Goal: Task Accomplishment & Management: Complete application form

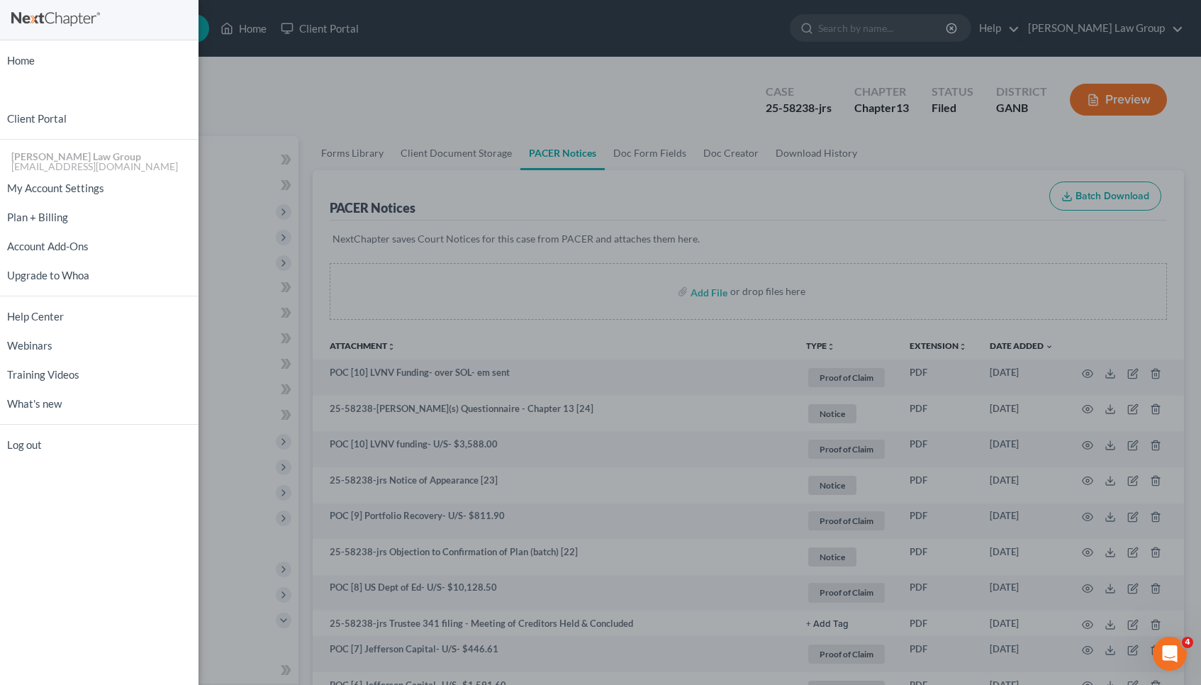
click at [705, 45] on div "Home New Case Client Portal Saedi Law Group mmays@saedilawgroup.com My Account …" at bounding box center [600, 342] width 1201 height 685
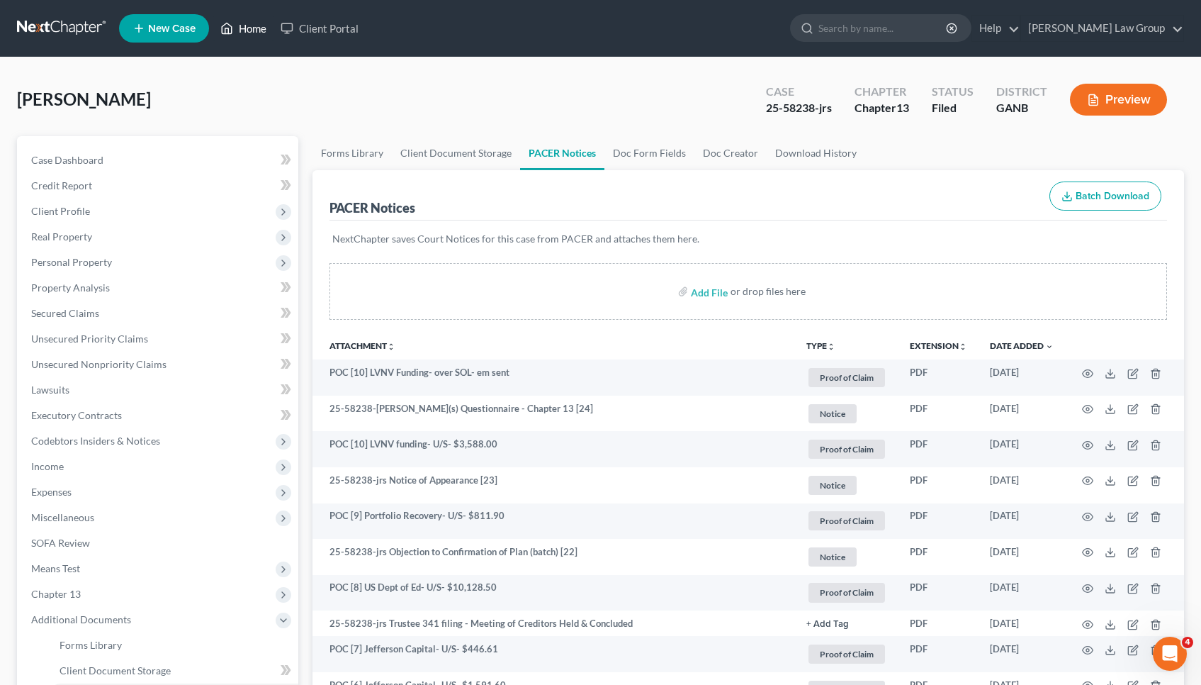
click at [252, 28] on link "Home" at bounding box center [243, 29] width 60 height 26
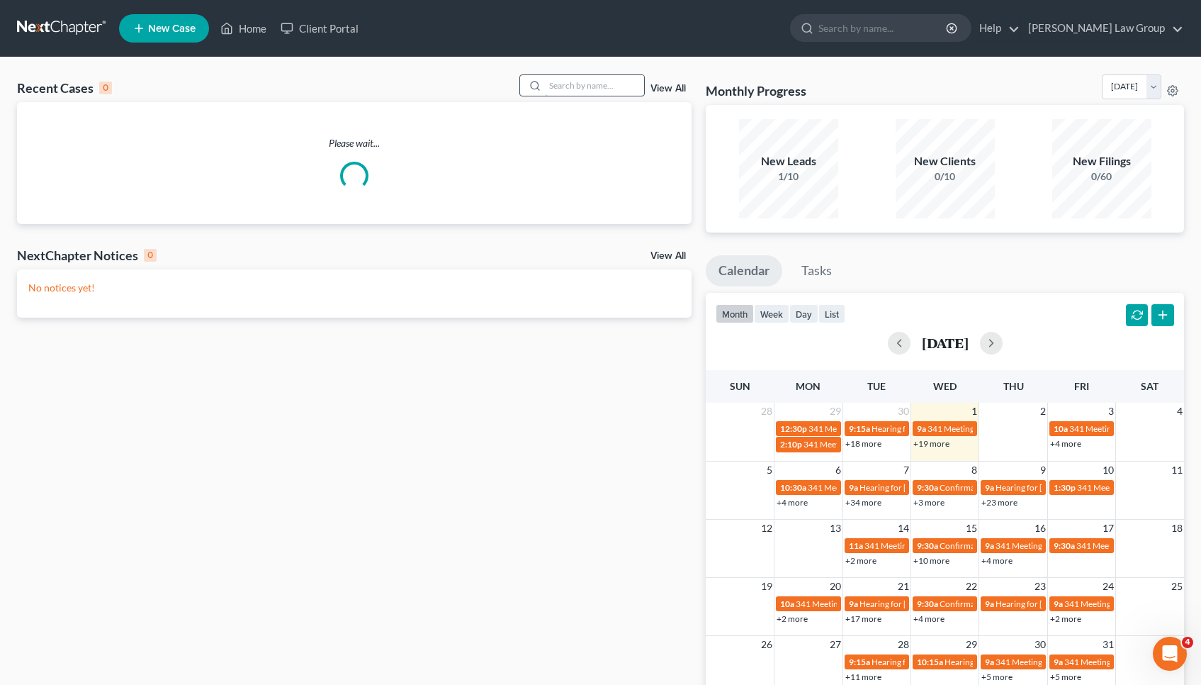
click at [562, 84] on input "search" at bounding box center [594, 85] width 99 height 21
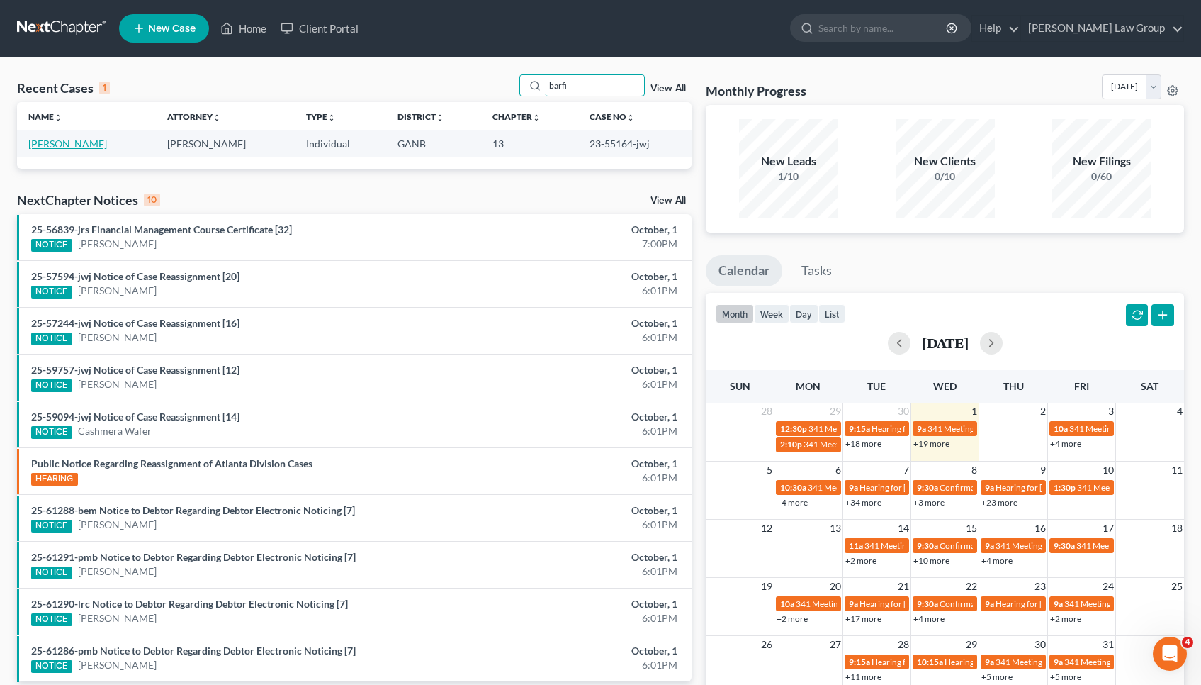
type input "barfi"
click at [80, 143] on link "Barfield, Shirley" at bounding box center [67, 143] width 79 height 12
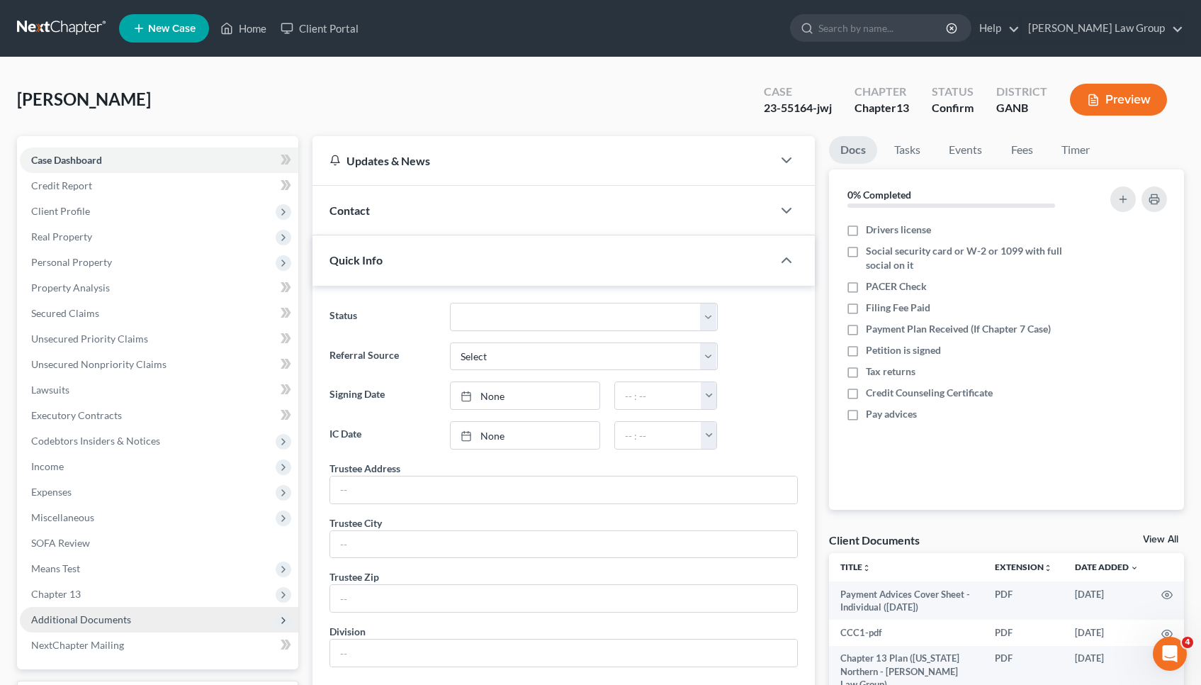
click at [84, 619] on span "Additional Documents" at bounding box center [81, 619] width 100 height 12
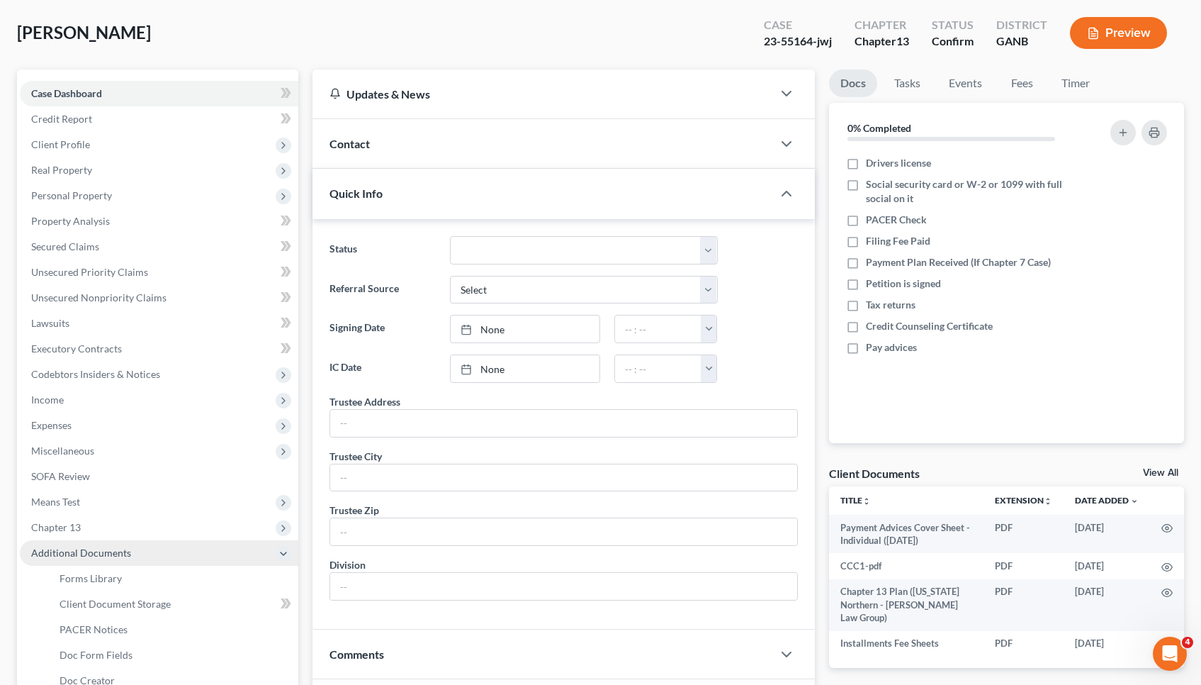
scroll to position [77, 1]
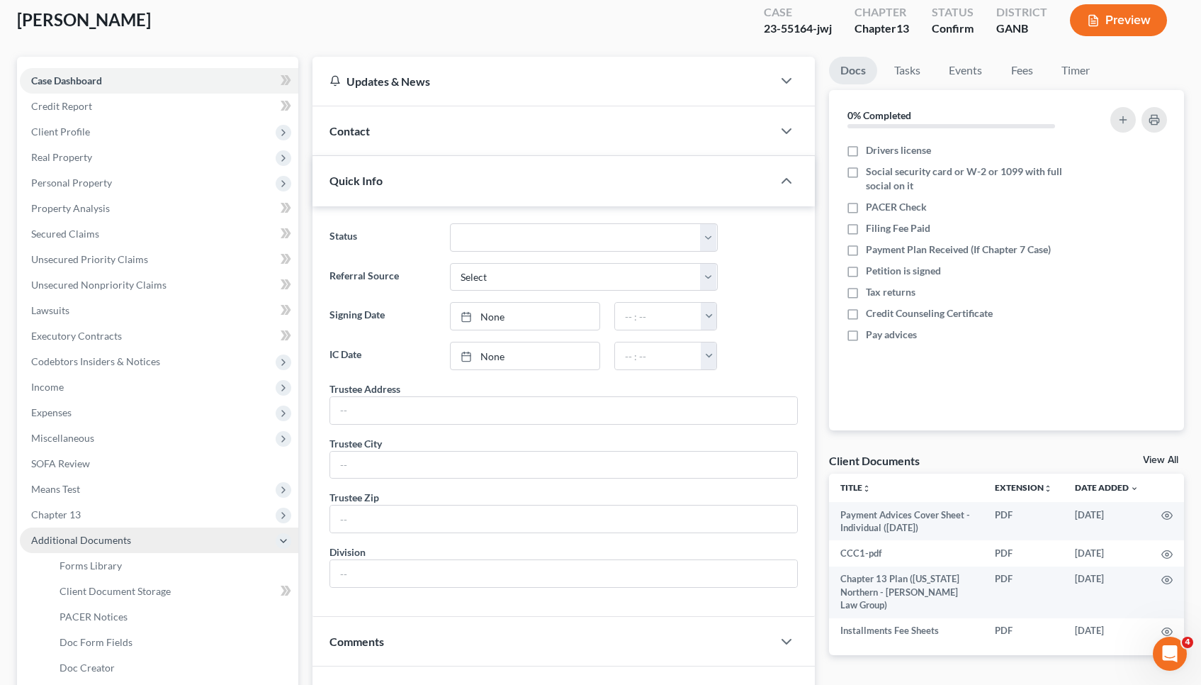
click at [84, 619] on span "PACER Notices" at bounding box center [94, 616] width 68 height 12
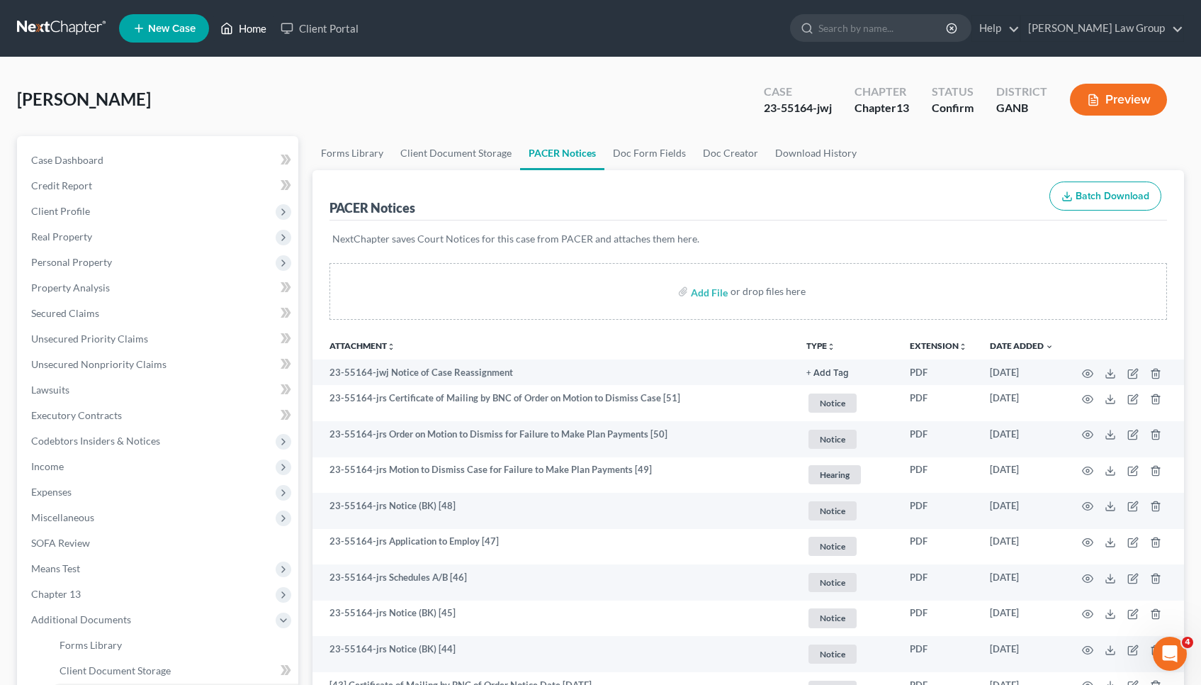
click at [251, 34] on link "Home" at bounding box center [243, 29] width 60 height 26
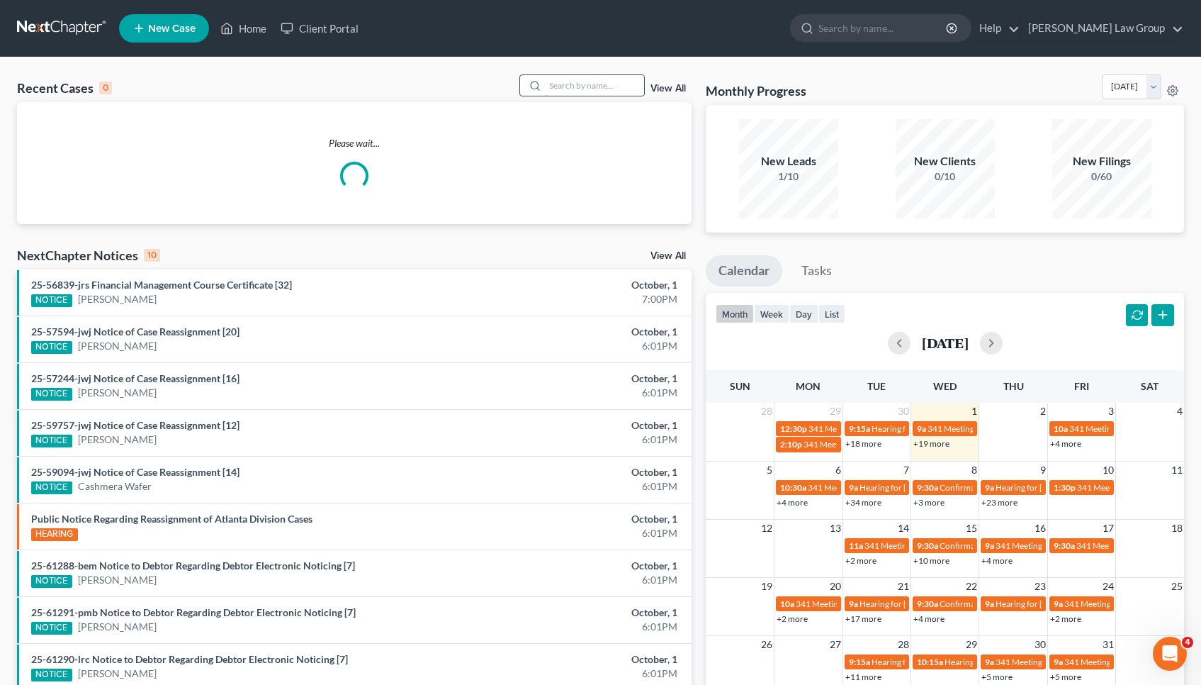
click at [603, 93] on input "search" at bounding box center [594, 85] width 99 height 21
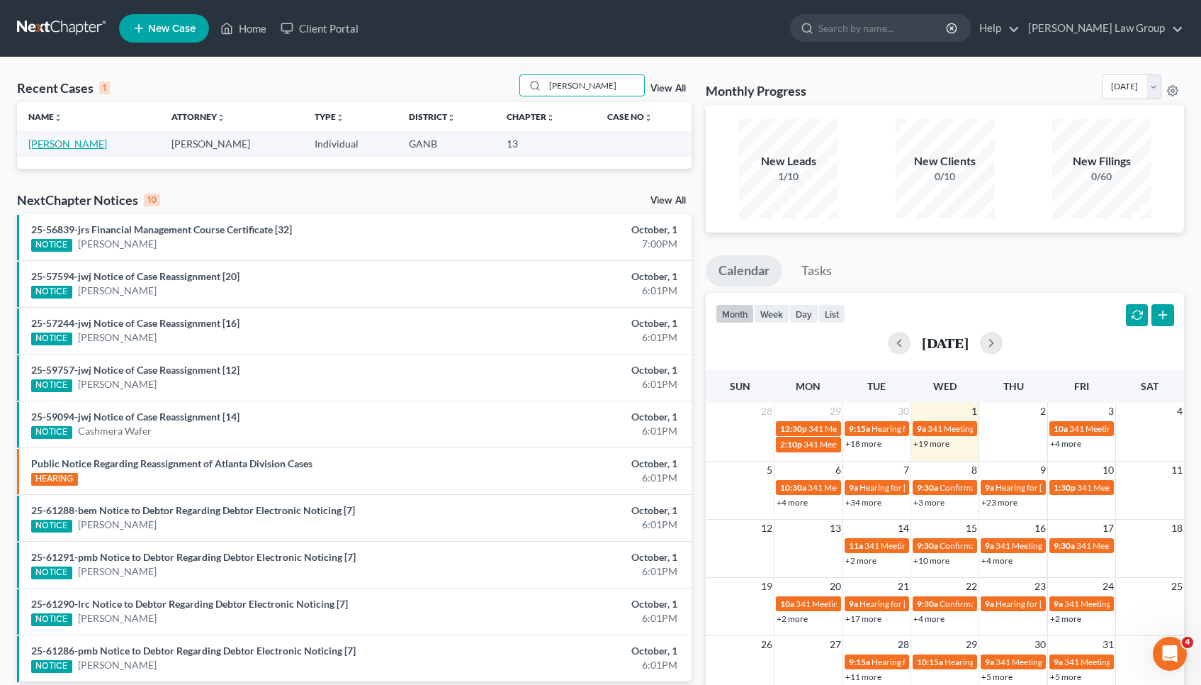
type input "malik"
click at [76, 145] on link "Malik, Fatina" at bounding box center [67, 143] width 79 height 12
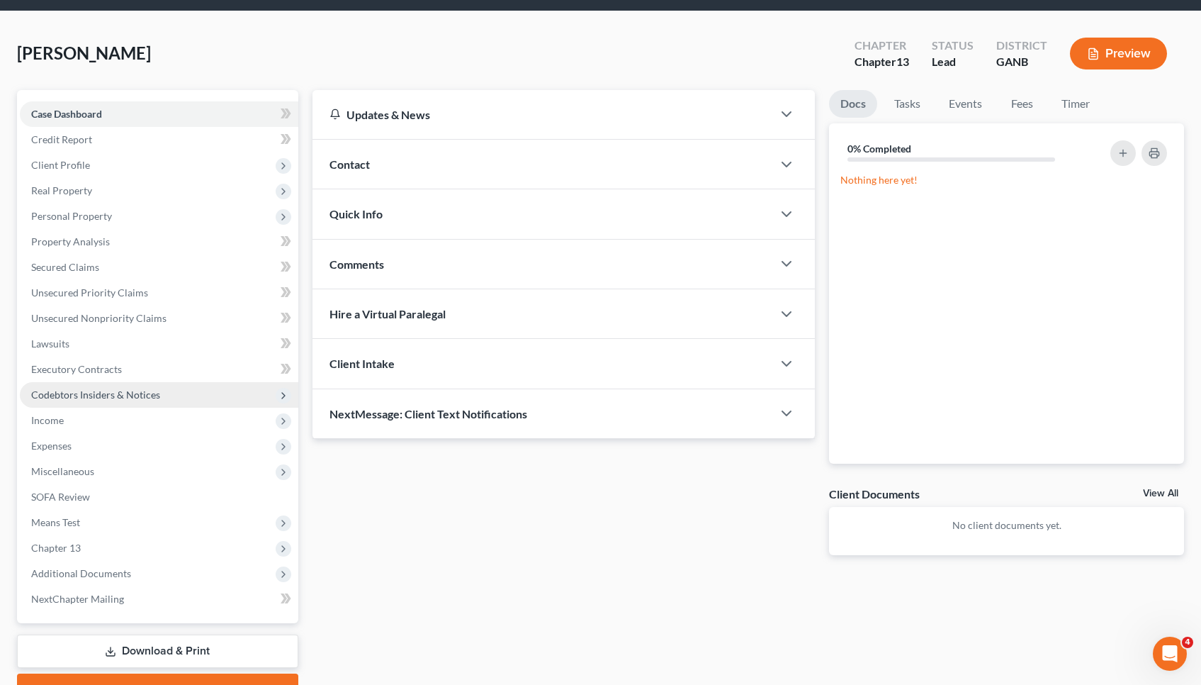
scroll to position [98, 0]
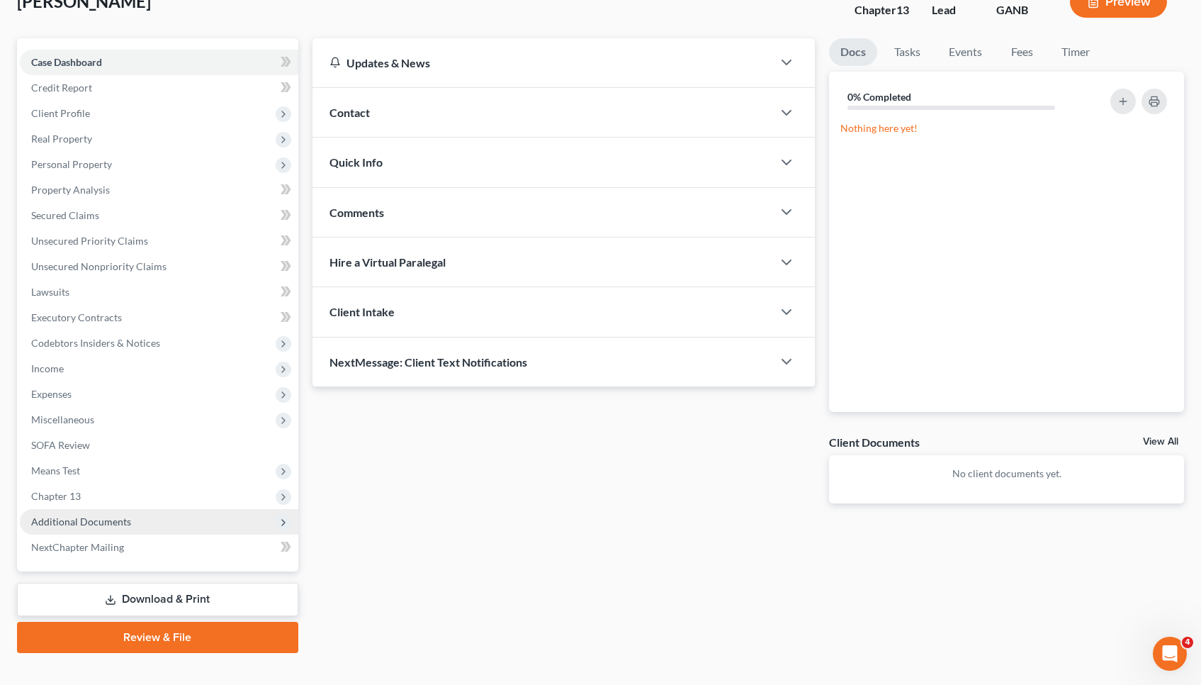
click at [110, 529] on span "Additional Documents" at bounding box center [159, 522] width 279 height 26
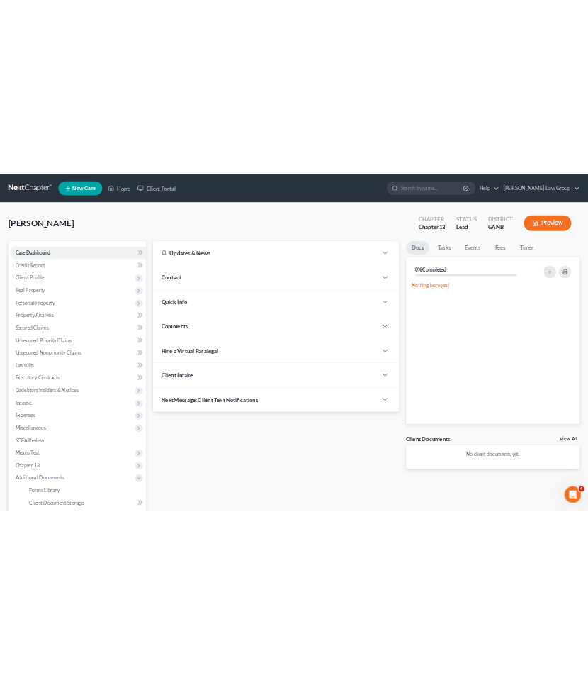
scroll to position [0, 0]
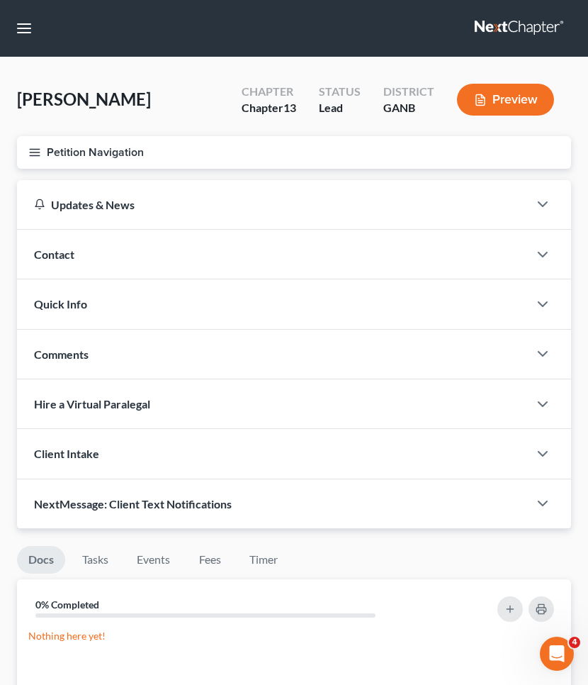
click at [81, 157] on button "Petition Navigation" at bounding box center [294, 152] width 554 height 33
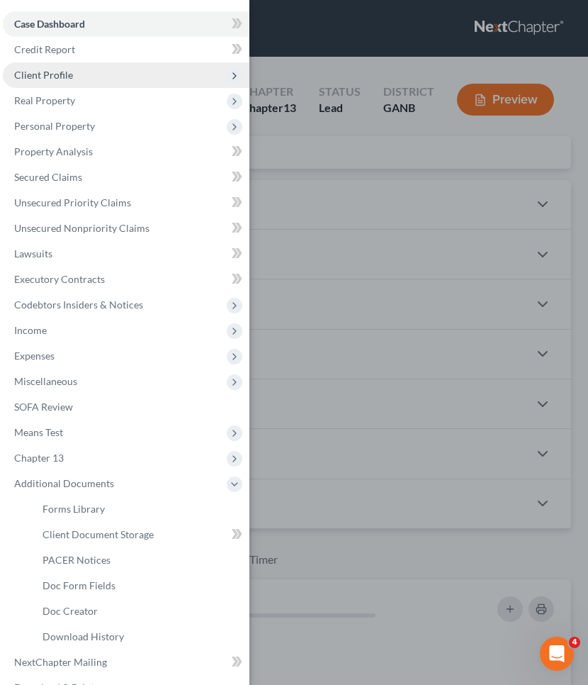
click at [72, 72] on span "Client Profile" at bounding box center [126, 75] width 247 height 26
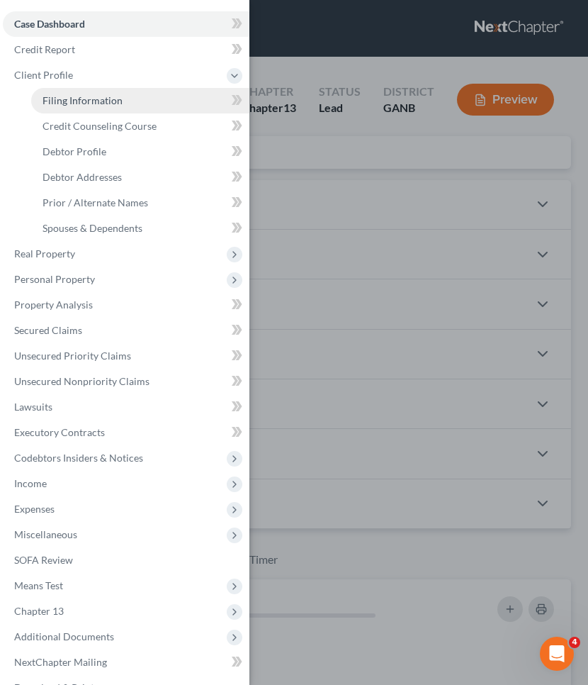
click at [79, 96] on span "Filing Information" at bounding box center [83, 100] width 80 height 12
select select "1"
select select "0"
select select "3"
select select "10"
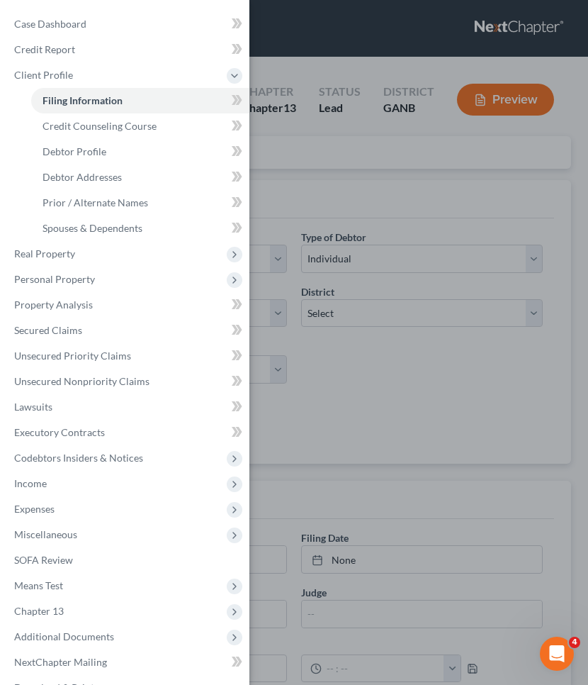
click at [360, 202] on div "Case Dashboard Payments Invoices Payments Payments Credit Report Client Profile" at bounding box center [294, 342] width 588 height 685
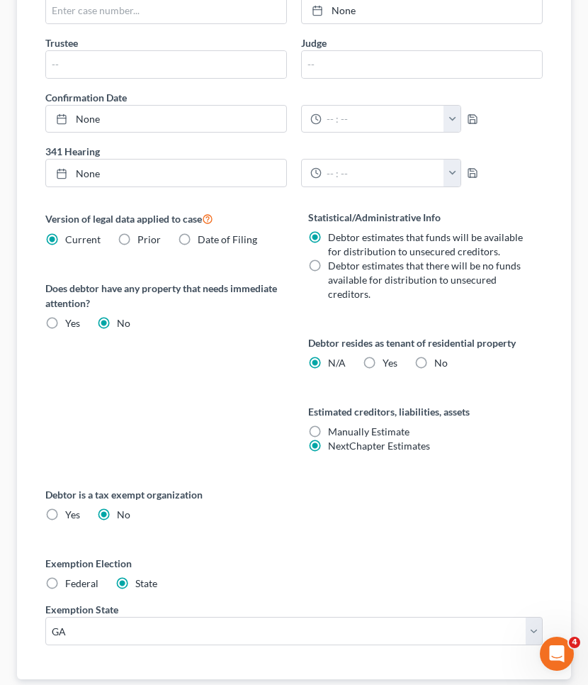
scroll to position [550, 0]
click at [480, 512] on div "Debtor is a tax exempt organization Yes No" at bounding box center [293, 503] width 497 height 35
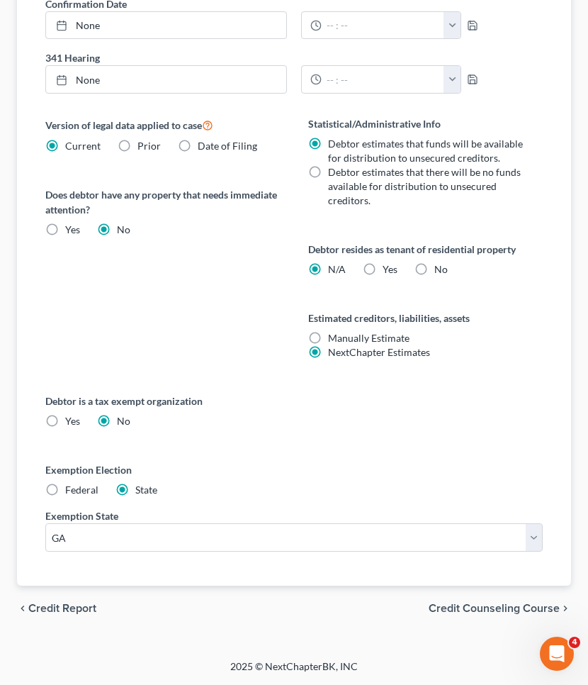
scroll to position [643, 0]
click at [495, 608] on span "Credit Counseling Course" at bounding box center [494, 607] width 131 height 11
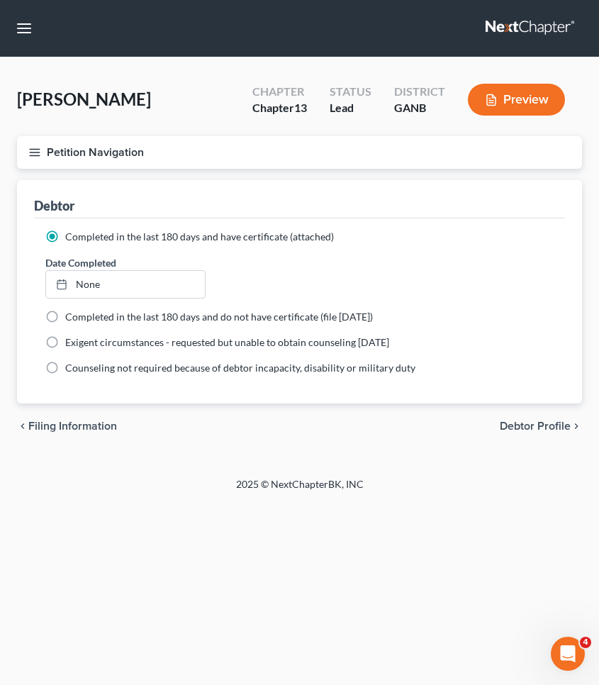
click at [534, 424] on span "Debtor Profile" at bounding box center [535, 425] width 71 height 11
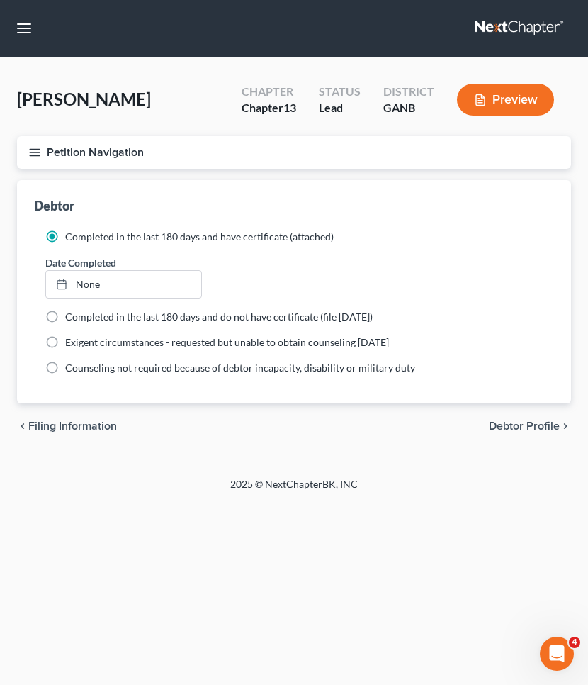
select select "3"
select select "0"
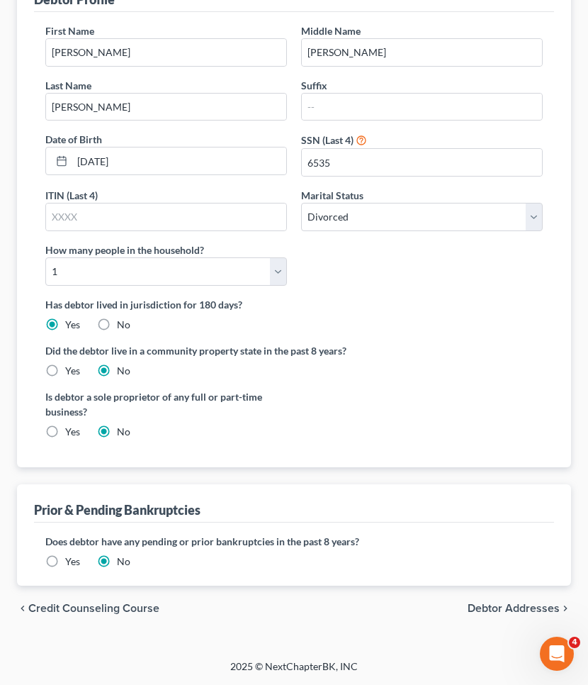
scroll to position [206, 0]
click at [506, 605] on span "Debtor Addresses" at bounding box center [514, 608] width 92 height 11
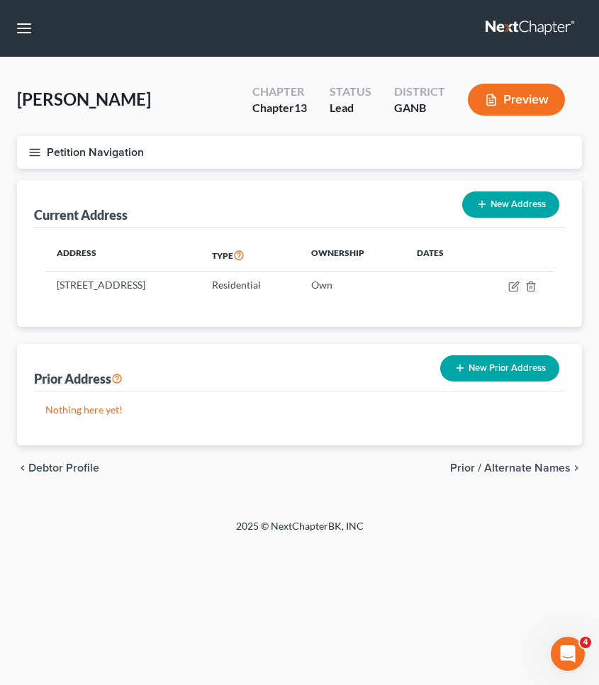
click at [501, 465] on span "Prior / Alternate Names" at bounding box center [510, 467] width 120 height 11
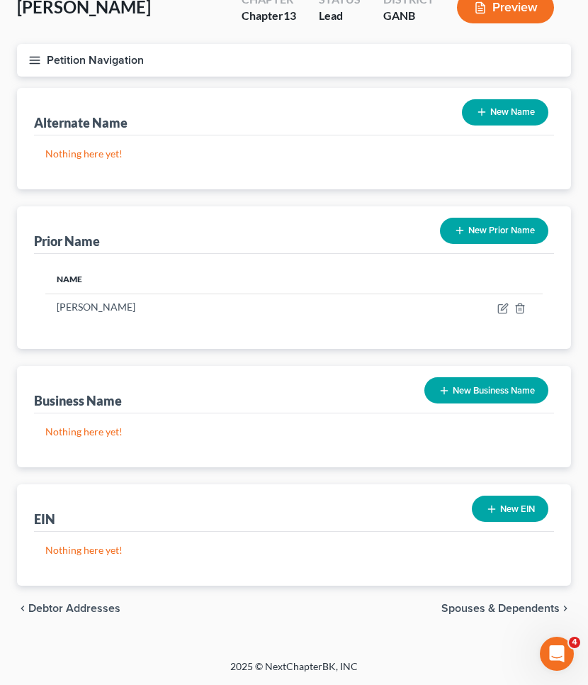
scroll to position [92, 0]
click at [510, 607] on span "Spouses & Dependents" at bounding box center [501, 607] width 118 height 11
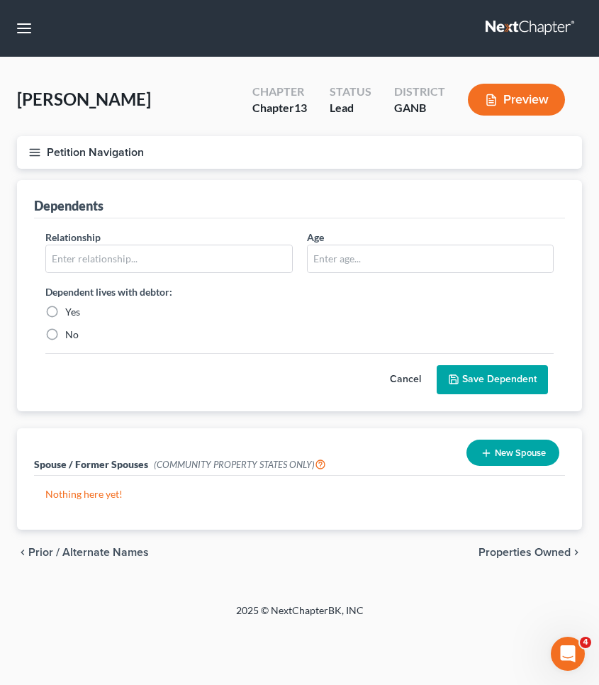
click at [507, 554] on span "Properties Owned" at bounding box center [524, 551] width 92 height 11
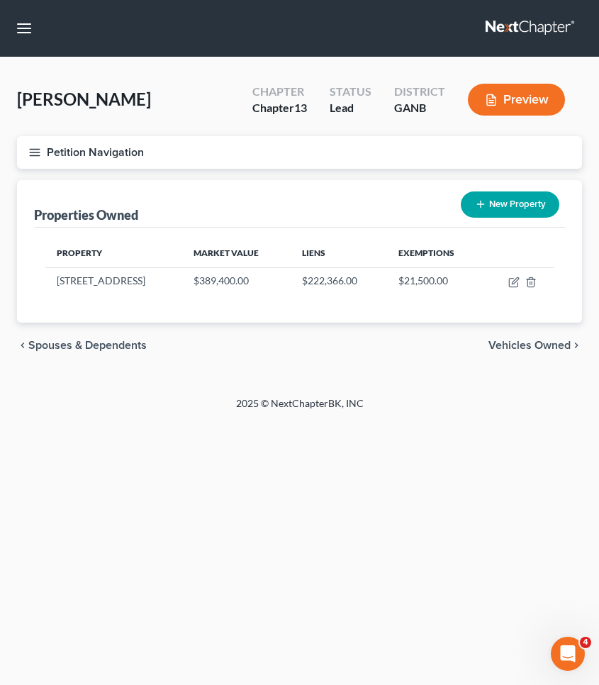
click at [521, 341] on span "Vehicles Owned" at bounding box center [529, 344] width 82 height 11
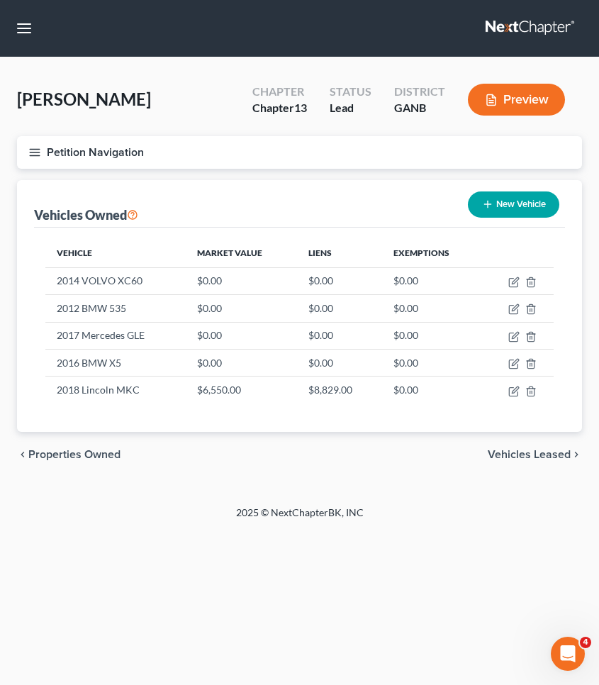
click at [515, 454] on span "Vehicles Leased" at bounding box center [529, 454] width 83 height 11
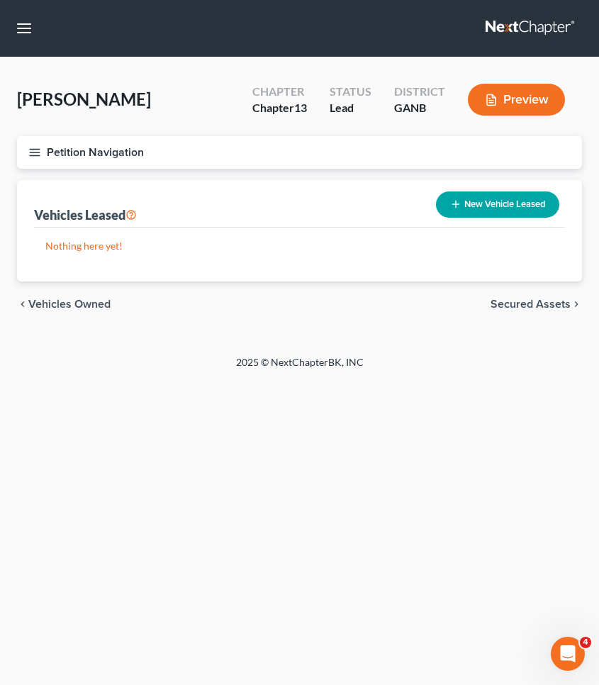
click at [539, 302] on span "Secured Assets" at bounding box center [530, 303] width 80 height 11
click at [142, 148] on button "Petition Navigation" at bounding box center [299, 152] width 565 height 33
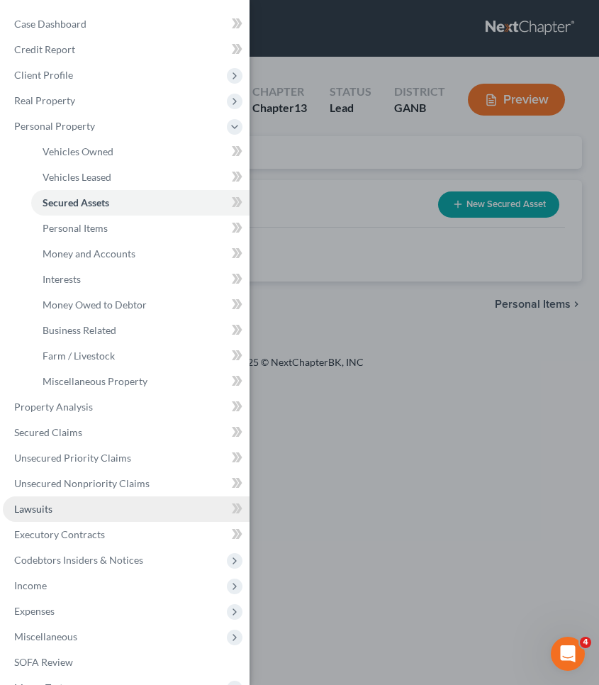
click at [100, 514] on link "Lawsuits" at bounding box center [126, 509] width 247 height 26
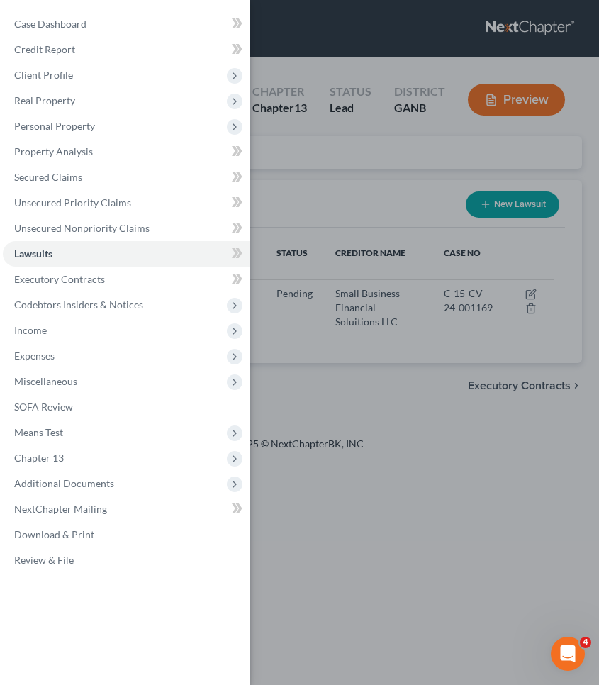
click at [363, 203] on div "Case Dashboard Payments Invoices Payments Payments Credit Report Client Profile" at bounding box center [299, 342] width 599 height 685
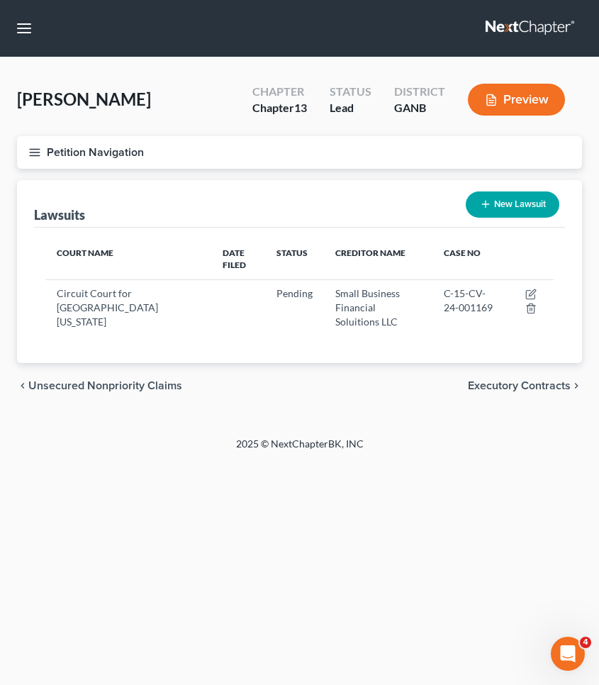
click at [495, 380] on span "Executory Contracts" at bounding box center [519, 385] width 103 height 11
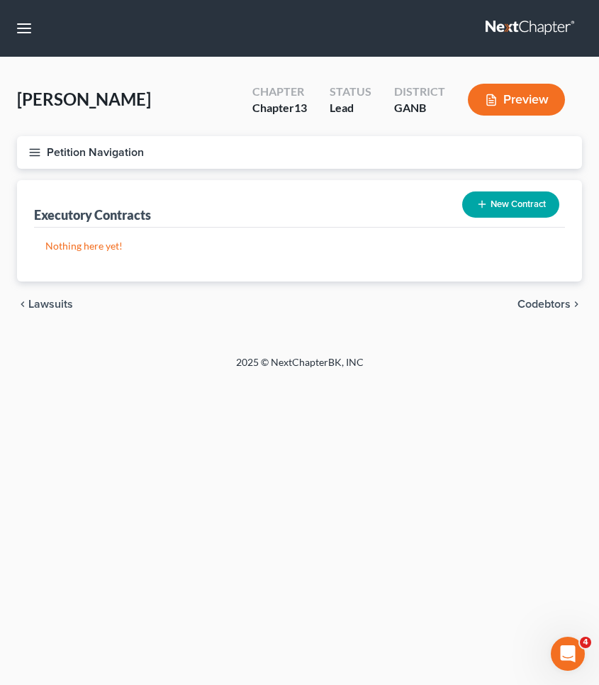
click at [543, 303] on span "Codebtors" at bounding box center [543, 303] width 53 height 11
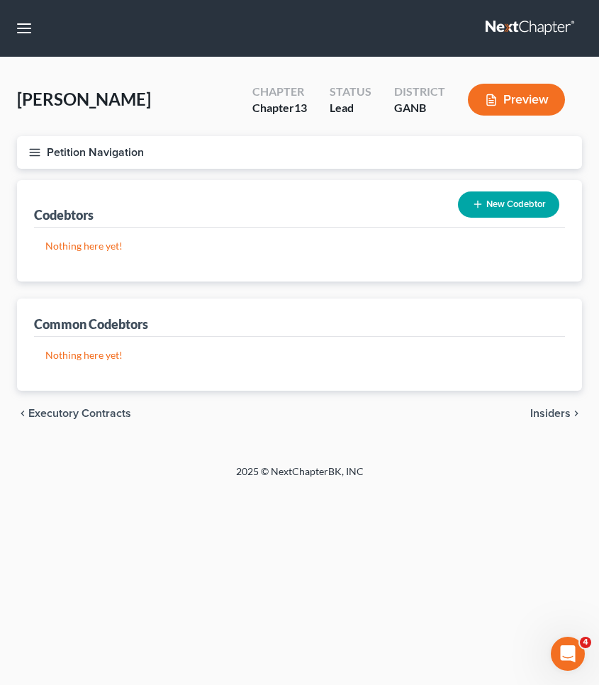
click at [558, 416] on span "Insiders" at bounding box center [550, 412] width 40 height 11
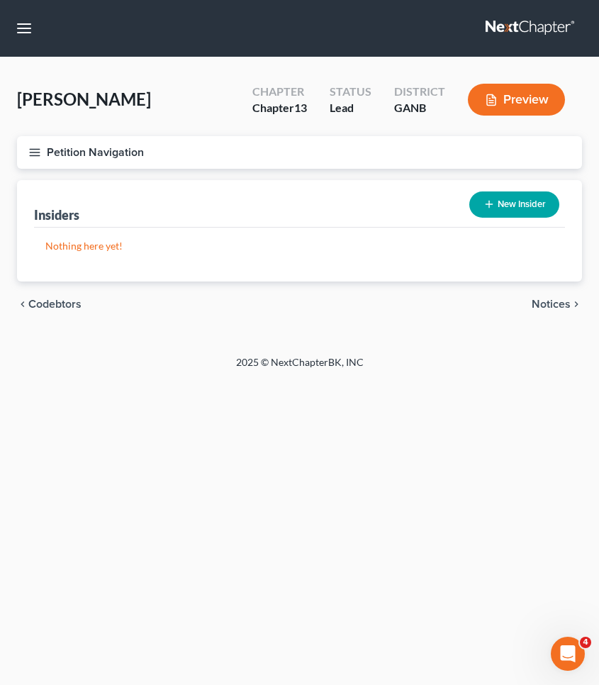
click at [547, 309] on span "Notices" at bounding box center [551, 303] width 39 height 11
click at [510, 204] on button "New Notice Address" at bounding box center [496, 204] width 125 height 26
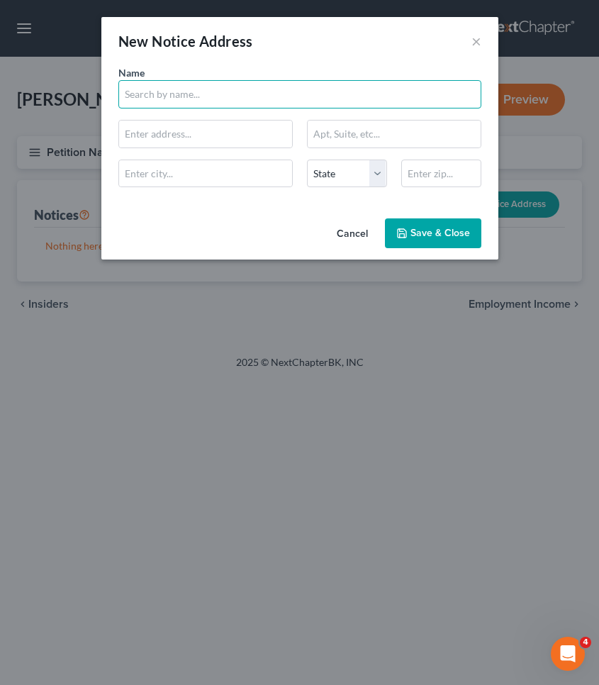
click at [260, 103] on input "text" at bounding box center [299, 94] width 363 height 28
type input "Hayt, Hayt & Landau, PL"
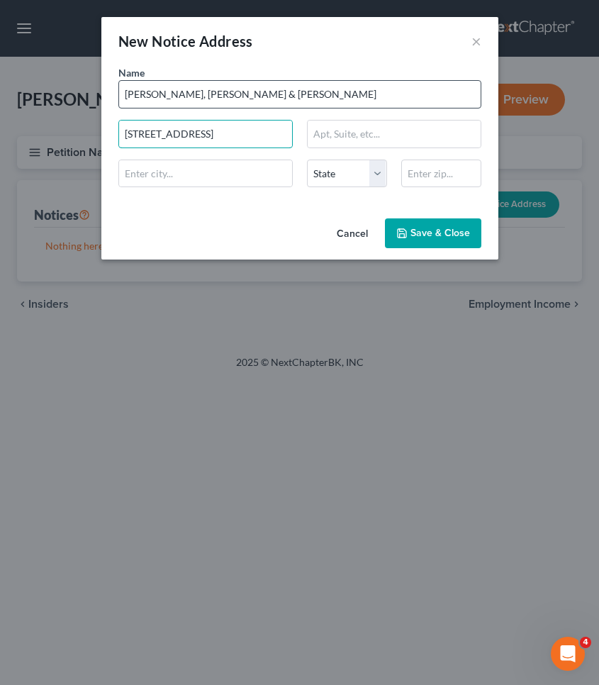
type input "7765 SW 87th Ave"
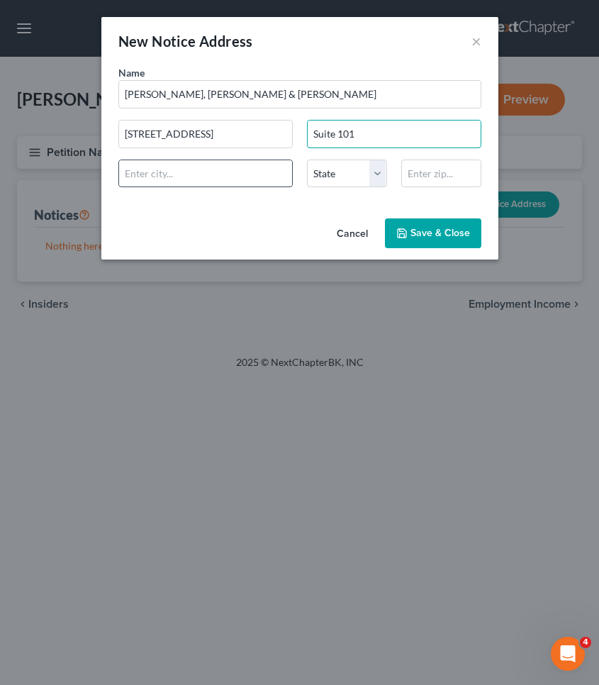
type input "Suite 101"
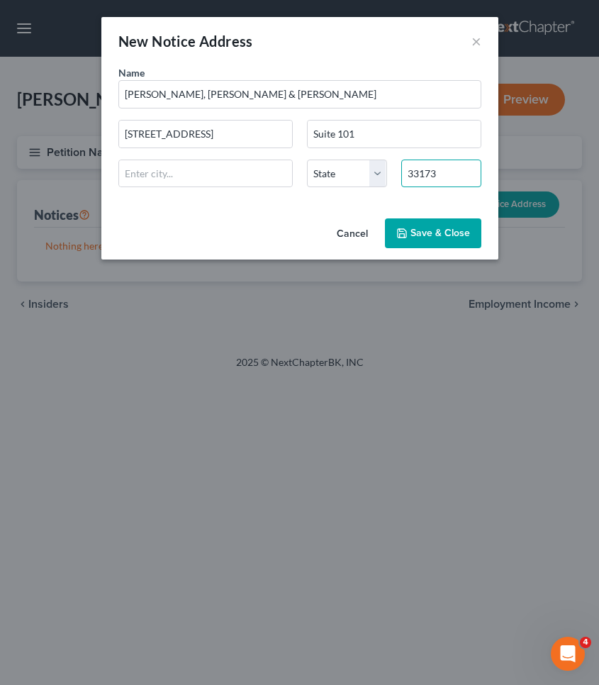
type input "33173"
type input "Miami"
select select "9"
click at [398, 148] on div "Name * Hayt, Hayt & Landau, PL 7765 SW 87th Ave Suite 101 Miami State AL AK AR …" at bounding box center [299, 131] width 377 height 133
click at [422, 231] on span "Save & Close" at bounding box center [440, 233] width 60 height 12
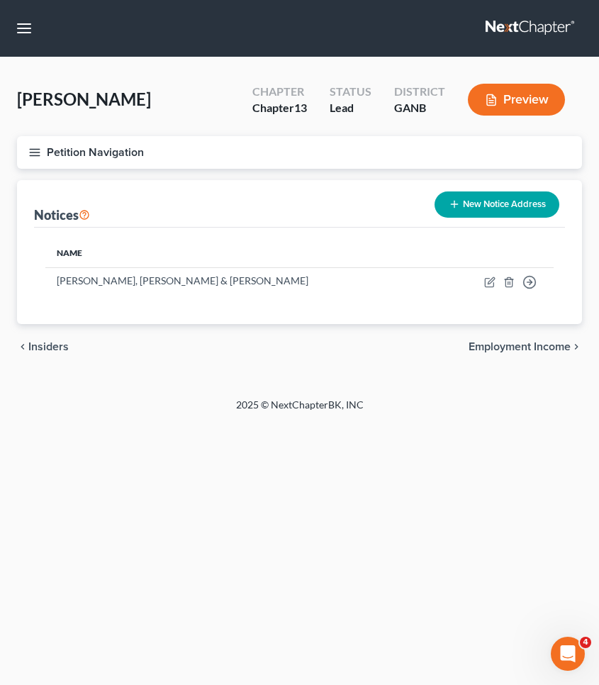
click at [51, 146] on button "Petition Navigation" at bounding box center [299, 152] width 565 height 33
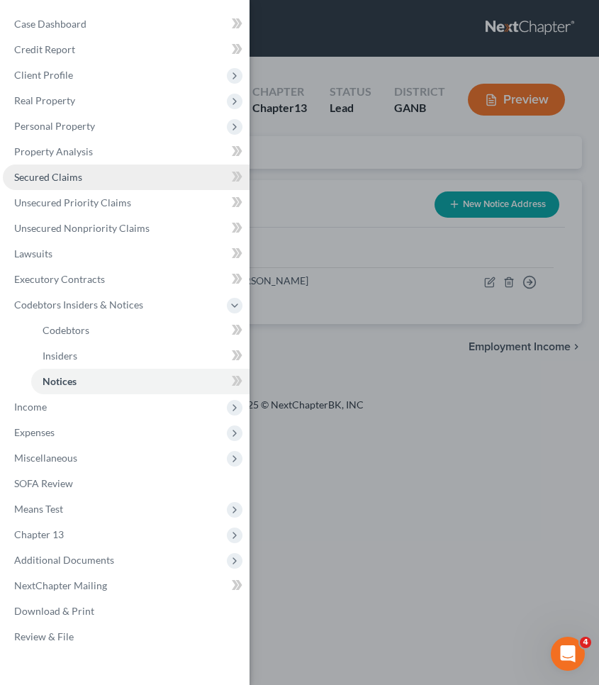
click at [51, 177] on span "Secured Claims" at bounding box center [48, 177] width 68 height 12
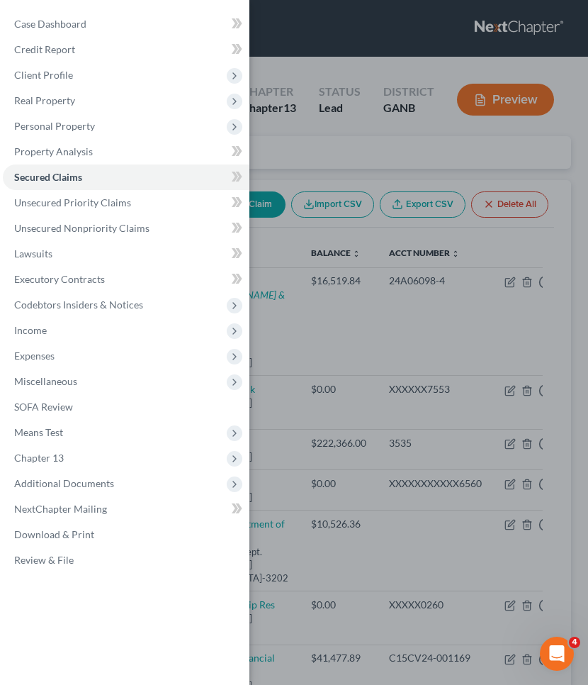
click at [320, 133] on div "Case Dashboard Payments Invoices Payments Payments Credit Report Client Profile" at bounding box center [294, 342] width 588 height 685
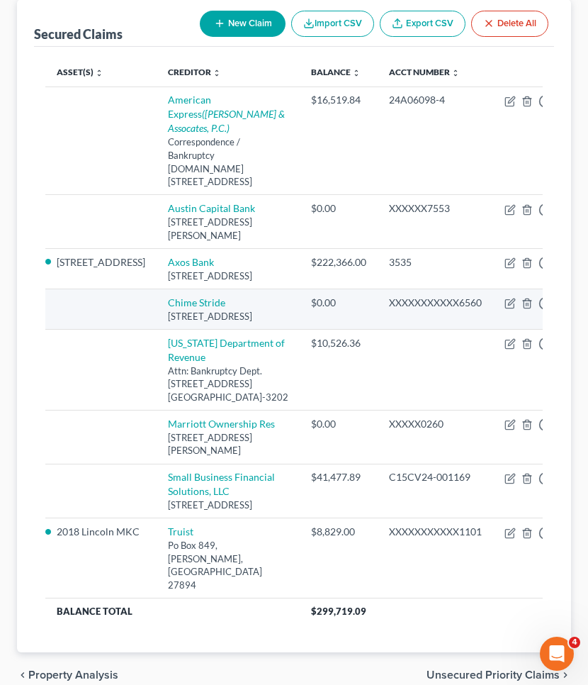
scroll to position [184, 0]
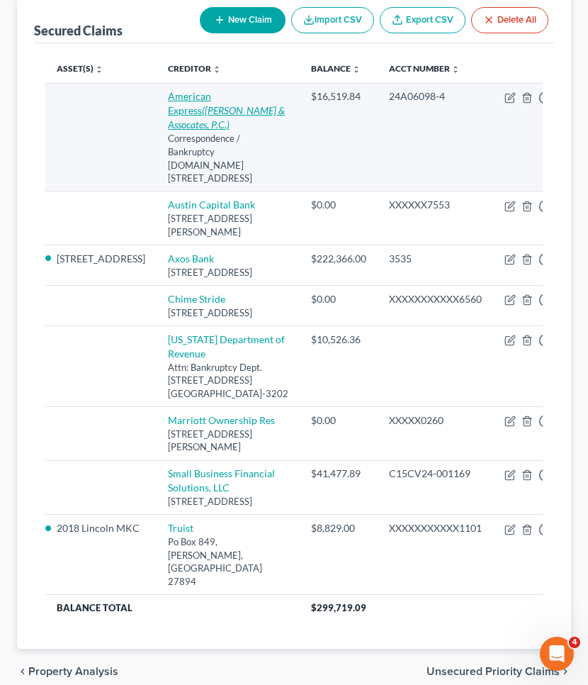
click at [168, 94] on link "American Express (Zwicker & Assocates, P.C.)" at bounding box center [226, 110] width 117 height 40
select select "45"
select select "0"
select select "3"
select select "0"
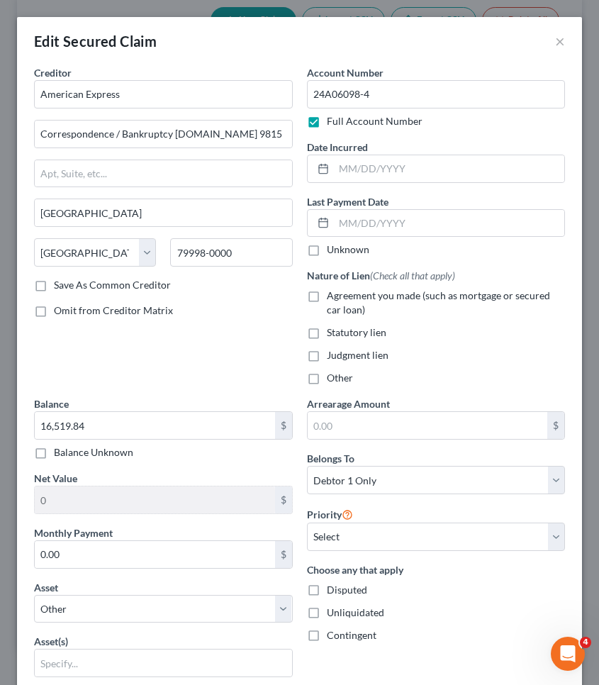
click at [555, 38] on button "×" at bounding box center [560, 41] width 10 height 17
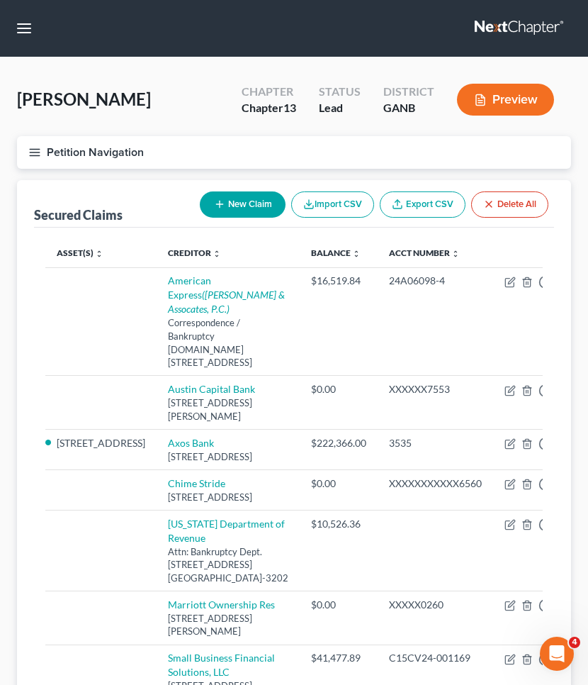
scroll to position [0, 0]
click at [55, 157] on button "Petition Navigation" at bounding box center [294, 152] width 554 height 33
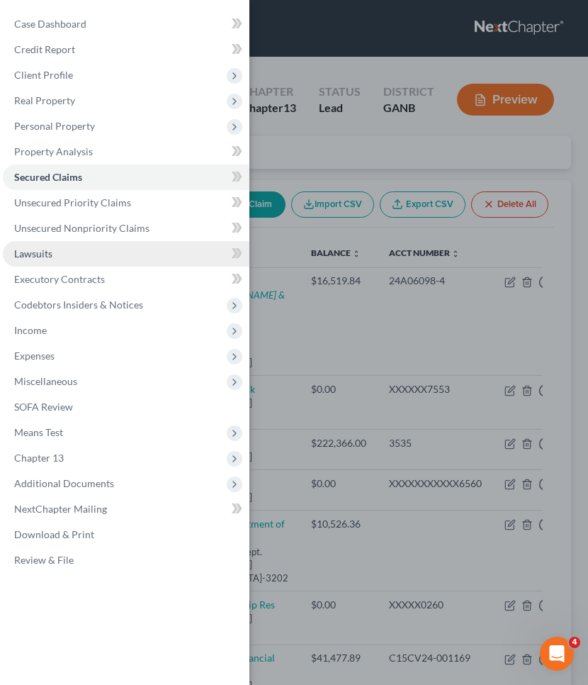
click at [38, 256] on span "Lawsuits" at bounding box center [33, 253] width 38 height 12
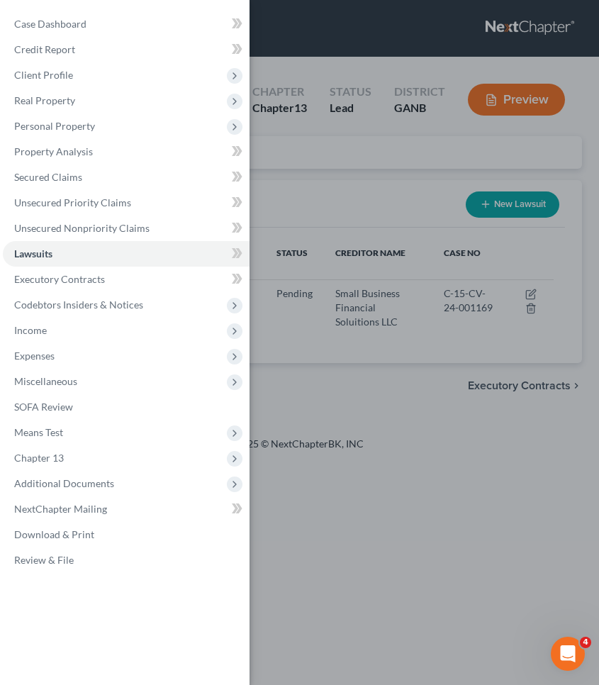
click at [330, 150] on div "Case Dashboard Payments Invoices Payments Payments Credit Report Client Profile" at bounding box center [299, 342] width 599 height 685
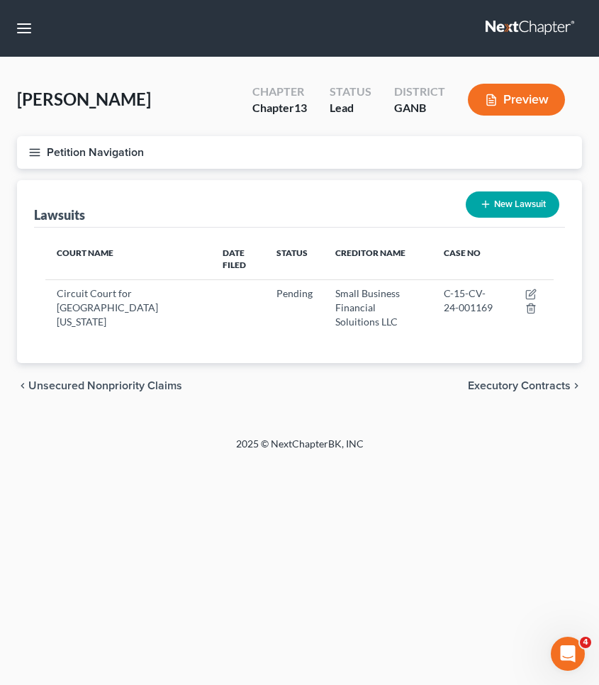
click at [493, 204] on button "New Lawsuit" at bounding box center [513, 204] width 94 height 26
select select "0"
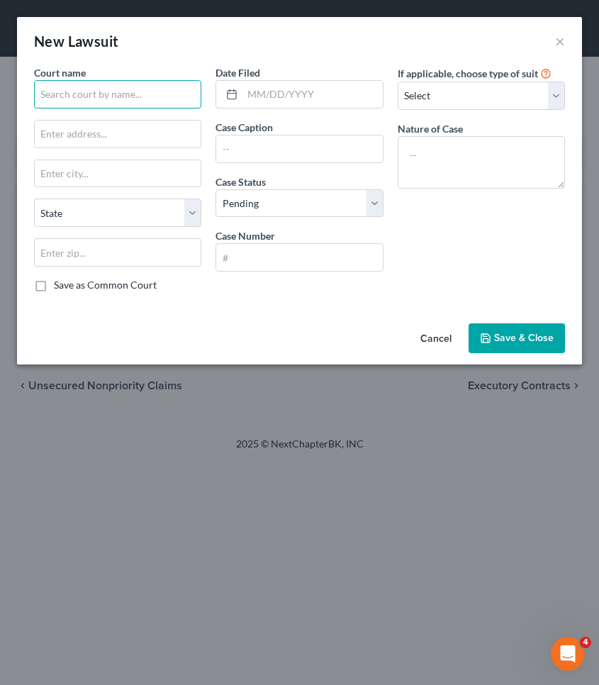
click at [62, 98] on input "text" at bounding box center [117, 94] width 167 height 28
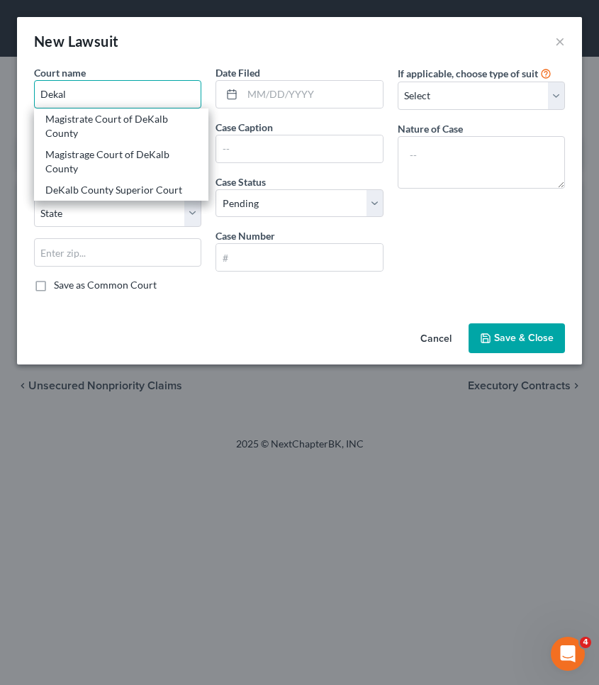
click at [76, 94] on input "Dekal" at bounding box center [117, 94] width 167 height 28
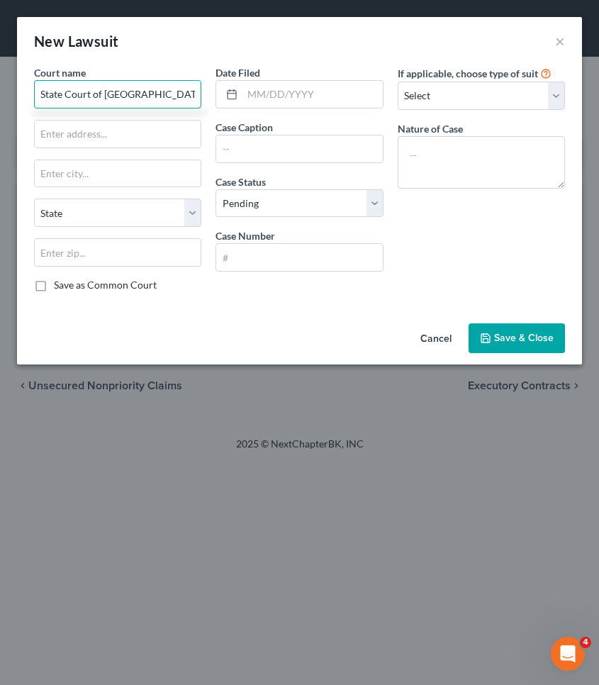
type input "State Court of Dekalb County"
click at [177, 96] on input "State Court of Dekalb County" at bounding box center [117, 94] width 167 height 28
click at [123, 130] on input "text" at bounding box center [118, 133] width 166 height 27
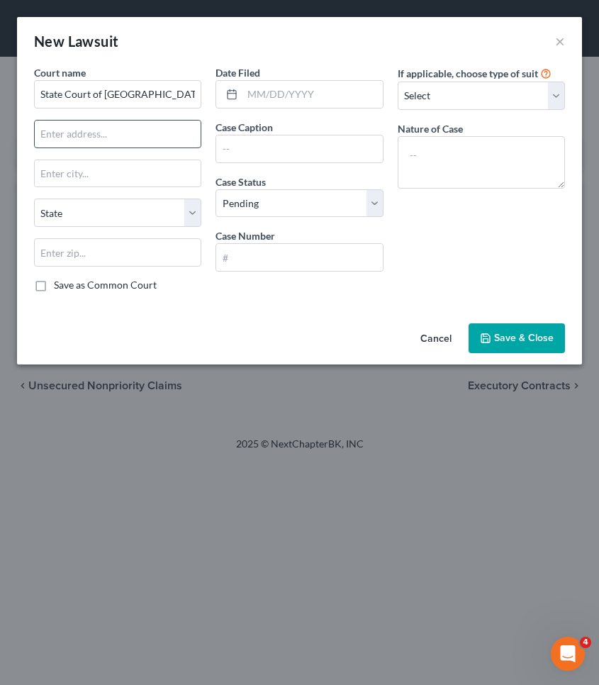
paste input "556 N. McDonough Street"
type input "556 N. McDonough Street"
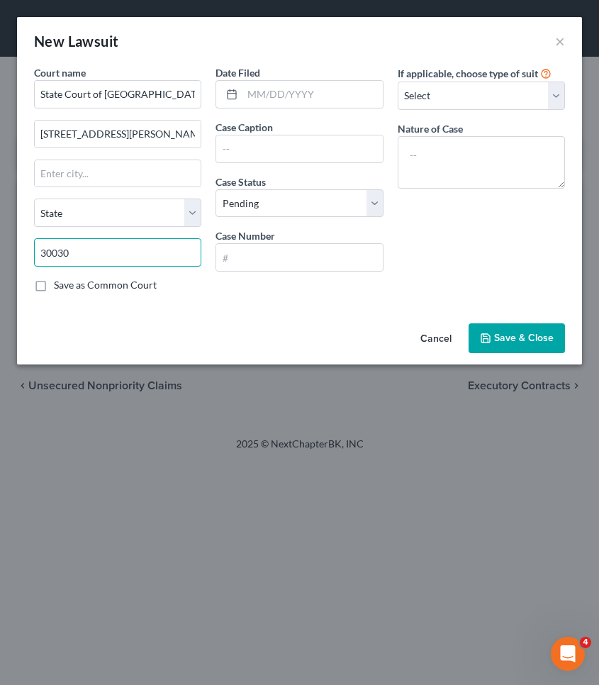
type input "30030"
type input "Decatur"
select select "10"
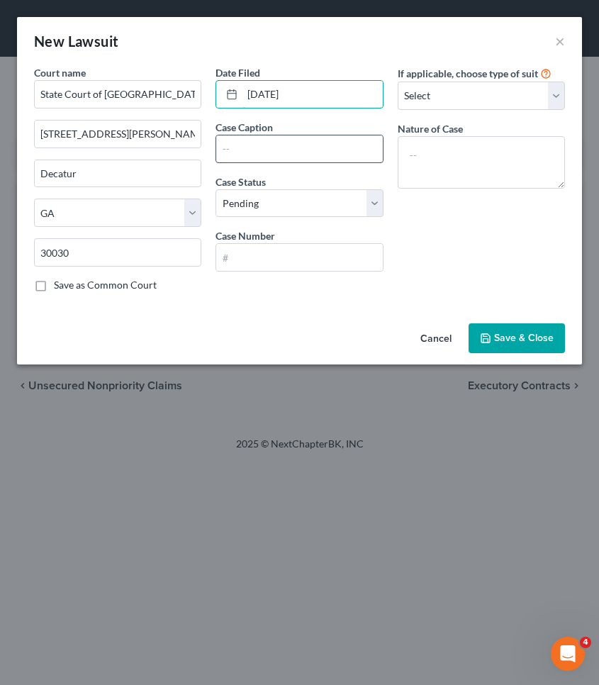
type input "07/03/2025"
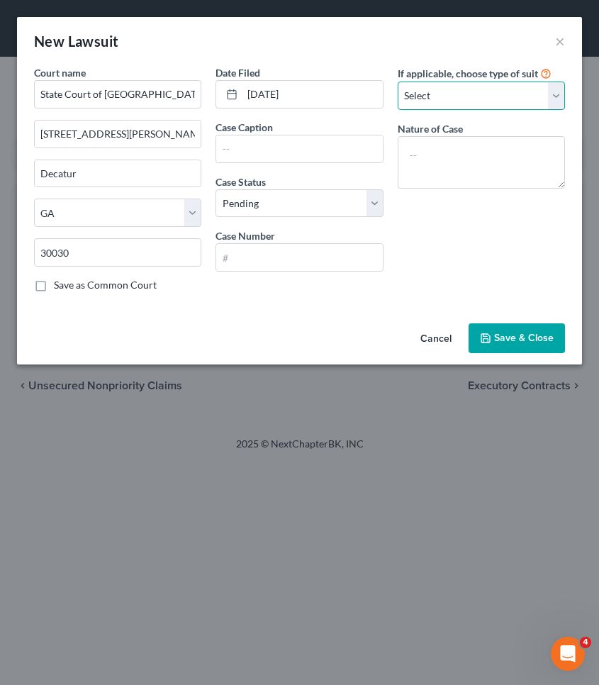
select select "4"
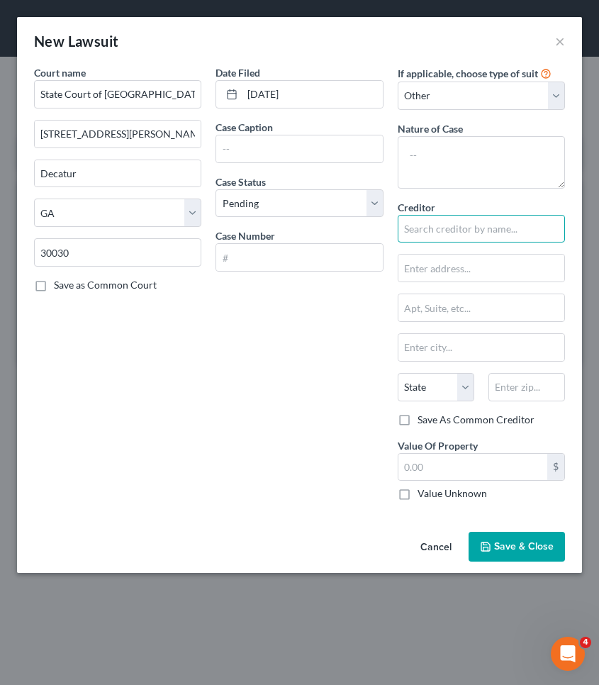
click at [429, 231] on input "text" at bounding box center [481, 229] width 167 height 28
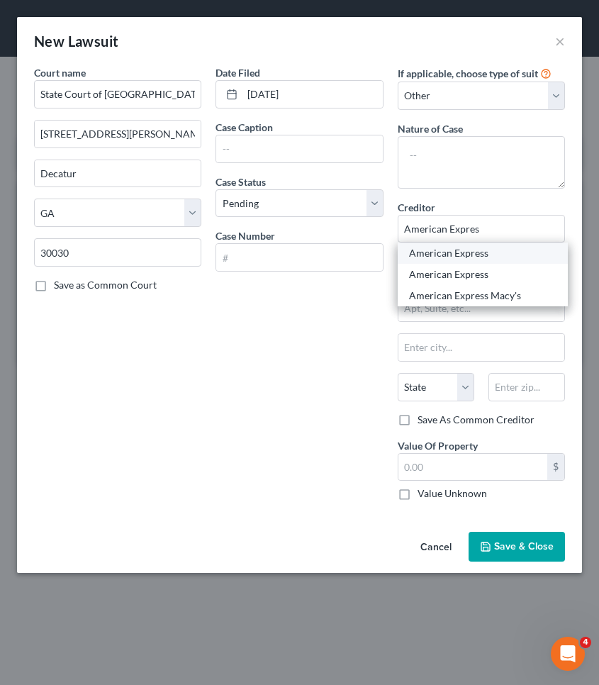
click at [430, 254] on div "American Express" at bounding box center [482, 253] width 147 height 14
type input "American Express"
type input "PO Box 1270"
type input "Newark"
select select "33"
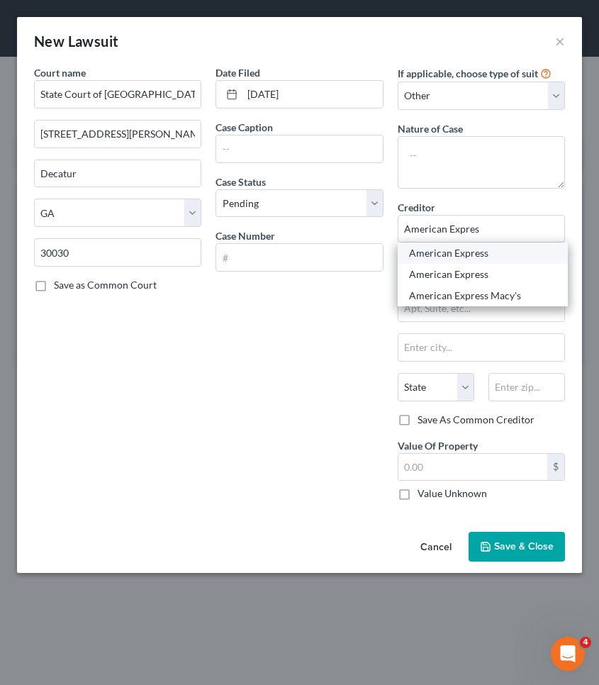
type input "07101-1270"
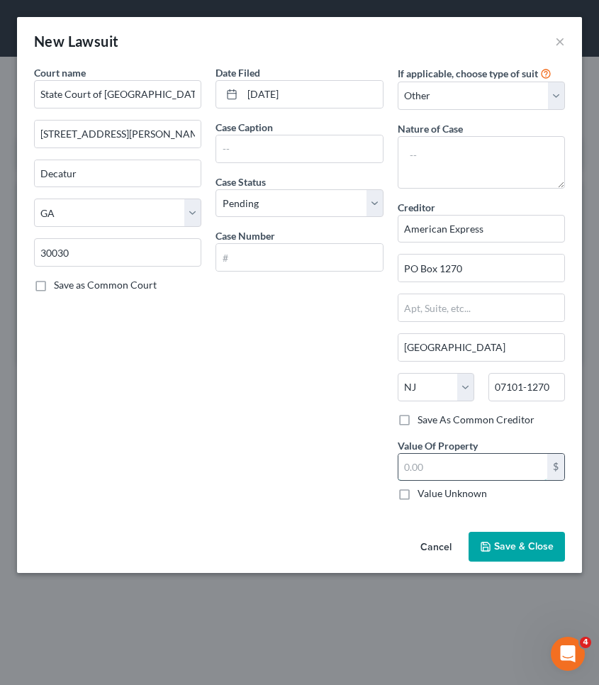
click at [447, 475] on input "text" at bounding box center [472, 467] width 149 height 27
type input "16,519.84"
click at [293, 155] on input "text" at bounding box center [299, 148] width 166 height 27
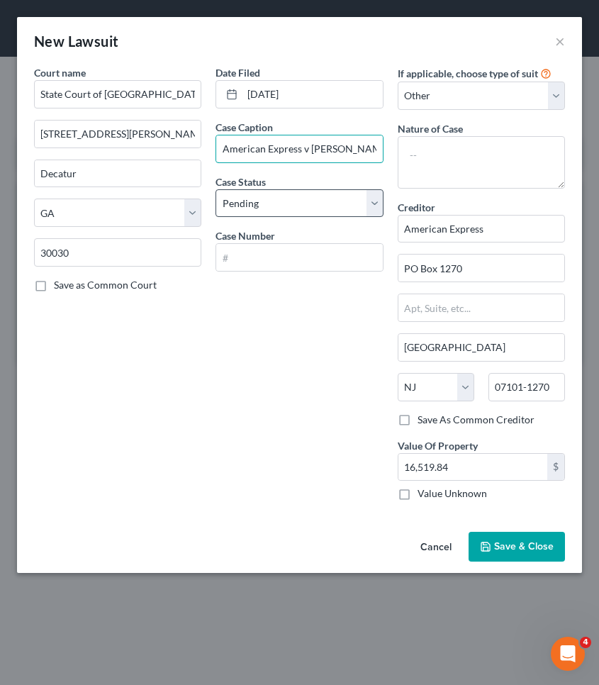
type input "American Express v Fatina Malik"
select select "2"
click at [282, 248] on input "text" at bounding box center [299, 257] width 166 height 27
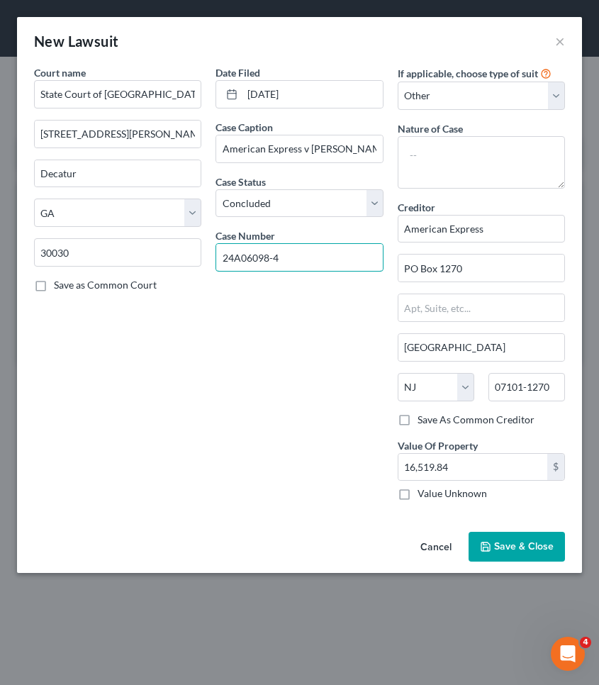
type input "24A06098-4"
click at [515, 542] on span "Save & Close" at bounding box center [524, 546] width 60 height 12
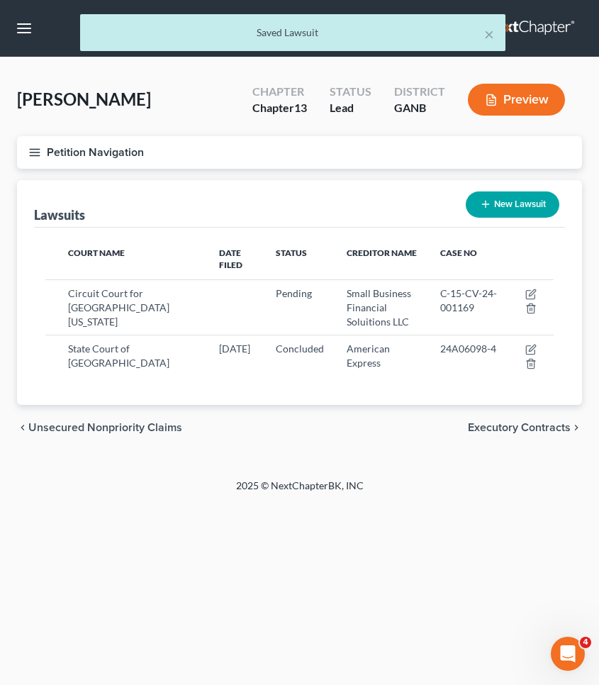
click at [514, 422] on span "Executory Contracts" at bounding box center [519, 427] width 103 height 11
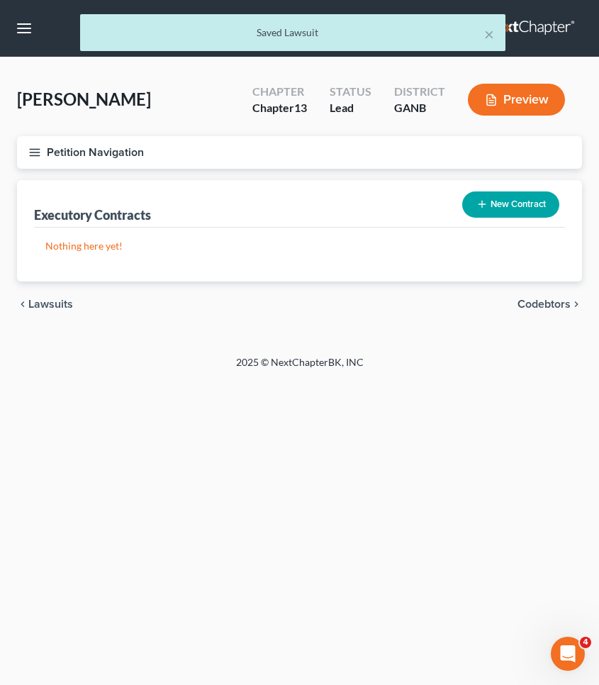
click at [545, 306] on span "Codebtors" at bounding box center [543, 303] width 53 height 11
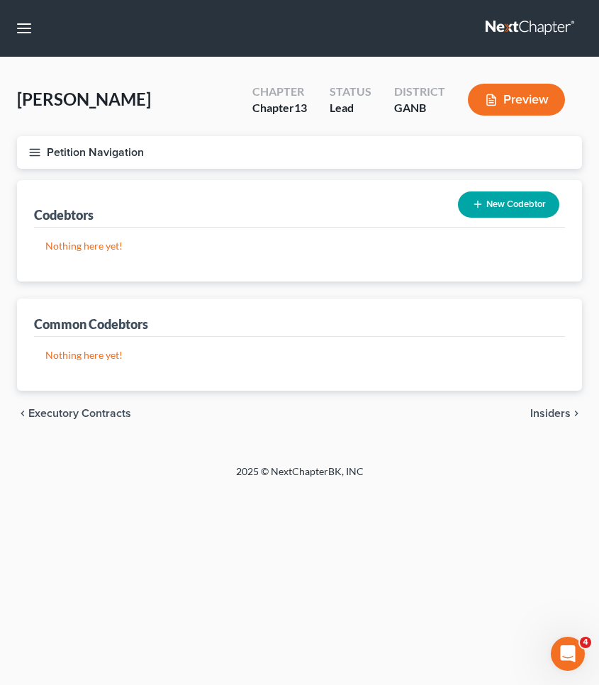
click at [548, 415] on span "Insiders" at bounding box center [550, 412] width 40 height 11
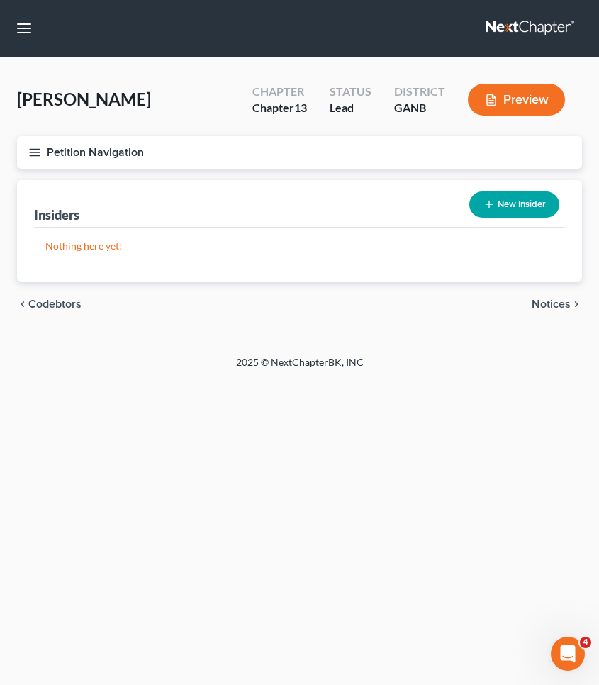
click at [559, 302] on span "Notices" at bounding box center [551, 303] width 39 height 11
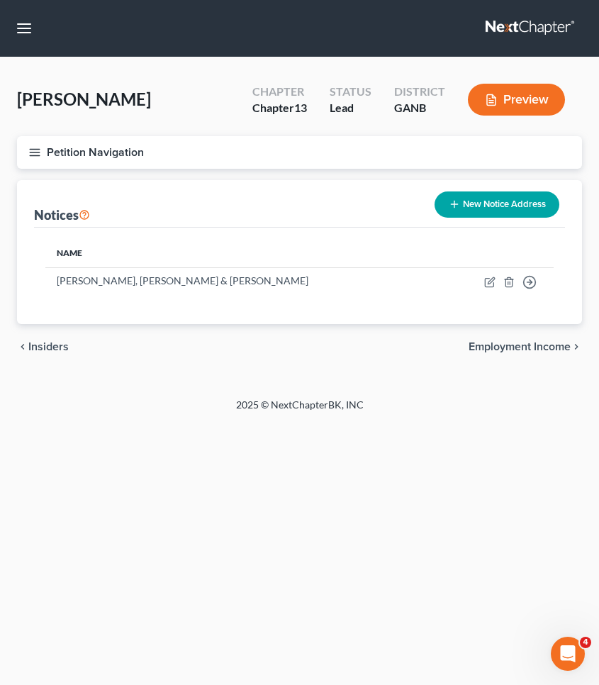
click at [508, 208] on button "New Notice Address" at bounding box center [496, 204] width 125 height 26
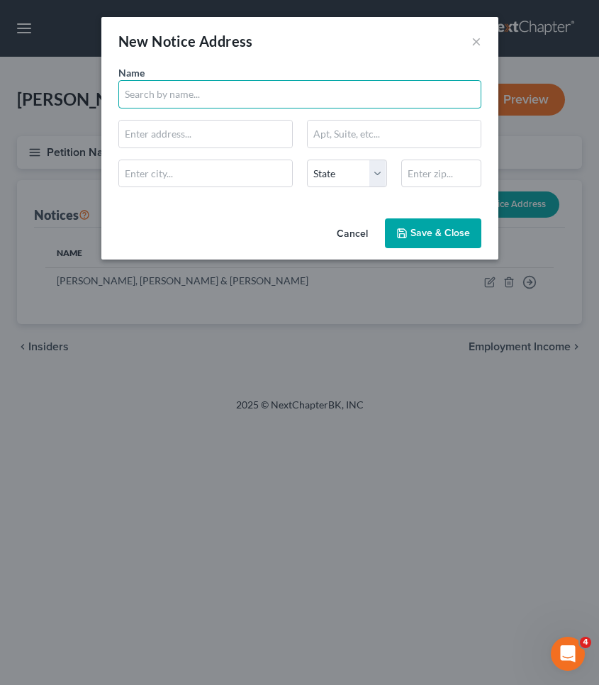
click at [234, 99] on input "text" at bounding box center [299, 94] width 363 height 28
type input "Zwicker & Associates PC"
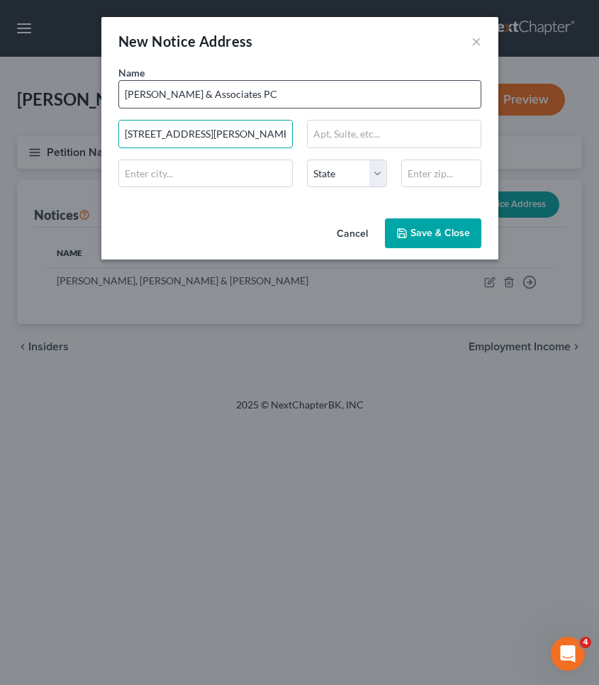
type input "3505 Koger Blvd"
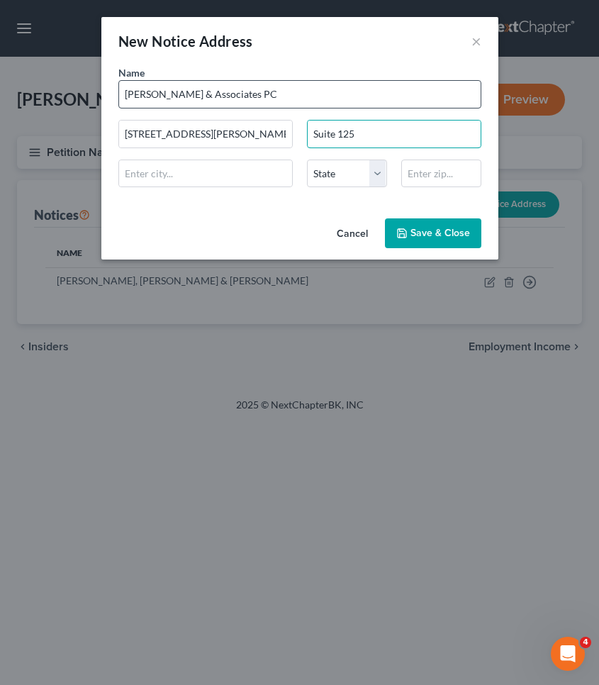
type input "Suite 125"
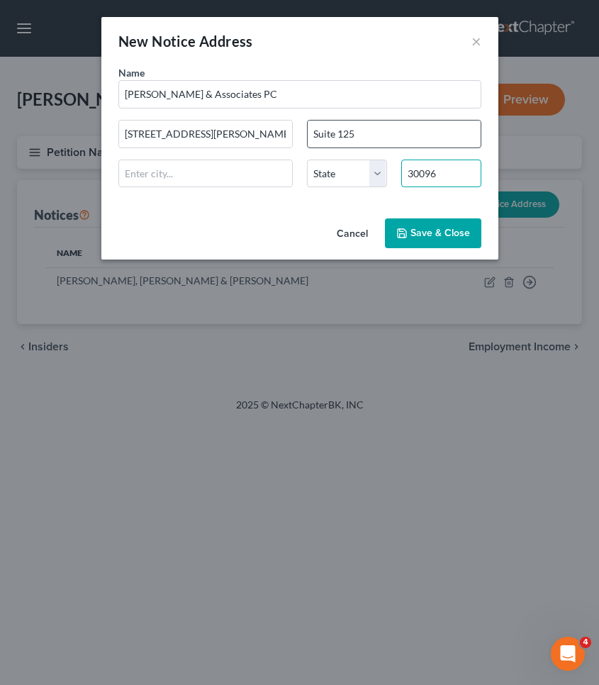
type input "30096"
type input "Duluth"
select select "10"
click at [384, 140] on input "Suite 125" at bounding box center [394, 133] width 173 height 27
click at [421, 225] on button "Save & Close" at bounding box center [433, 233] width 96 height 30
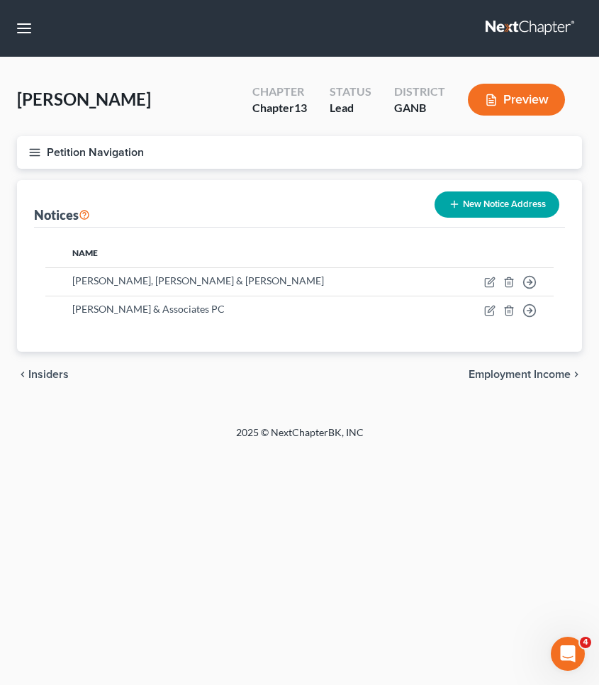
click at [58, 376] on span "Insiders" at bounding box center [48, 374] width 40 height 11
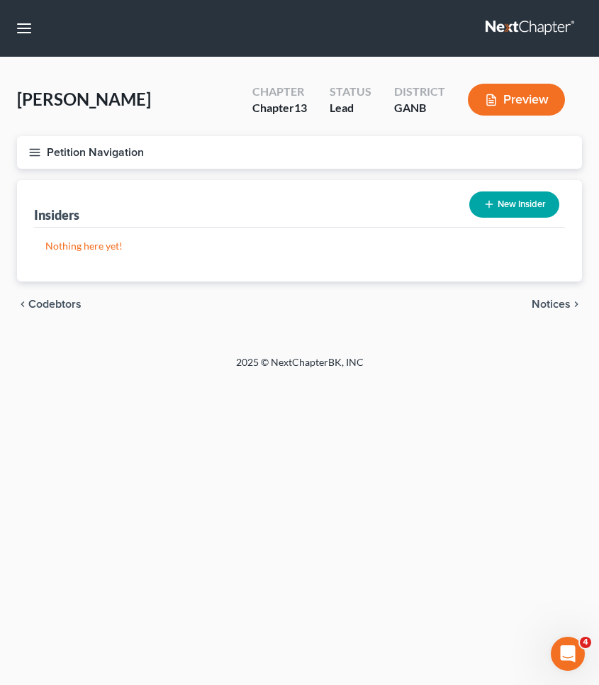
click at [54, 307] on span "Codebtors" at bounding box center [54, 303] width 53 height 11
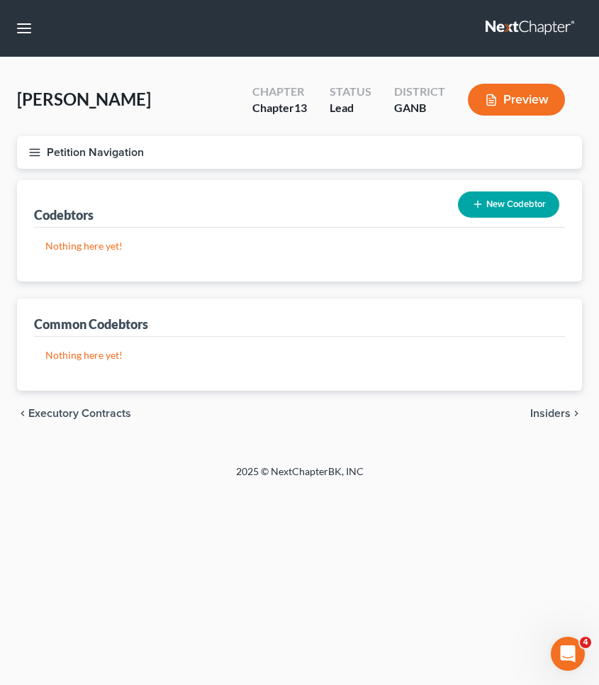
click at [72, 410] on span "Executory Contracts" at bounding box center [79, 412] width 103 height 11
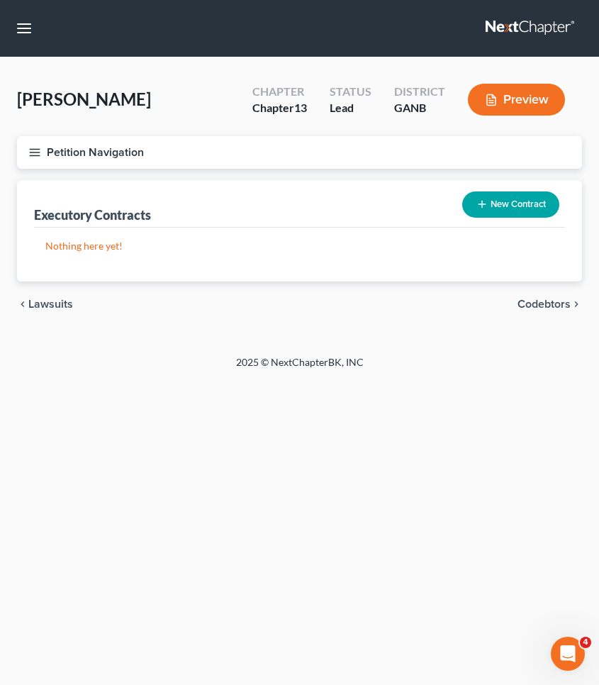
click at [54, 300] on span "Lawsuits" at bounding box center [50, 303] width 45 height 11
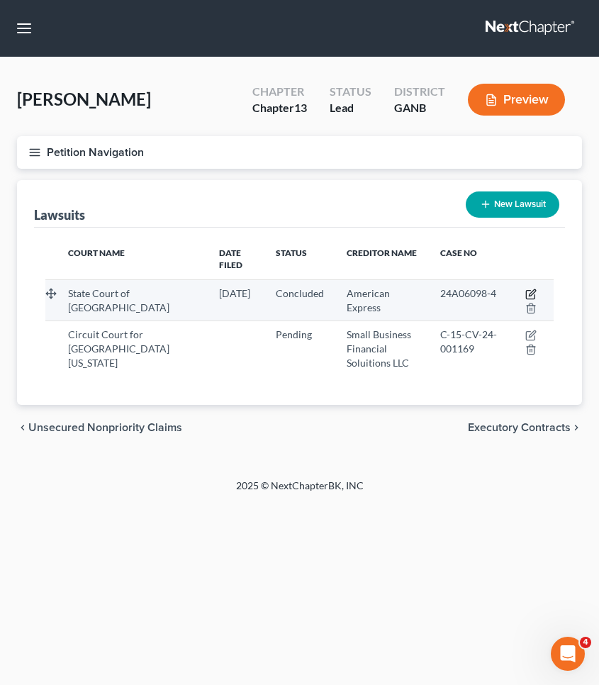
click at [529, 288] on icon "button" at bounding box center [530, 293] width 11 height 11
select select "10"
select select "2"
select select "4"
select select "33"
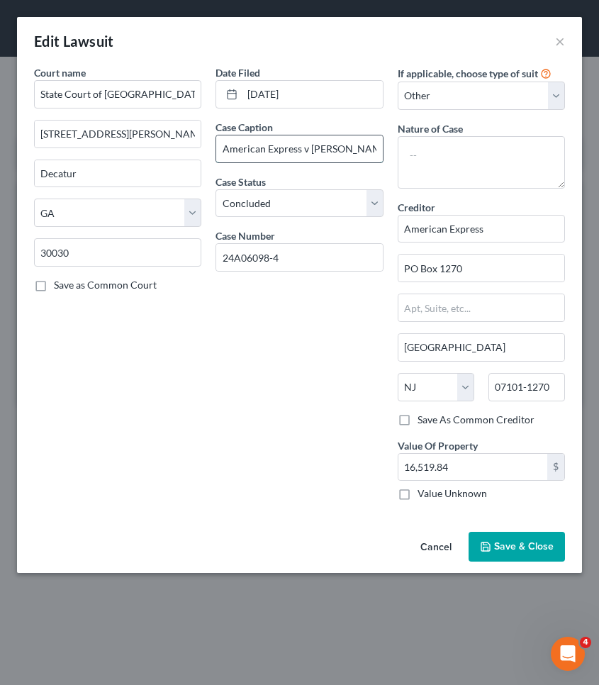
click at [299, 150] on input "American Express v Fatina Malik" at bounding box center [299, 148] width 166 height 27
type input "American Express National Bank v Fatina Malik"
click at [535, 549] on span "Save & Close" at bounding box center [524, 546] width 60 height 12
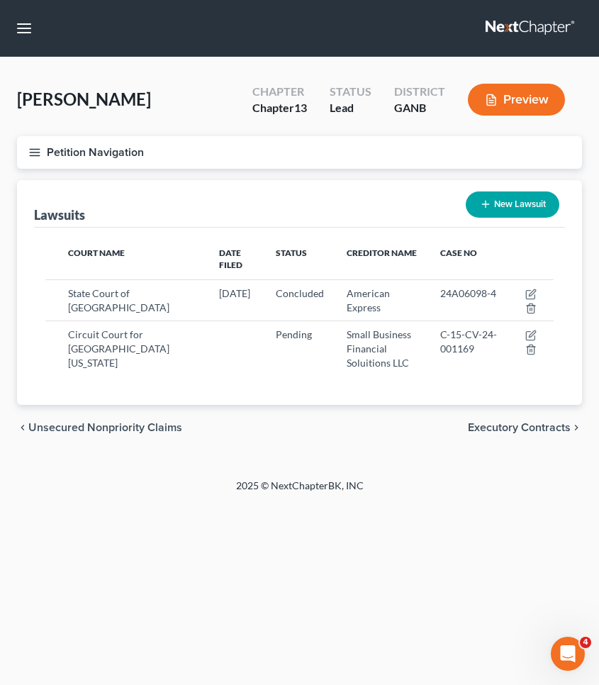
click at [56, 152] on button "Petition Navigation" at bounding box center [299, 152] width 565 height 33
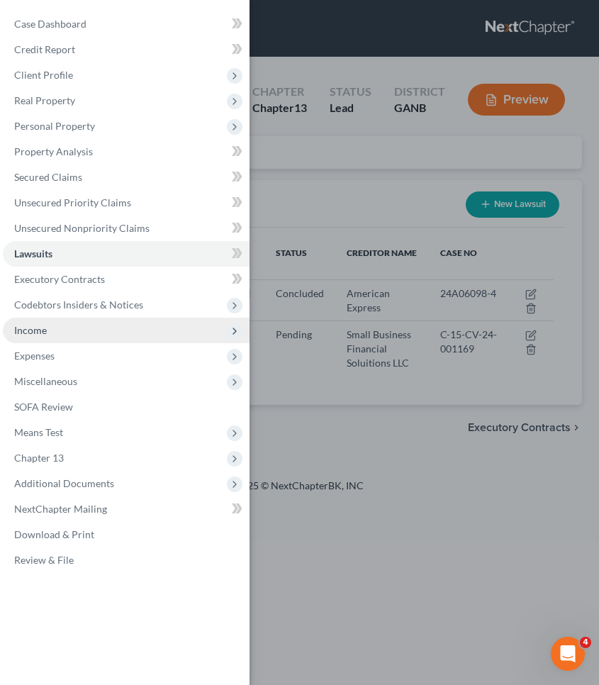
click at [42, 333] on span "Income" at bounding box center [30, 330] width 33 height 12
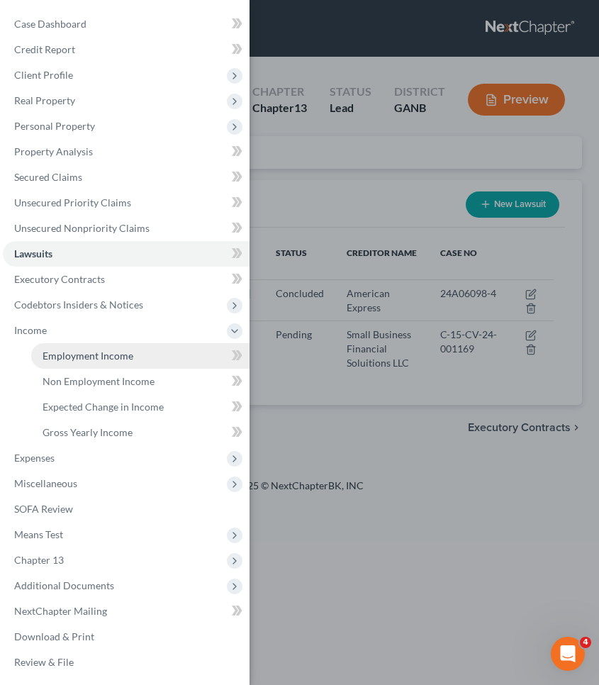
click at [80, 352] on span "Employment Income" at bounding box center [88, 355] width 91 height 12
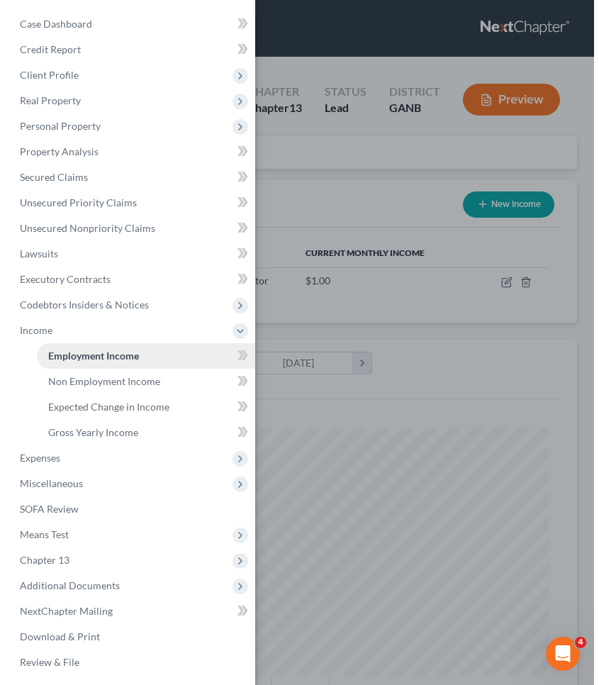
scroll to position [249, 526]
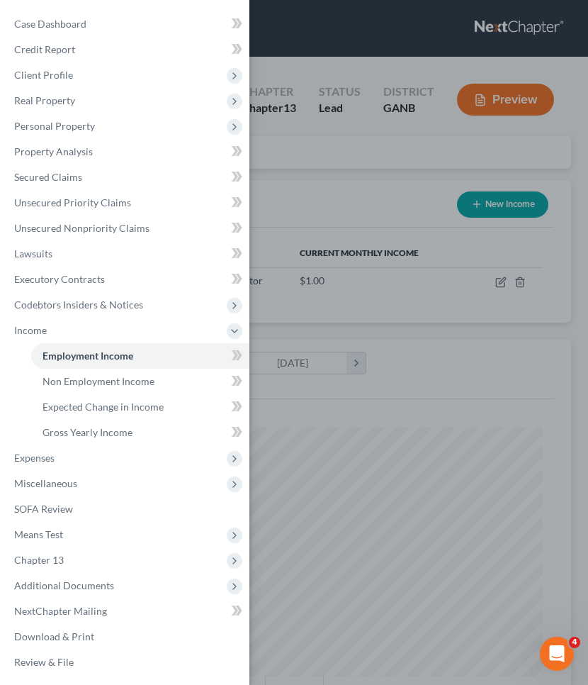
click at [342, 232] on div "Case Dashboard Payments Invoices Payments Payments Credit Report Client Profile" at bounding box center [294, 342] width 588 height 685
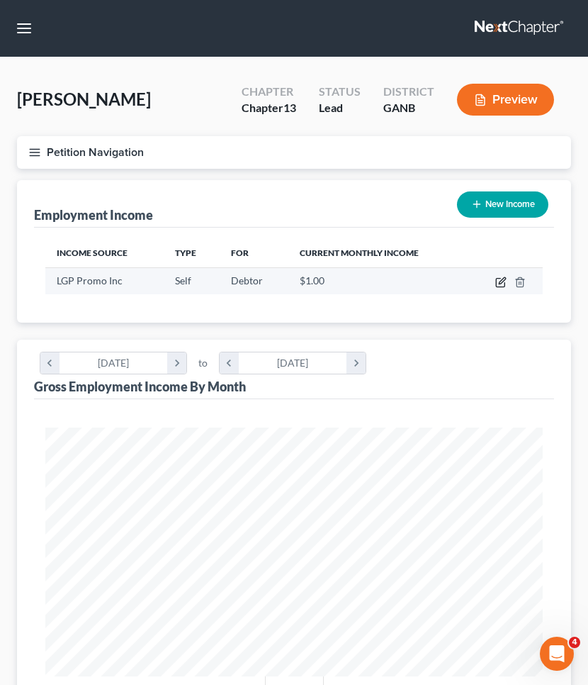
click at [497, 279] on icon "button" at bounding box center [500, 283] width 9 height 9
select select "1"
select select "10"
select select "0"
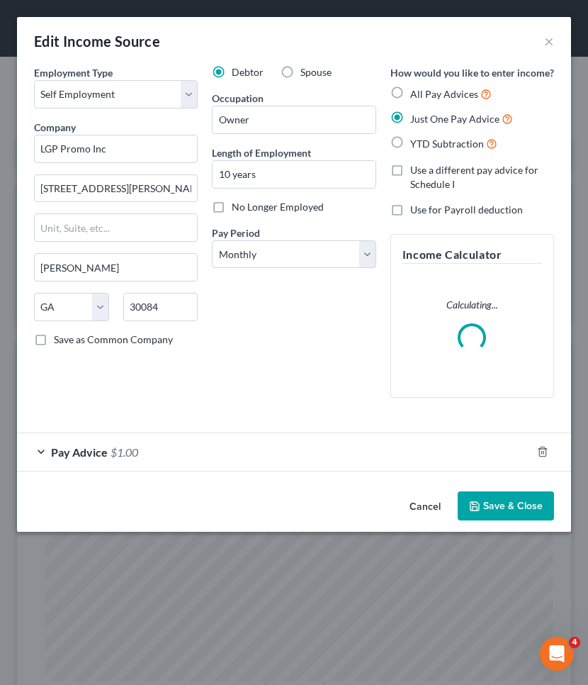
scroll to position [254, 536]
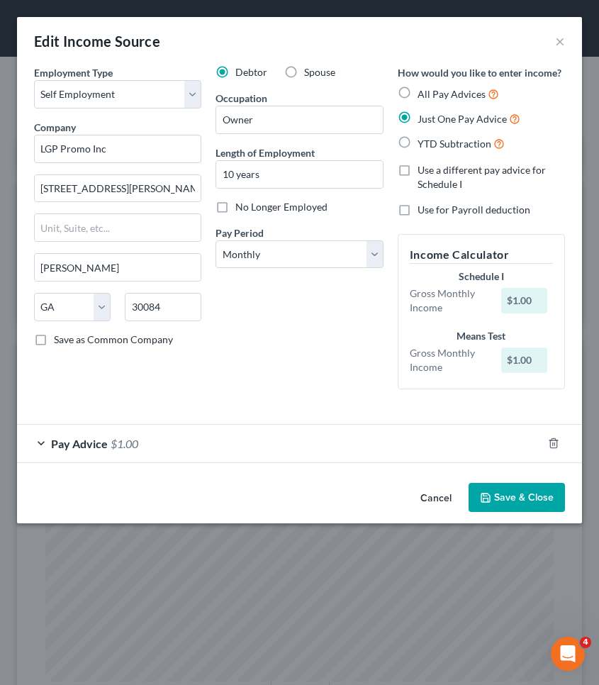
click at [506, 493] on button "Save & Close" at bounding box center [516, 498] width 96 height 30
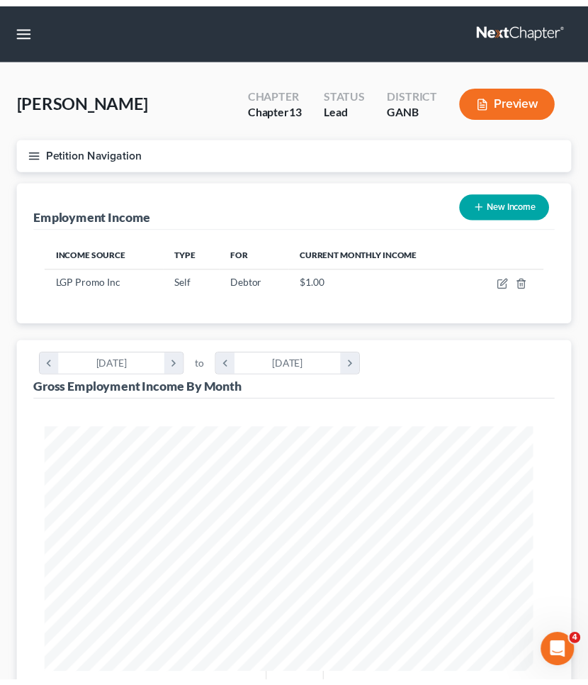
scroll to position [708437, 708160]
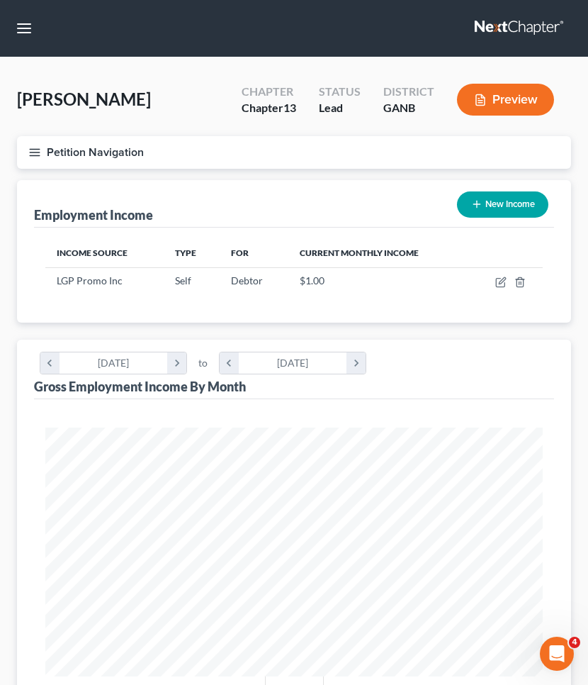
click at [96, 154] on button "Petition Navigation" at bounding box center [294, 152] width 554 height 33
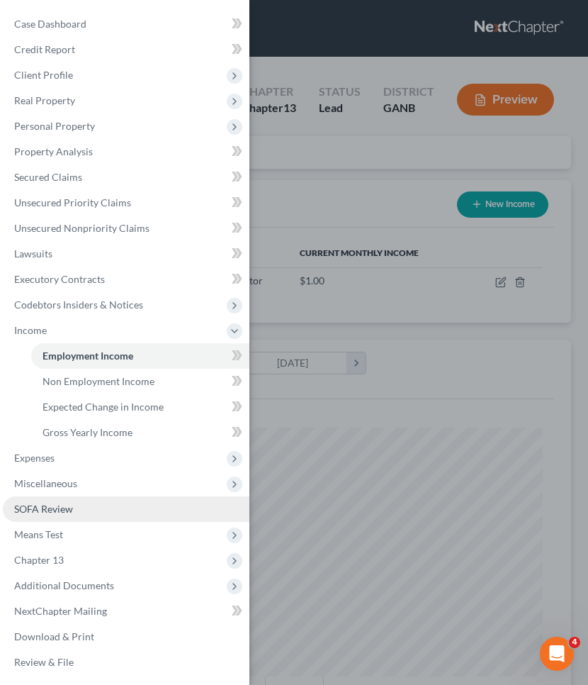
click at [52, 513] on span "SOFA Review" at bounding box center [43, 508] width 59 height 12
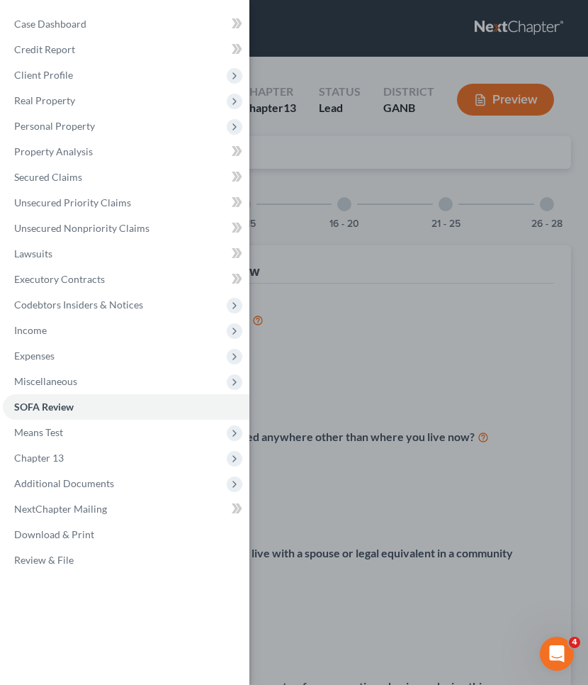
click at [525, 227] on div "Case Dashboard Payments Invoices Payments Payments Credit Report Client Profile" at bounding box center [294, 342] width 588 height 685
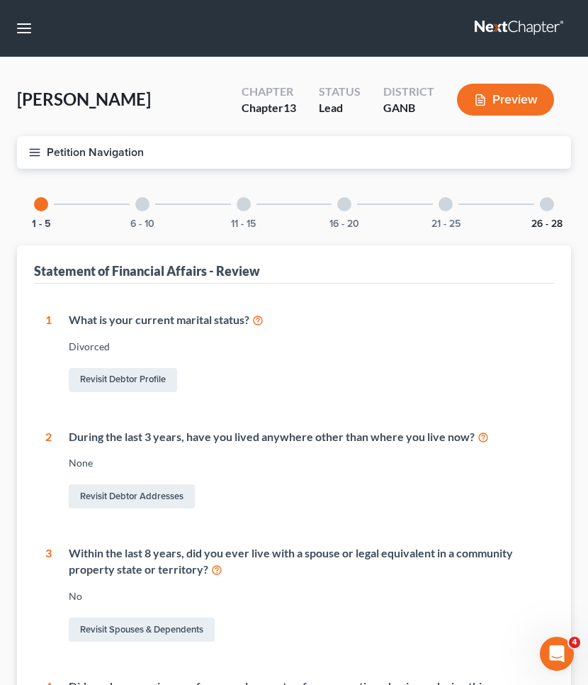
click at [535, 226] on button "26 - 28" at bounding box center [547, 224] width 31 height 10
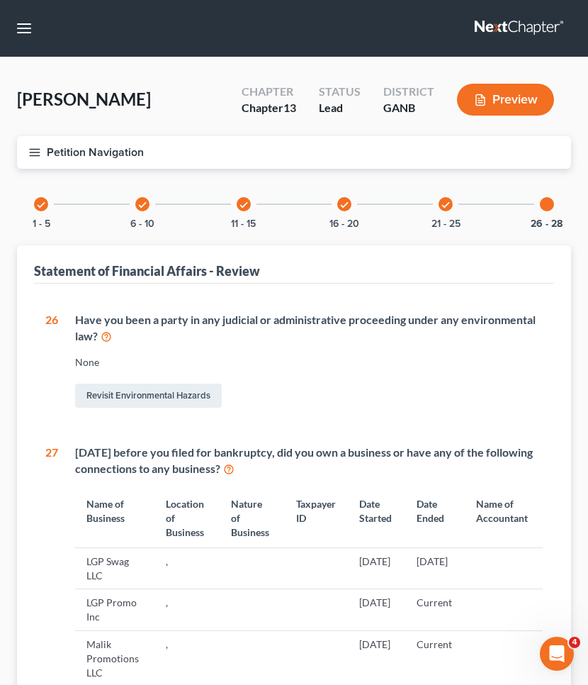
click at [78, 159] on button "Petition Navigation" at bounding box center [294, 152] width 554 height 33
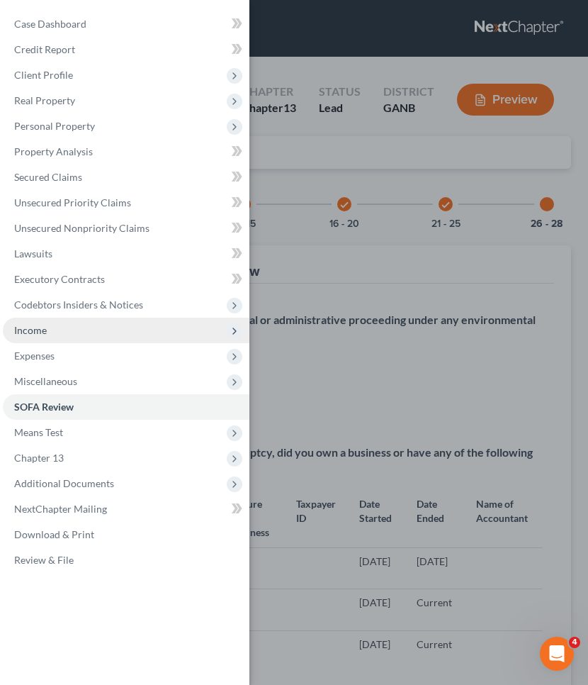
click at [75, 325] on span "Income" at bounding box center [126, 330] width 247 height 26
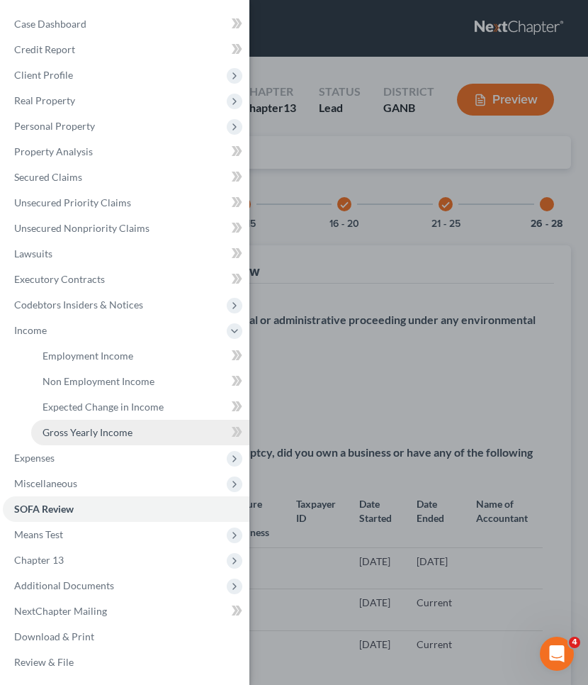
click at [81, 426] on span "Gross Yearly Income" at bounding box center [88, 432] width 90 height 12
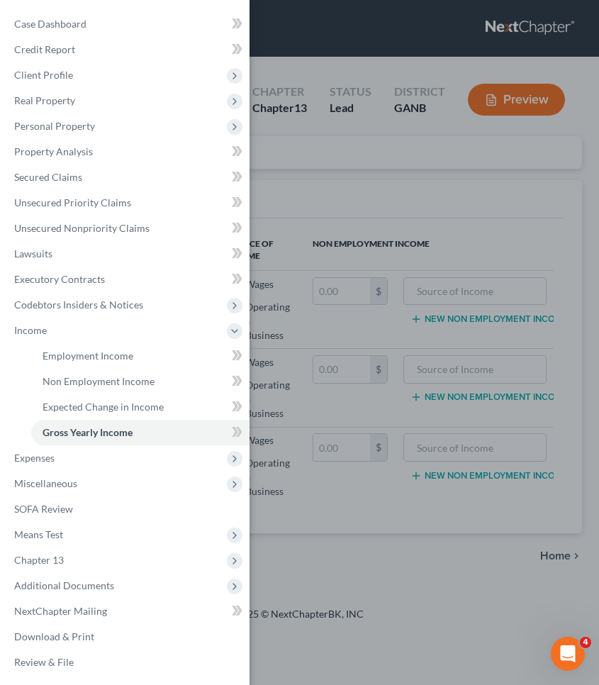
click at [357, 196] on div "Case Dashboard Payments Invoices Payments Payments Credit Report Client Profile" at bounding box center [299, 342] width 599 height 685
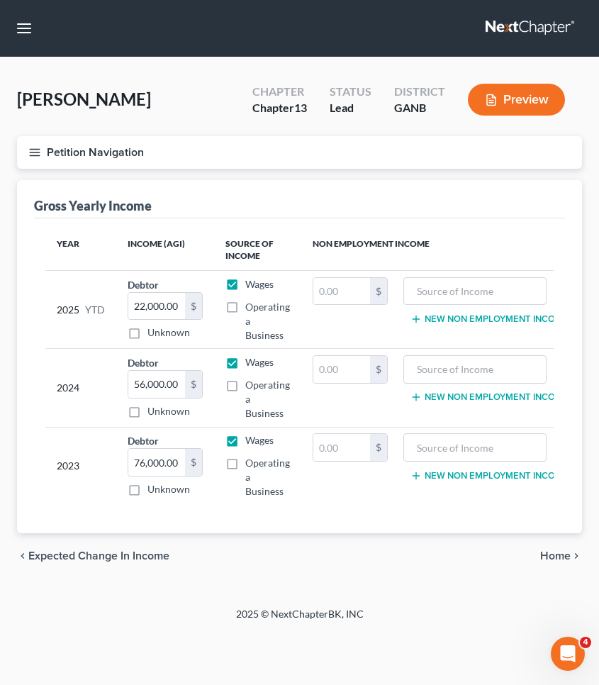
click at [140, 147] on button "Petition Navigation" at bounding box center [299, 152] width 565 height 33
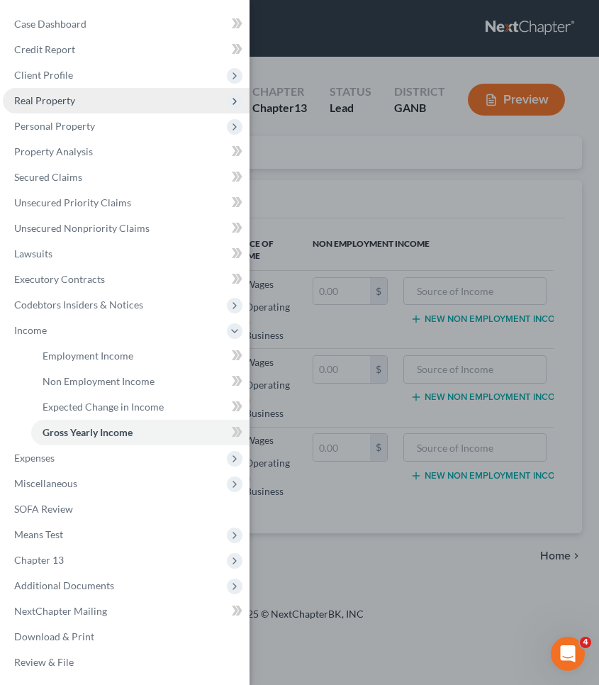
click at [89, 109] on span "Real Property" at bounding box center [126, 101] width 247 height 26
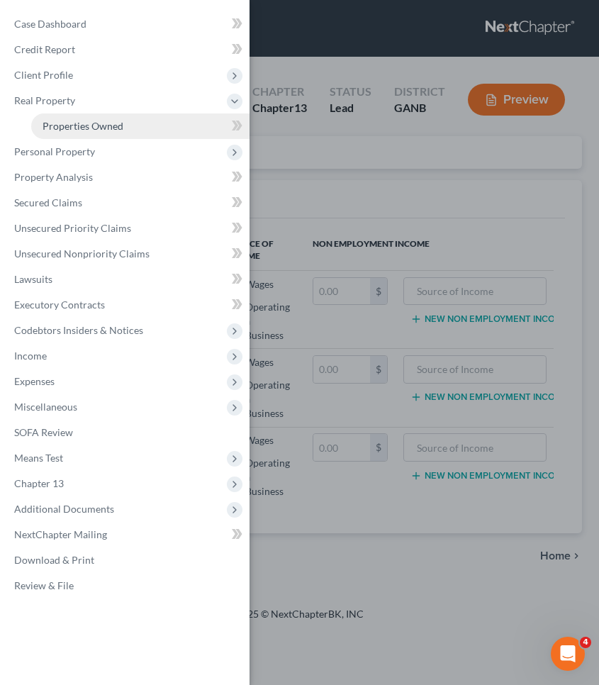
click at [93, 130] on span "Properties Owned" at bounding box center [83, 126] width 81 height 12
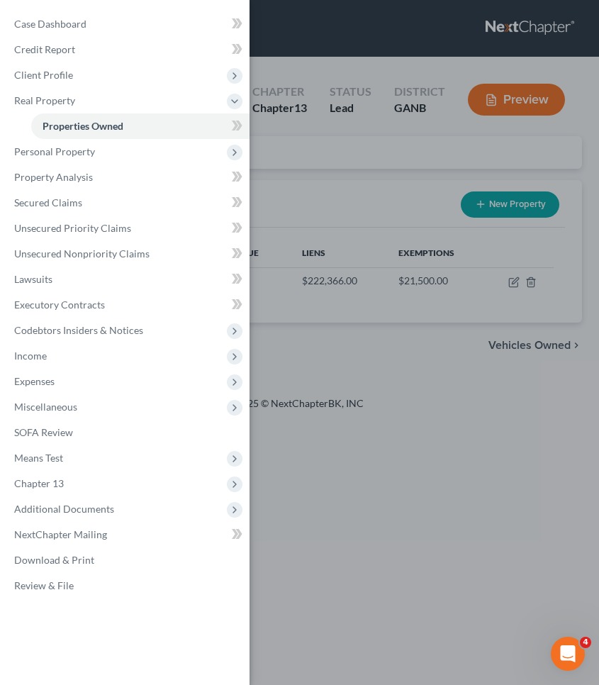
click at [301, 166] on div "Case Dashboard Payments Invoices Payments Payments Credit Report Client Profile" at bounding box center [299, 342] width 599 height 685
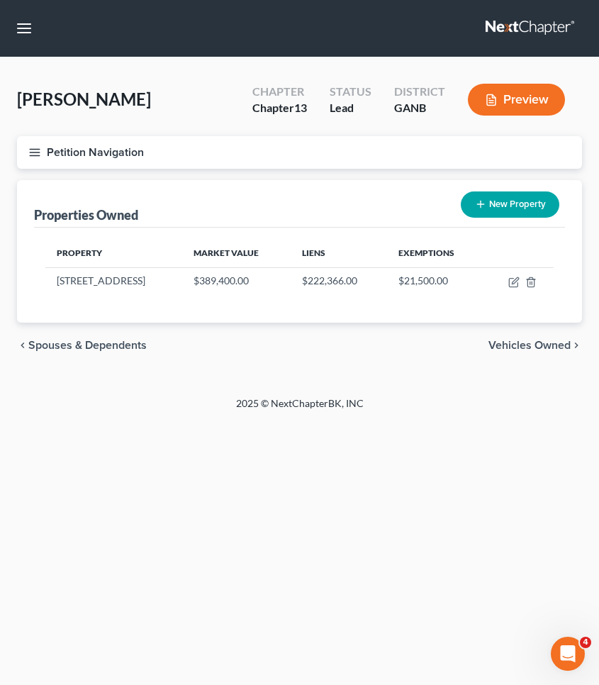
click at [91, 149] on button "Petition Navigation" at bounding box center [299, 152] width 565 height 33
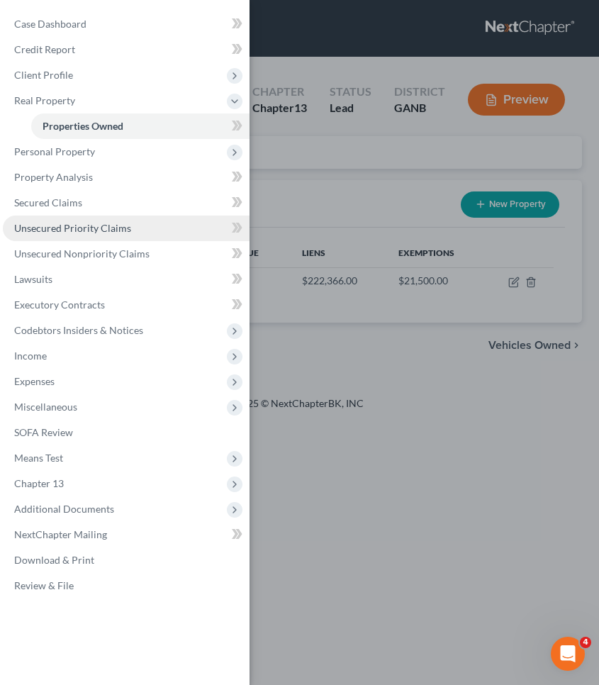
click at [79, 232] on span "Unsecured Priority Claims" at bounding box center [72, 228] width 117 height 12
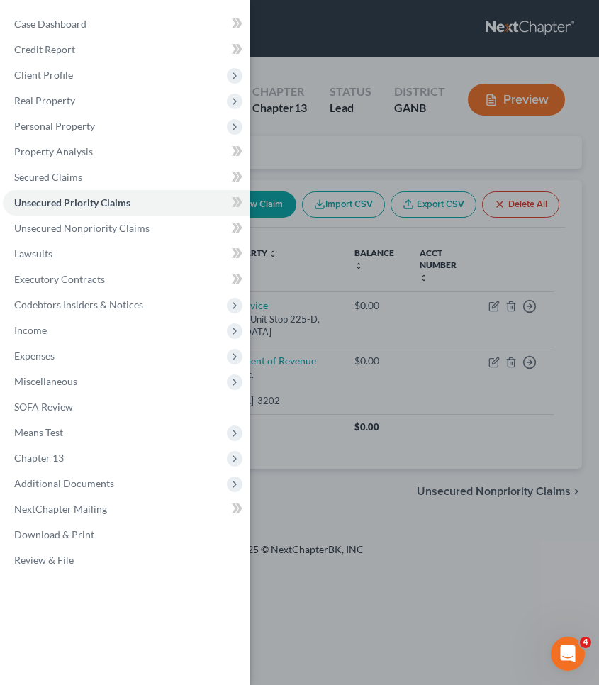
click at [297, 157] on div "Case Dashboard Payments Invoices Payments Payments Credit Report Client Profile" at bounding box center [299, 342] width 599 height 685
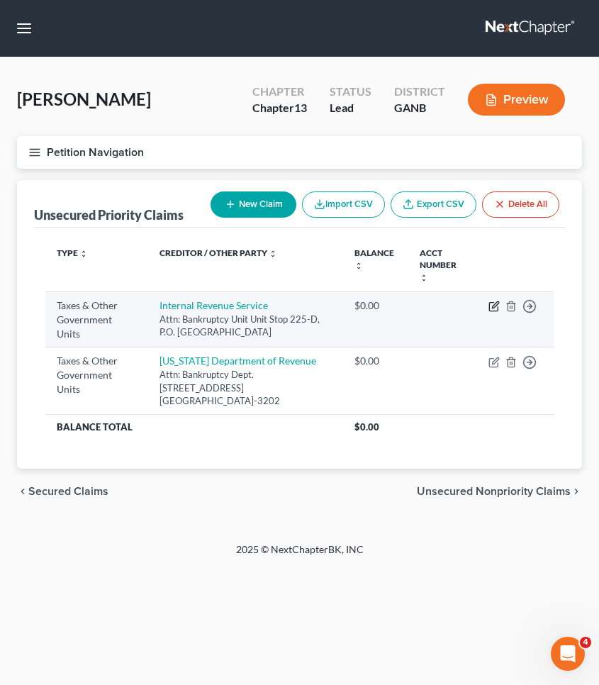
click at [500, 310] on icon "button" at bounding box center [493, 305] width 11 height 11
select select "0"
select select "10"
select select "0"
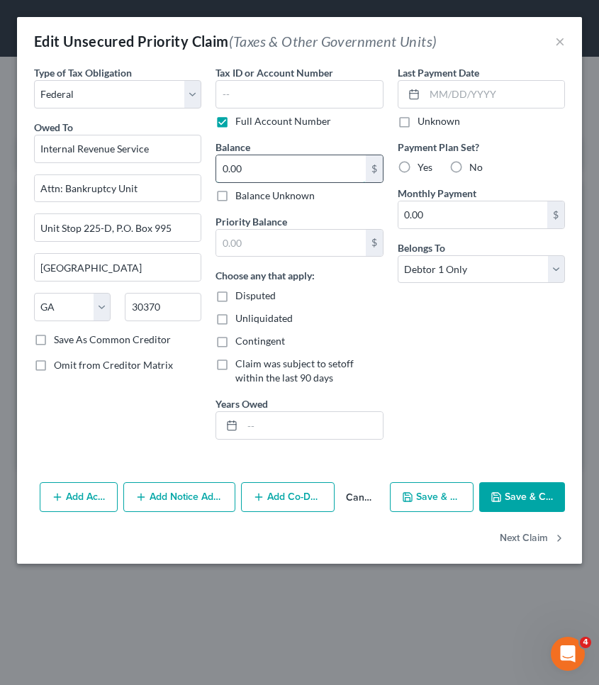
click at [290, 164] on input "0.00" at bounding box center [290, 168] width 149 height 27
type input "1"
type input "29,173.65"
click at [515, 497] on button "Save & Close" at bounding box center [522, 497] width 86 height 30
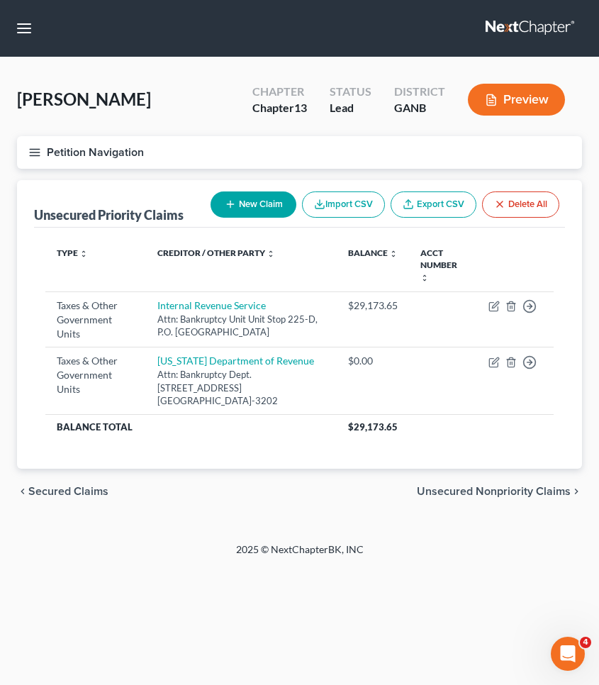
click at [101, 157] on button "Petition Navigation" at bounding box center [299, 152] width 565 height 33
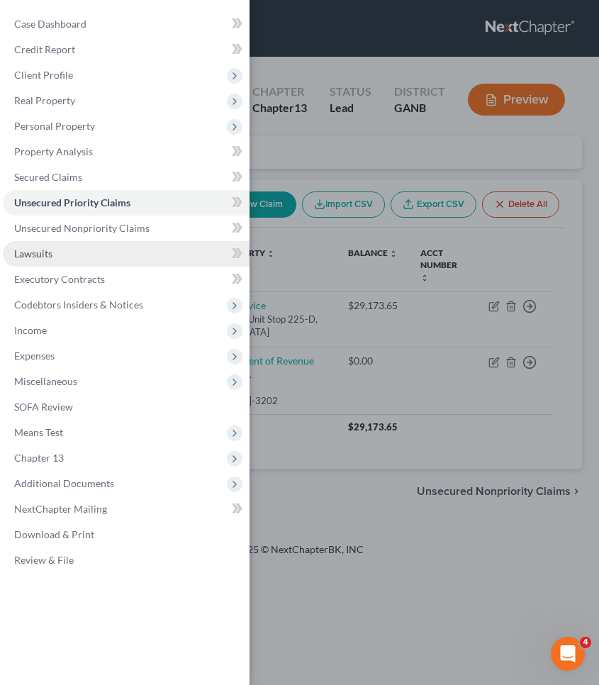
click at [69, 243] on link "Lawsuits" at bounding box center [126, 254] width 247 height 26
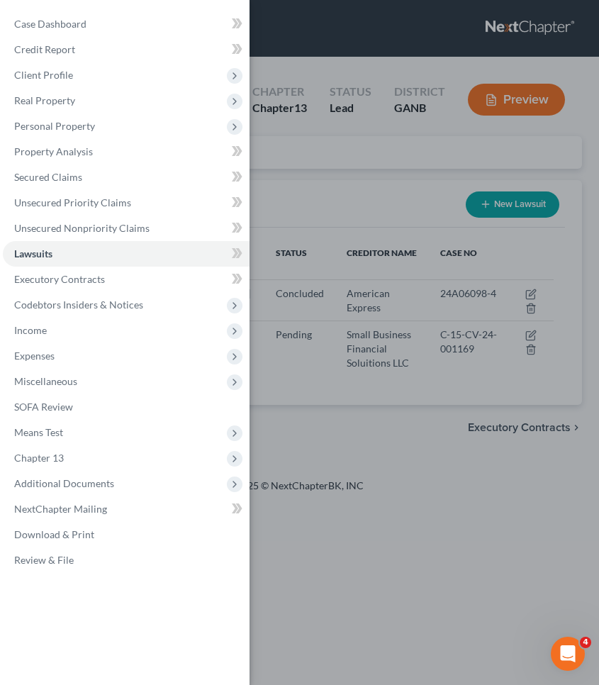
click at [331, 193] on div "Case Dashboard Payments Invoices Payments Payments Credit Report Client Profile" at bounding box center [299, 342] width 599 height 685
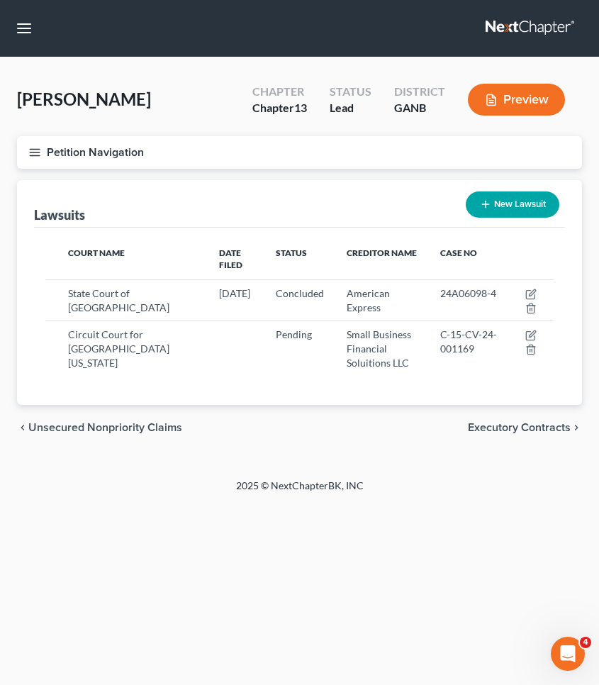
click at [96, 152] on button "Petition Navigation" at bounding box center [299, 152] width 565 height 33
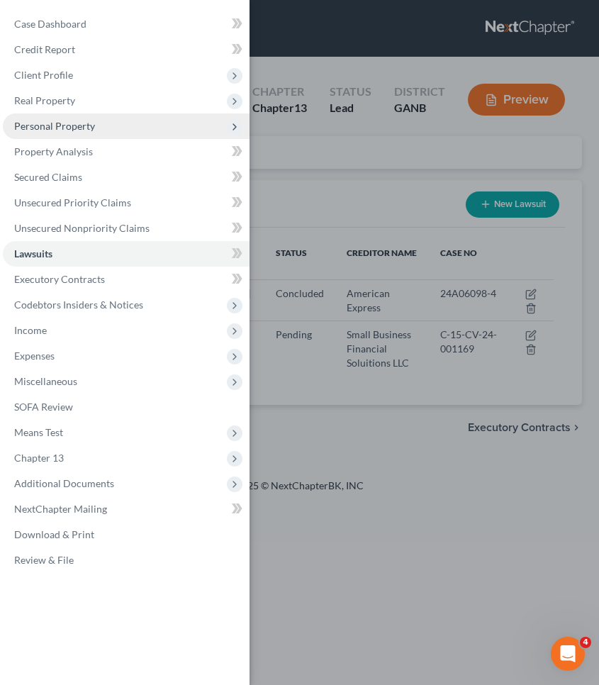
click at [77, 128] on span "Personal Property" at bounding box center [54, 126] width 81 height 12
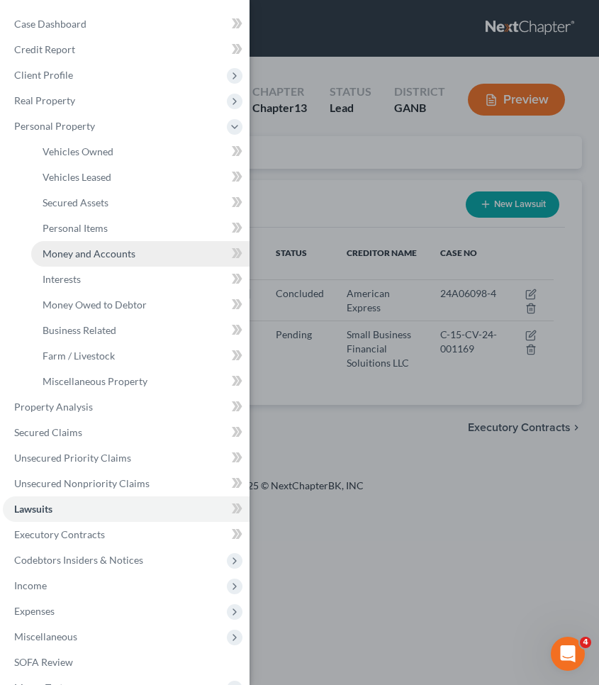
click at [90, 252] on span "Money and Accounts" at bounding box center [89, 253] width 93 height 12
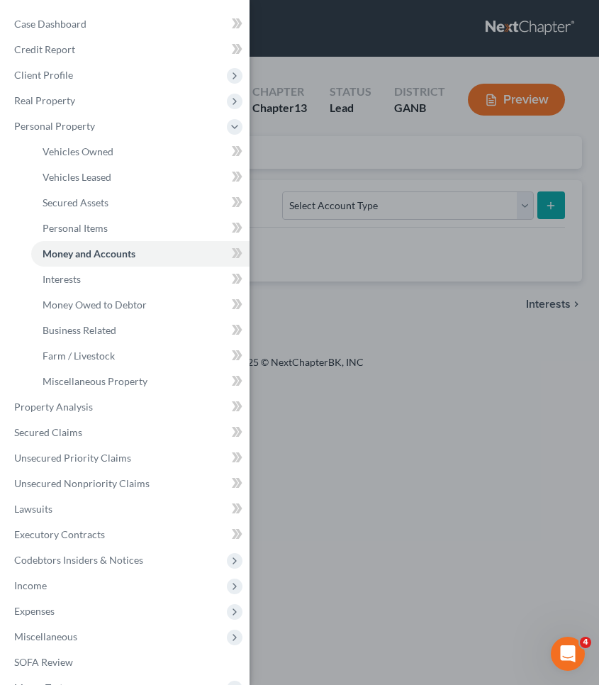
click at [290, 154] on div "Case Dashboard Payments Invoices Payments Payments Credit Report Client Profile" at bounding box center [299, 342] width 599 height 685
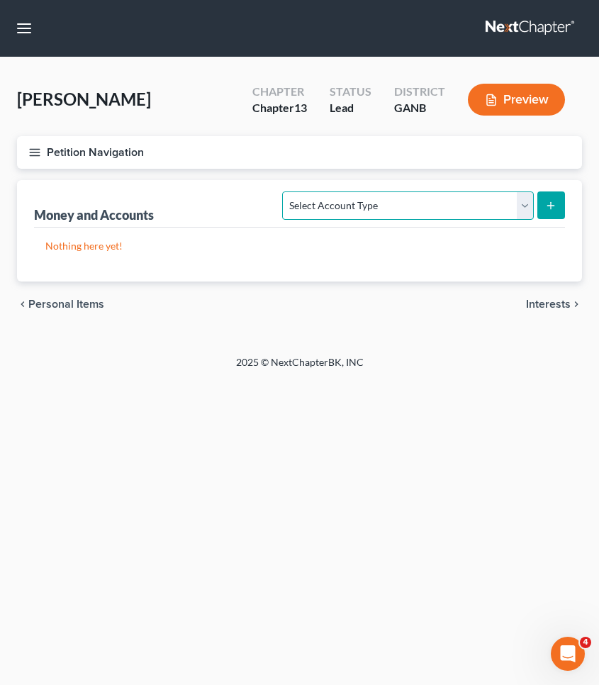
select select "checking"
click at [551, 213] on button "submit" at bounding box center [551, 205] width 28 height 28
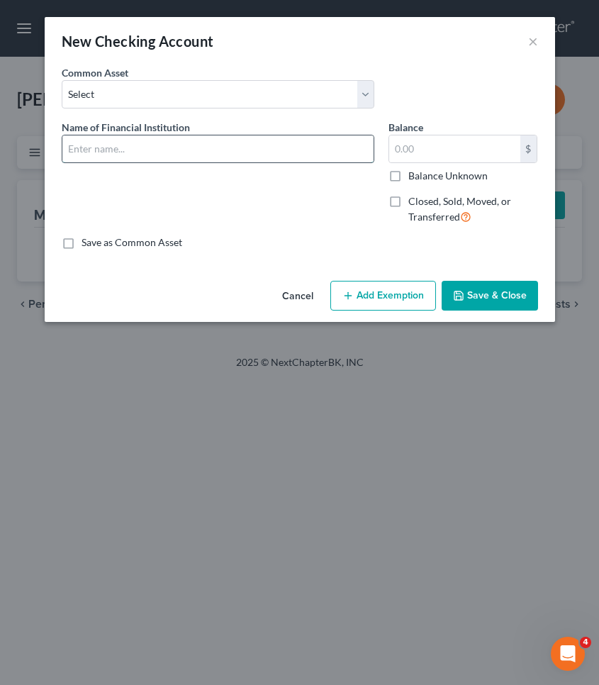
click at [187, 151] on input "text" at bounding box center [217, 148] width 311 height 27
type input "Navy FCU"
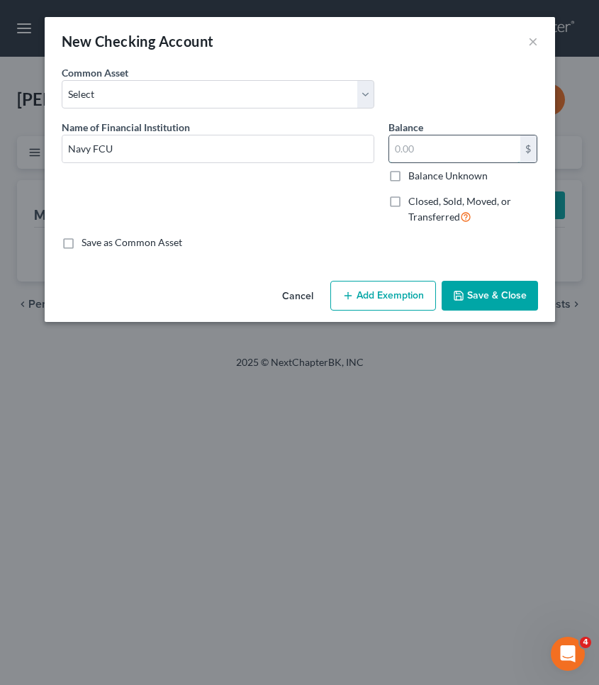
click at [444, 156] on input "text" at bounding box center [454, 148] width 131 height 27
type input "191.4"
click at [373, 303] on button "Add Exemption" at bounding box center [383, 296] width 106 height 30
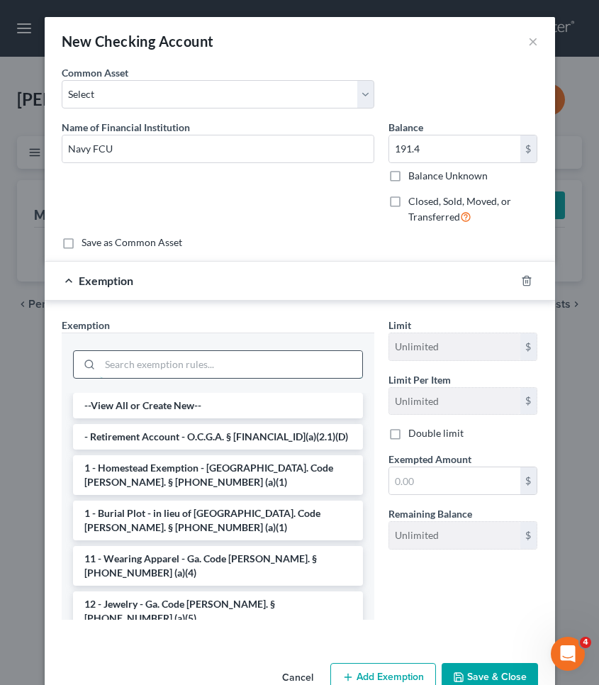
click at [213, 369] on input "search" at bounding box center [231, 364] width 262 height 27
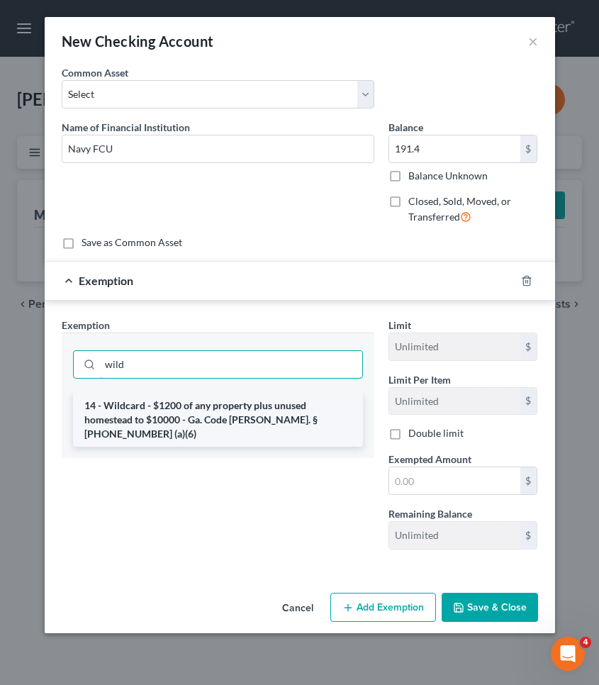
type input "wild"
click at [210, 415] on li "14 - Wildcard - $1200 of any property plus unused homestead to $10000 - Ga. Cod…" at bounding box center [218, 420] width 290 height 54
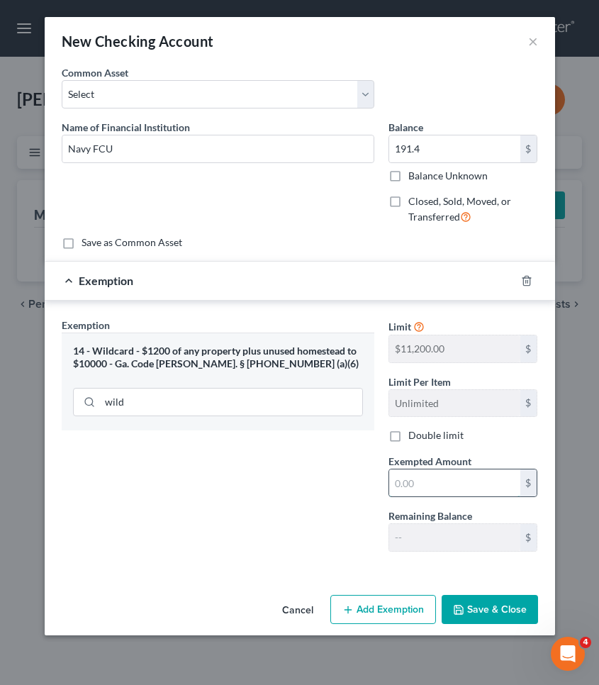
click at [422, 477] on input "text" at bounding box center [454, 482] width 131 height 27
type input "191.4"
click at [462, 602] on button "Save & Close" at bounding box center [490, 610] width 96 height 30
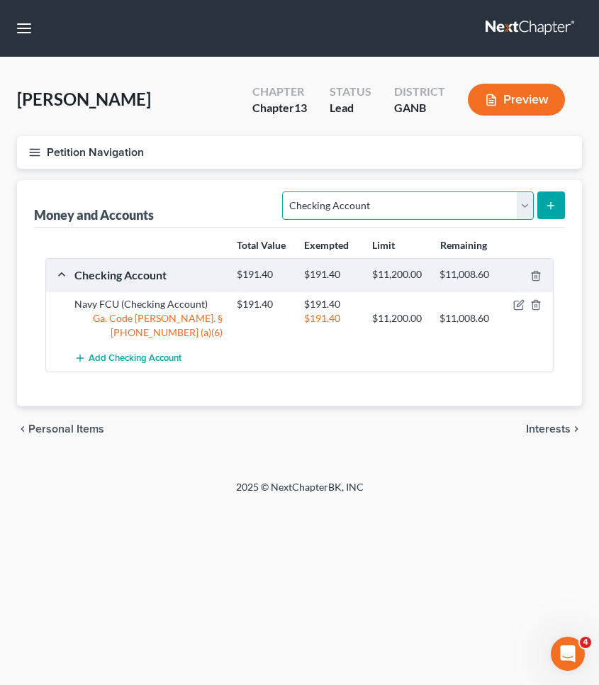
select select "savings"
click at [562, 207] on button "submit" at bounding box center [551, 205] width 28 height 28
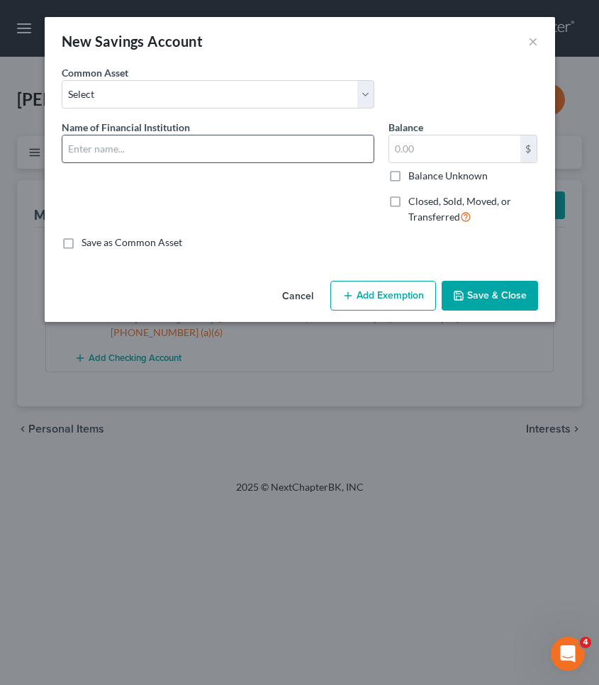
click at [226, 153] on input "text" at bounding box center [217, 148] width 311 height 27
type input "Navy FCU"
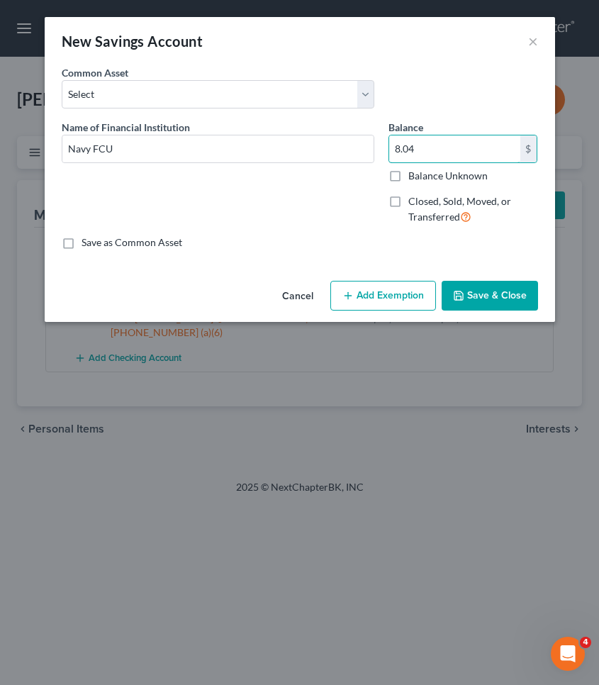
type input "8.04"
click at [369, 290] on button "Add Exemption" at bounding box center [383, 296] width 106 height 30
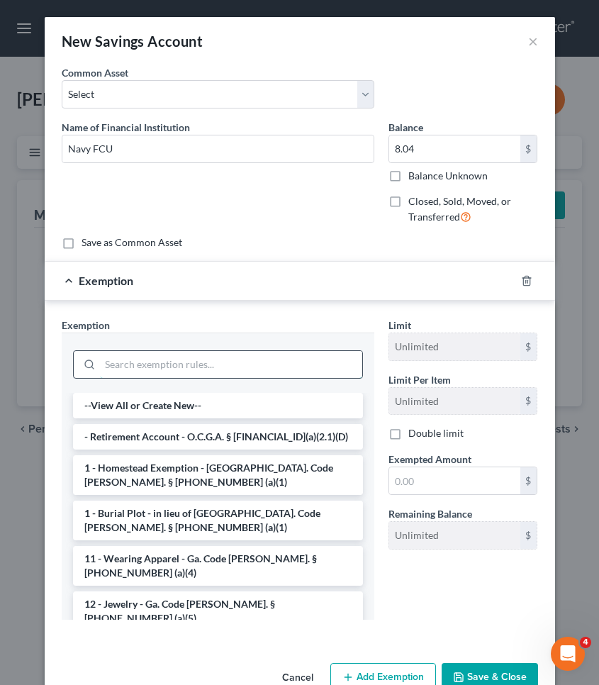
click at [261, 355] on input "search" at bounding box center [231, 364] width 262 height 27
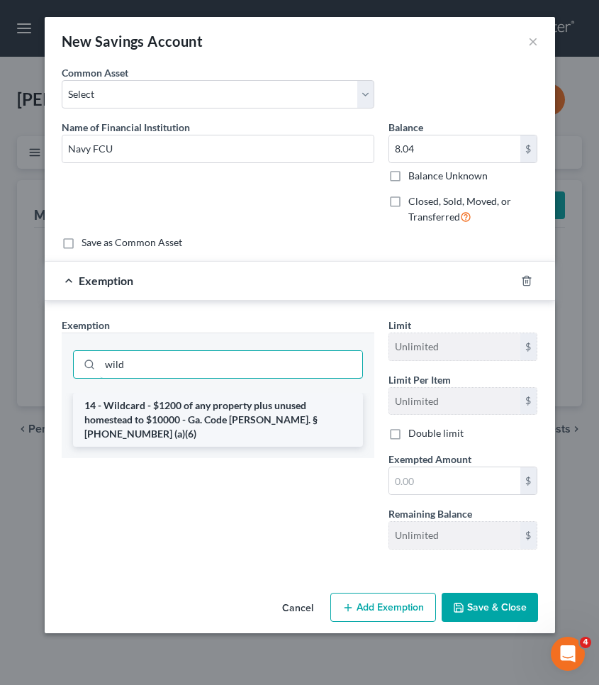
type input "wild"
click at [263, 411] on li "14 - Wildcard - $1200 of any property plus unused homestead to $10000 - Ga. Cod…" at bounding box center [218, 420] width 290 height 54
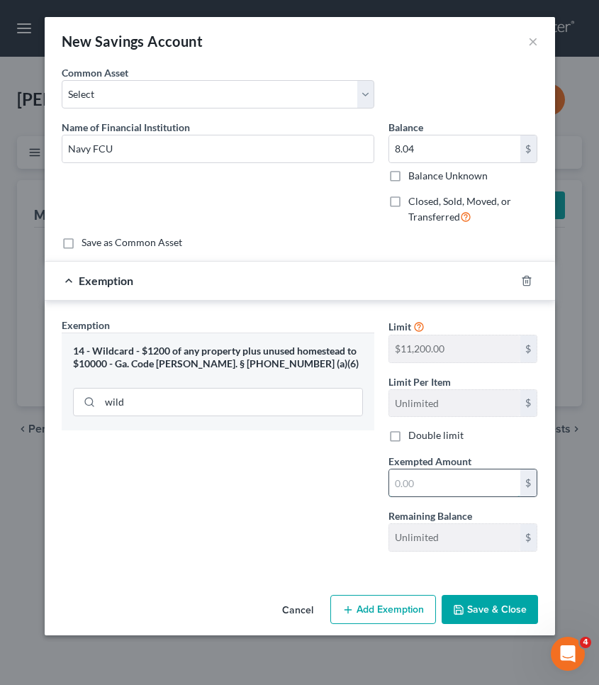
click at [441, 495] on input "text" at bounding box center [454, 482] width 131 height 27
type input "8.04"
click at [524, 614] on button "Save & Close" at bounding box center [490, 610] width 96 height 30
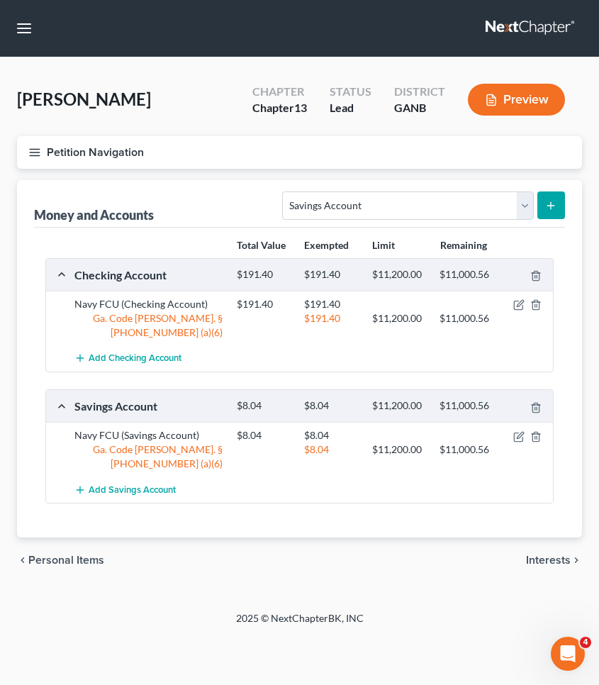
click at [74, 152] on button "Petition Navigation" at bounding box center [299, 152] width 565 height 33
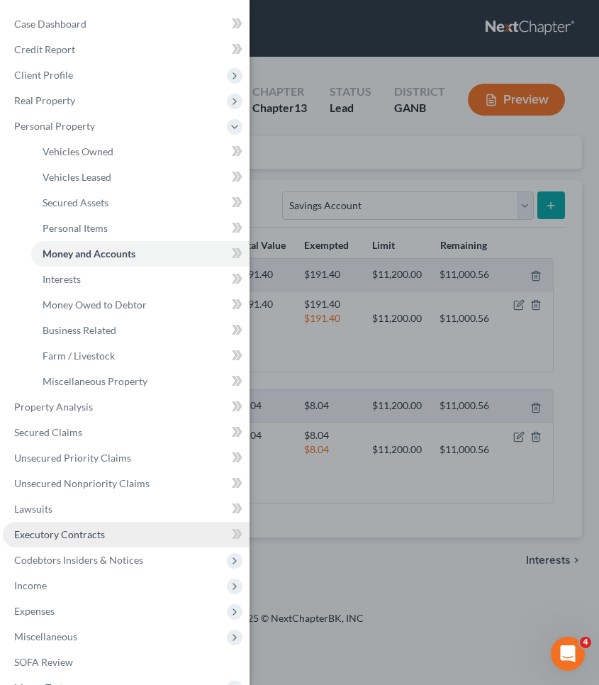
click at [39, 533] on span "Executory Contracts" at bounding box center [59, 534] width 91 height 12
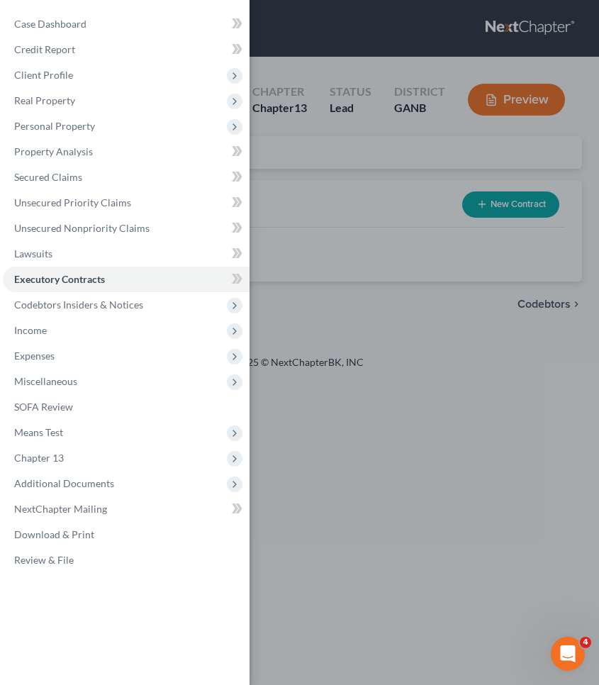
click at [339, 202] on div "Case Dashboard Payments Invoices Payments Payments Credit Report Client Profile" at bounding box center [299, 342] width 599 height 685
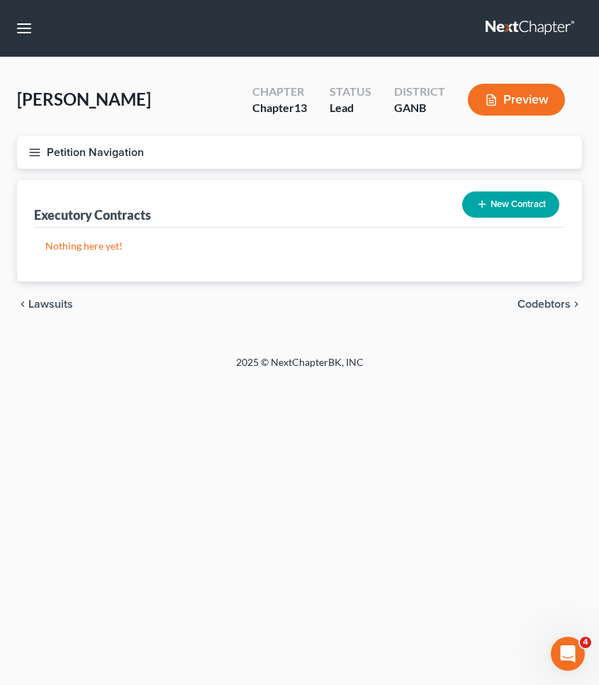
click at [533, 301] on span "Codebtors" at bounding box center [543, 303] width 53 height 11
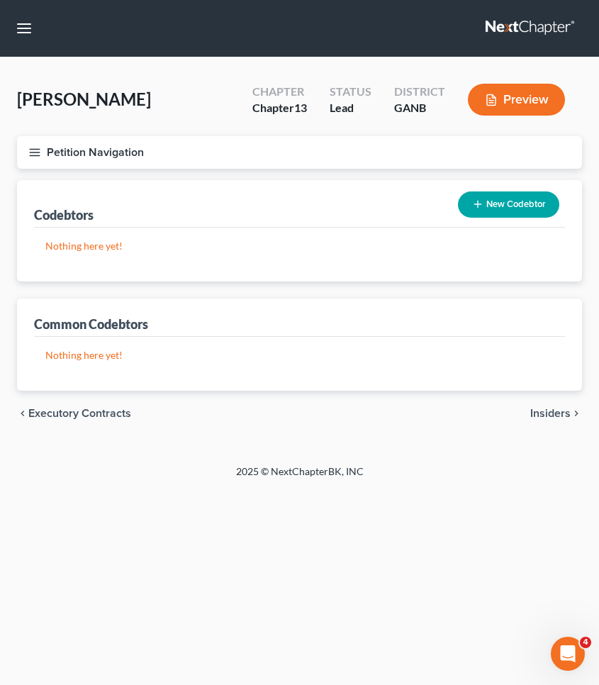
click at [548, 412] on span "Insiders" at bounding box center [550, 412] width 40 height 11
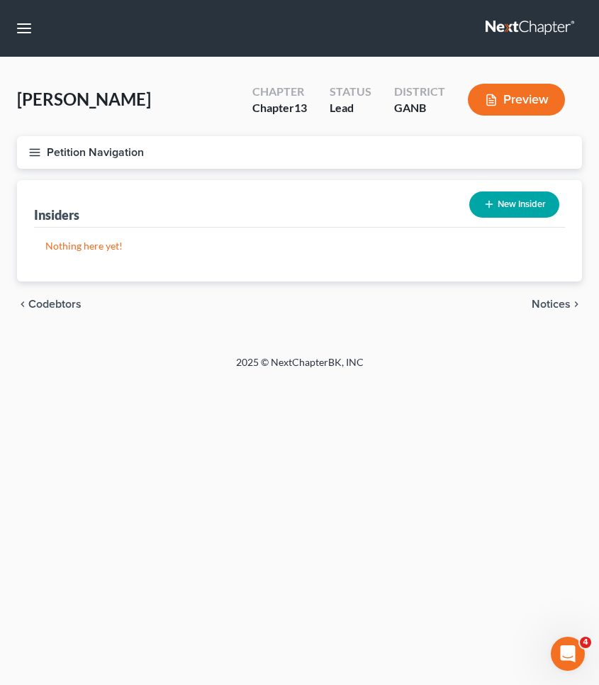
click at [555, 301] on span "Notices" at bounding box center [551, 303] width 39 height 11
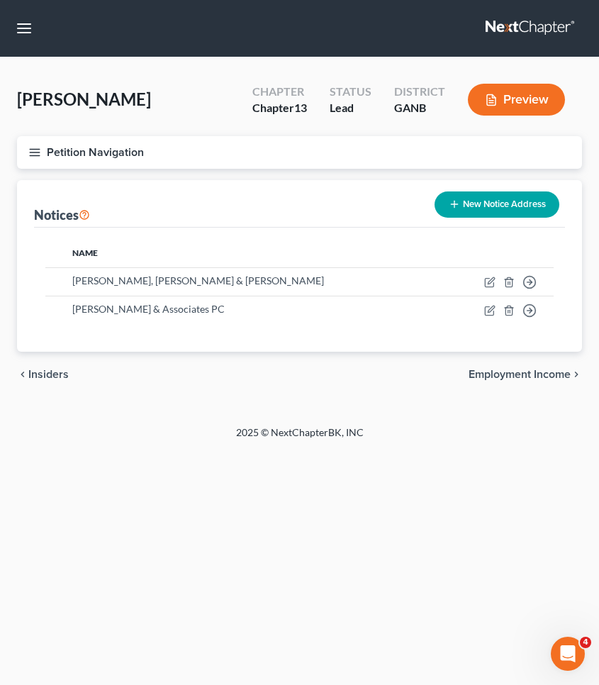
click at [552, 370] on span "Employment Income" at bounding box center [519, 374] width 102 height 11
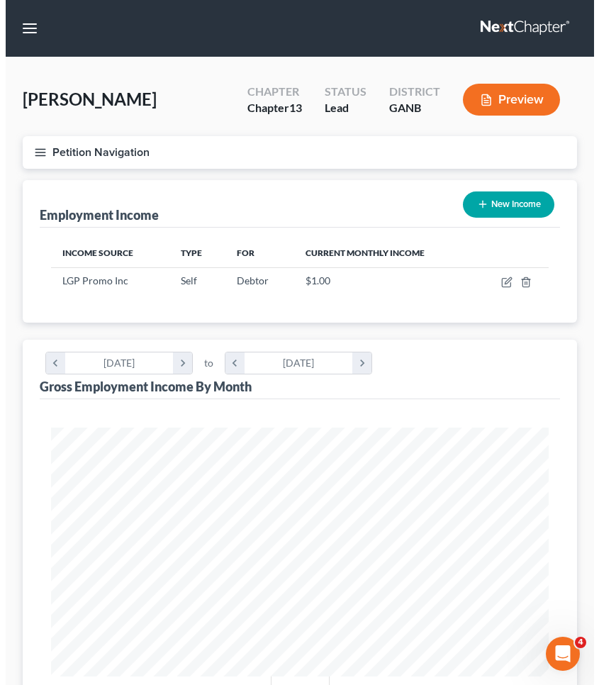
scroll to position [249, 526]
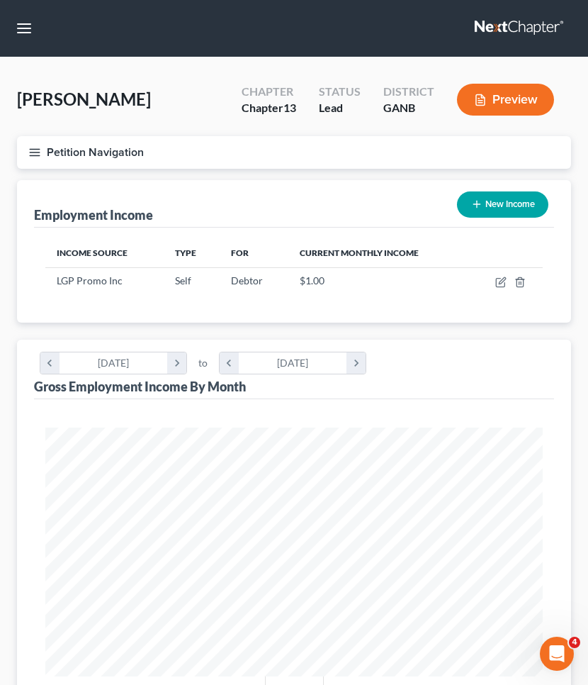
click at [132, 143] on button "Petition Navigation" at bounding box center [294, 152] width 554 height 33
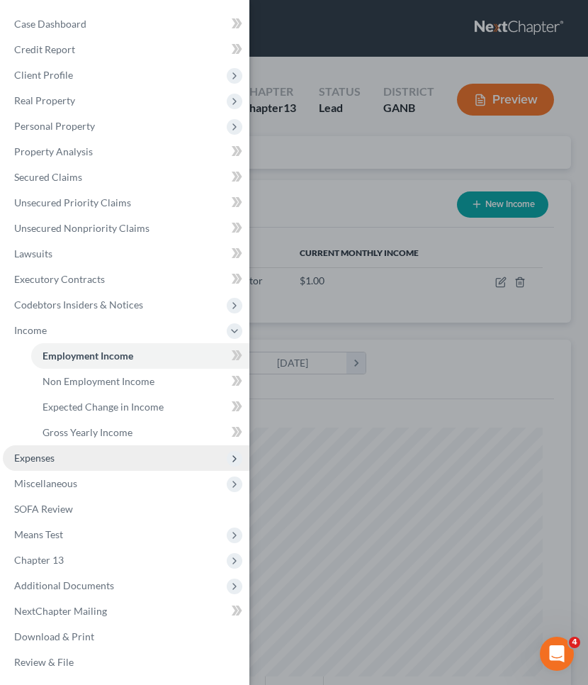
click at [45, 455] on span "Expenses" at bounding box center [34, 457] width 40 height 12
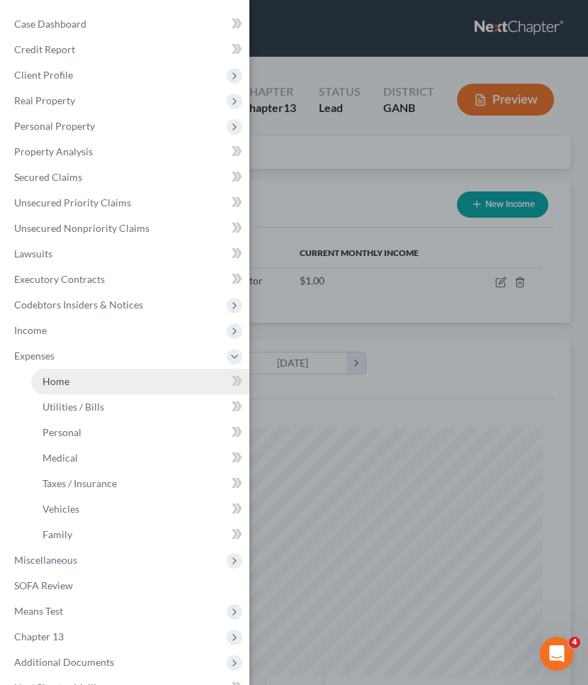
click at [46, 381] on span "Home" at bounding box center [56, 381] width 27 height 12
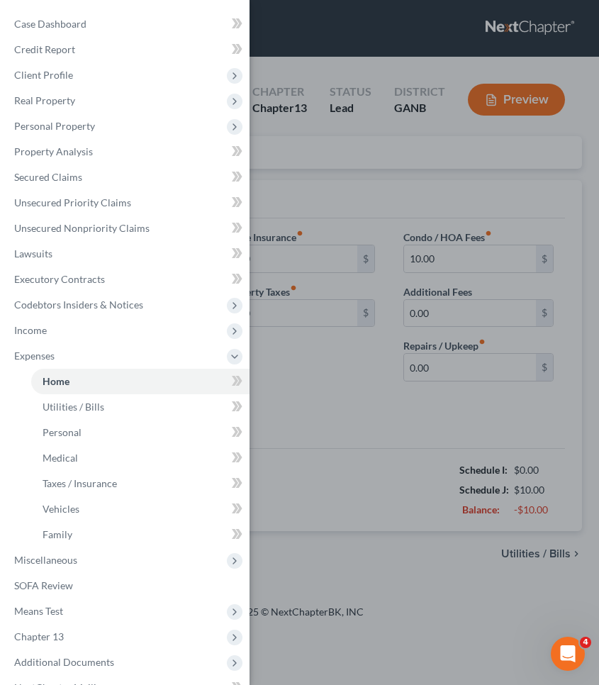
click at [351, 145] on div "Case Dashboard Payments Invoices Payments Payments Credit Report Client Profile" at bounding box center [299, 342] width 599 height 685
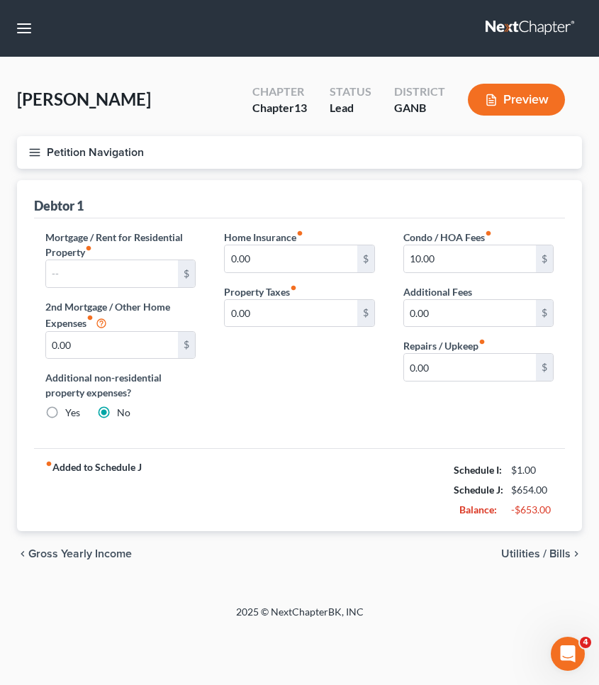
click at [130, 147] on button "Petition Navigation" at bounding box center [299, 152] width 565 height 33
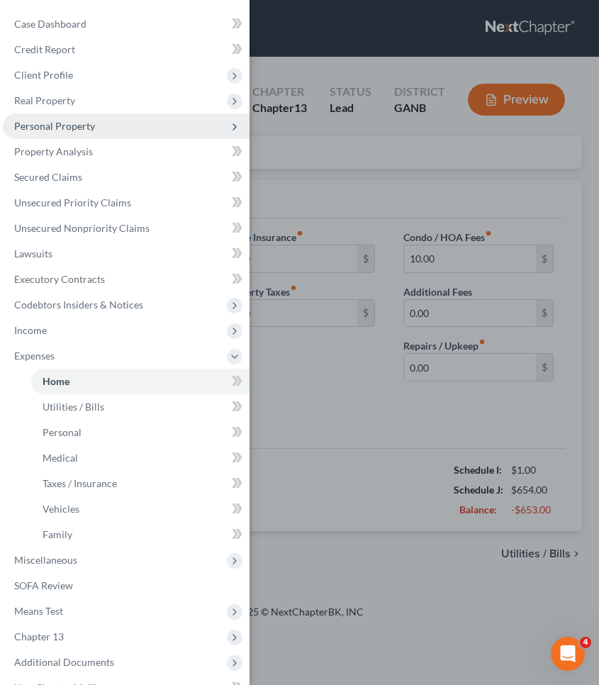
click at [113, 130] on span "Personal Property" at bounding box center [126, 126] width 247 height 26
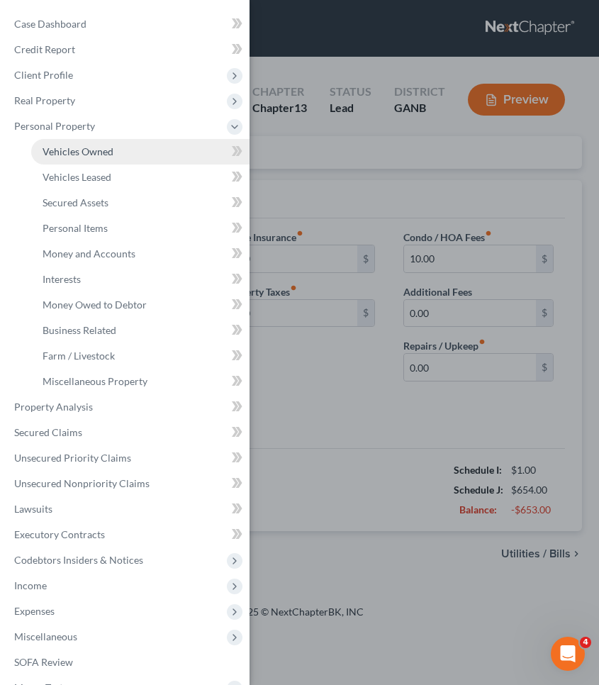
click at [113, 147] on link "Vehicles Owned" at bounding box center [140, 152] width 218 height 26
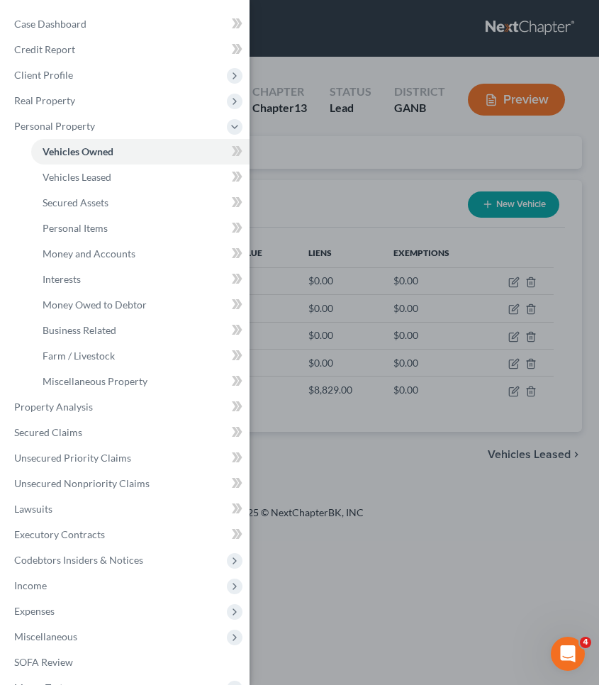
click at [332, 162] on div "Case Dashboard Payments Invoices Payments Payments Credit Report Client Profile" at bounding box center [299, 342] width 599 height 685
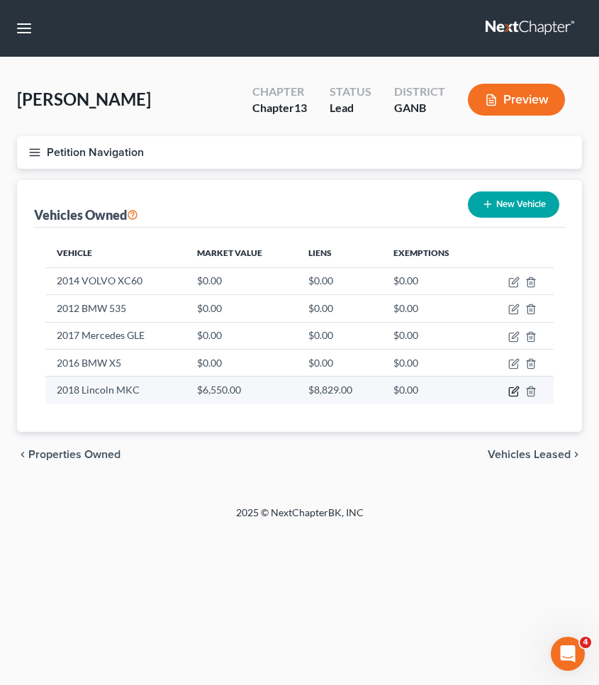
click at [511, 391] on icon "button" at bounding box center [513, 391] width 11 height 11
select select "0"
select select "8"
select select "0"
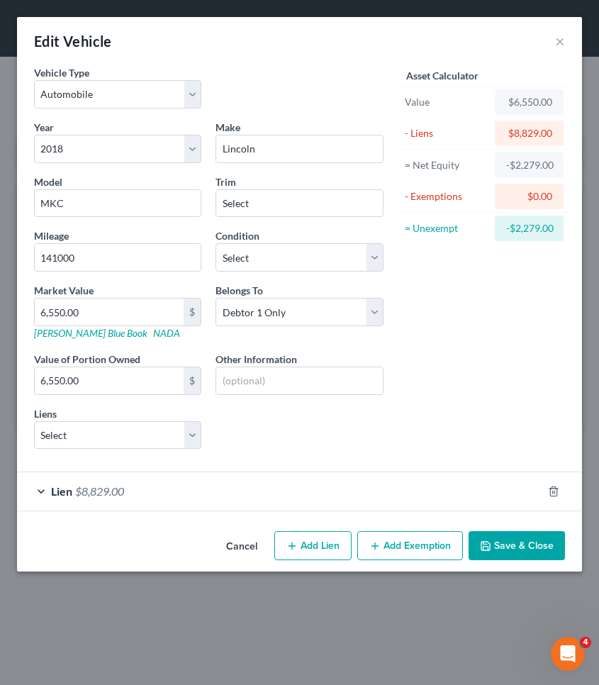
click at [529, 549] on button "Save & Close" at bounding box center [516, 546] width 96 height 30
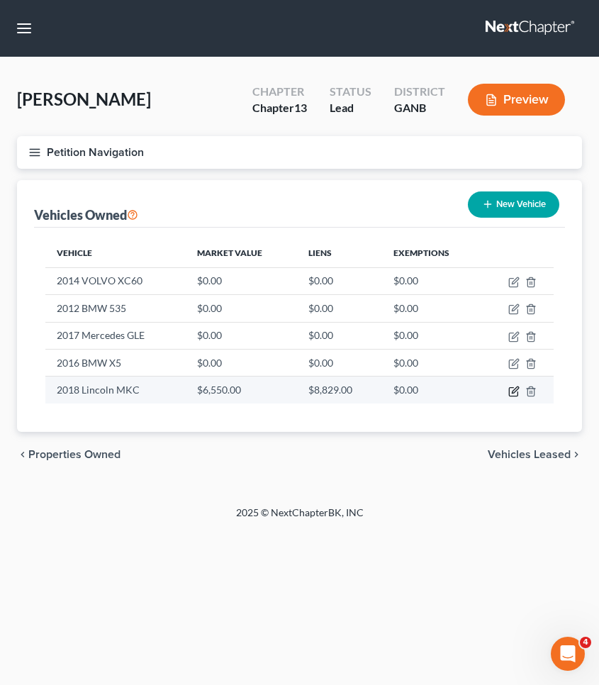
click at [512, 391] on icon "button" at bounding box center [515, 389] width 6 height 6
select select "0"
select select "8"
select select "0"
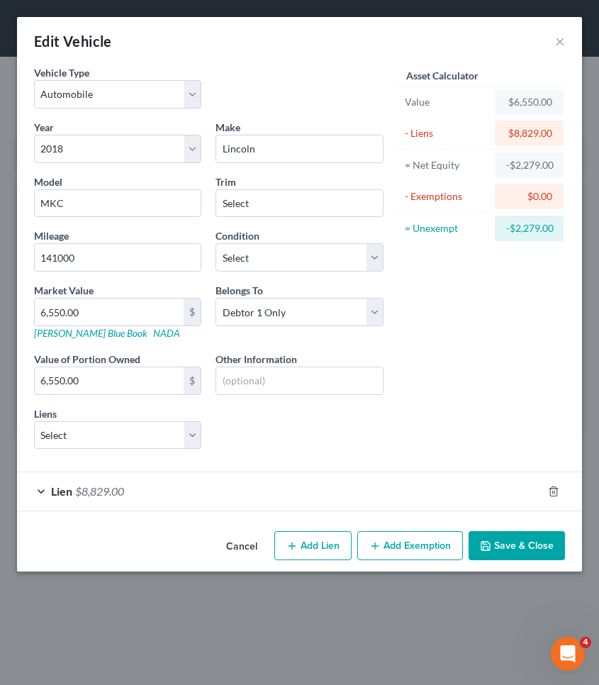
click at [335, 488] on div "Lien $8,829.00" at bounding box center [279, 491] width 525 height 38
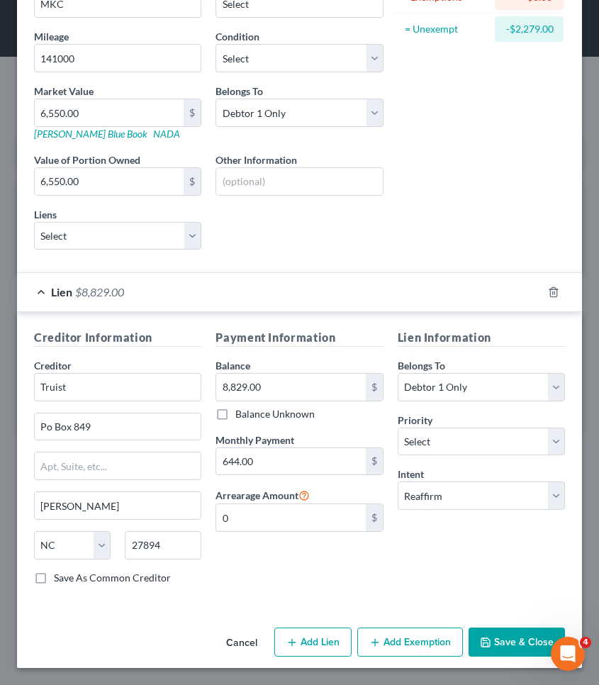
scroll to position [199, 0]
click at [497, 643] on button "Save & Close" at bounding box center [516, 642] width 96 height 30
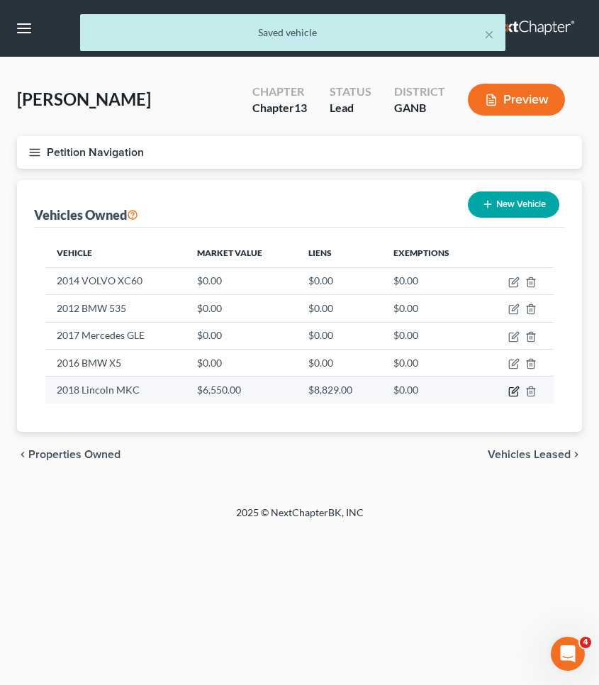
click at [513, 393] on icon "button" at bounding box center [513, 391] width 11 height 11
select select "0"
select select "8"
select select "0"
select select "28"
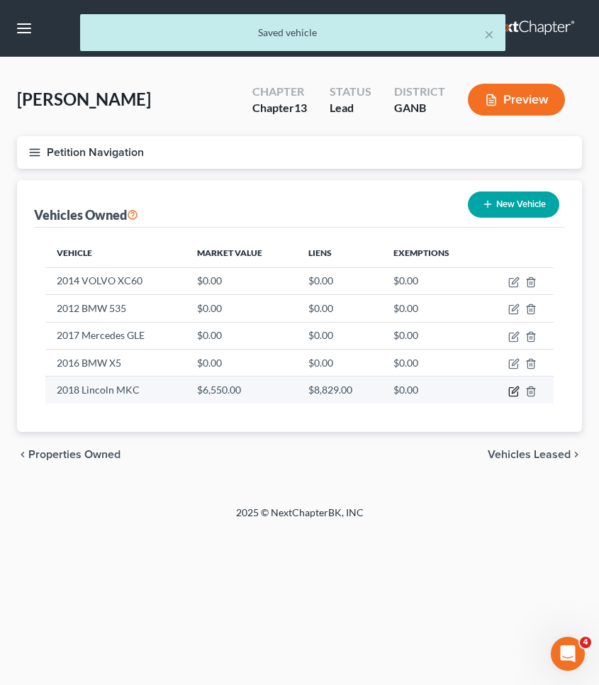
select select "0"
select select "2"
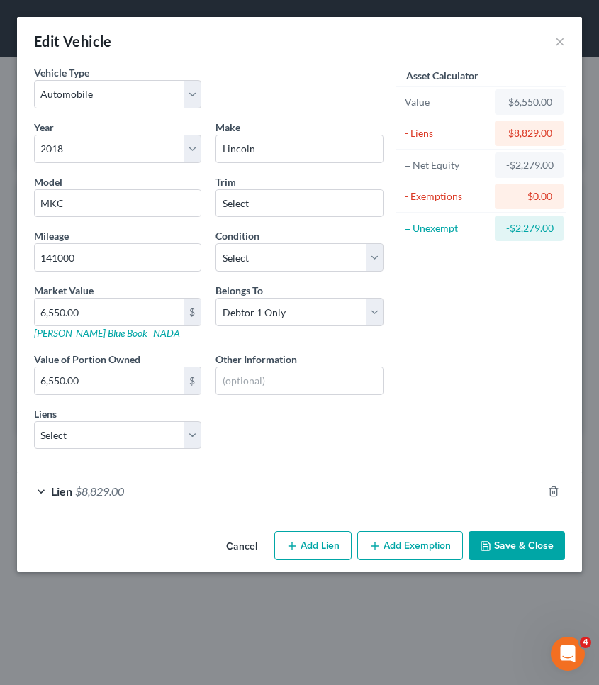
click at [369, 479] on div "Lien $8,829.00" at bounding box center [279, 491] width 525 height 38
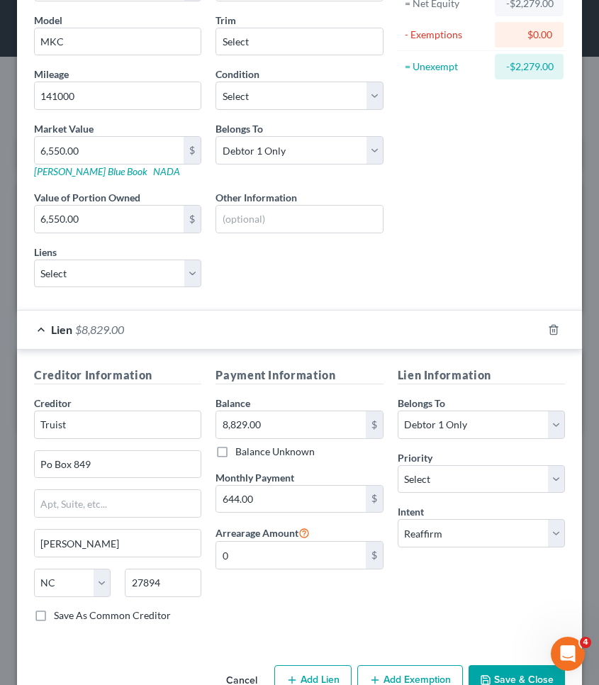
scroll to position [183, 0]
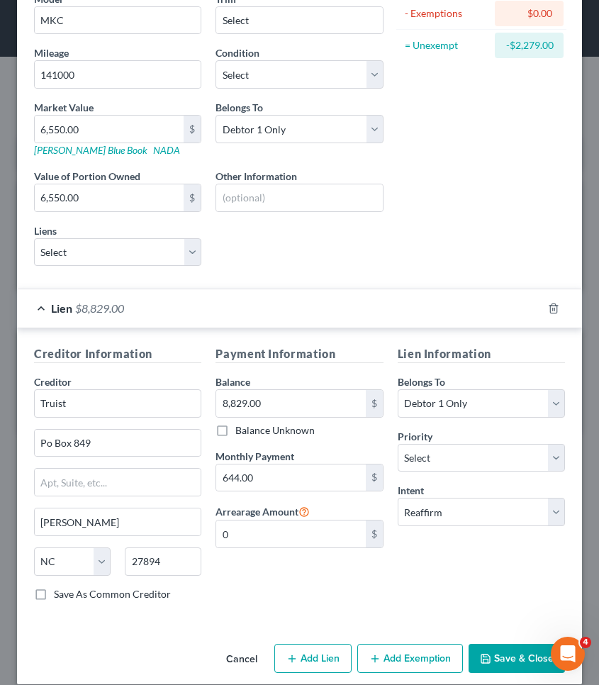
click at [483, 656] on polyline "button" at bounding box center [485, 655] width 4 height 2
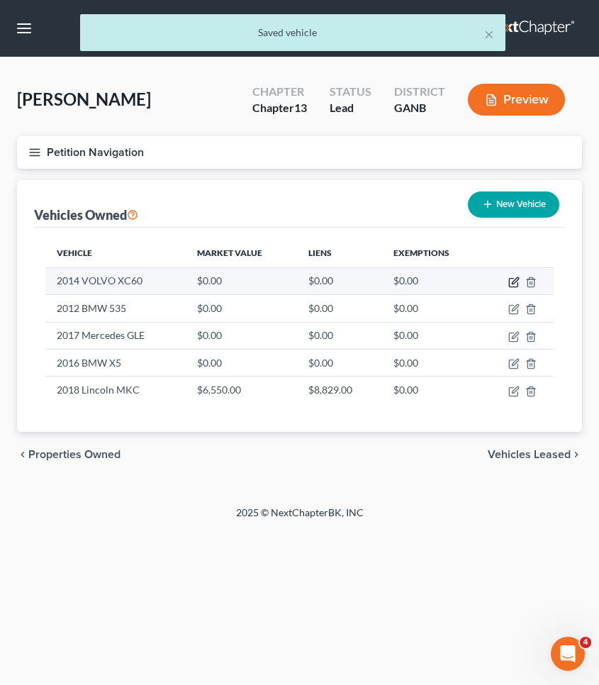
click at [511, 281] on icon "button" at bounding box center [513, 281] width 11 height 11
select select "0"
select select "12"
select select "0"
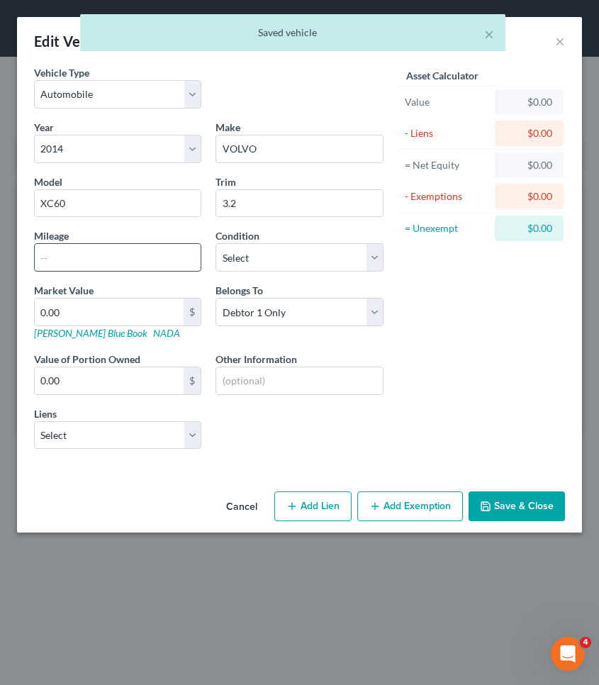
click at [198, 266] on input "text" at bounding box center [118, 257] width 166 height 27
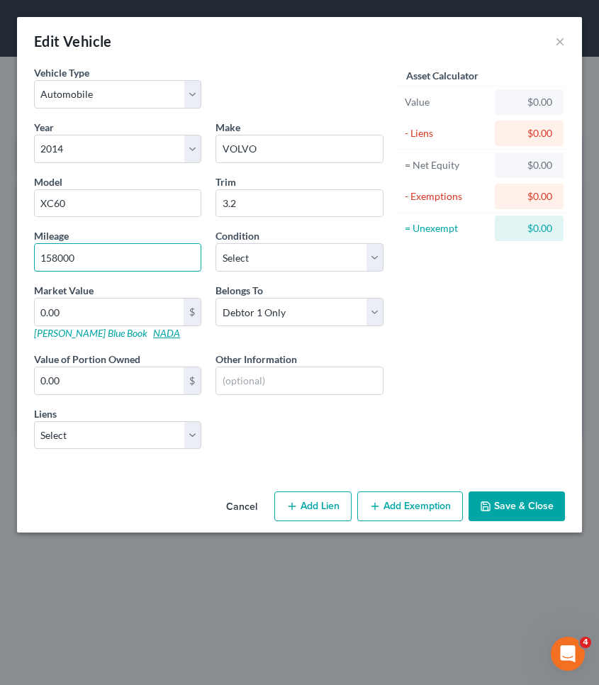
type input "158000"
click at [153, 334] on link "NADA" at bounding box center [166, 333] width 27 height 12
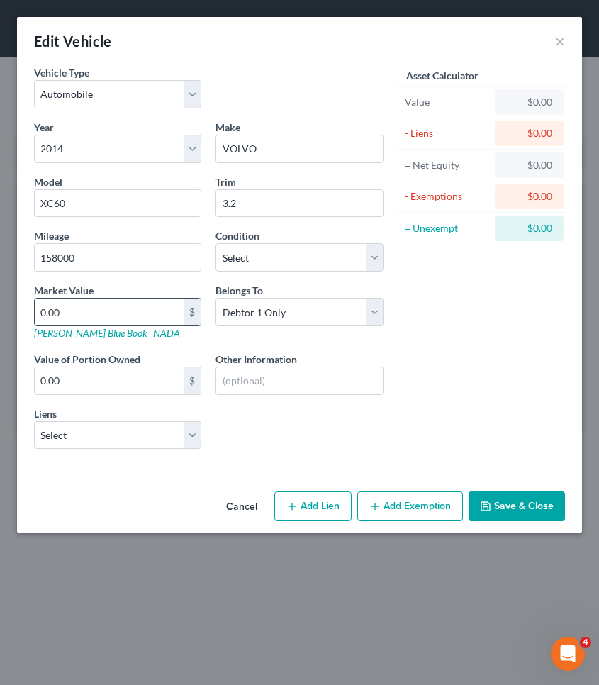
click at [103, 313] on input "0.00" at bounding box center [109, 311] width 149 height 27
type input "0"
type input "2"
type input "2.00"
type input "21"
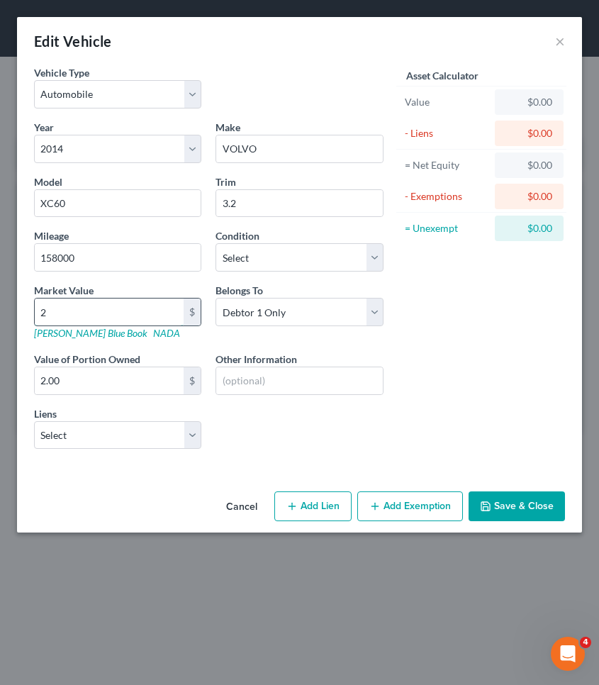
type input "21.00"
type input "210"
type input "210.00"
type input "2100"
type input "2,100.00"
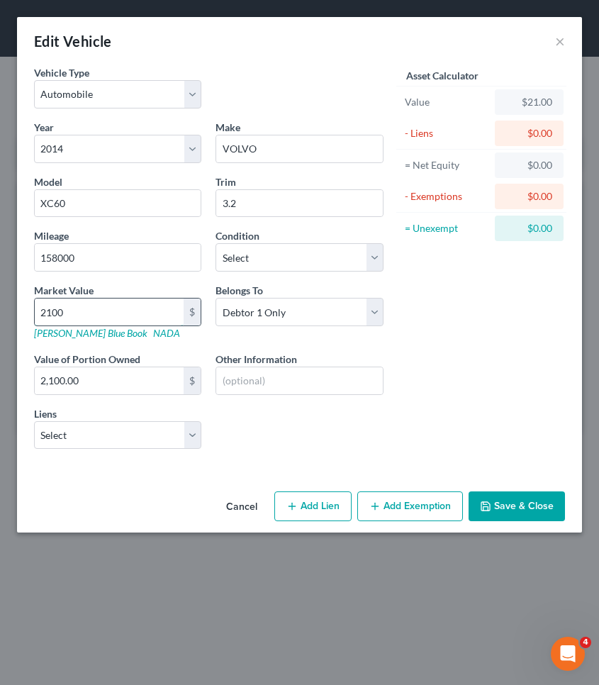
type input "2,100"
click at [392, 505] on button "Add Exemption" at bounding box center [410, 506] width 106 height 30
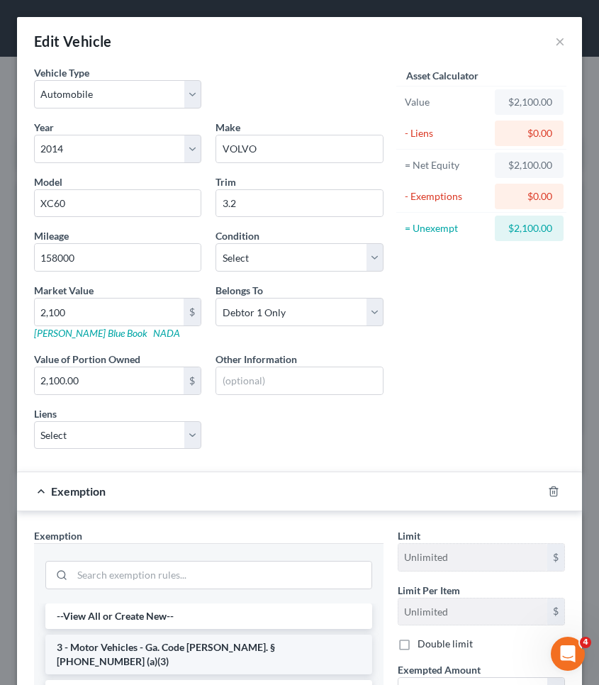
click at [162, 640] on li "3 - Motor Vehicles - Ga. Code Ann. § 44-13-100 (a)(3)" at bounding box center [208, 654] width 327 height 40
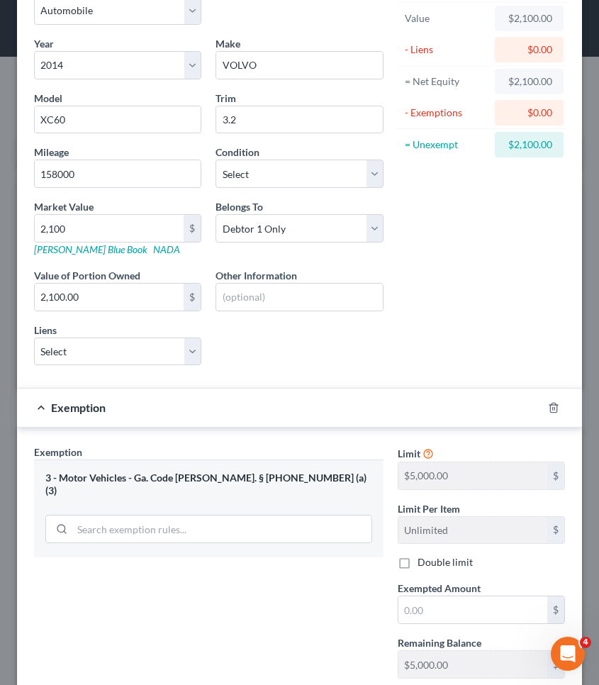
scroll to position [120, 0]
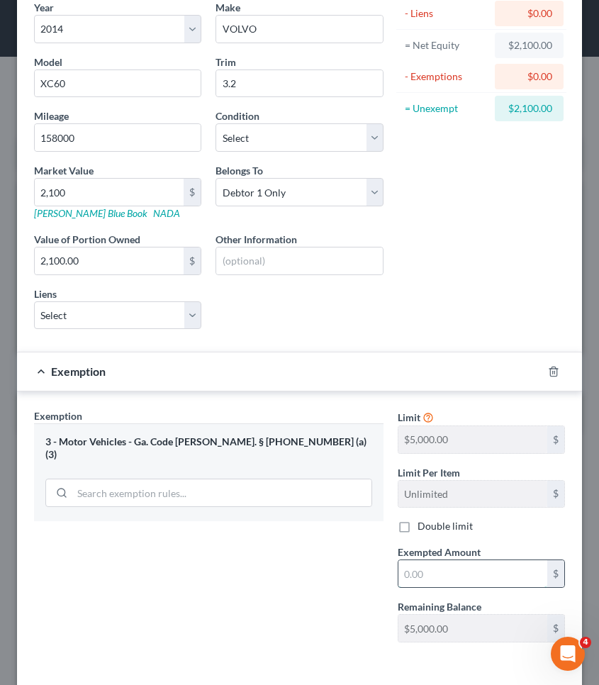
click at [420, 575] on input "text" at bounding box center [472, 573] width 149 height 27
type input "2,100"
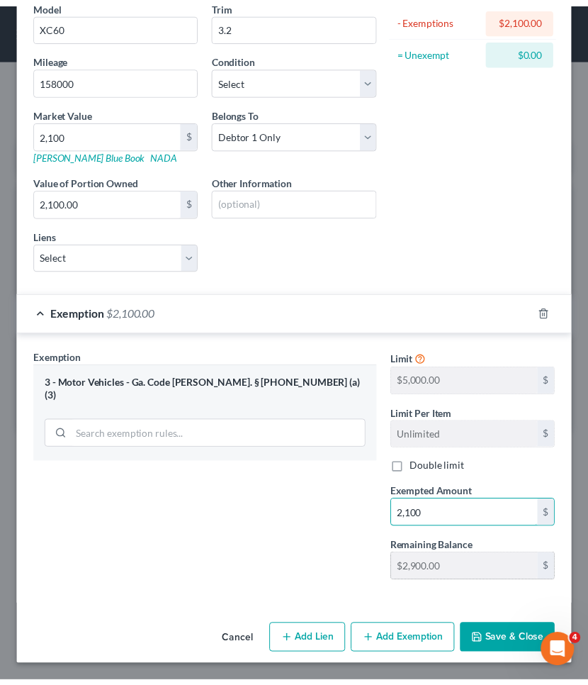
scroll to position [178, 0]
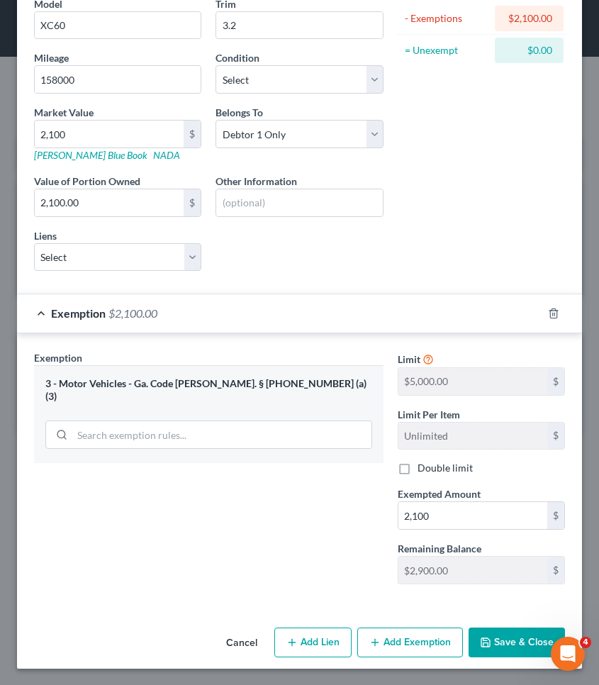
click at [490, 644] on button "Save & Close" at bounding box center [516, 642] width 96 height 30
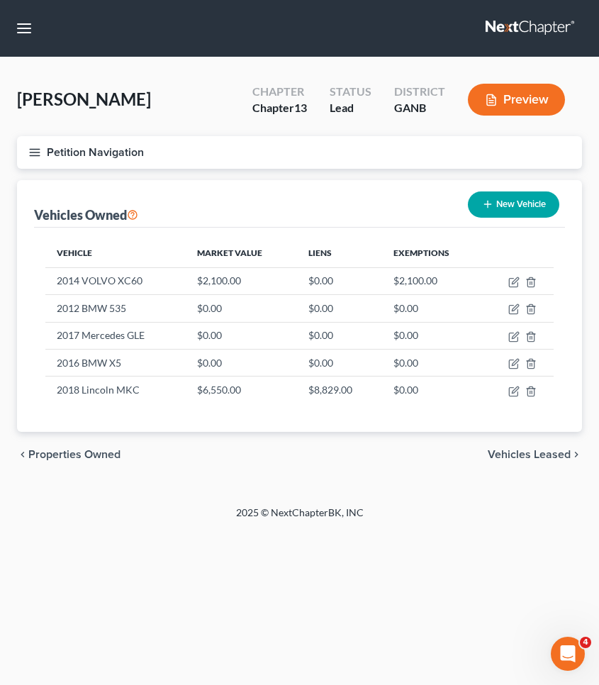
click at [77, 150] on button "Petition Navigation" at bounding box center [299, 152] width 565 height 33
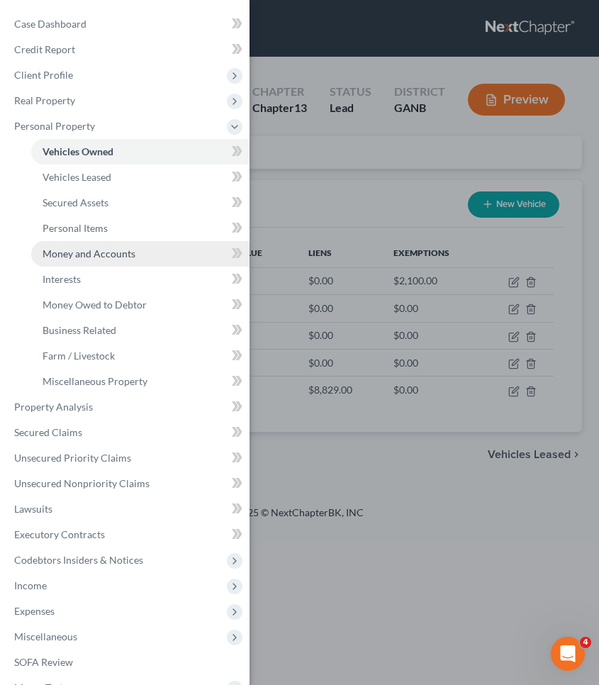
click at [72, 247] on link "Money and Accounts" at bounding box center [140, 254] width 218 height 26
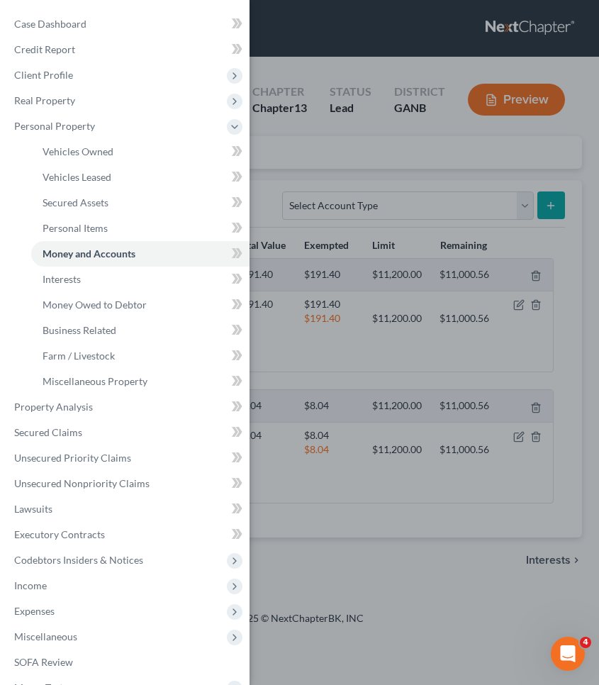
click at [403, 181] on div "Case Dashboard Payments Invoices Payments Payments Credit Report Client Profile" at bounding box center [299, 342] width 599 height 685
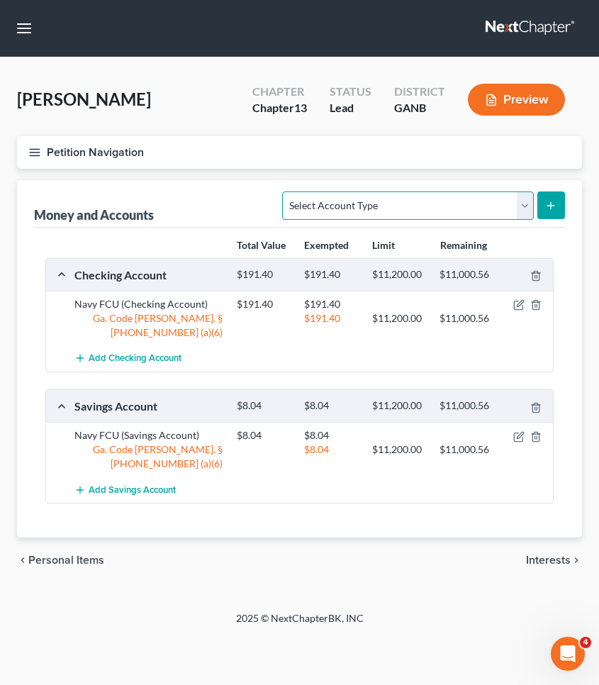
select select "other"
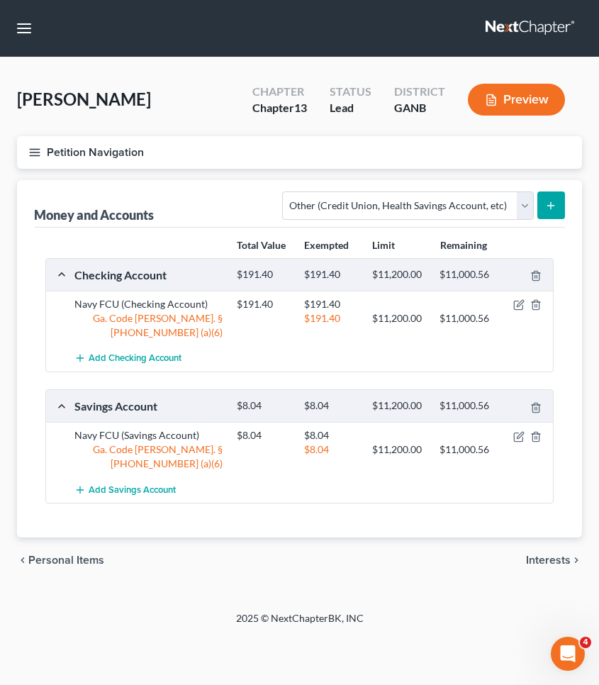
click at [551, 211] on button "submit" at bounding box center [551, 205] width 28 height 28
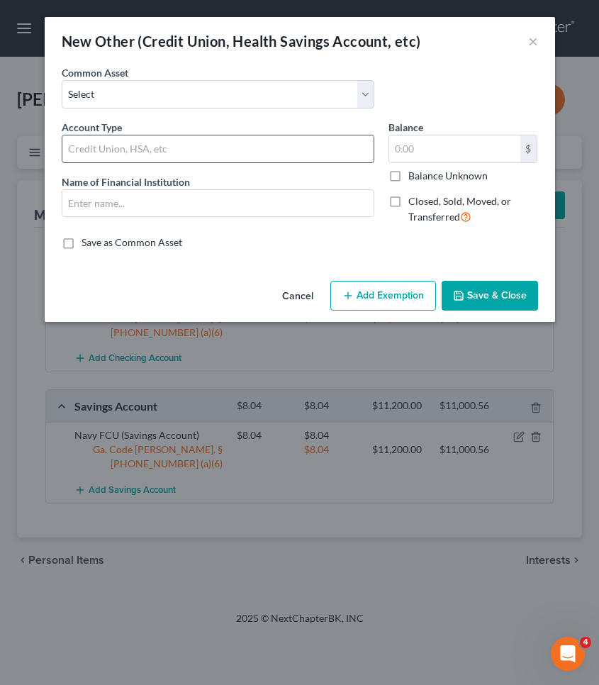
click at [218, 152] on input "text" at bounding box center [217, 148] width 311 height 27
type input "Venmo"
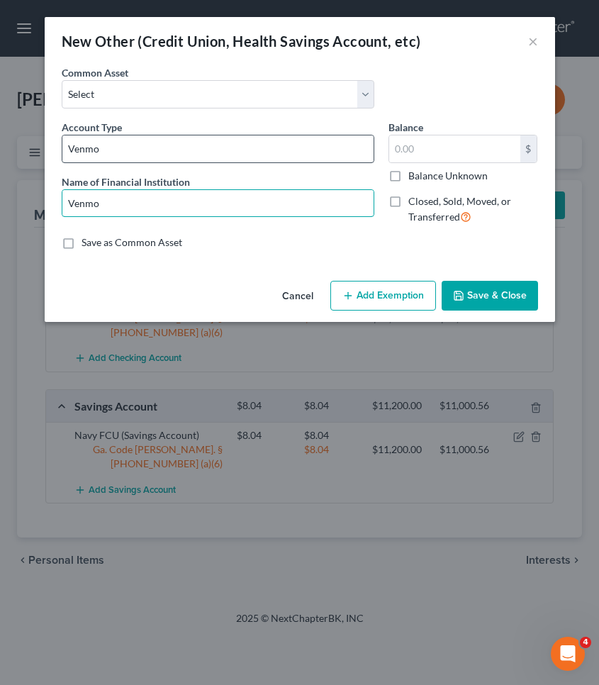
type input "Venmo"
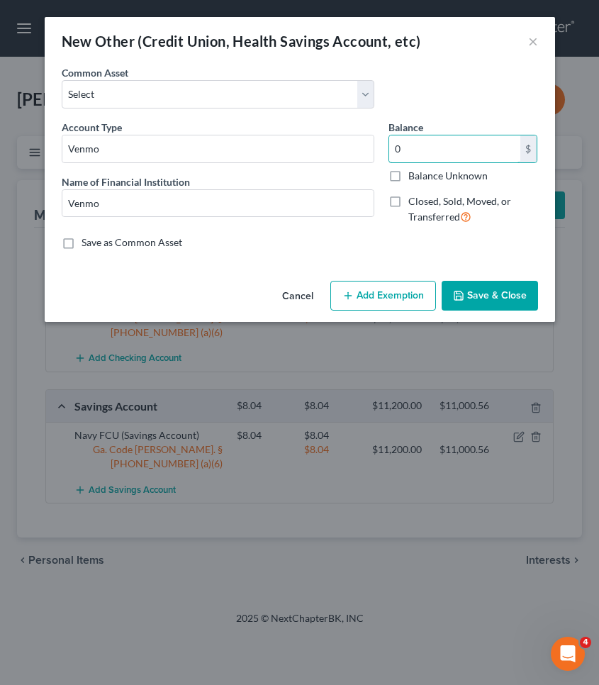
type input "0"
click at [356, 286] on button "Add Exemption" at bounding box center [383, 296] width 106 height 30
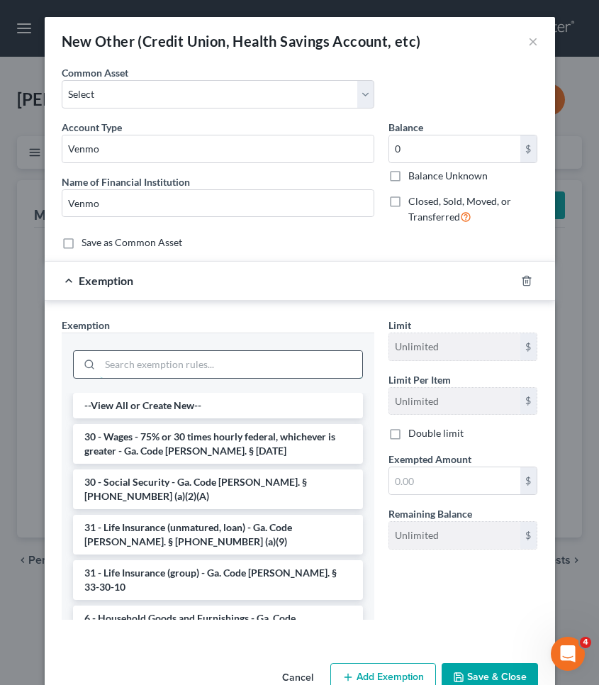
click at [255, 360] on input "search" at bounding box center [231, 364] width 262 height 27
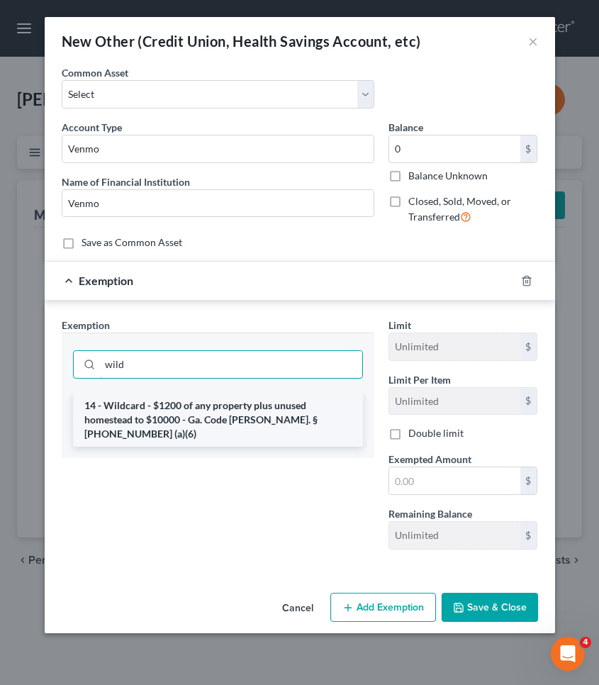
type input "wild"
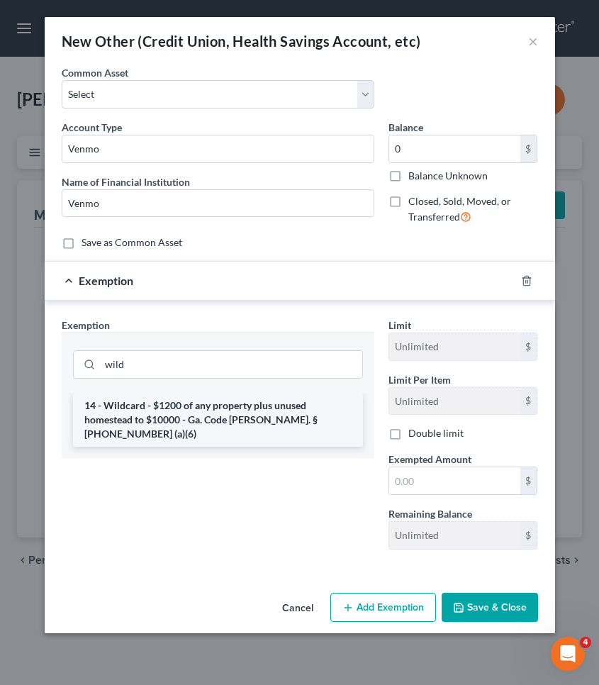
click at [258, 401] on li "14 - Wildcard - $1200 of any property plus unused homestead to $10000 - Ga. Cod…" at bounding box center [218, 420] width 290 height 54
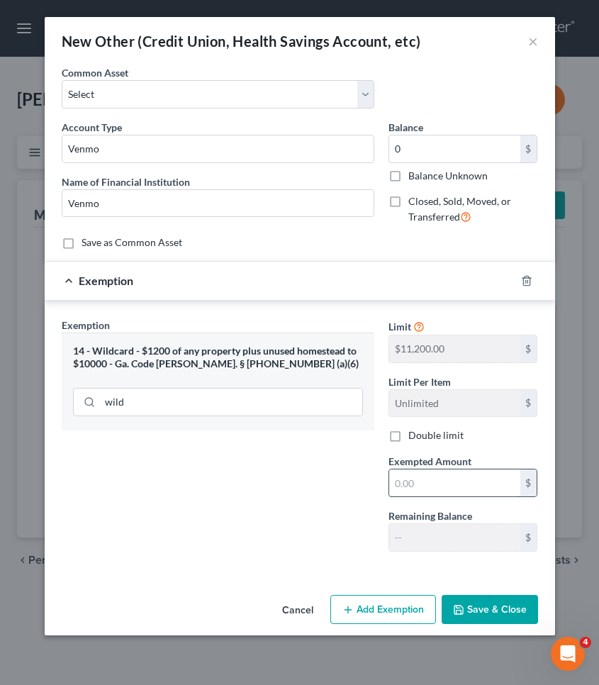
click at [414, 483] on input "text" at bounding box center [454, 482] width 131 height 27
type input "0"
click at [482, 613] on button "Save & Close" at bounding box center [490, 610] width 96 height 30
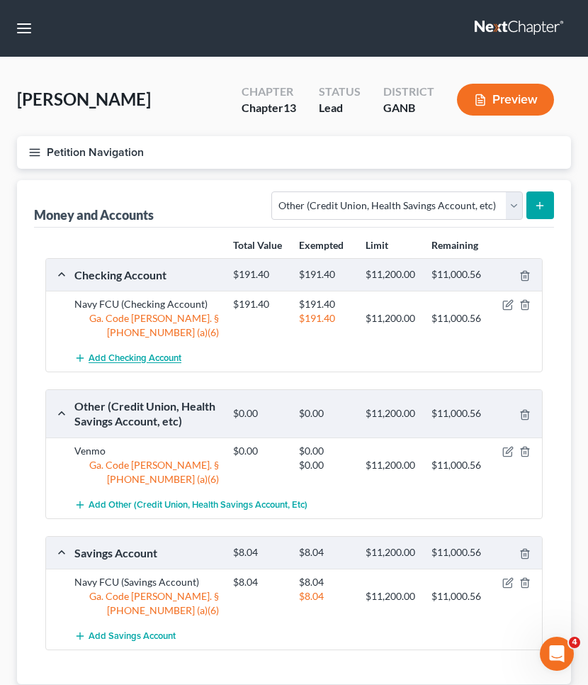
click at [140, 353] on span "Add Checking Account" at bounding box center [135, 358] width 93 height 11
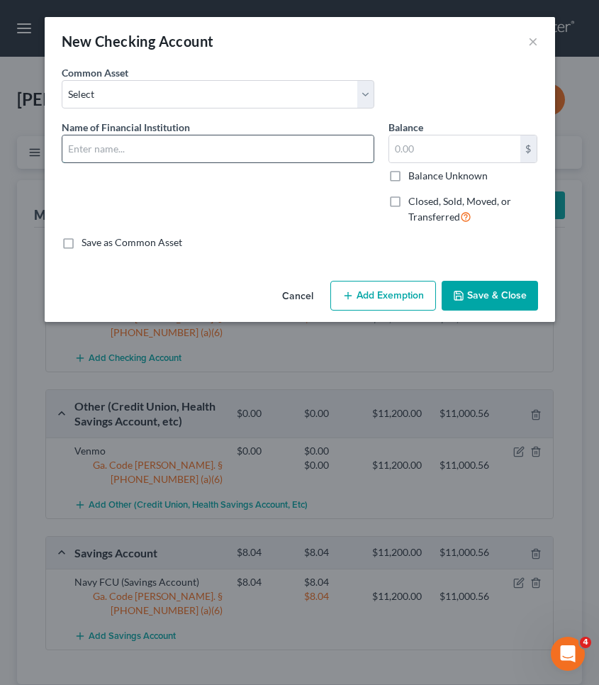
click at [135, 157] on input "text" at bounding box center [217, 148] width 311 height 27
type input "Truist"
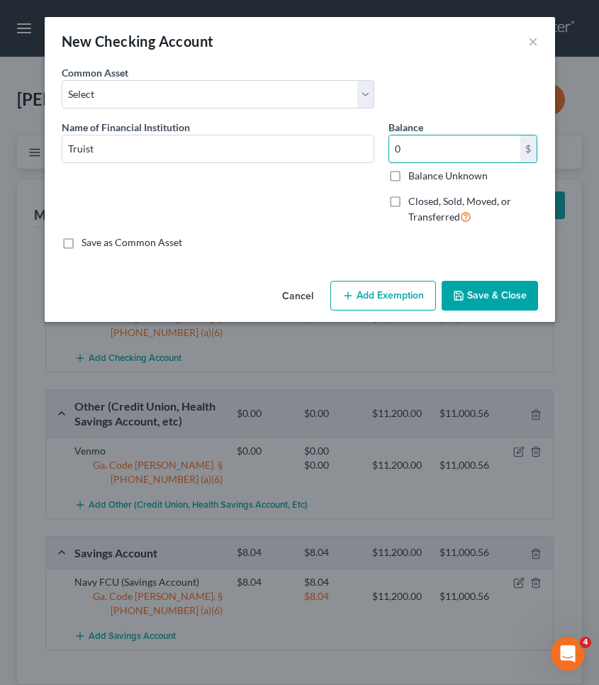
type input "0"
click at [360, 305] on button "Add Exemption" at bounding box center [383, 296] width 106 height 30
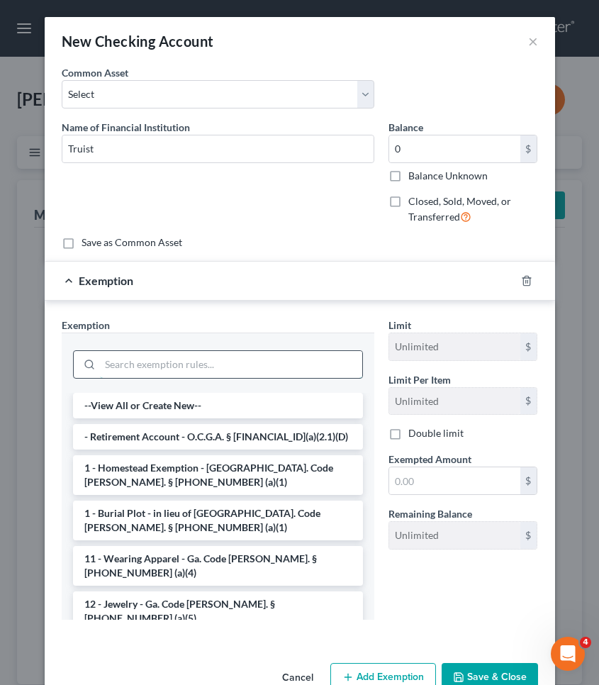
click at [249, 371] on input "search" at bounding box center [231, 364] width 262 height 27
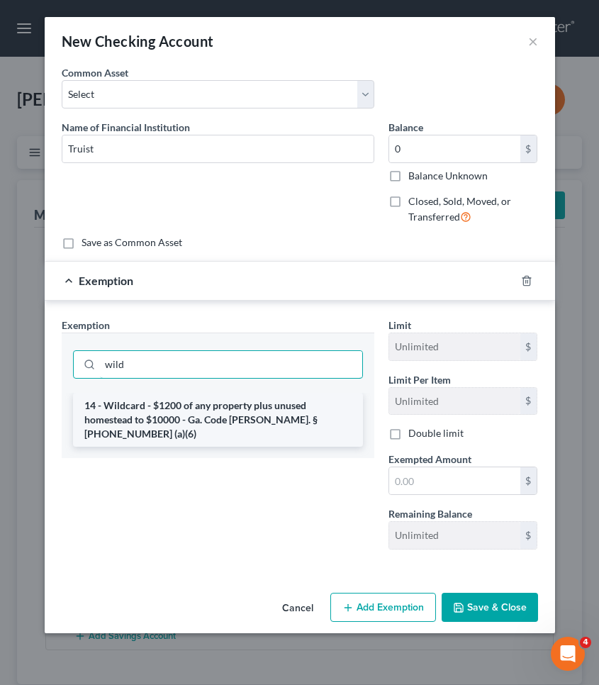
type input "wild"
click at [249, 412] on li "14 - Wildcard - $1200 of any property plus unused homestead to $10000 - Ga. Cod…" at bounding box center [218, 420] width 290 height 54
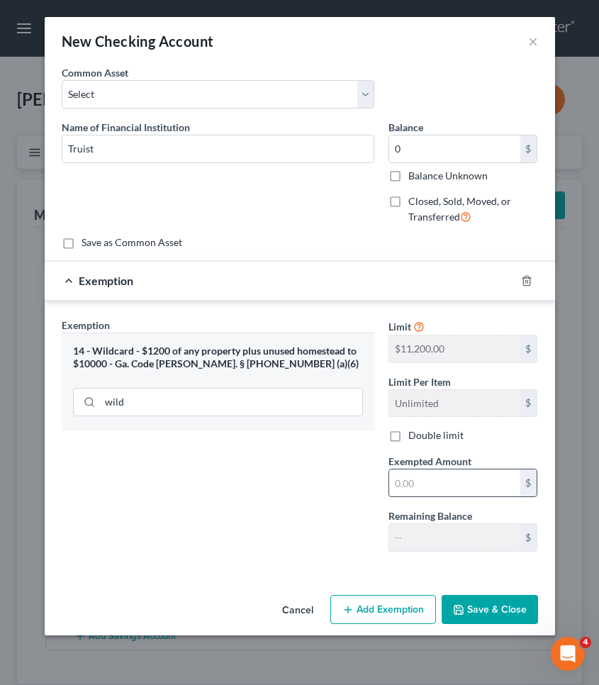
click at [442, 481] on input "text" at bounding box center [454, 482] width 131 height 27
type input "0"
click at [493, 604] on button "Save & Close" at bounding box center [490, 610] width 96 height 30
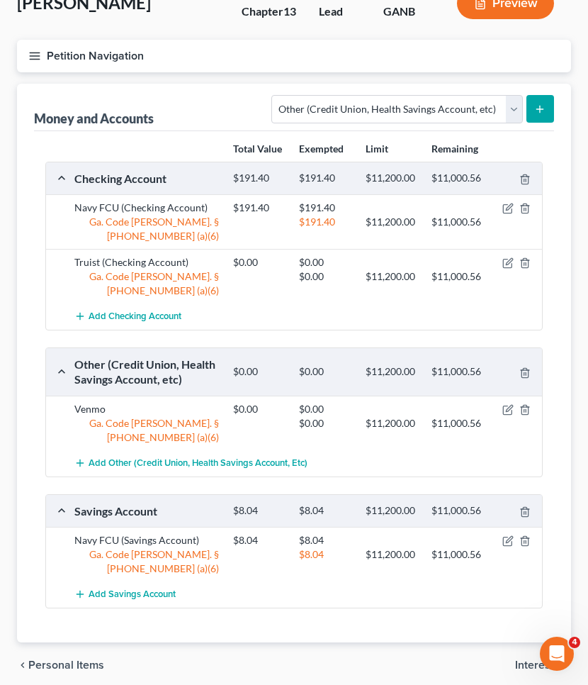
scroll to position [96, 0]
click at [522, 660] on span "Interests" at bounding box center [537, 665] width 45 height 11
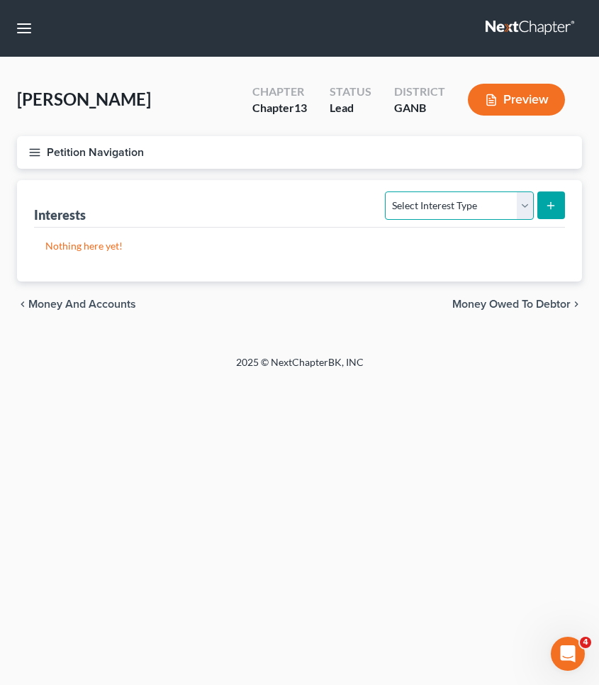
select select "ira"
click at [558, 210] on button "submit" at bounding box center [551, 205] width 28 height 28
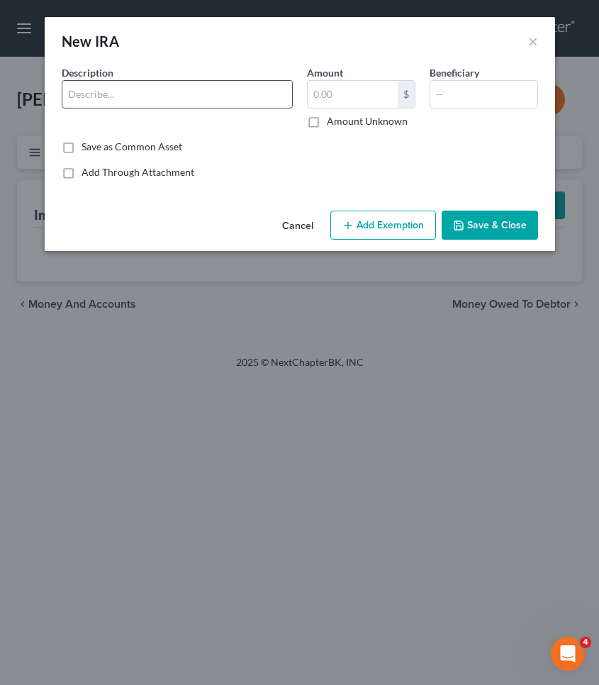
click at [219, 94] on input "text" at bounding box center [177, 94] width 230 height 27
type input "IRS"
type input "2,613"
click at [407, 227] on button "Add Exemption" at bounding box center [383, 225] width 106 height 30
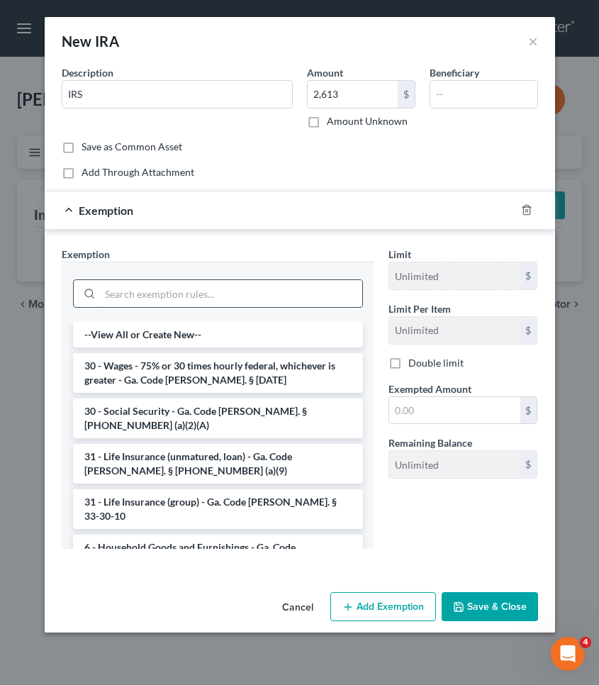
click at [269, 286] on input "search" at bounding box center [231, 293] width 262 height 27
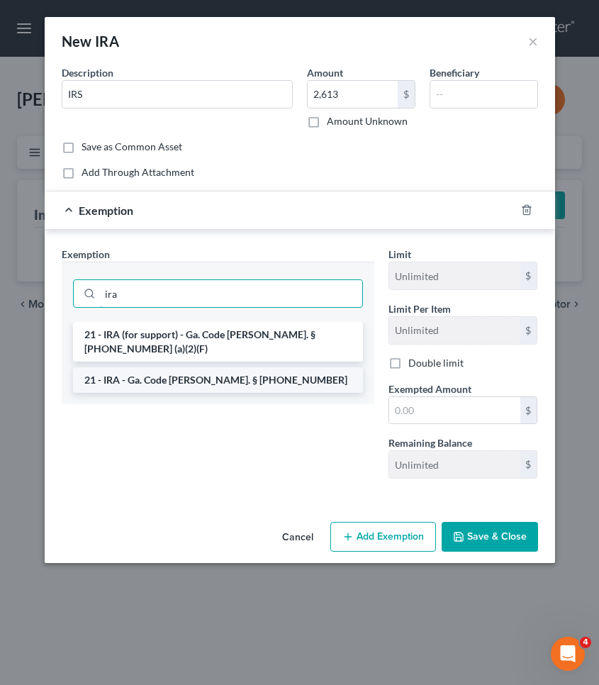
type input "ira"
click at [269, 367] on li "21 - IRA - Ga. Code Ann. § 44-13-100" at bounding box center [218, 380] width 290 height 26
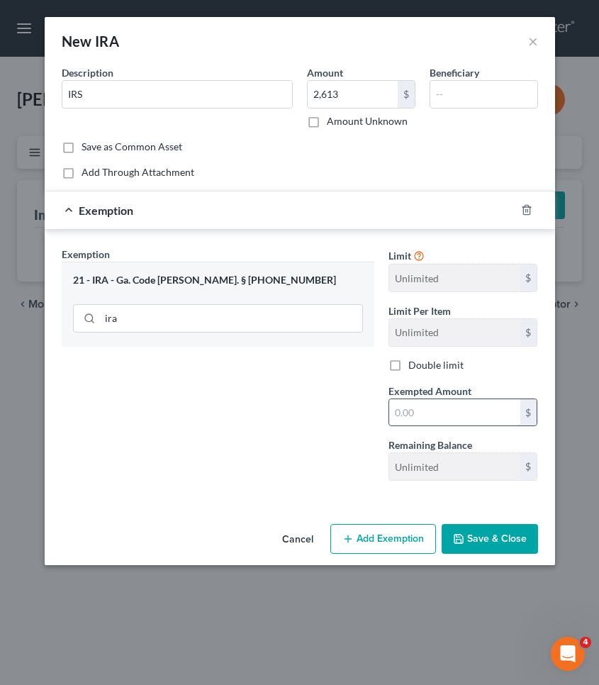
click at [425, 410] on input "text" at bounding box center [454, 412] width 131 height 27
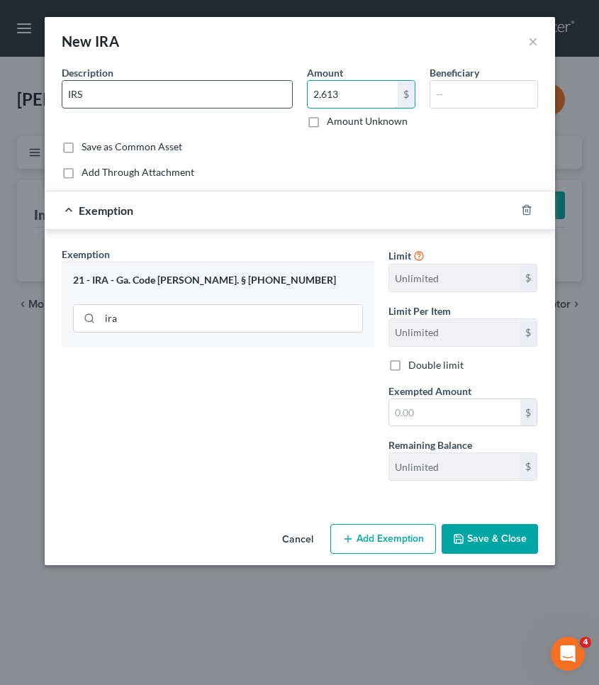
drag, startPoint x: 366, startPoint y: 100, endPoint x: 224, endPoint y: 95, distance: 142.5
click at [224, 95] on div "Description * IRS Amount 2,613 $ Amount Unknown Beneficiary" at bounding box center [300, 102] width 490 height 74
click at [447, 407] on input "text" at bounding box center [454, 412] width 131 height 27
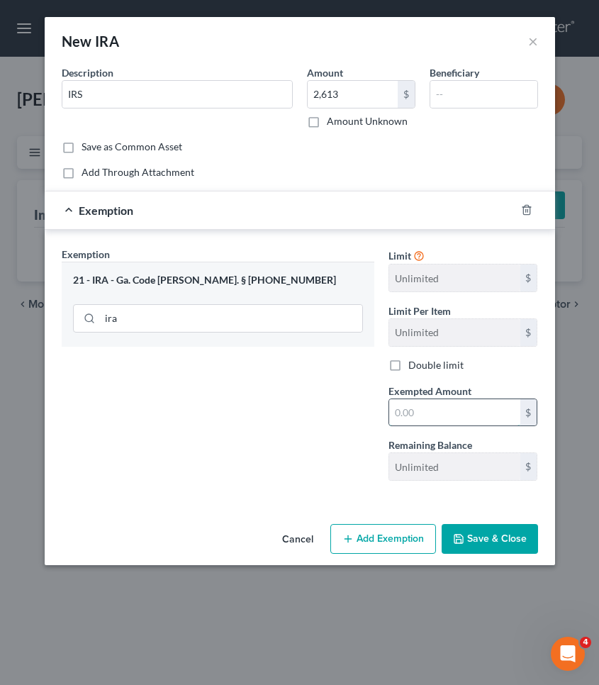
paste input "2,613"
type input "2,613"
click at [475, 532] on button "Save & Close" at bounding box center [490, 539] width 96 height 30
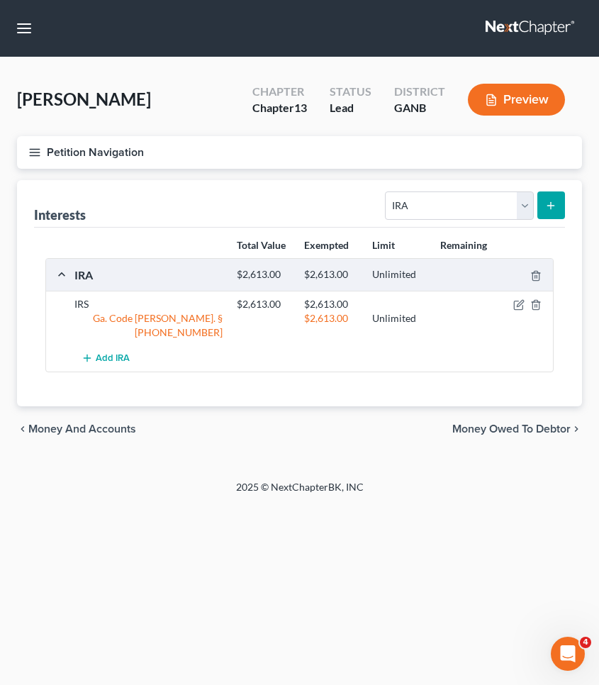
click at [91, 423] on span "Money and Accounts" at bounding box center [82, 428] width 108 height 11
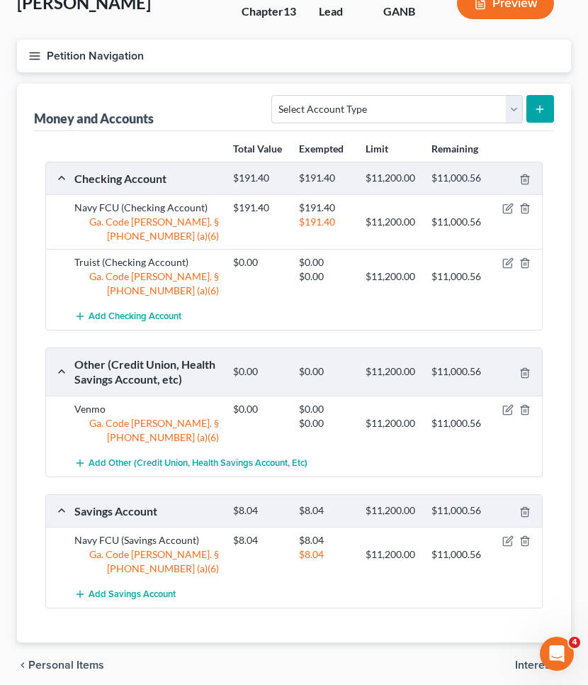
scroll to position [96, 0]
click at [83, 660] on span "Personal Items" at bounding box center [66, 665] width 76 height 11
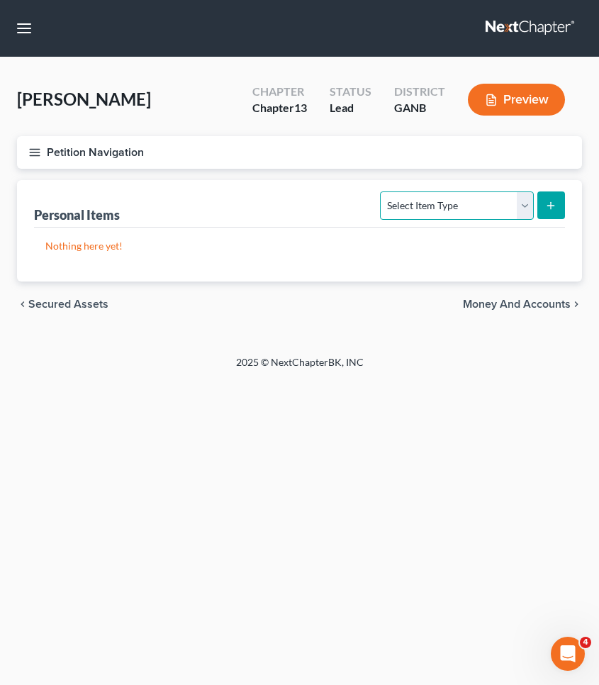
select select "clothing"
click at [554, 212] on button "submit" at bounding box center [551, 205] width 28 height 28
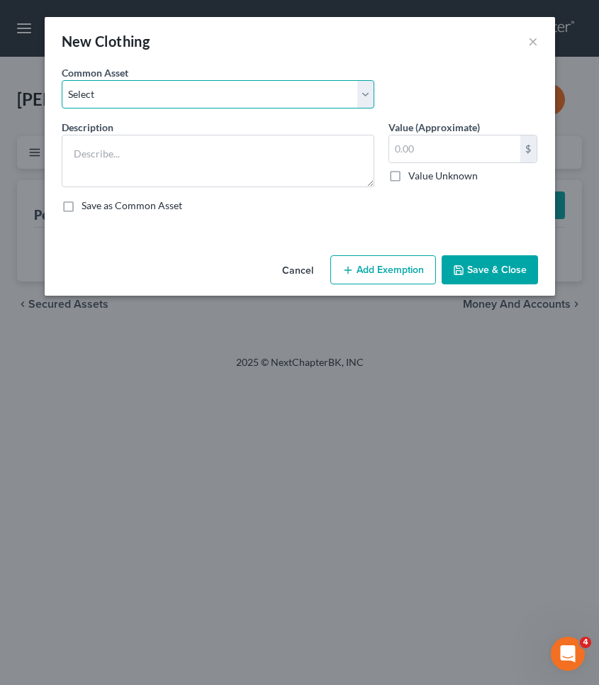
select select "0"
type textarea "Clothing"
type input "500.00"
click at [412, 271] on button "Add Exemption" at bounding box center [383, 270] width 106 height 30
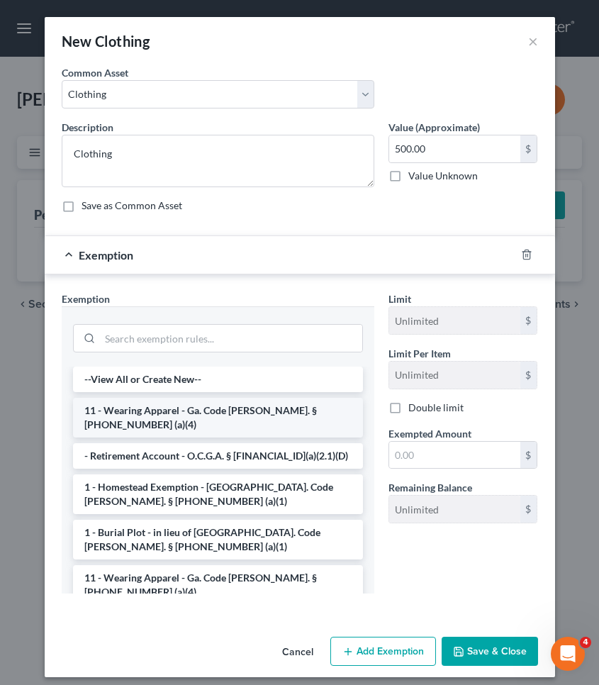
click at [242, 412] on li "11 - Wearing Apparel - Ga. Code Ann. § 44-13-100 (a)(4)" at bounding box center [218, 418] width 290 height 40
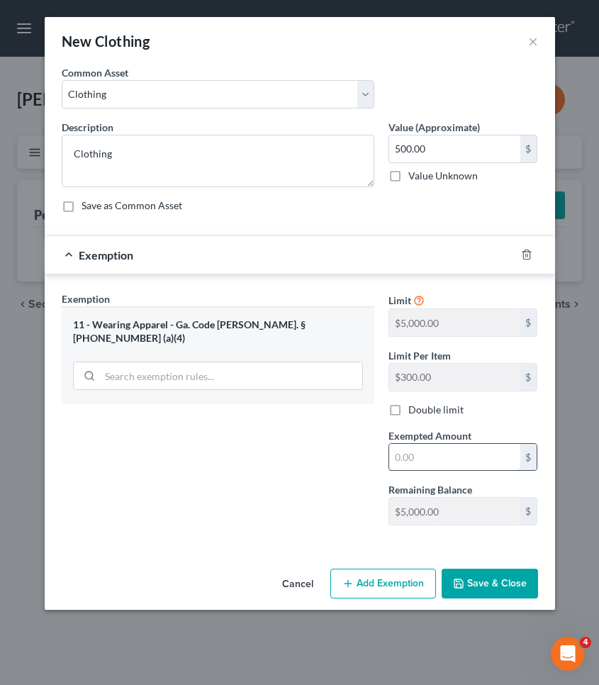
click at [415, 455] on input "text" at bounding box center [454, 457] width 131 height 27
type input "500"
click at [467, 585] on button "Save & Close" at bounding box center [490, 583] width 96 height 30
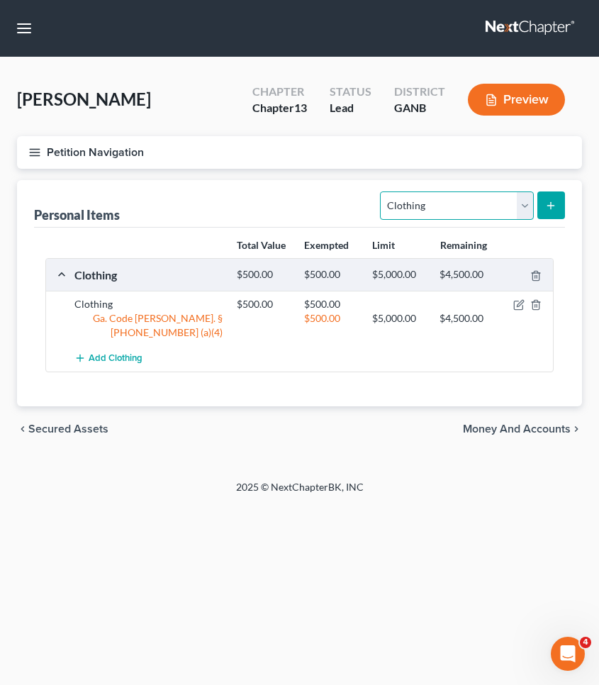
select select "electronics"
click at [546, 205] on icon "submit" at bounding box center [550, 205] width 11 height 11
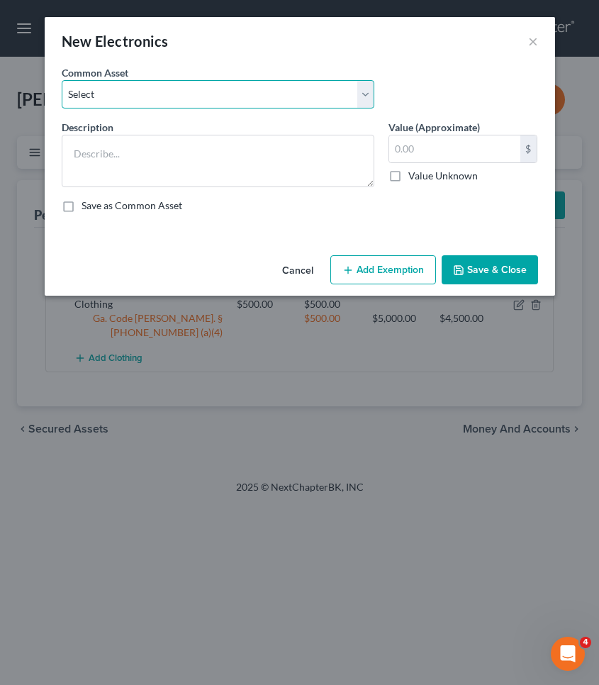
select select "1"
type textarea "Electronics"
type input "500.00"
click at [352, 271] on icon "button" at bounding box center [347, 269] width 11 height 11
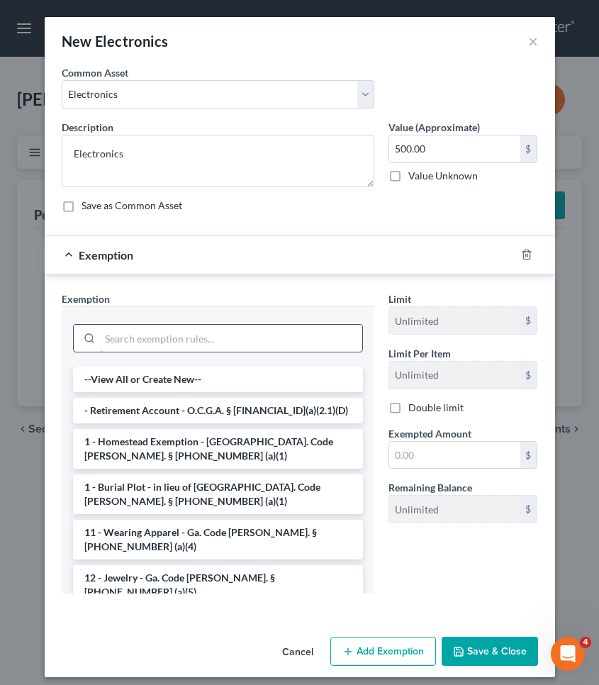
click at [242, 335] on input "search" at bounding box center [231, 338] width 262 height 27
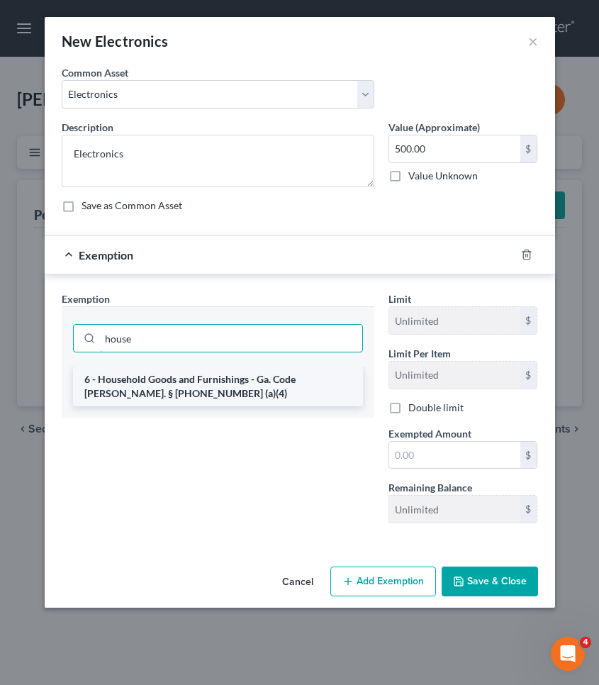
type input "house"
click at [247, 374] on li "6 - Household Goods and Furnishings - Ga. Code Ann. § 44-13-100 (a)(4)" at bounding box center [218, 386] width 290 height 40
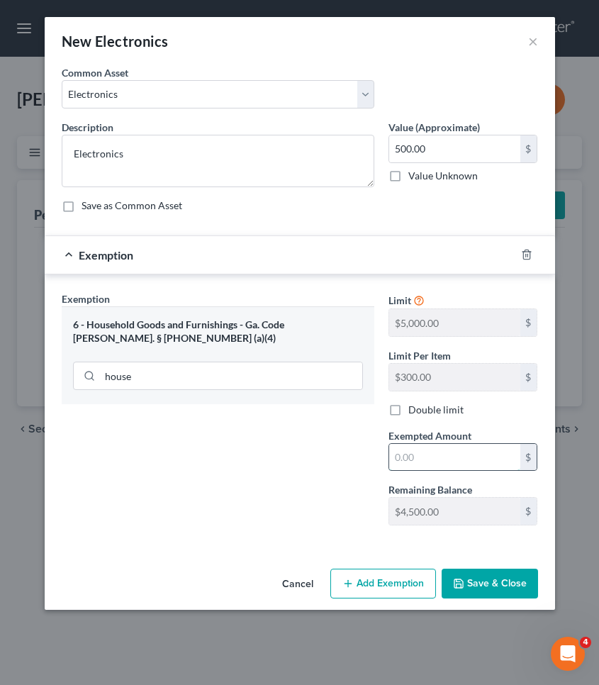
click at [422, 467] on input "text" at bounding box center [454, 457] width 131 height 27
type input "500"
click at [479, 584] on button "Save & Close" at bounding box center [490, 583] width 96 height 30
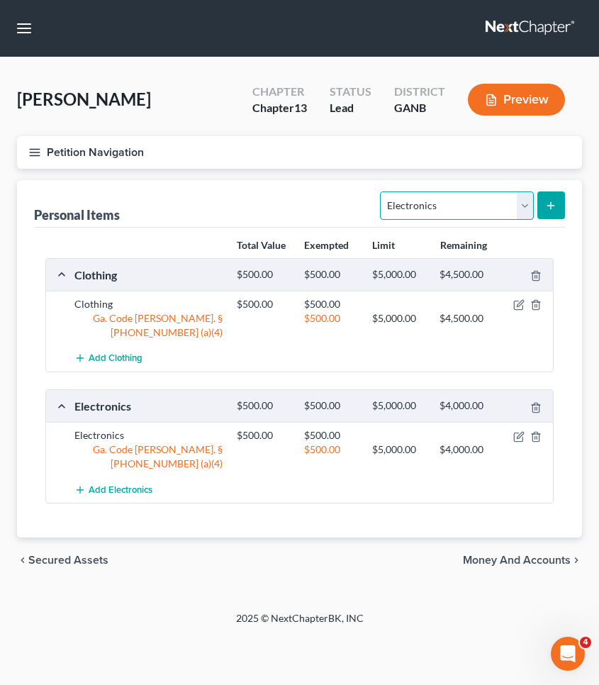
select select "household_goods"
click at [551, 211] on button "submit" at bounding box center [551, 205] width 28 height 28
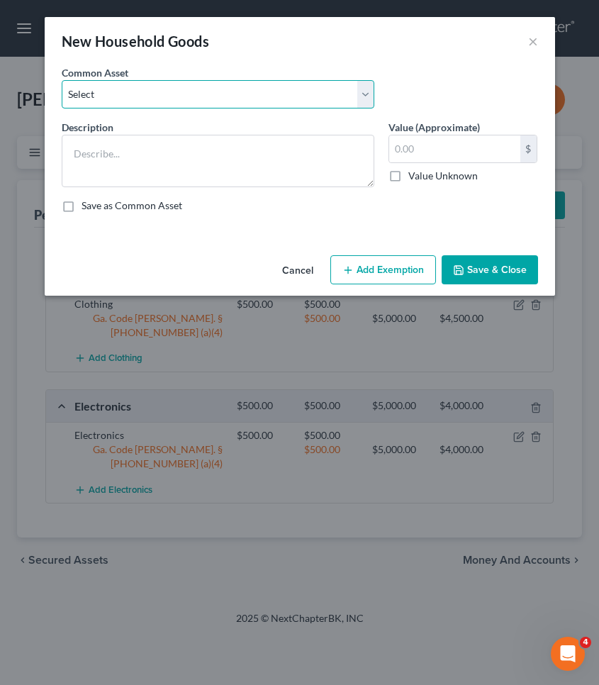
select select "0"
type textarea "Household goods"
type input "1,200.00"
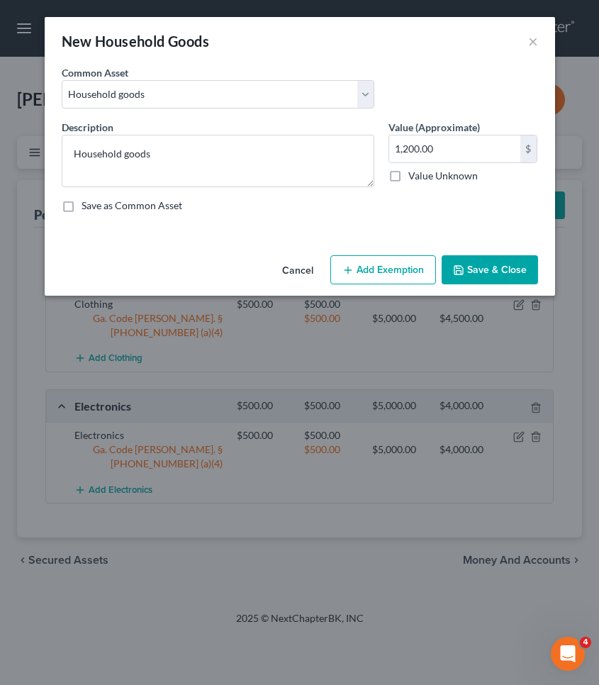
click at [387, 284] on button "Add Exemption" at bounding box center [383, 270] width 106 height 30
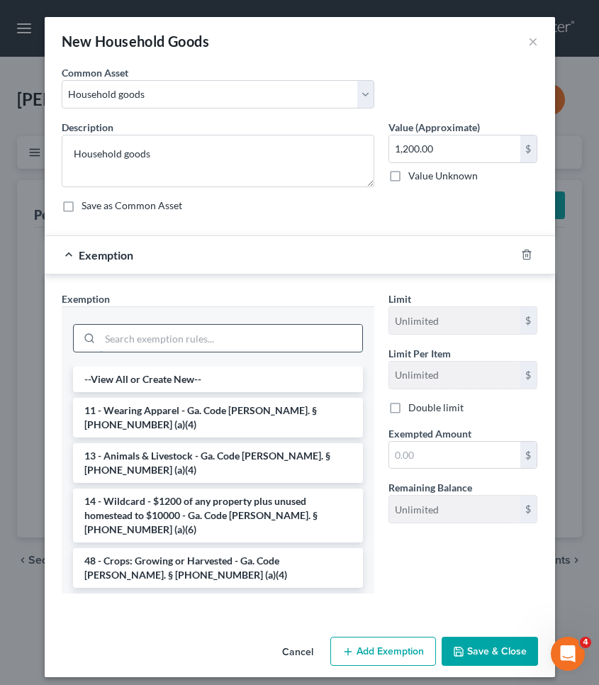
click at [249, 347] on input "search" at bounding box center [231, 338] width 262 height 27
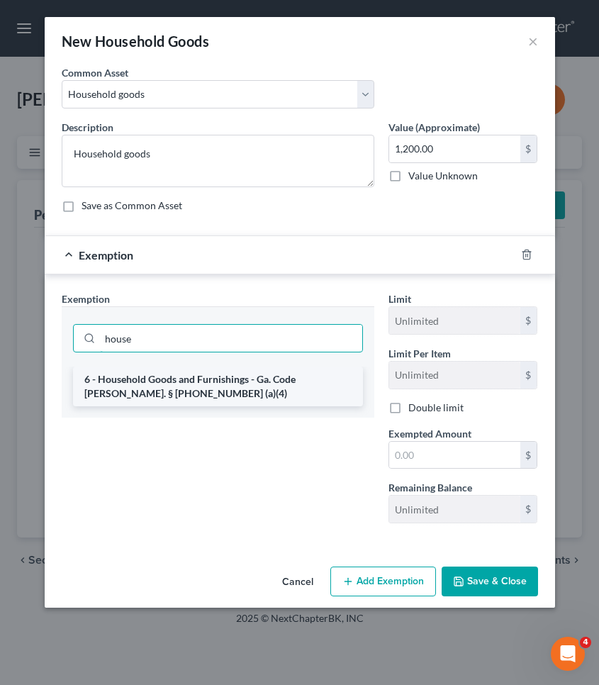
type input "house"
click at [252, 375] on li "6 - Household Goods and Furnishings - Ga. Code Ann. § 44-13-100 (a)(4)" at bounding box center [218, 386] width 290 height 40
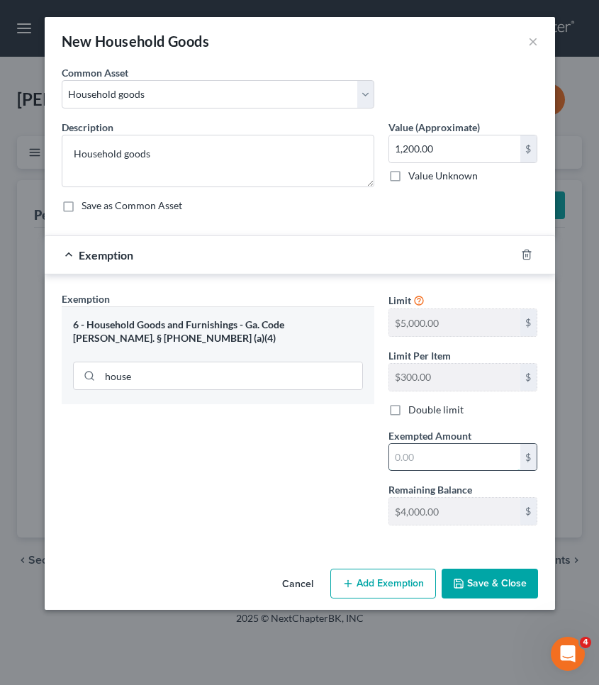
click at [401, 459] on input "text" at bounding box center [454, 457] width 131 height 27
type input "1,200"
click at [475, 577] on button "Save & Close" at bounding box center [490, 583] width 96 height 30
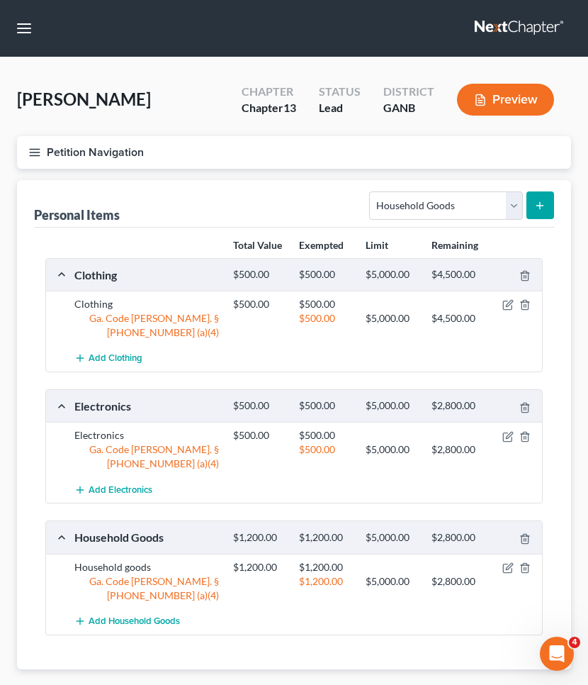
click at [133, 148] on button "Petition Navigation" at bounding box center [294, 152] width 554 height 33
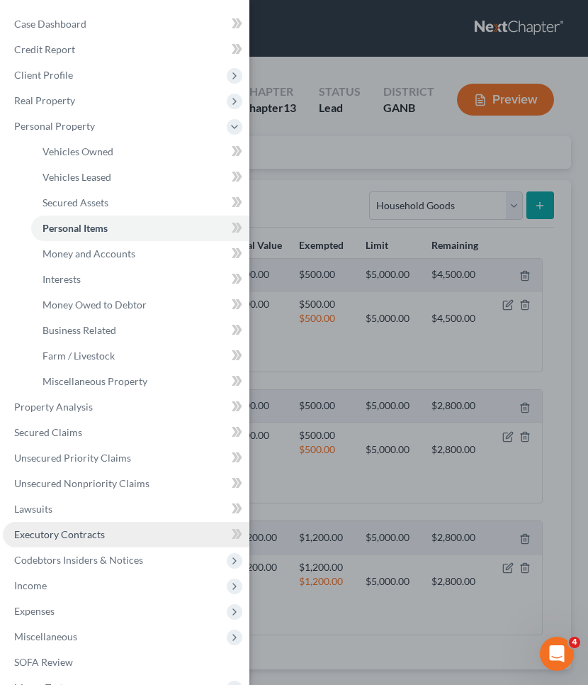
click at [50, 534] on span "Executory Contracts" at bounding box center [59, 534] width 91 height 12
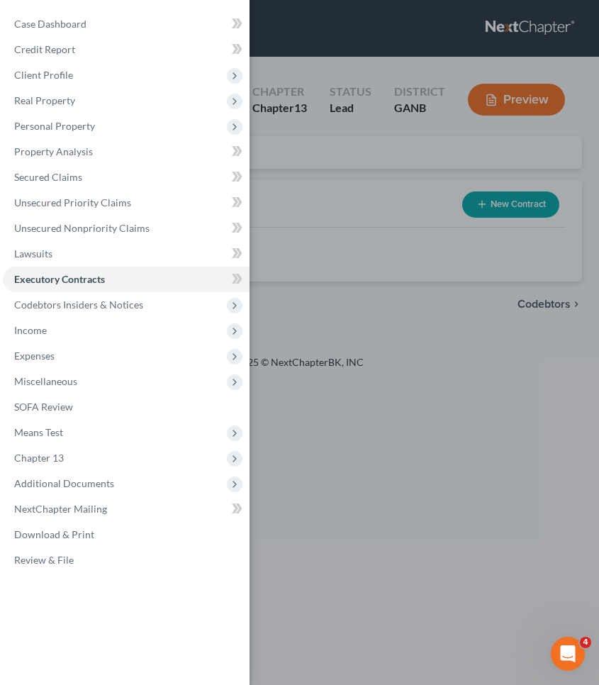
click at [415, 207] on div "Case Dashboard Payments Invoices Payments Payments Credit Report Client Profile" at bounding box center [299, 342] width 599 height 685
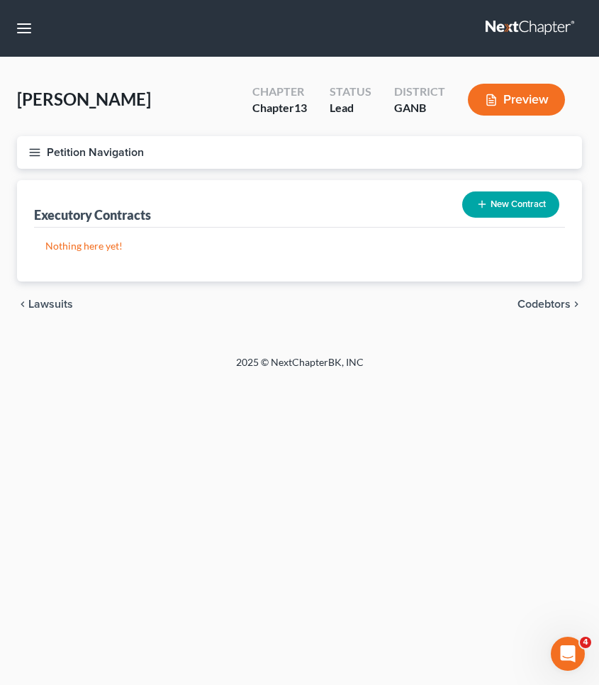
click at [481, 206] on icon "button" at bounding box center [481, 203] width 11 height 11
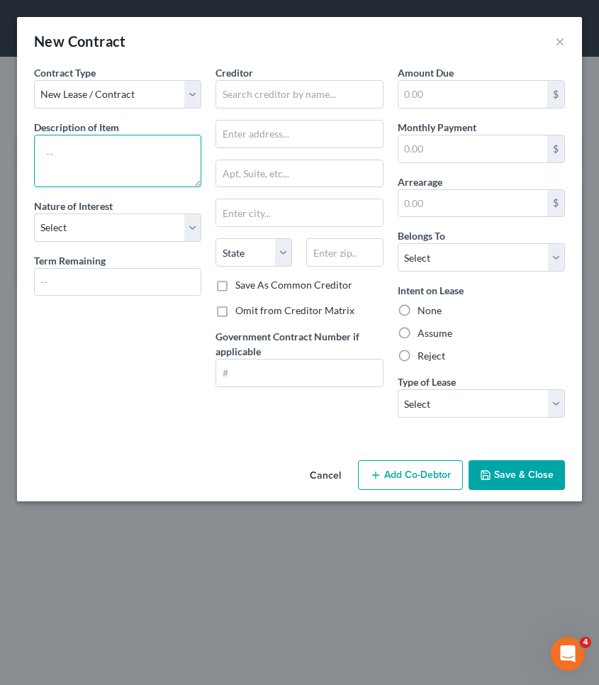
click at [137, 162] on textarea at bounding box center [117, 161] width 167 height 52
type textarea "storage unit"
select select "3"
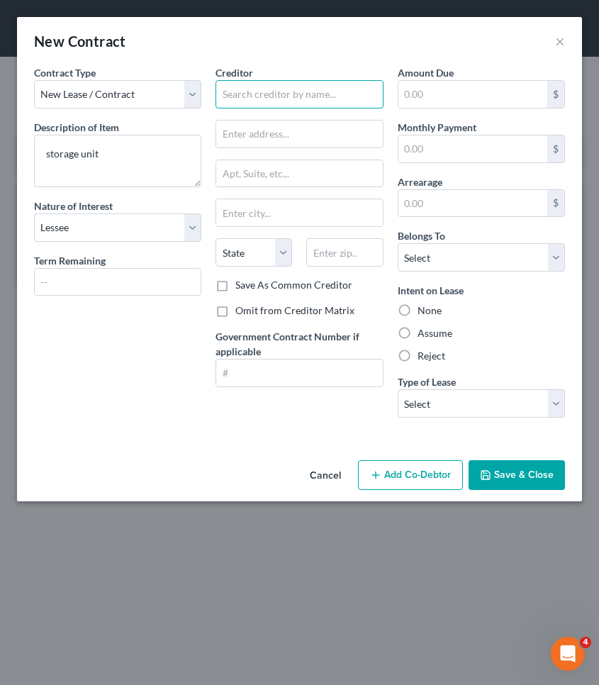
drag, startPoint x: 137, startPoint y: 161, endPoint x: 289, endPoint y: 99, distance: 164.0
click at [289, 99] on input "text" at bounding box center [298, 94] width 167 height 28
type input "Extra Space Storage"
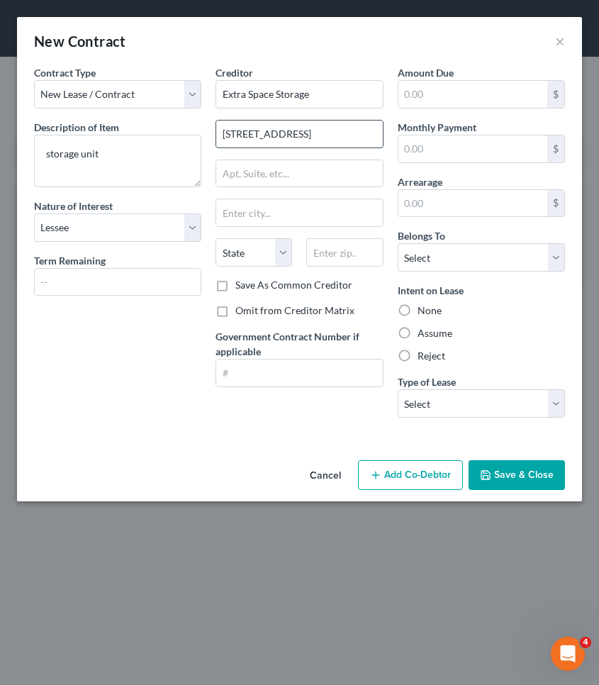
click at [282, 134] on input "5151 Anniston Road" at bounding box center [299, 133] width 166 height 27
type input "5151 Annistown Road"
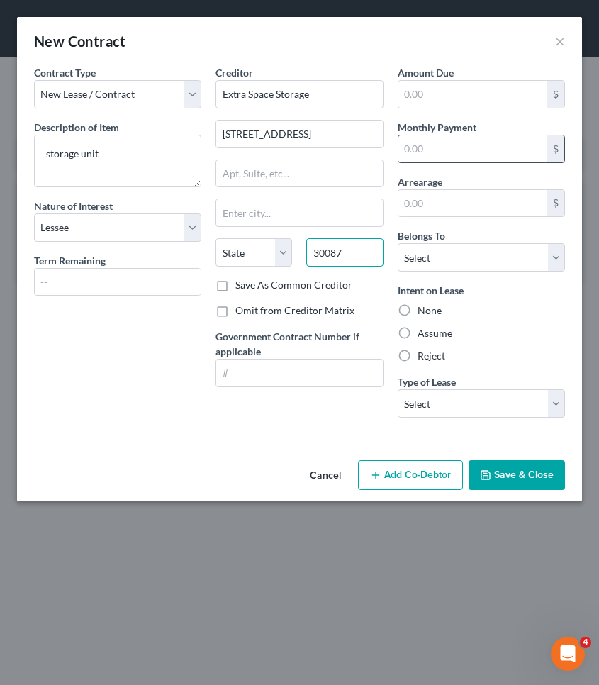
type input "30087"
click at [435, 153] on input "text" at bounding box center [472, 148] width 149 height 27
type input "Stone Mountain"
select select "10"
type input "577"
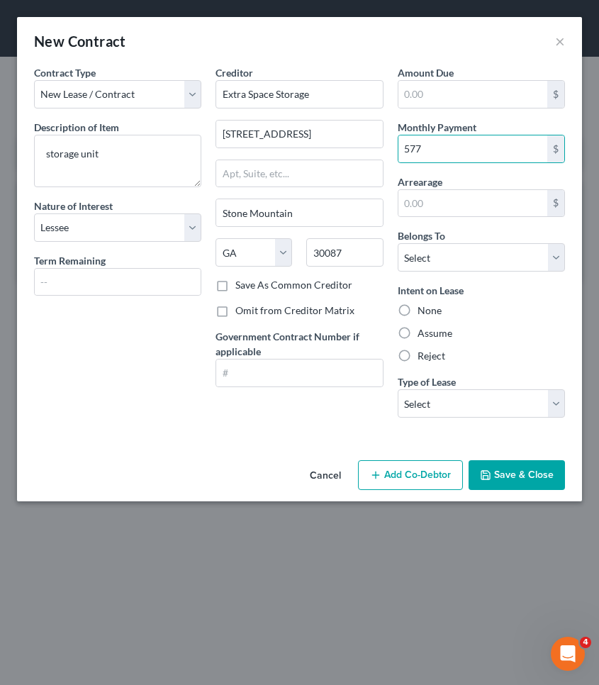
click at [442, 332] on label "Assume" at bounding box center [434, 333] width 35 height 14
click at [432, 332] on input "Assume" at bounding box center [427, 330] width 9 height 9
radio input "true"
select select "2"
click at [311, 286] on label "Save As Common Creditor" at bounding box center [293, 285] width 117 height 14
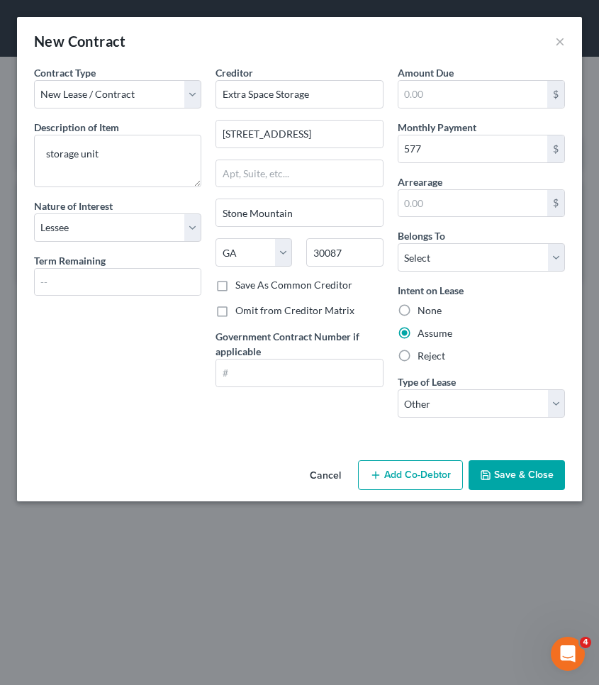
click at [250, 286] on input "Save As Common Creditor" at bounding box center [245, 282] width 9 height 9
checkbox input "true"
click at [502, 475] on button "Save & Close" at bounding box center [516, 475] width 96 height 30
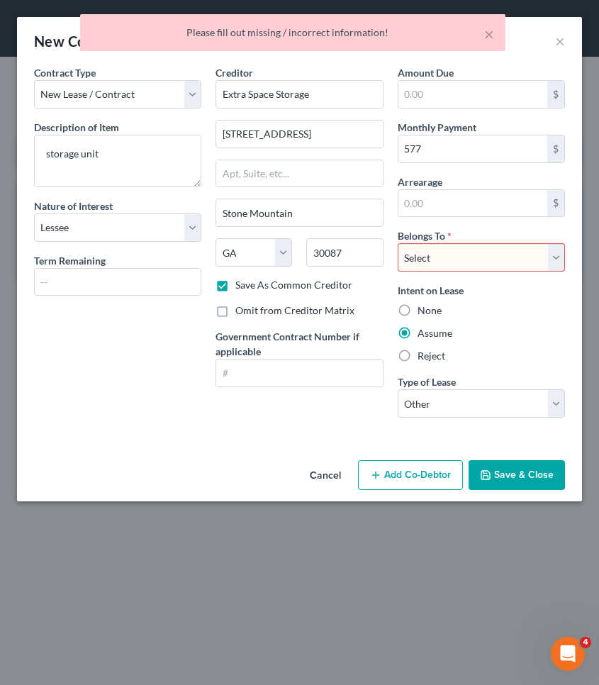
select select "0"
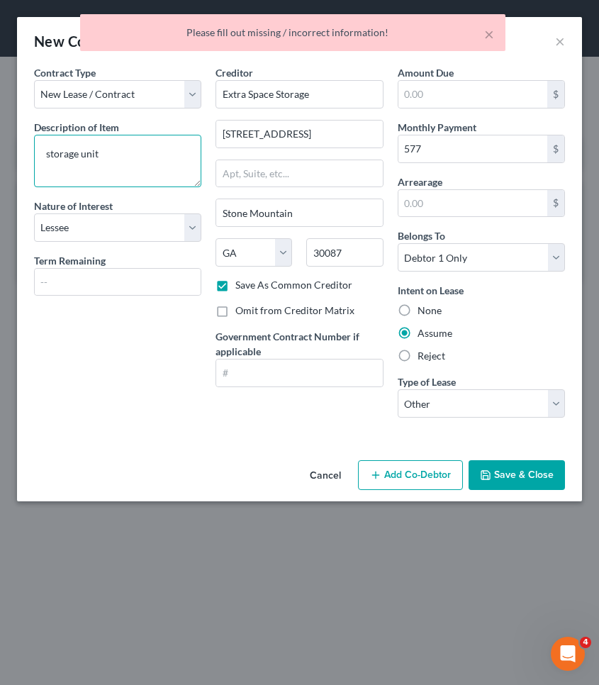
click at [150, 166] on textarea "storage unit" at bounding box center [117, 161] width 167 height 52
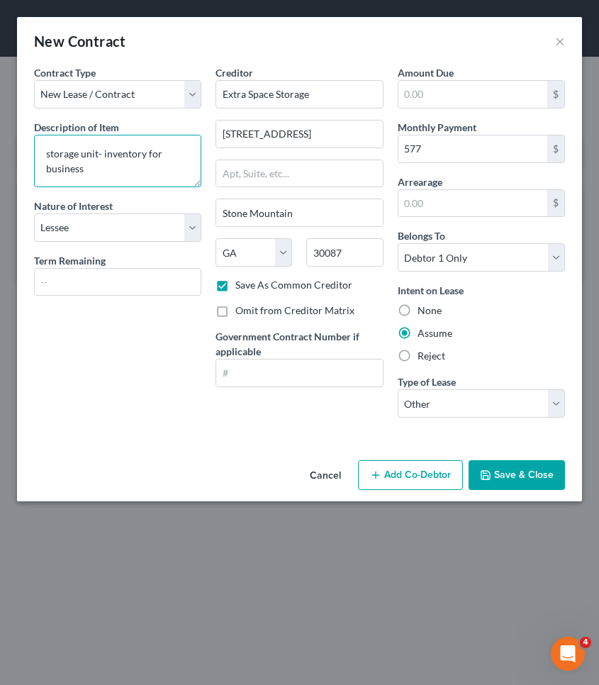
type textarea "storage unit- inventory for business"
click at [536, 476] on button "Save & Close" at bounding box center [516, 475] width 96 height 30
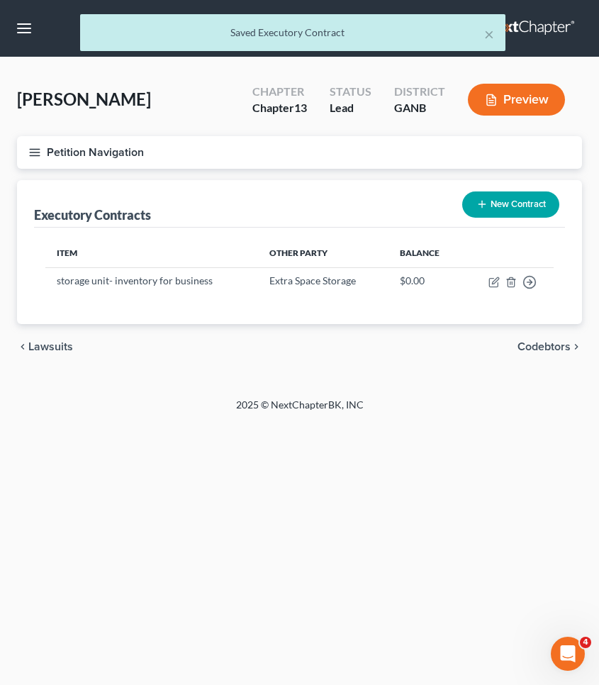
click at [496, 208] on button "New Contract" at bounding box center [510, 204] width 97 height 26
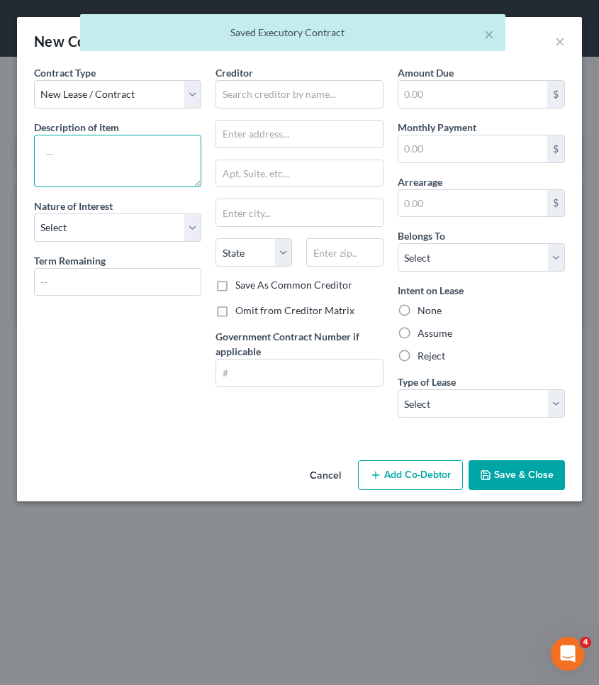
click at [169, 150] on textarea at bounding box center [117, 161] width 167 height 52
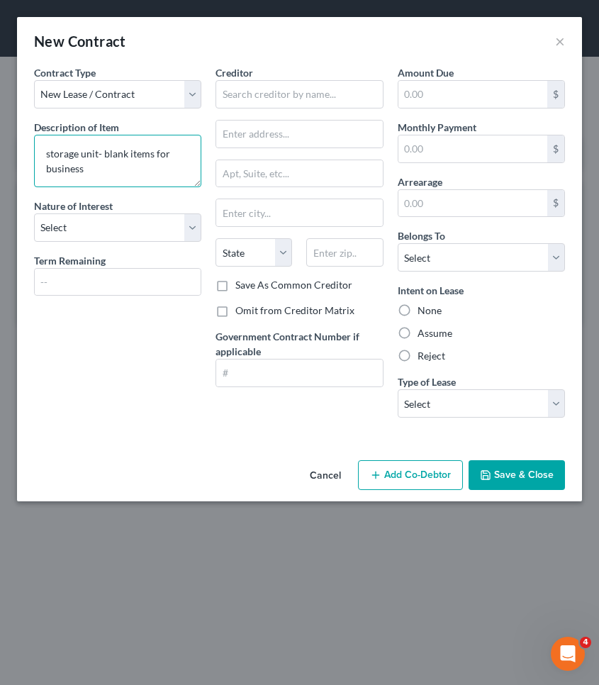
type textarea "storage unit- blank items for business"
select select "3"
click at [306, 92] on input "text" at bounding box center [298, 94] width 167 height 28
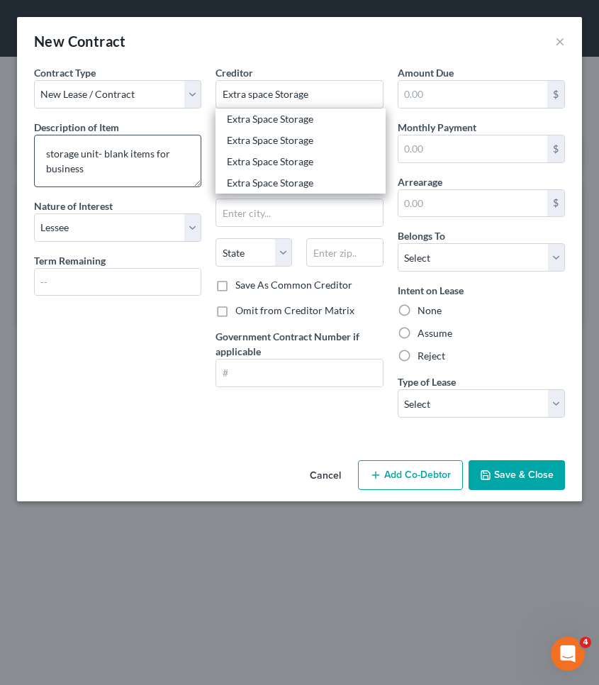
click at [303, 113] on div "Extra Space Storage" at bounding box center [300, 119] width 147 height 14
type input "Extra Space Storage"
type input "1105 Mt Vernon Hwy NE"
type input "Atlanta"
select select "10"
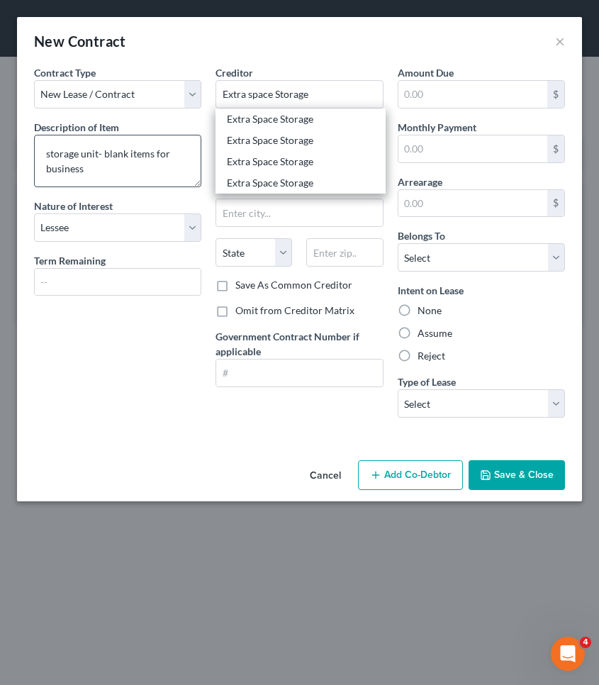
type input "30328"
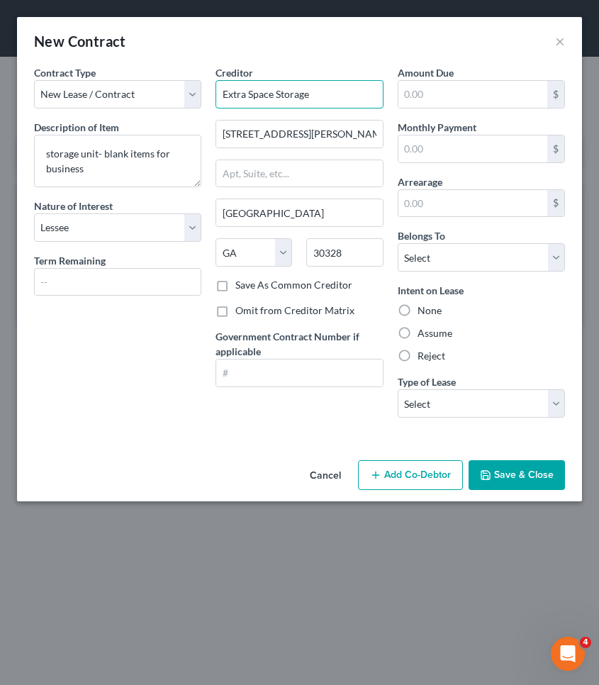
click at [319, 95] on input "Extra Space Storage" at bounding box center [298, 94] width 167 height 28
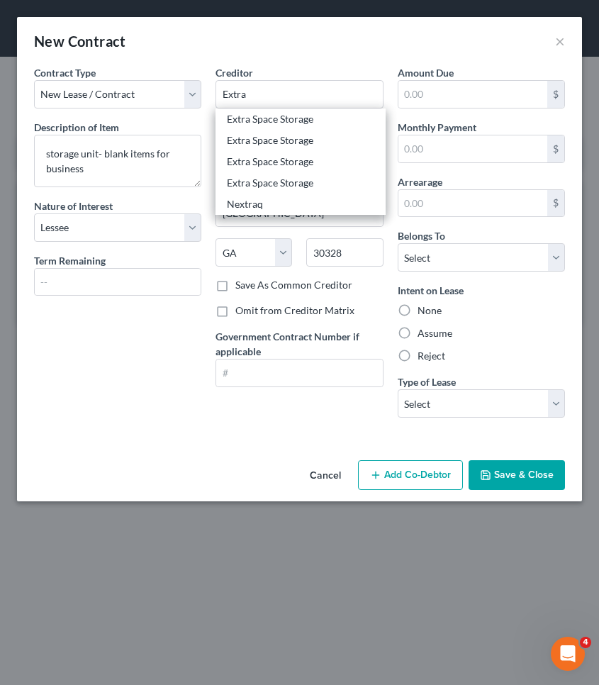
click at [318, 138] on div "Extra Space Storage" at bounding box center [300, 140] width 147 height 14
type input "Extra Space Storage"
type input "166 16th ST Building A"
type input "30363"
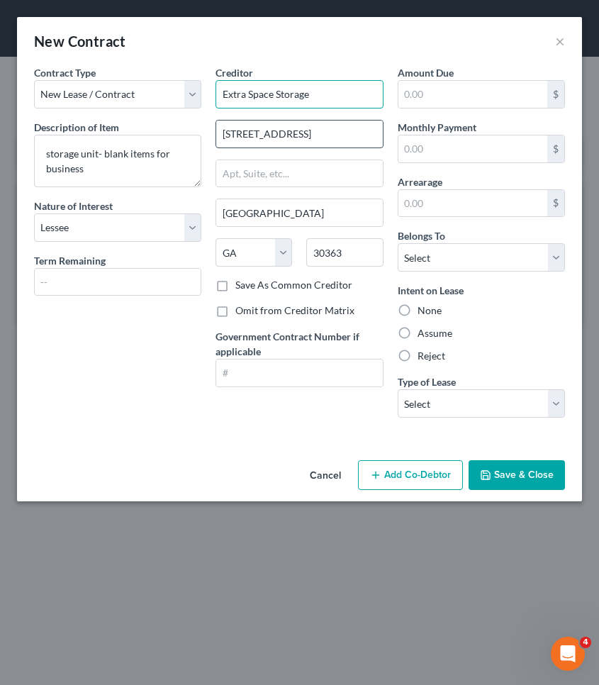
click at [314, 96] on input "Extra Space Storage" at bounding box center [298, 94] width 167 height 28
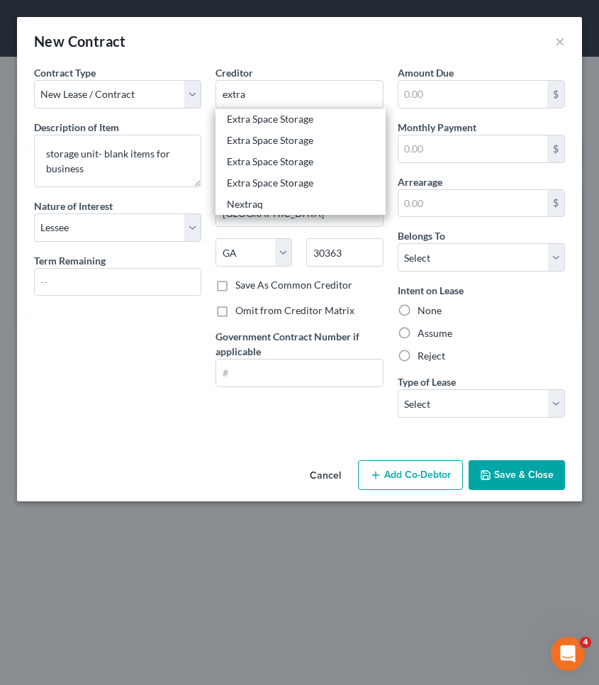
click at [302, 166] on div "Extra Space Storage" at bounding box center [300, 161] width 147 height 14
type input "Extra Space Storage"
type input "5151 Annistown Road"
type input "Stone Mountain"
type input "30087"
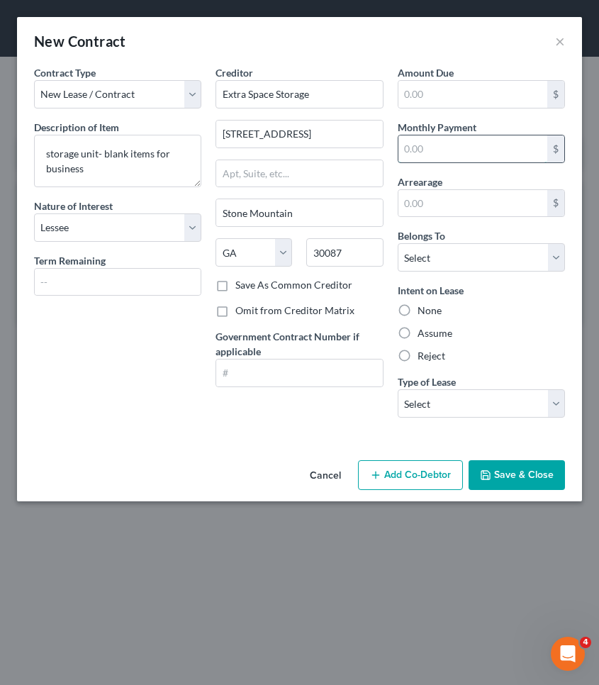
drag, startPoint x: 302, startPoint y: 166, endPoint x: 437, endPoint y: 154, distance: 135.8
click at [437, 154] on input "text" at bounding box center [472, 148] width 149 height 27
click at [415, 333] on div "Assume" at bounding box center [481, 333] width 167 height 14
click at [417, 330] on label "Assume" at bounding box center [434, 333] width 35 height 14
click at [423, 330] on input "Assume" at bounding box center [427, 330] width 9 height 9
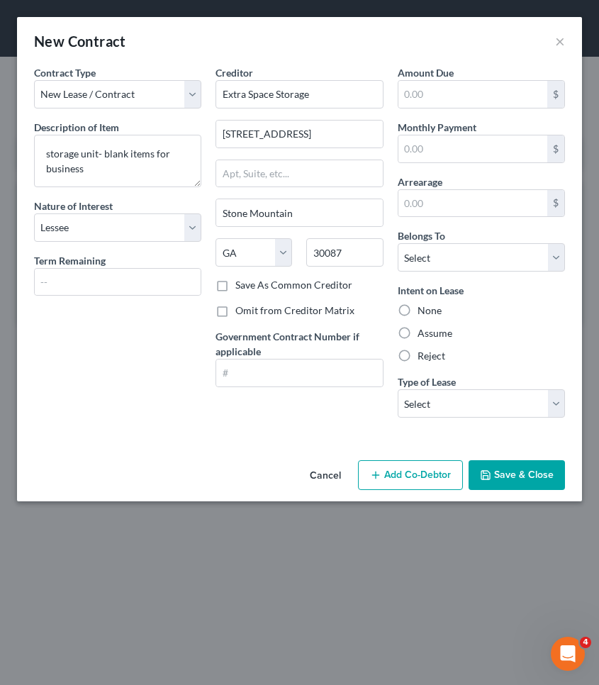
radio input "true"
select select "2"
click at [510, 478] on button "Save & Close" at bounding box center [516, 475] width 96 height 30
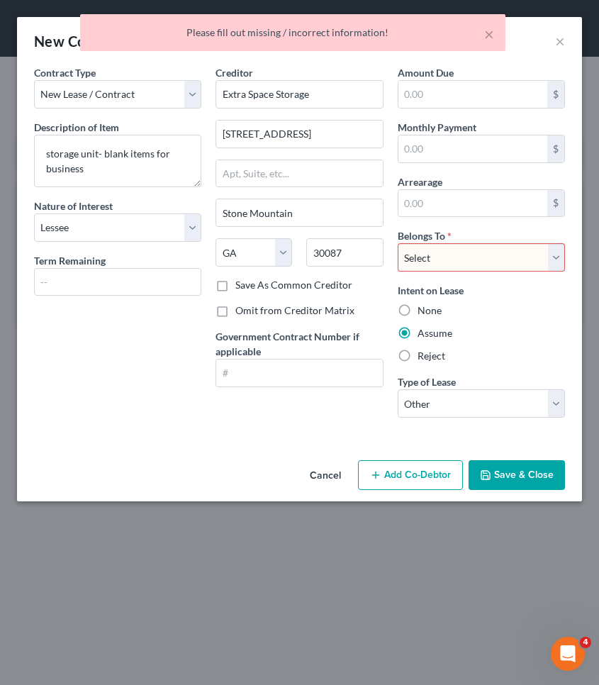
select select "0"
click at [518, 476] on button "Save & Close" at bounding box center [516, 475] width 96 height 30
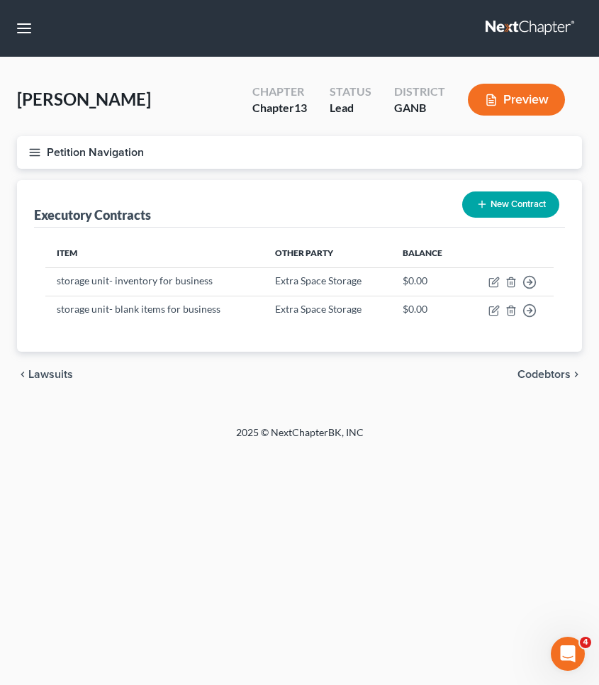
click at [47, 154] on button "Petition Navigation" at bounding box center [299, 152] width 565 height 33
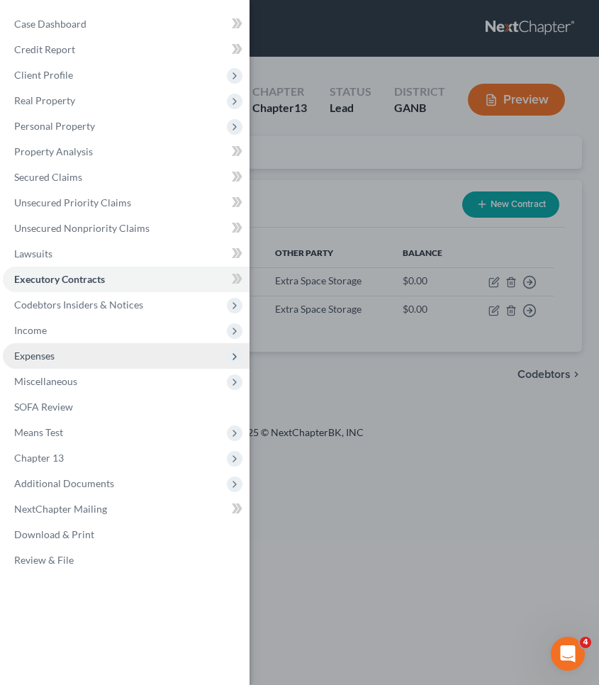
click at [62, 354] on span "Expenses" at bounding box center [126, 356] width 247 height 26
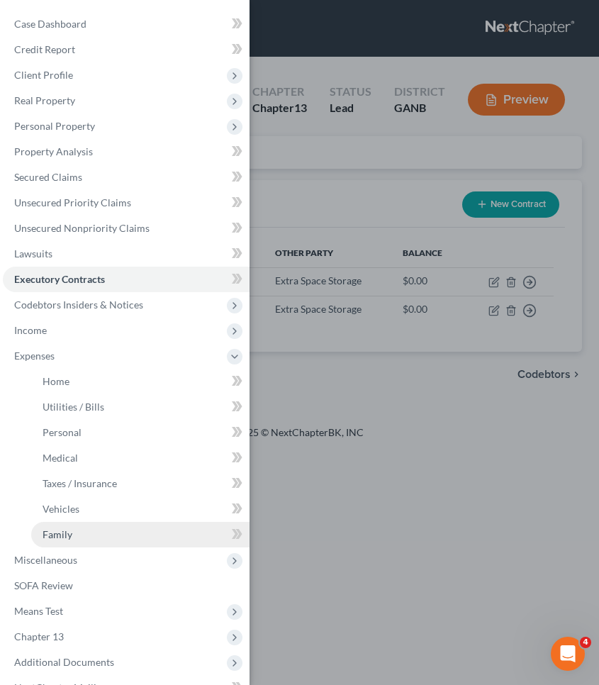
click at [64, 530] on span "Family" at bounding box center [58, 534] width 30 height 12
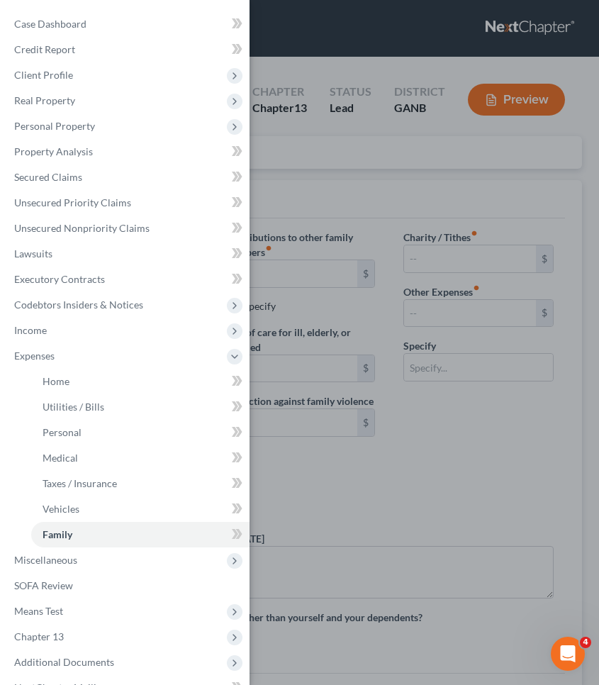
type input "0.00"
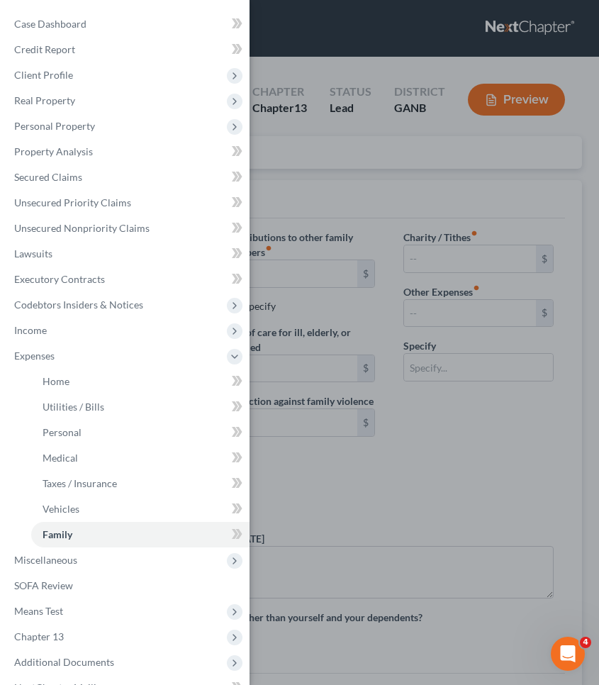
type input "0.00"
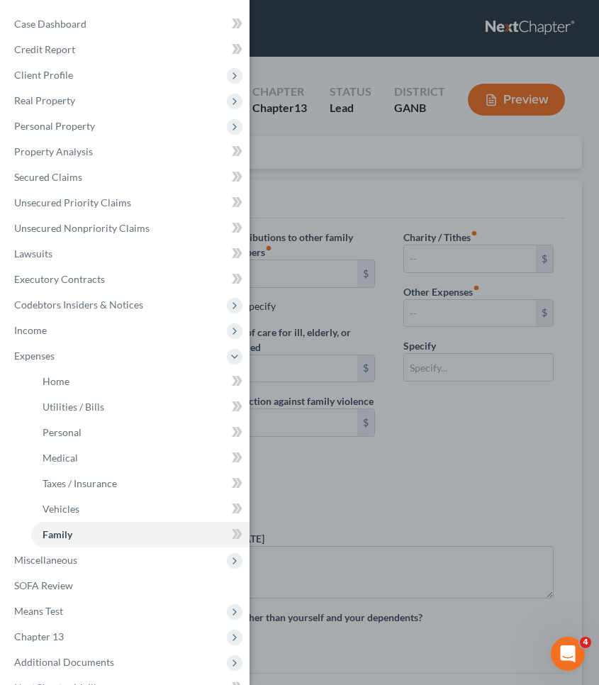
radio input "true"
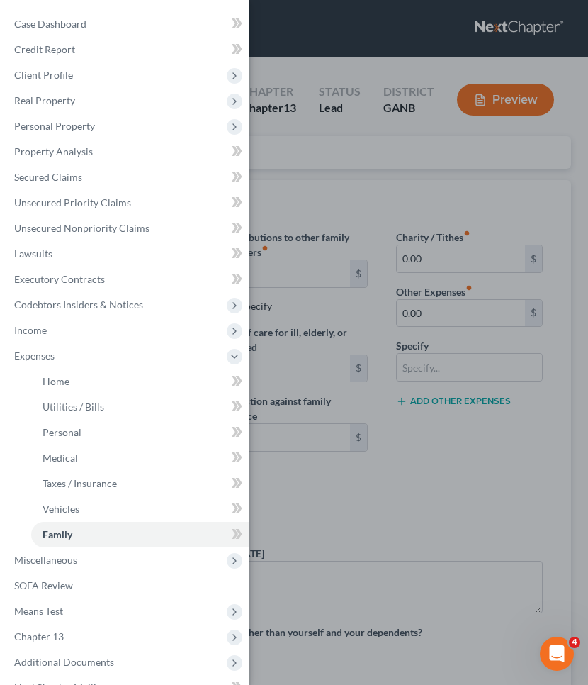
click at [429, 318] on div "Case Dashboard Payments Invoices Payments Payments Credit Report Client Profile" at bounding box center [294, 342] width 588 height 685
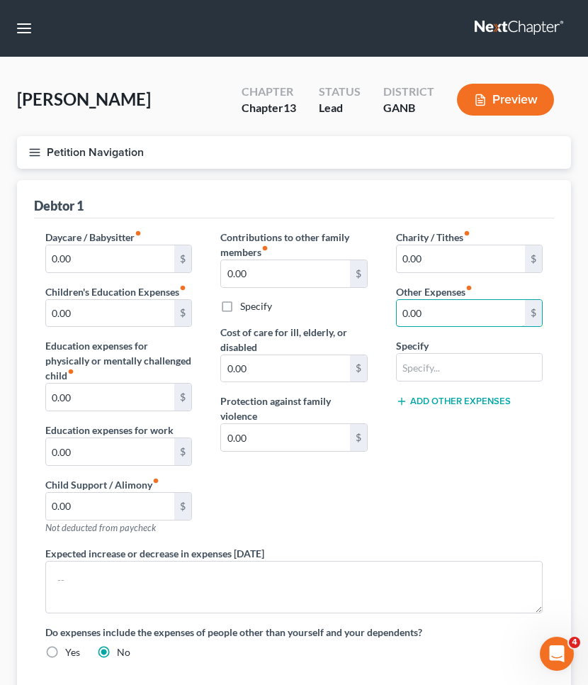
drag, startPoint x: 430, startPoint y: 314, endPoint x: 368, endPoint y: 313, distance: 62.4
click at [368, 313] on div "Daycare / Babysitter fiber_manual_record 0.00 $ Children's Education Expenses f…" at bounding box center [294, 450] width 526 height 441
type input "577"
click at [422, 367] on input "text" at bounding box center [469, 367] width 145 height 27
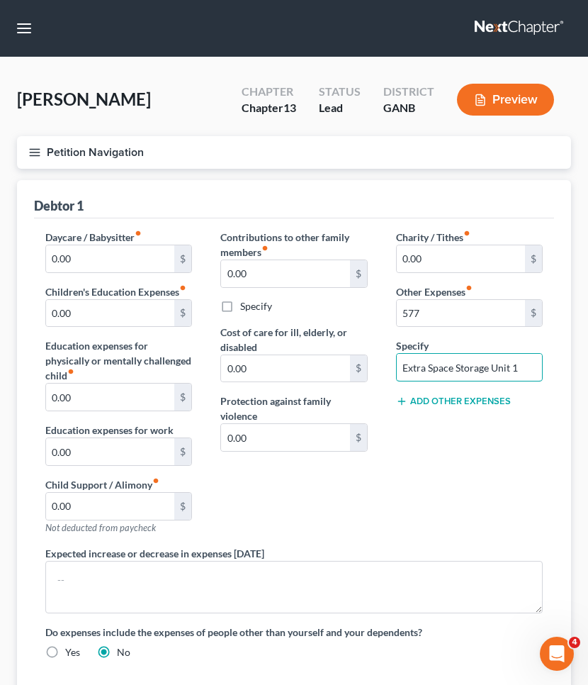
type input "Extra Space Storage Unit 1"
click at [474, 457] on div "Charity / Tithes fiber_manual_record 0.00 $ Other Expenses fiber_manual_record …" at bounding box center [469, 388] width 175 height 316
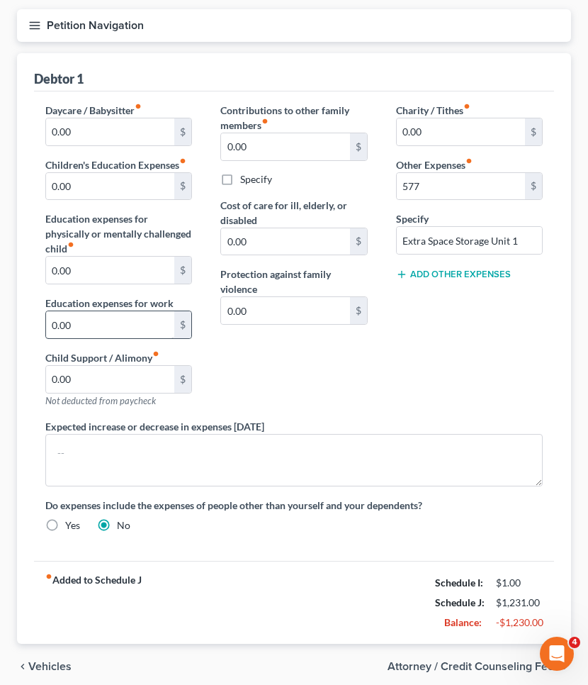
scroll to position [172, 0]
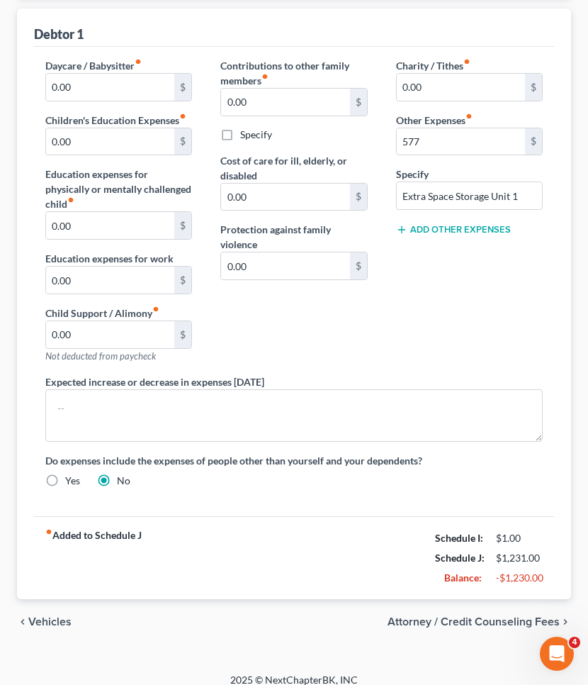
click at [57, 619] on span "Vehicles" at bounding box center [49, 621] width 43 height 11
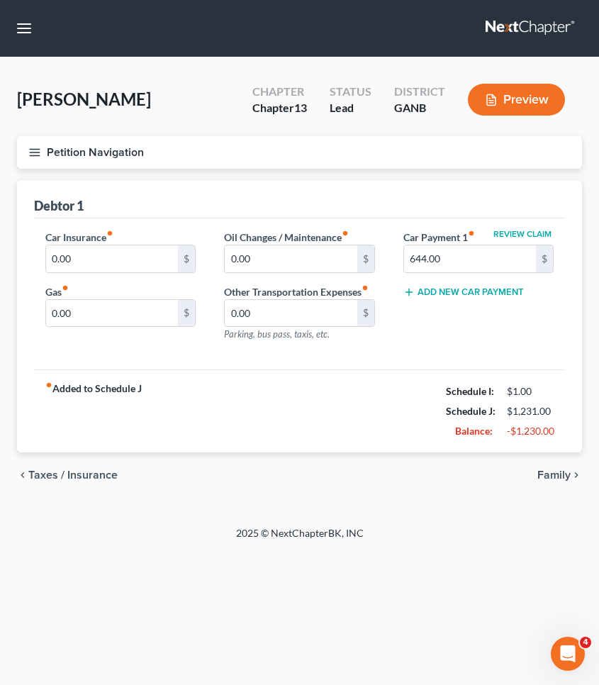
click at [63, 483] on div "chevron_left Taxes / Insurance Family chevron_right" at bounding box center [299, 474] width 565 height 45
click at [61, 477] on span "Taxes / Insurance" at bounding box center [72, 474] width 89 height 11
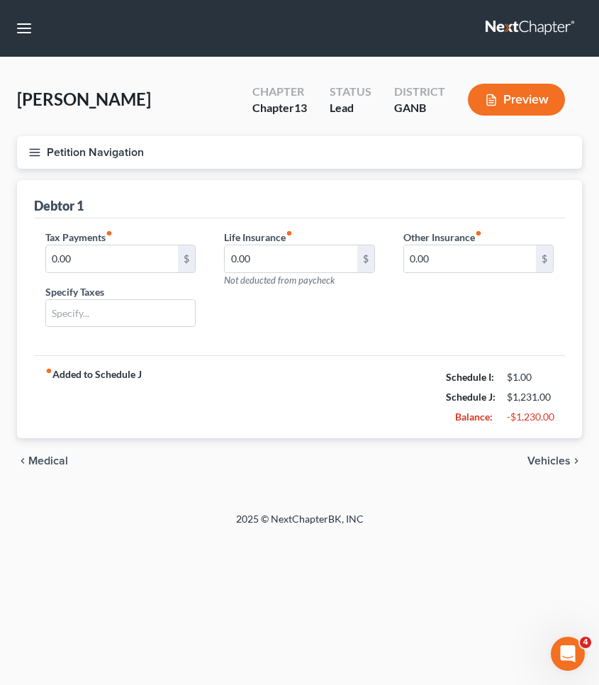
click at [52, 461] on span "Medical" at bounding box center [48, 460] width 40 height 11
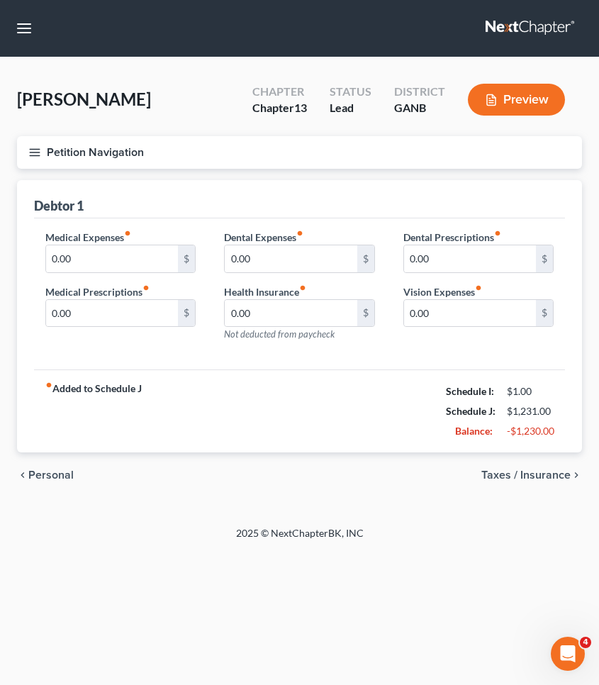
click at [52, 469] on span "Personal" at bounding box center [50, 474] width 45 height 11
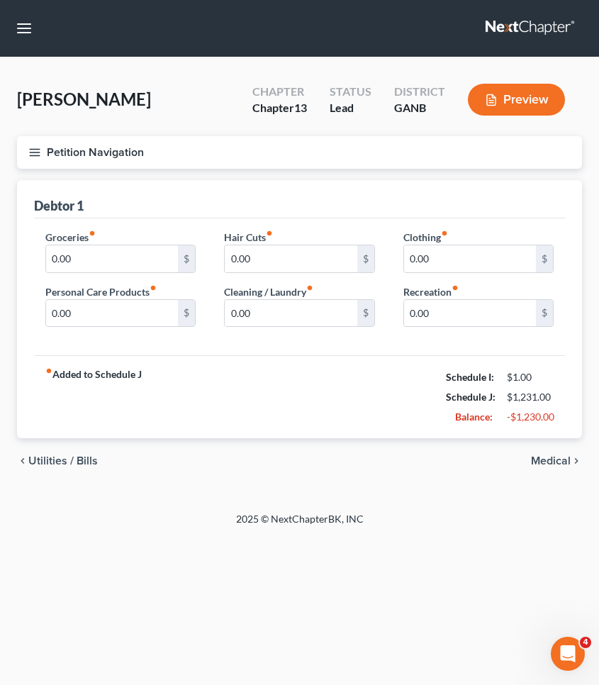
click at [52, 453] on div "chevron_left Utilities / Bills Medical chevron_right" at bounding box center [299, 460] width 565 height 45
click at [52, 456] on span "Utilities / Bills" at bounding box center [62, 460] width 69 height 11
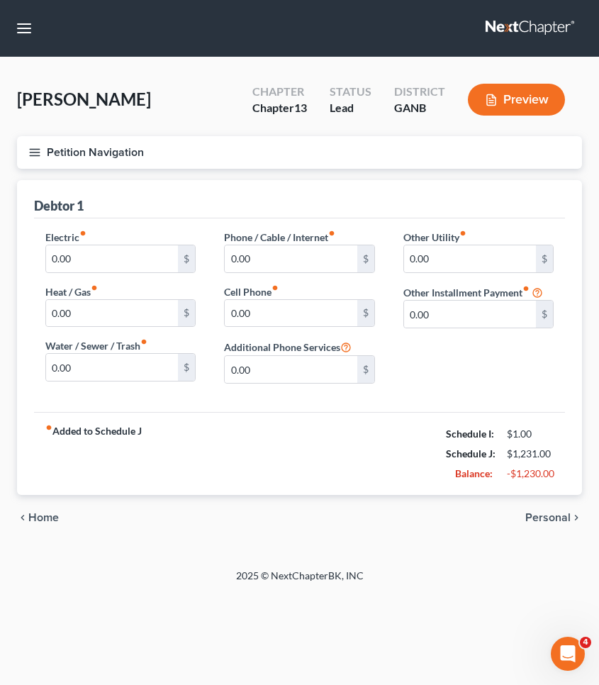
click at [44, 517] on span "Home" at bounding box center [43, 517] width 30 height 11
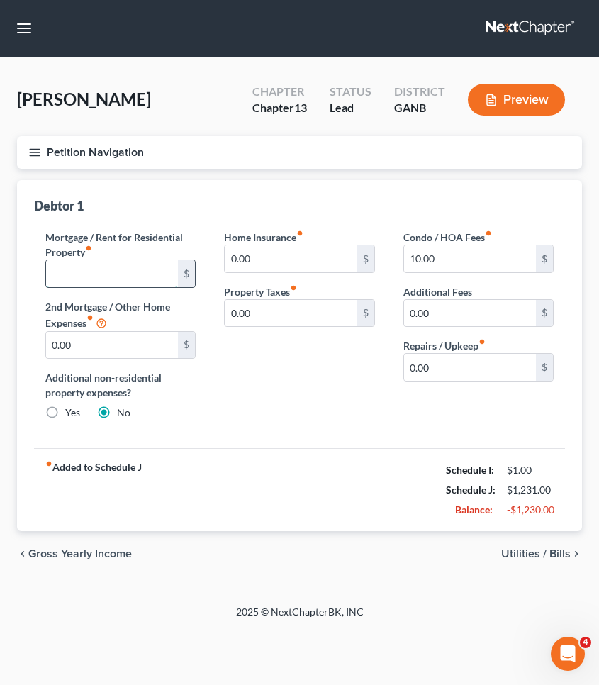
click at [84, 273] on input "text" at bounding box center [112, 273] width 132 height 27
type input "1,862"
click at [522, 548] on span "Utilities / Bills" at bounding box center [535, 553] width 69 height 11
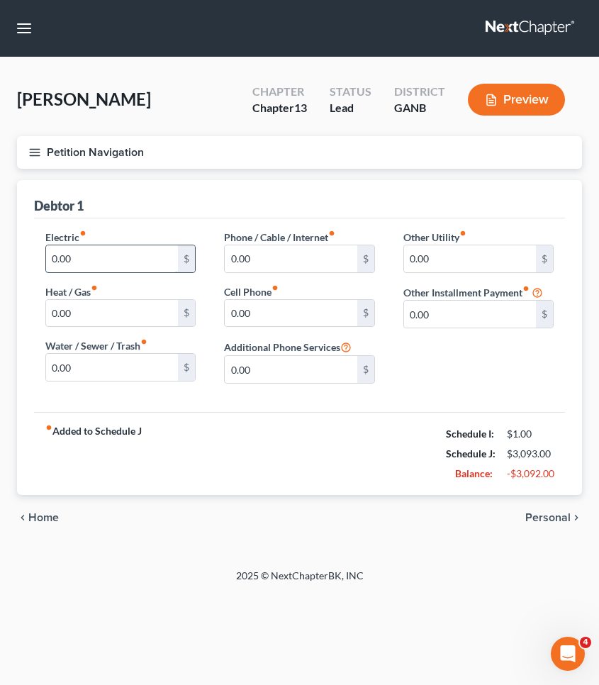
click at [123, 262] on input "0.00" at bounding box center [112, 258] width 132 height 27
type input "0"
type input "179"
drag, startPoint x: 86, startPoint y: 366, endPoint x: 23, endPoint y: 364, distance: 63.8
click at [23, 364] on div "Debtor 1 Electric fiber_manual_record 179 $ Heat / Gas fiber_manual_record 0.00…" at bounding box center [299, 337] width 565 height 315
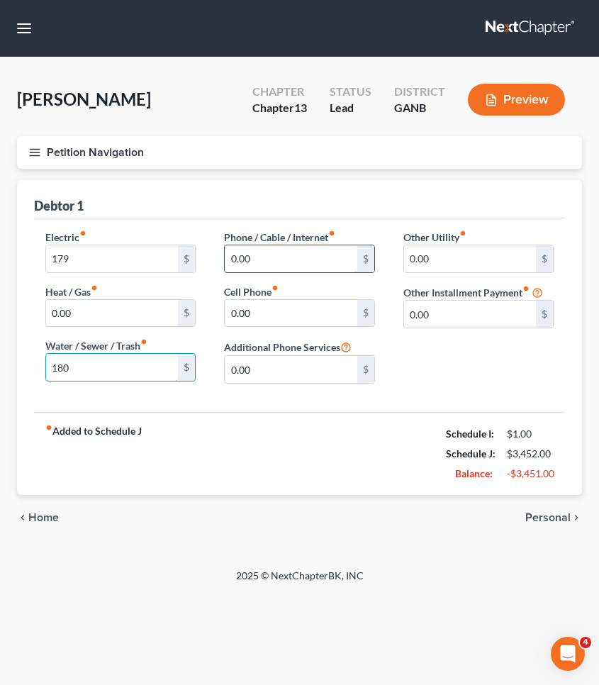
type input "180"
type input "90.00"
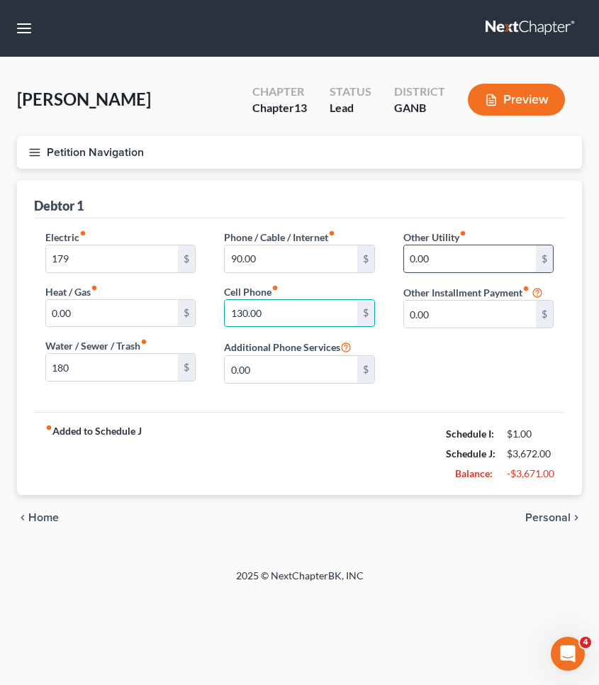
type input "130.00"
click at [407, 259] on input "0.00" at bounding box center [470, 258] width 132 height 27
click at [529, 517] on span "Personal" at bounding box center [547, 517] width 45 height 11
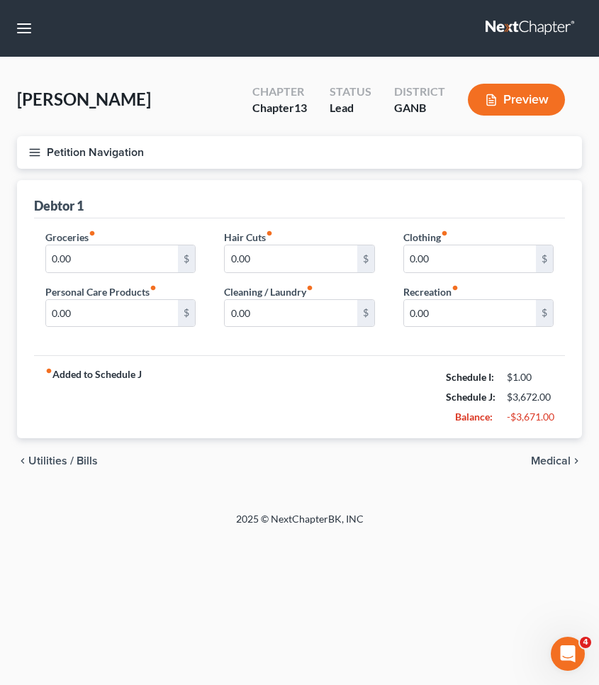
click at [75, 462] on span "Utilities / Bills" at bounding box center [62, 460] width 69 height 11
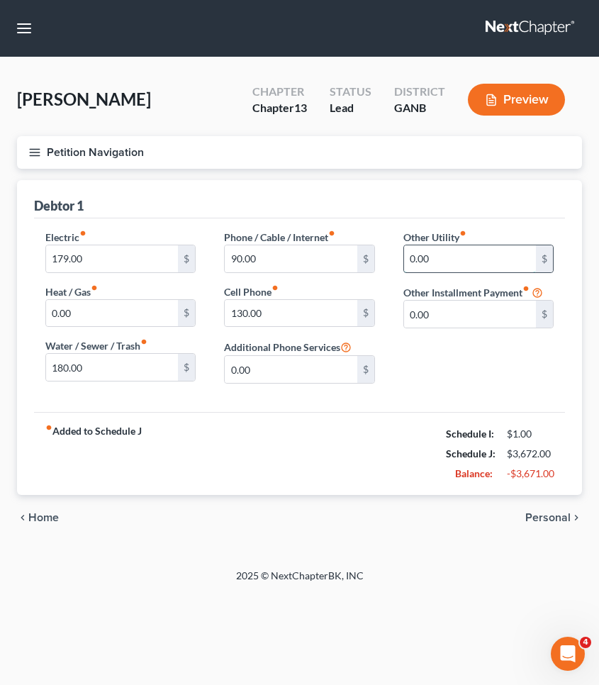
click at [404, 255] on input "0.00" at bounding box center [470, 258] width 132 height 27
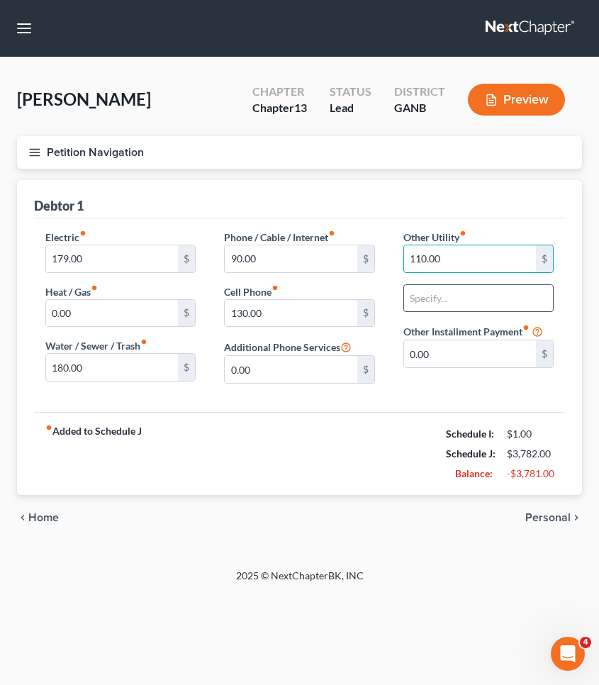
type input "110.00"
click at [425, 295] on input "text" at bounding box center [478, 298] width 149 height 27
type input "pest control"
click at [533, 514] on span "Personal" at bounding box center [547, 517] width 45 height 11
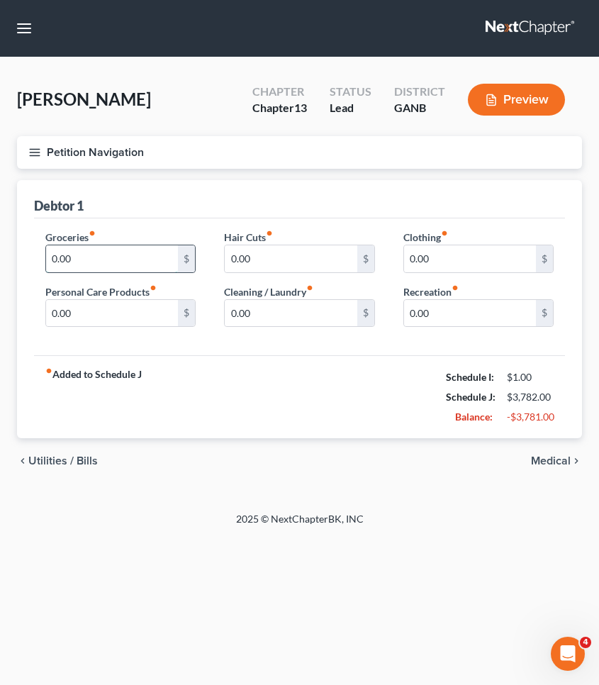
click at [77, 255] on input "0.00" at bounding box center [112, 258] width 132 height 27
type input "600"
click at [542, 459] on span "Medical" at bounding box center [551, 460] width 40 height 11
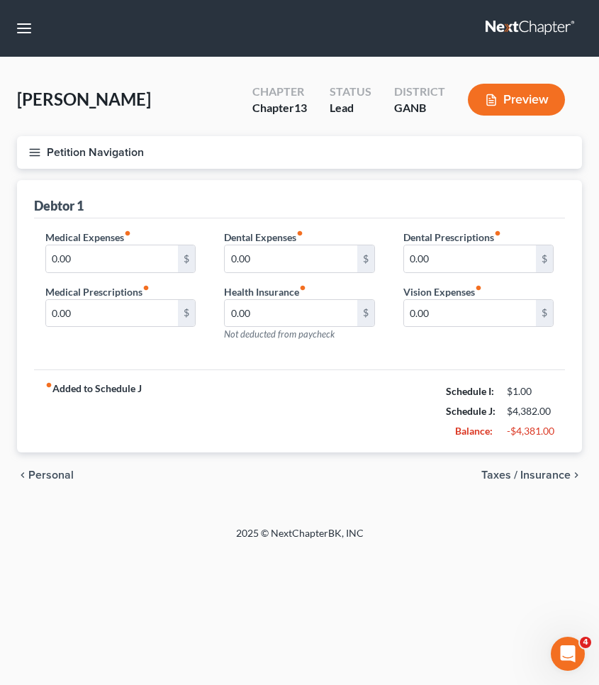
click at [546, 476] on span "Taxes / Insurance" at bounding box center [525, 474] width 89 height 11
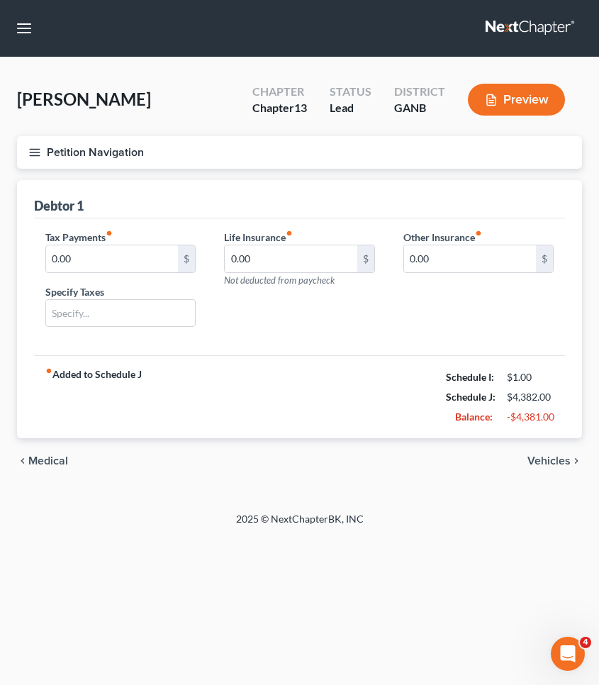
click at [544, 464] on span "Vehicles" at bounding box center [548, 460] width 43 height 11
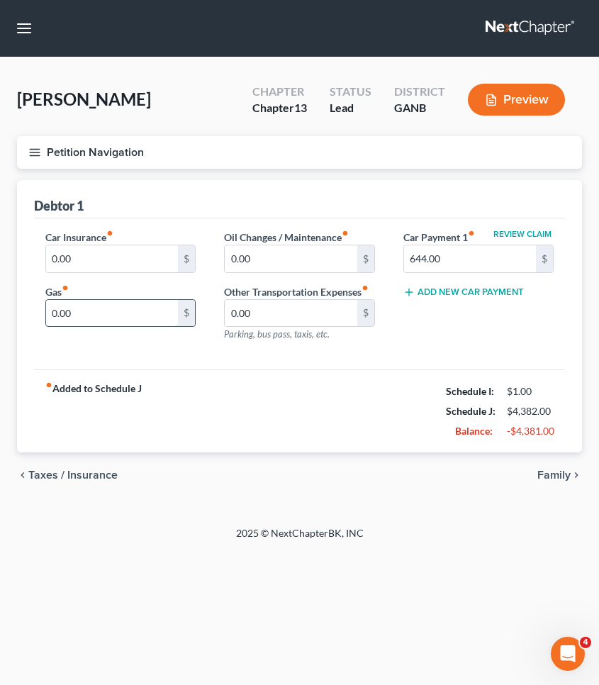
click at [50, 315] on input "0.00" at bounding box center [112, 313] width 132 height 27
type input "1,000.00"
click at [46, 263] on input "0.00" at bounding box center [112, 258] width 132 height 27
type input "0"
type input "978"
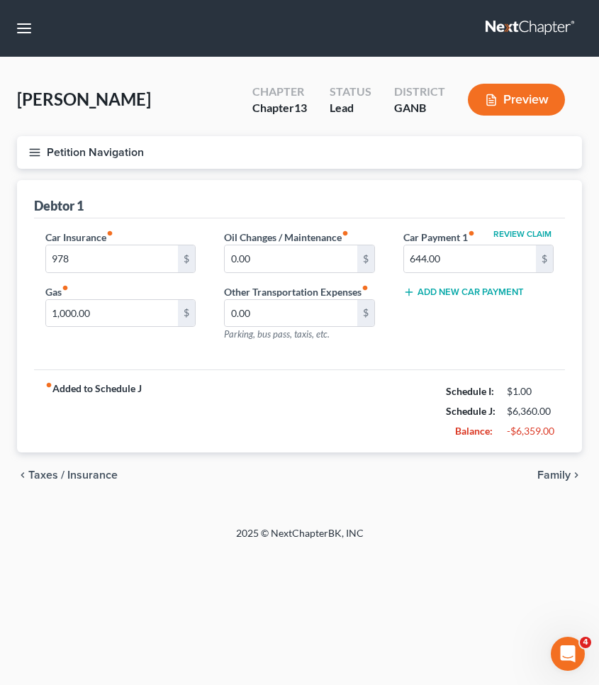
click at [77, 480] on span "Taxes / Insurance" at bounding box center [72, 474] width 89 height 11
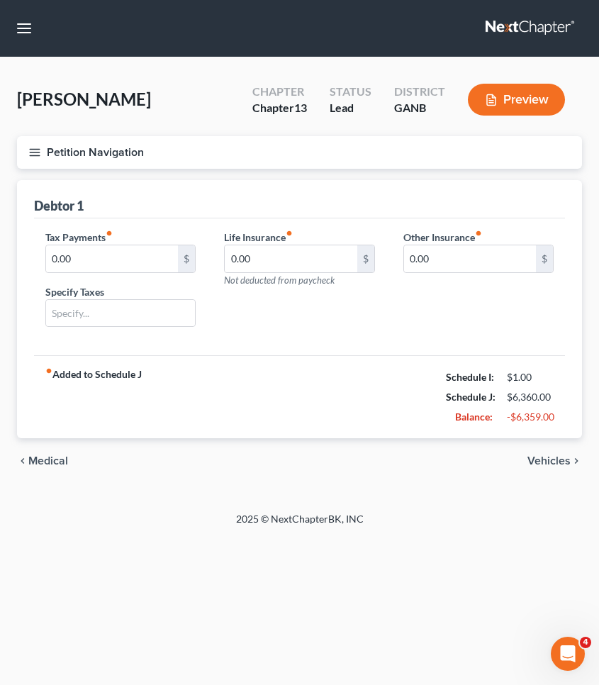
click at [60, 464] on span "Medical" at bounding box center [48, 460] width 40 height 11
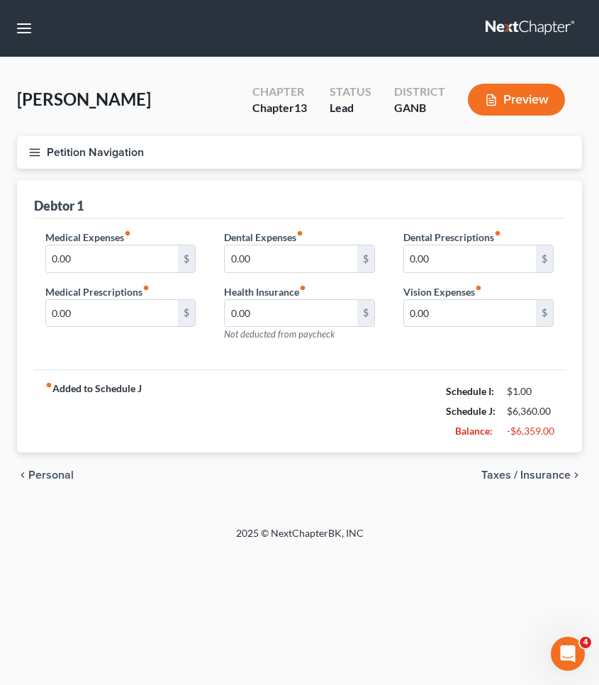
click at [76, 154] on button "Petition Navigation" at bounding box center [299, 152] width 565 height 33
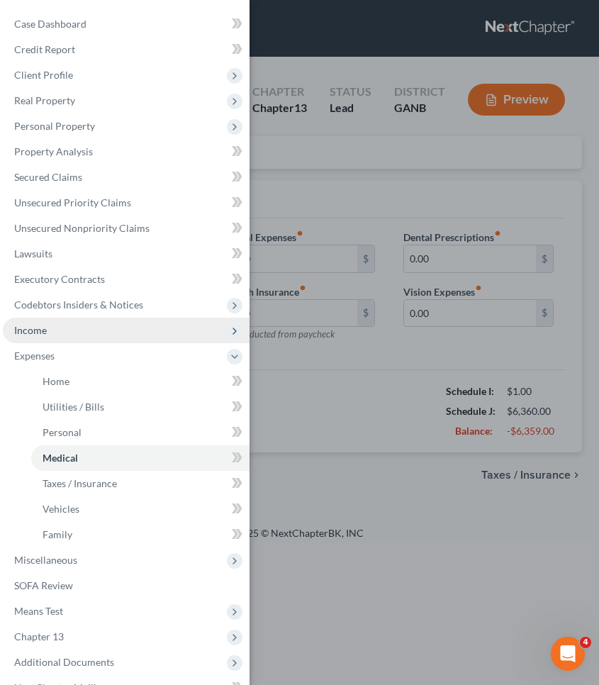
click at [40, 329] on span "Income" at bounding box center [30, 330] width 33 height 12
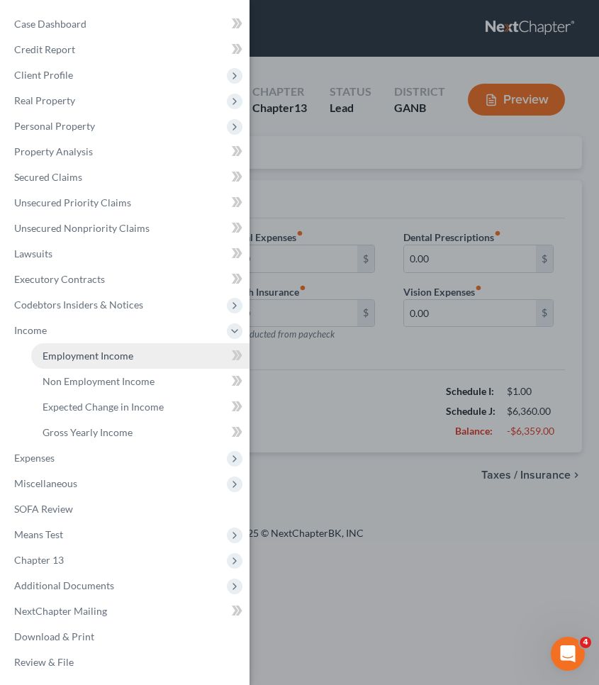
click at [67, 357] on span "Employment Income" at bounding box center [88, 355] width 91 height 12
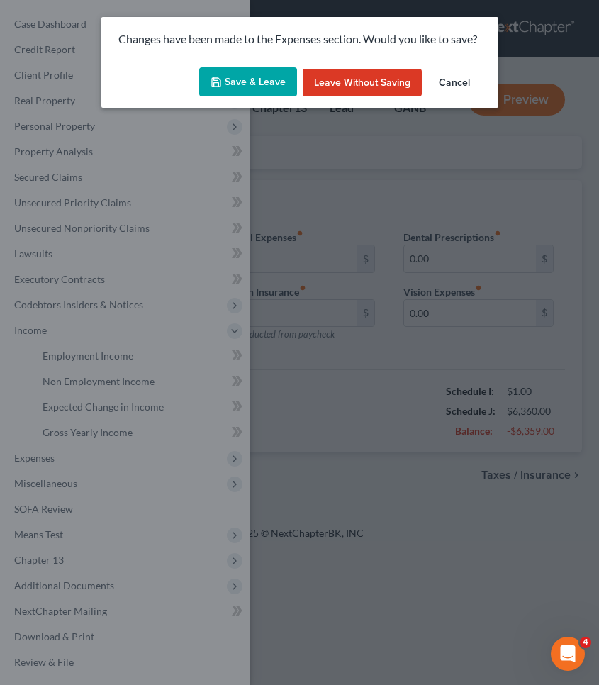
click at [222, 86] on icon "button" at bounding box center [215, 82] width 11 height 11
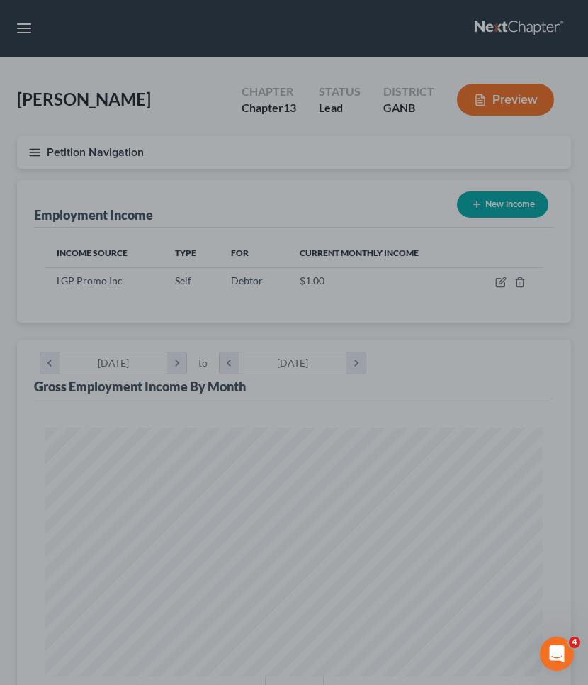
scroll to position [249, 526]
click at [123, 154] on div at bounding box center [294, 342] width 588 height 685
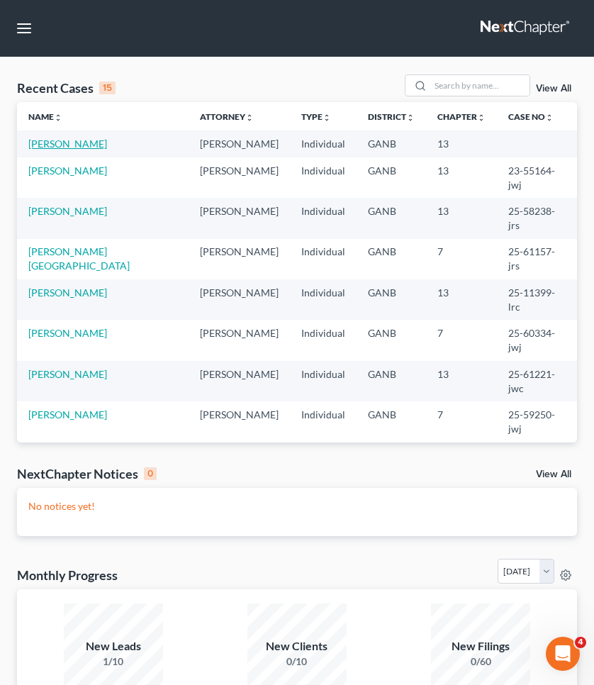
click at [67, 146] on link "[PERSON_NAME]" at bounding box center [67, 143] width 79 height 12
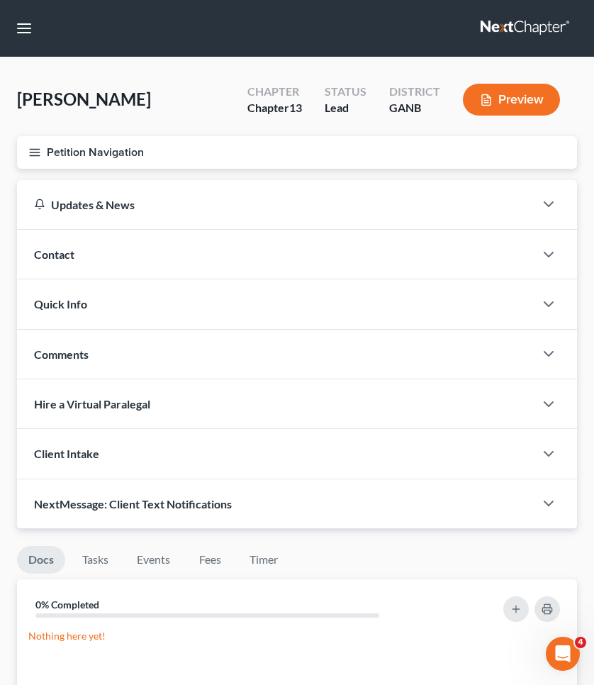
click at [67, 146] on button "Petition Navigation" at bounding box center [297, 152] width 560 height 33
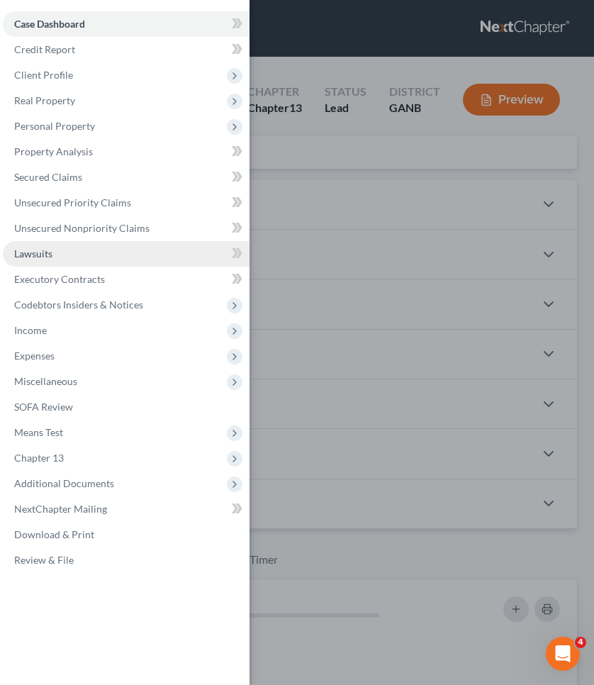
click at [65, 255] on link "Lawsuits" at bounding box center [126, 254] width 247 height 26
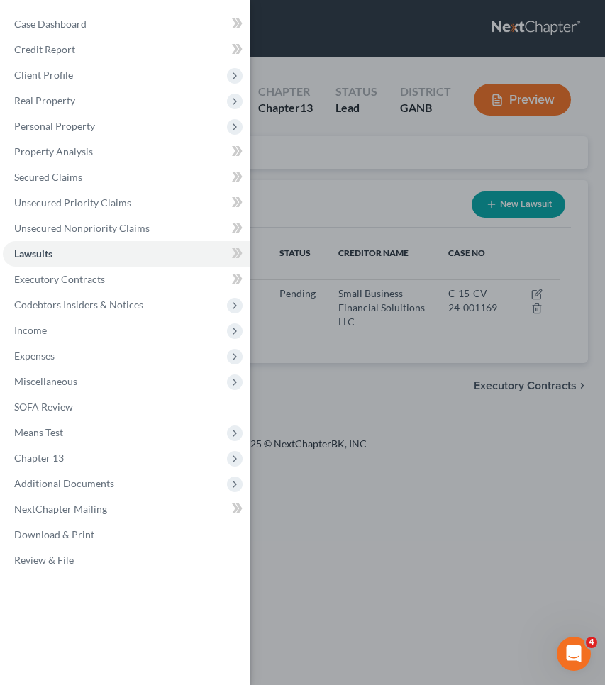
click at [361, 217] on div "Case Dashboard Payments Invoices Payments Payments Credit Report Client Profile" at bounding box center [302, 342] width 605 height 685
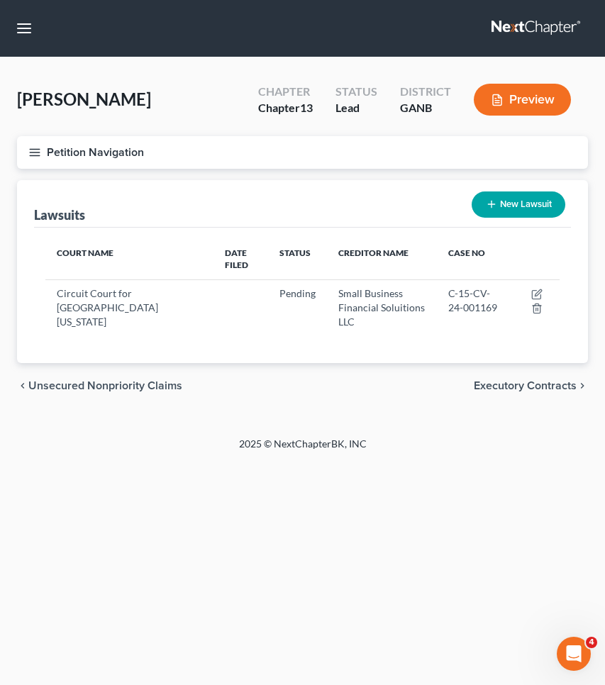
click at [490, 212] on button "New Lawsuit" at bounding box center [518, 204] width 94 height 26
select select "0"
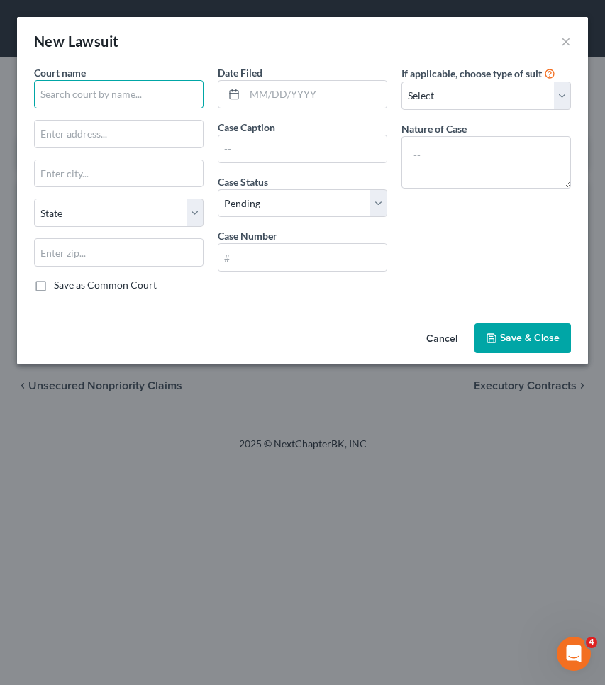
click at [175, 96] on input "text" at bounding box center [118, 94] width 169 height 28
click at [446, 344] on button "Cancel" at bounding box center [442, 339] width 54 height 28
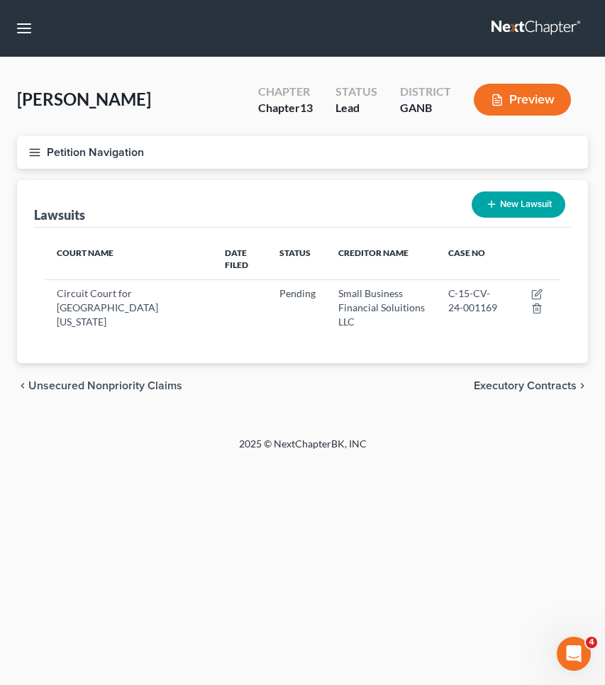
click at [124, 149] on button "Petition Navigation" at bounding box center [302, 152] width 570 height 33
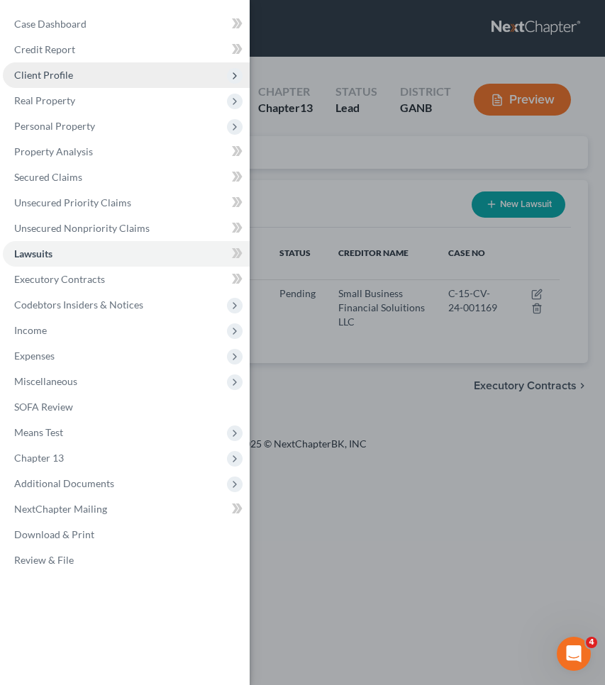
click at [103, 81] on span "Client Profile" at bounding box center [126, 75] width 247 height 26
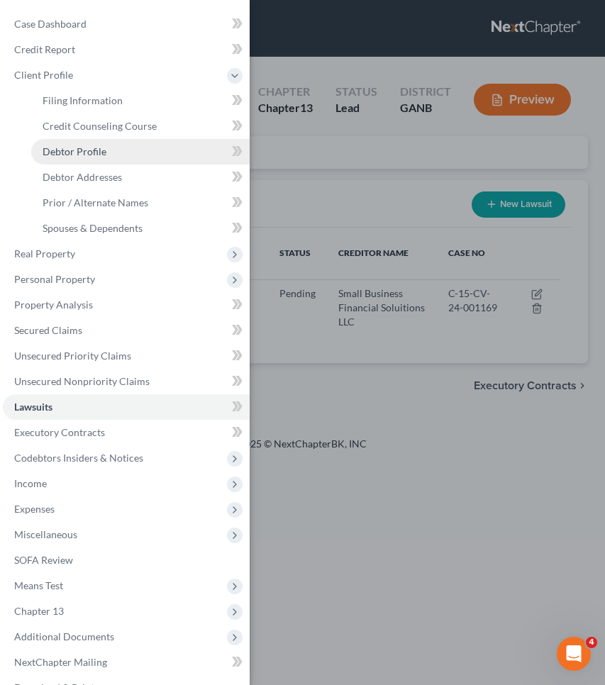
click at [110, 154] on link "Debtor Profile" at bounding box center [140, 152] width 218 height 26
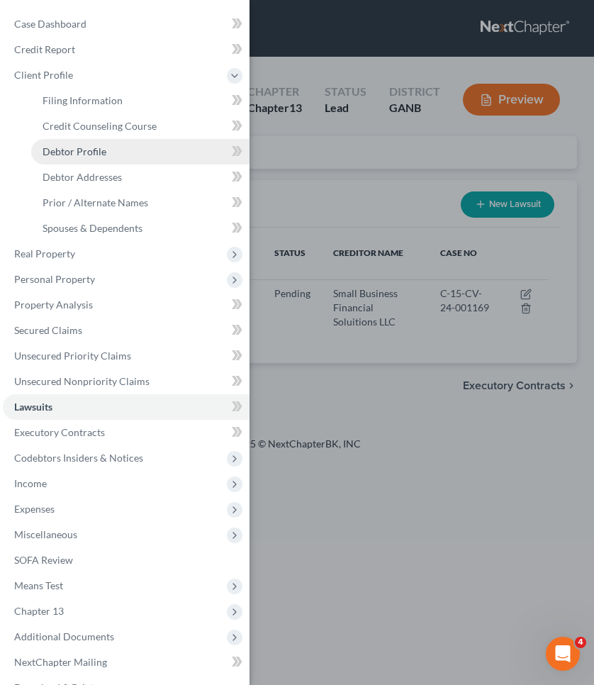
select select "3"
select select "0"
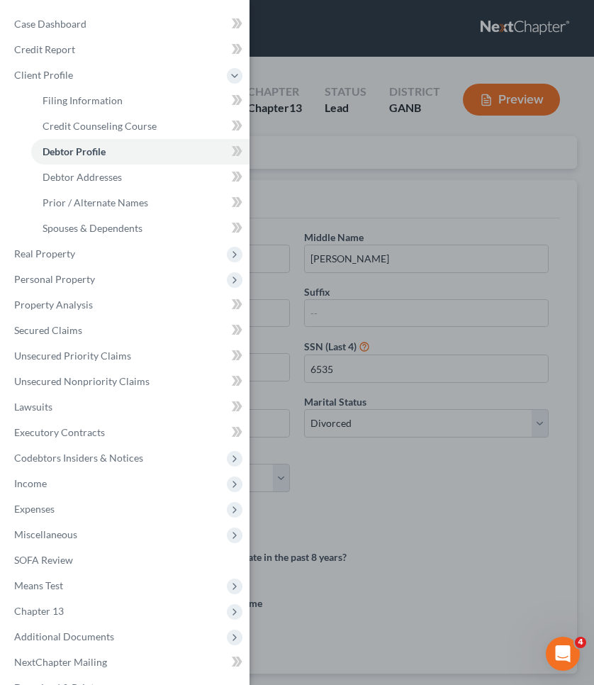
click at [291, 176] on div "Case Dashboard Payments Invoices Payments Payments Credit Report Client Profile" at bounding box center [297, 342] width 594 height 685
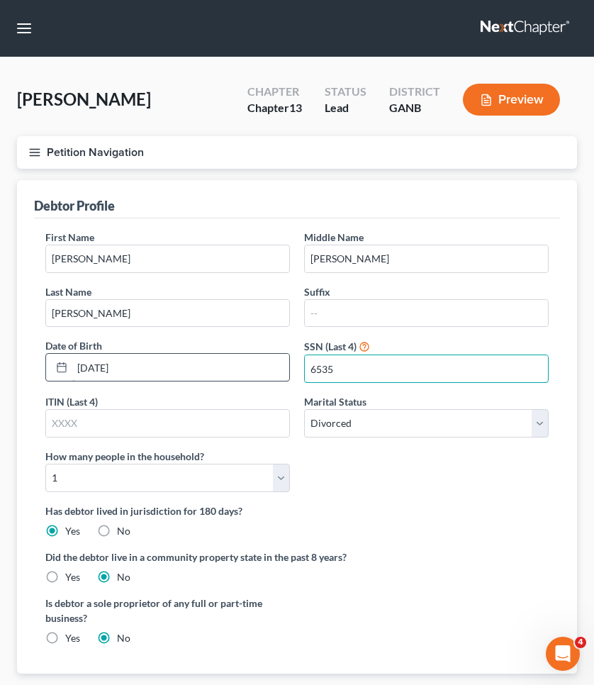
drag, startPoint x: 371, startPoint y: 363, endPoint x: 253, endPoint y: 362, distance: 118.4
click at [253, 362] on div "First Name Fatina Middle Name Karimah Last Name Malik Suffix Date of Birth 04/1…" at bounding box center [296, 367] width 517 height 274
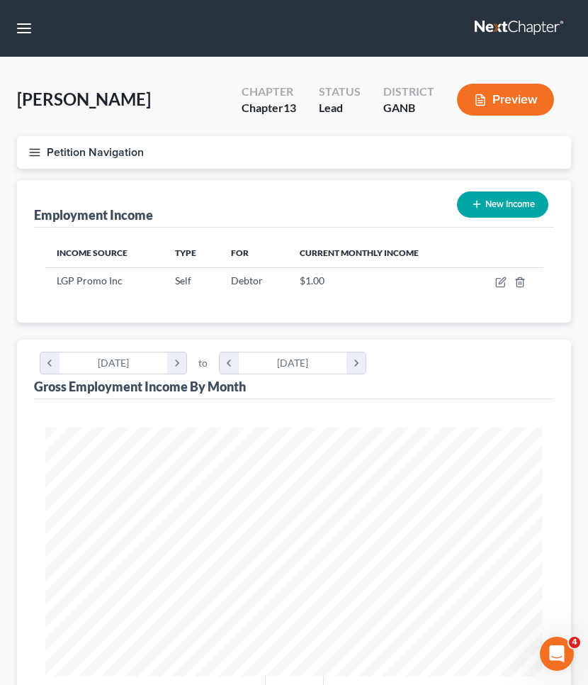
click at [78, 156] on button "Petition Navigation" at bounding box center [294, 152] width 554 height 33
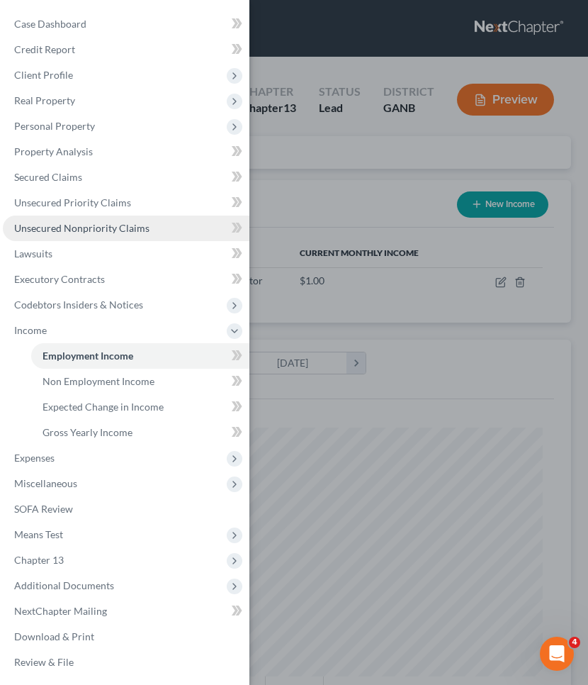
click at [67, 220] on link "Unsecured Nonpriority Claims" at bounding box center [126, 228] width 247 height 26
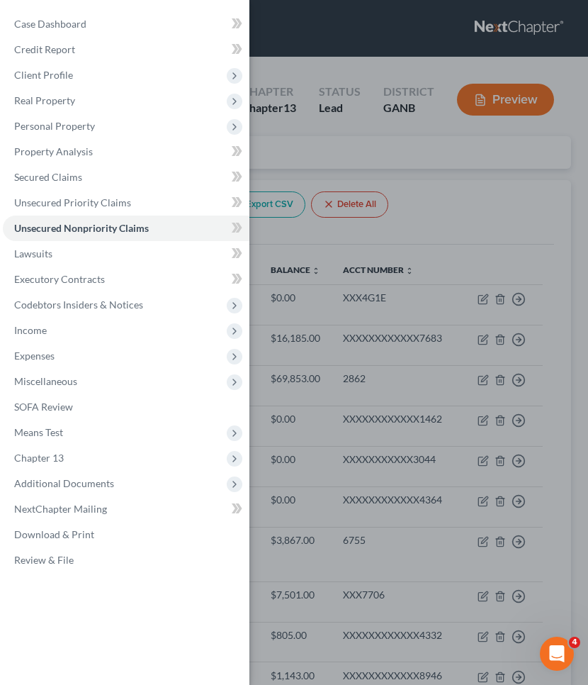
click at [476, 207] on div "Case Dashboard Payments Invoices Payments Payments Credit Report Client Profile" at bounding box center [294, 342] width 588 height 685
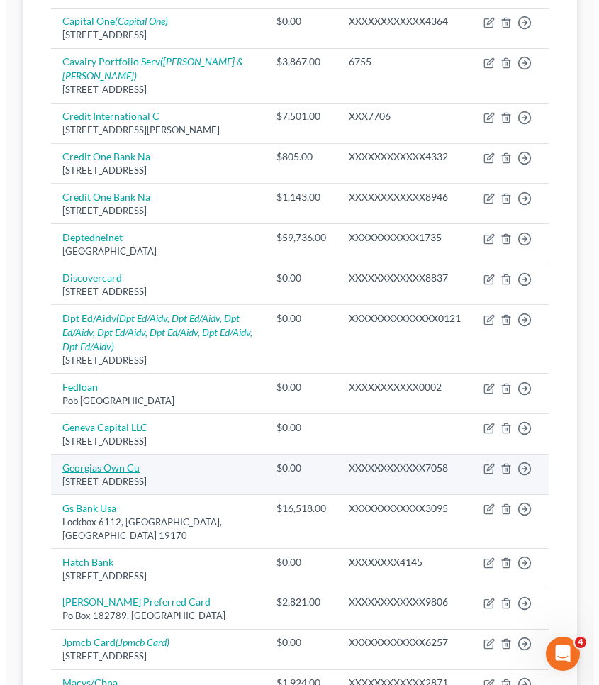
scroll to position [482, 0]
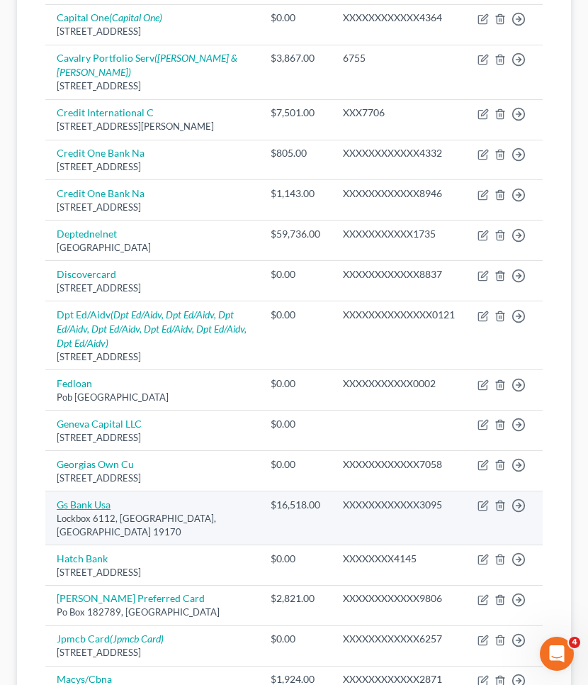
click at [92, 508] on link "Gs Bank Usa" at bounding box center [84, 504] width 54 height 12
select select "39"
select select "2"
select select "0"
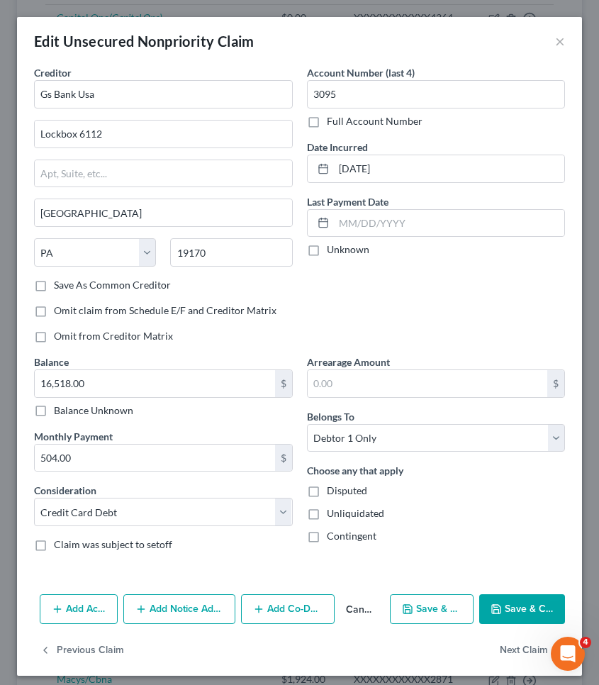
click at [94, 610] on button "Add Action" at bounding box center [79, 609] width 78 height 30
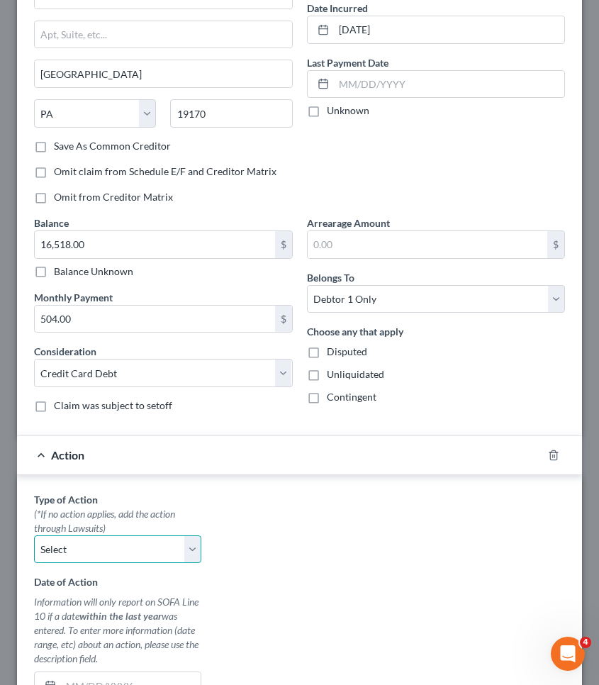
scroll to position [130, 0]
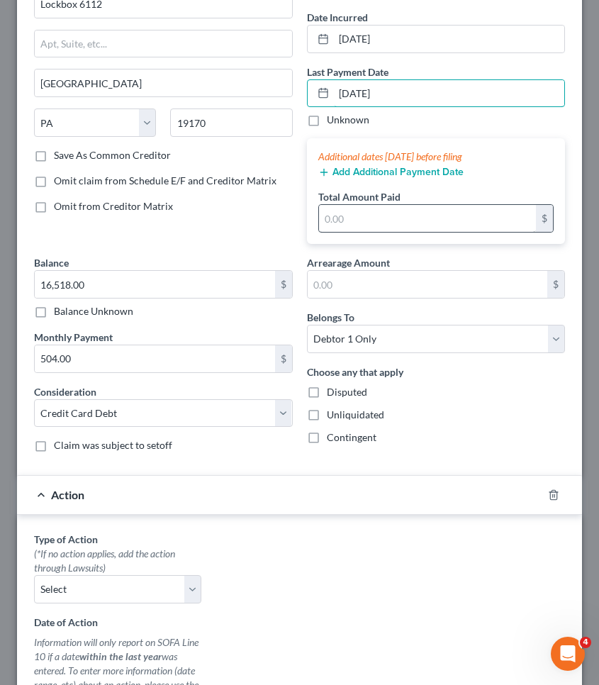
type input "09/15/2025"
click at [410, 215] on input "text" at bounding box center [428, 218] width 218 height 27
type input "16,250"
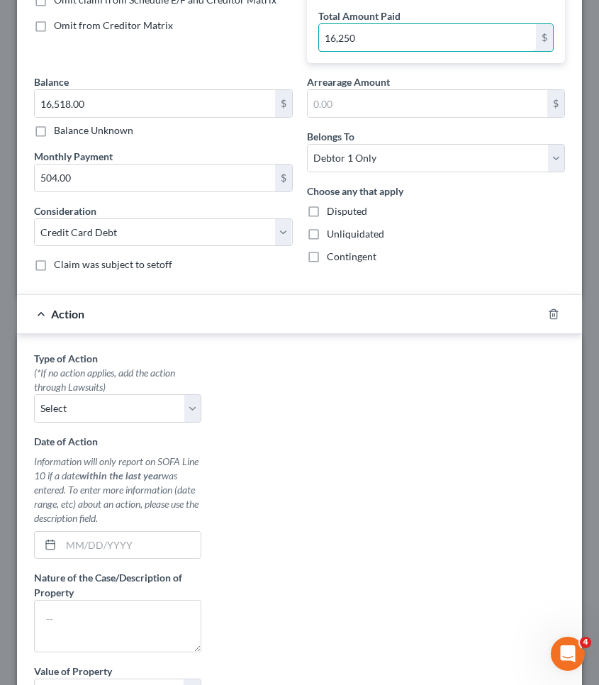
scroll to position [311, 0]
click at [550, 316] on icon "button" at bounding box center [553, 312] width 6 height 9
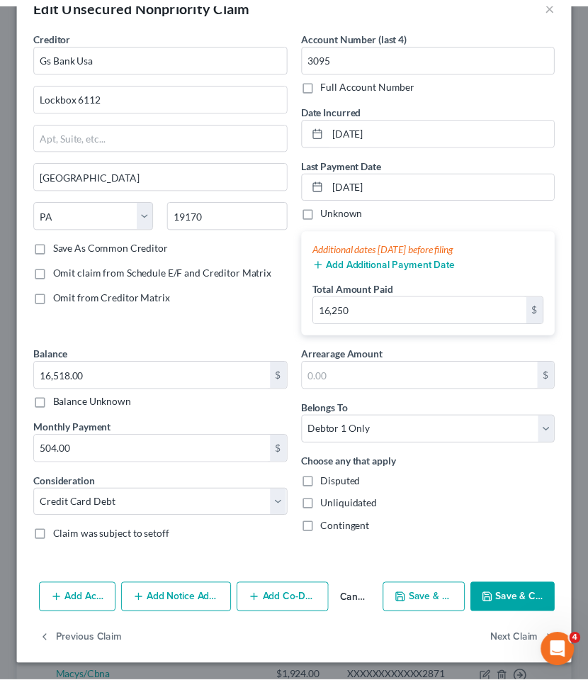
scroll to position [39, 0]
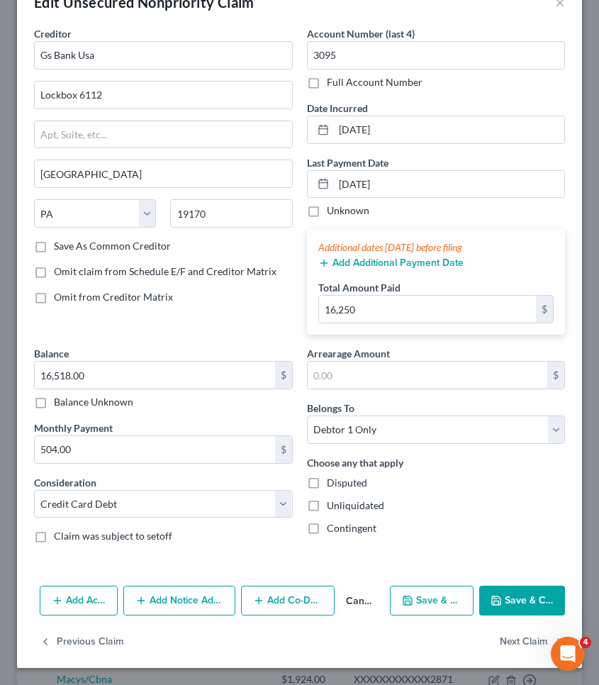
click at [508, 617] on div "Add Action Add Notice Address Add Co-Debtor Cancel Save & New Save & Close" at bounding box center [299, 603] width 565 height 47
click at [508, 606] on button "Save & Close" at bounding box center [522, 600] width 86 height 30
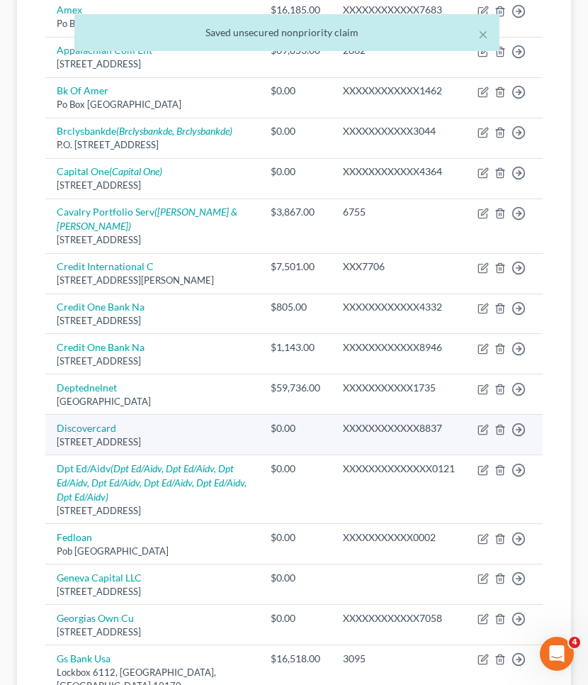
scroll to position [327, 0]
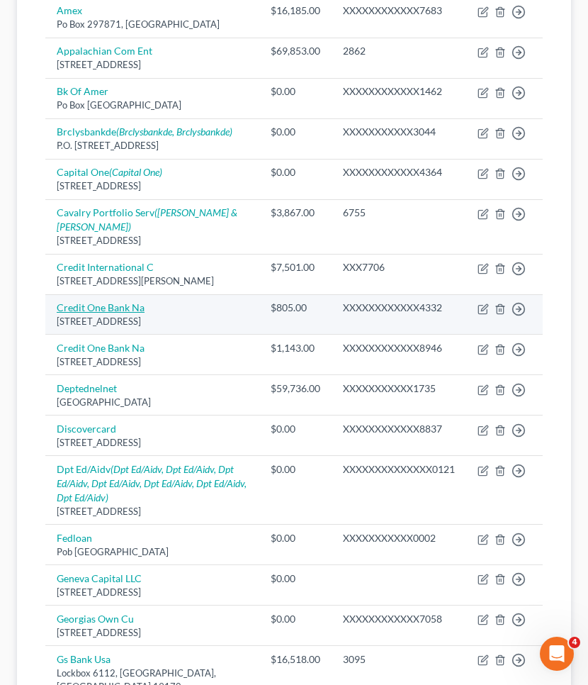
click at [129, 313] on link "Credit One Bank Na" at bounding box center [101, 307] width 88 height 12
select select "31"
select select "2"
select select "0"
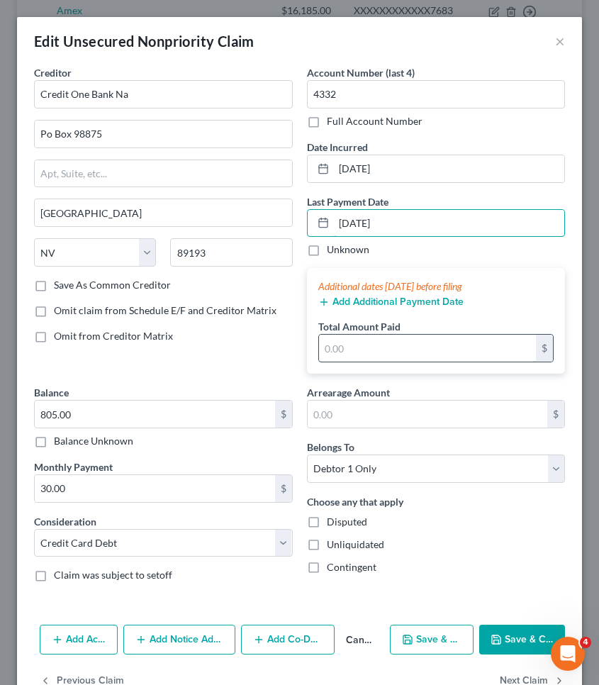
type input "09/15/2025"
click at [360, 351] on input "text" at bounding box center [428, 347] width 218 height 27
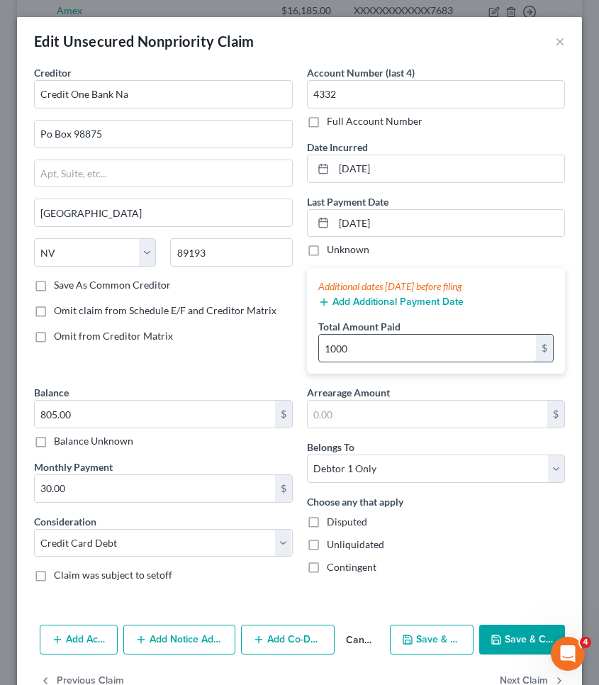
type input "1,000"
click at [500, 638] on button "Save & Close" at bounding box center [522, 639] width 86 height 30
type input "0"
type input "1,000.00"
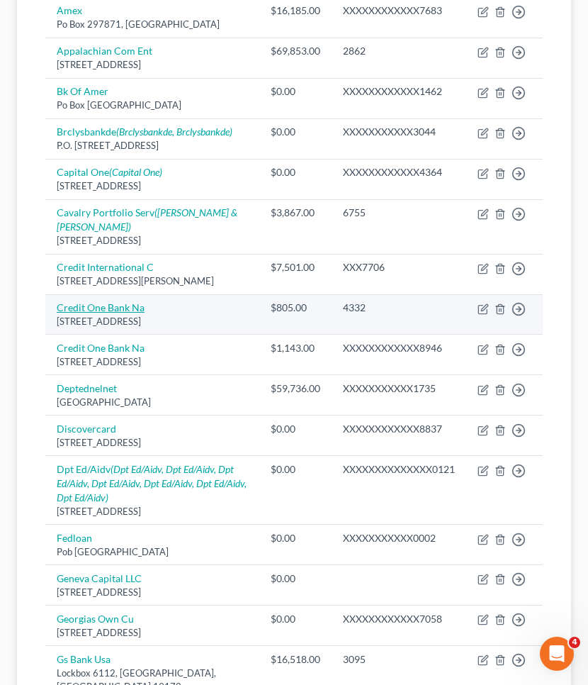
click at [142, 311] on link "Credit One Bank Na" at bounding box center [101, 307] width 88 height 12
select select "31"
select select "2"
select select "0"
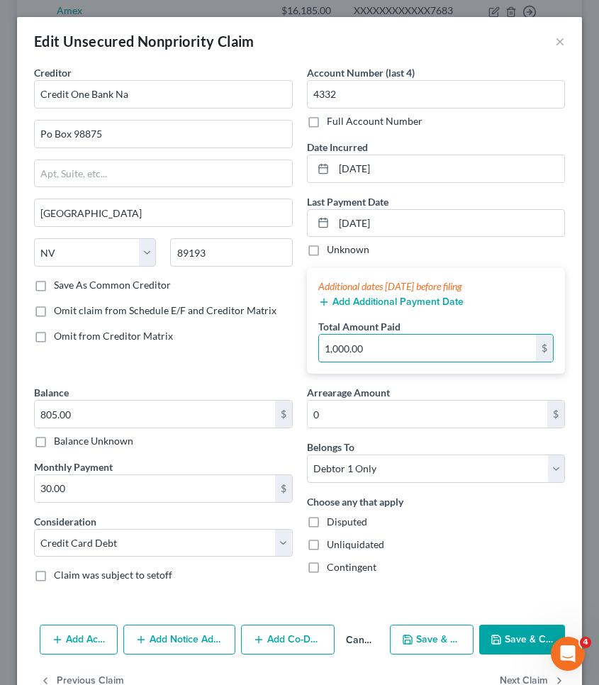
drag, startPoint x: 374, startPoint y: 352, endPoint x: 232, endPoint y: 346, distance: 141.9
click at [232, 346] on div "Creditor * Credit One Bank Na Po Box 98875 Las Vegas State AL AK AR AZ CA CO CT…" at bounding box center [299, 329] width 545 height 528
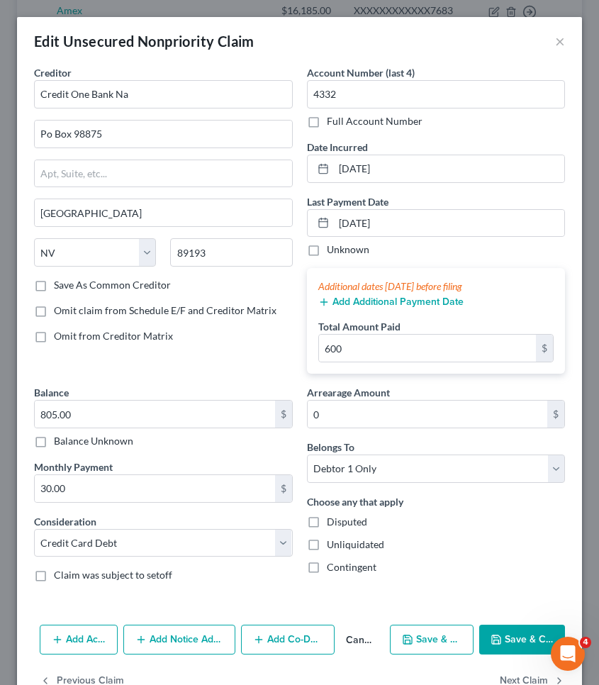
click at [503, 639] on button "Save & Close" at bounding box center [522, 639] width 86 height 30
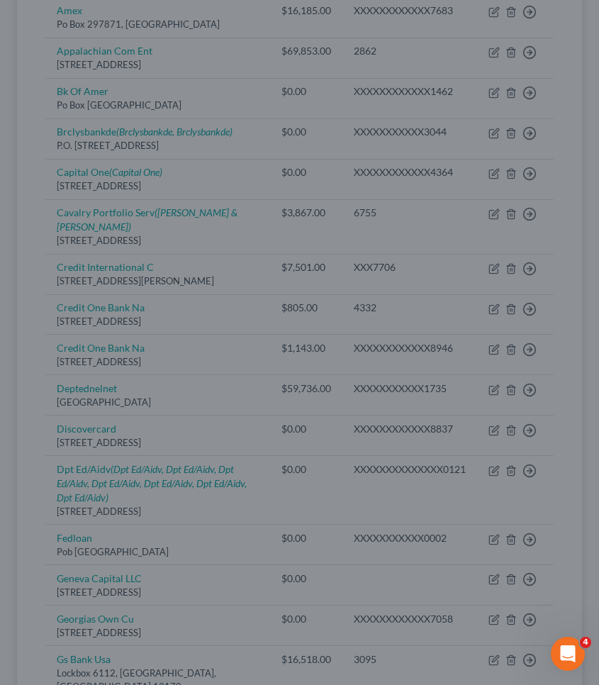
type input "600.00"
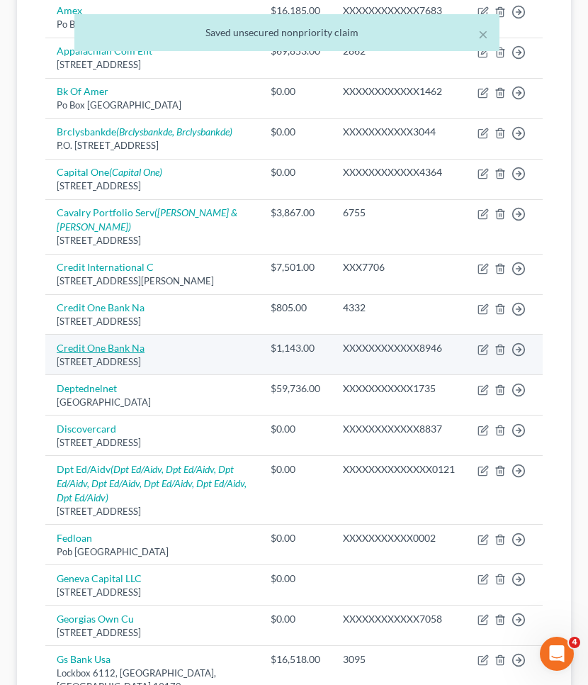
click at [143, 354] on link "Credit One Bank Na" at bounding box center [101, 348] width 88 height 12
select select "31"
select select "2"
select select "0"
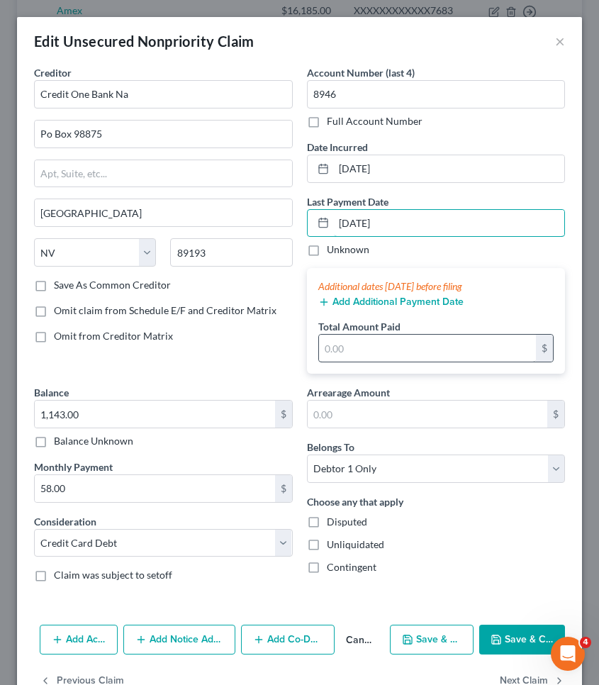
type input "09/15/2025"
click at [383, 359] on input "text" at bounding box center [428, 347] width 218 height 27
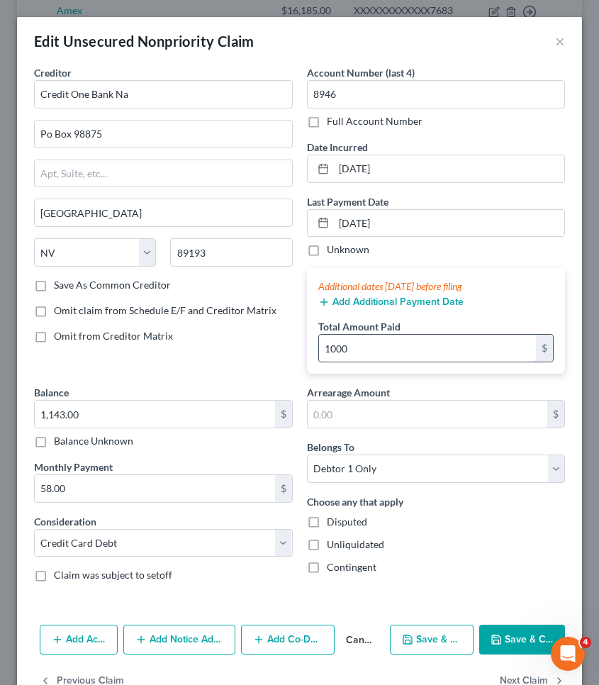
type input "1,000"
click at [490, 636] on icon "button" at bounding box center [495, 639] width 11 height 11
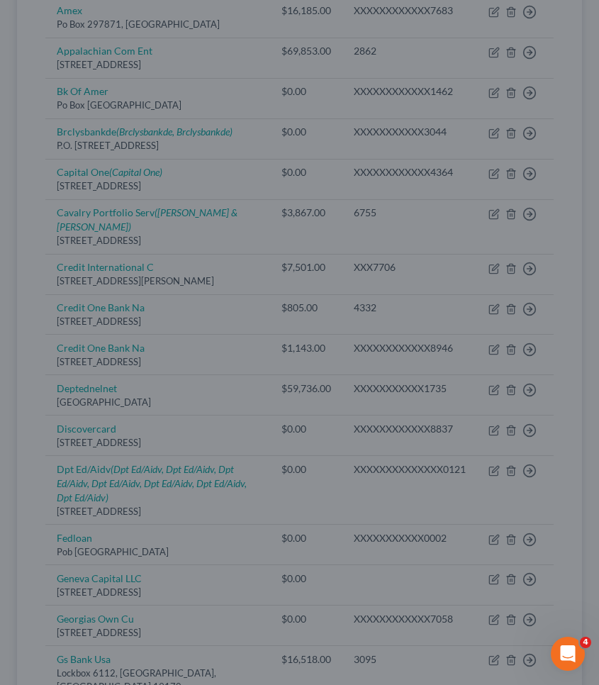
type input "0"
type input "1,000.00"
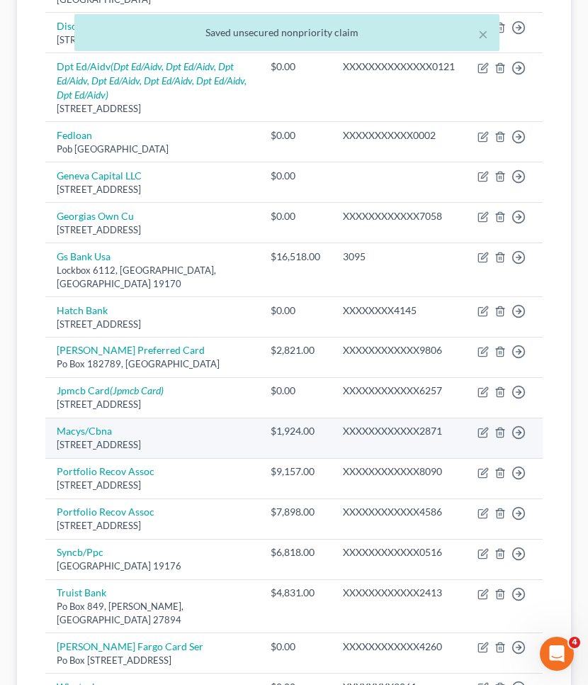
scroll to position [734, 0]
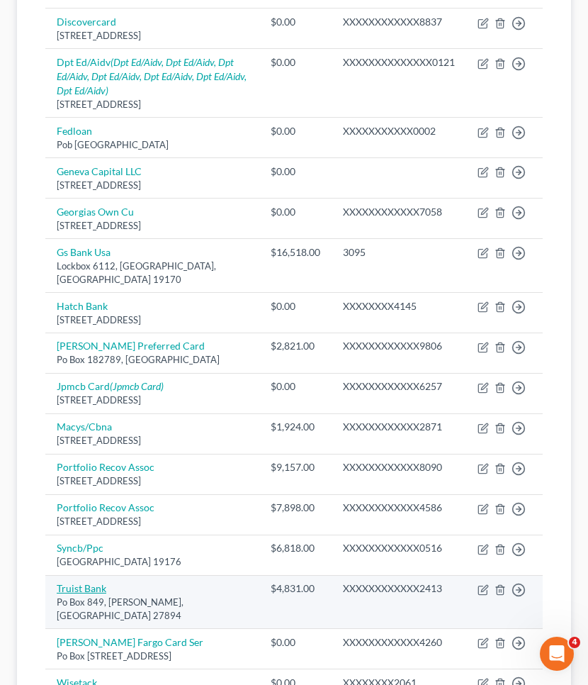
click at [94, 590] on link "Truist Bank" at bounding box center [82, 588] width 50 height 12
select select "28"
select select "2"
select select "0"
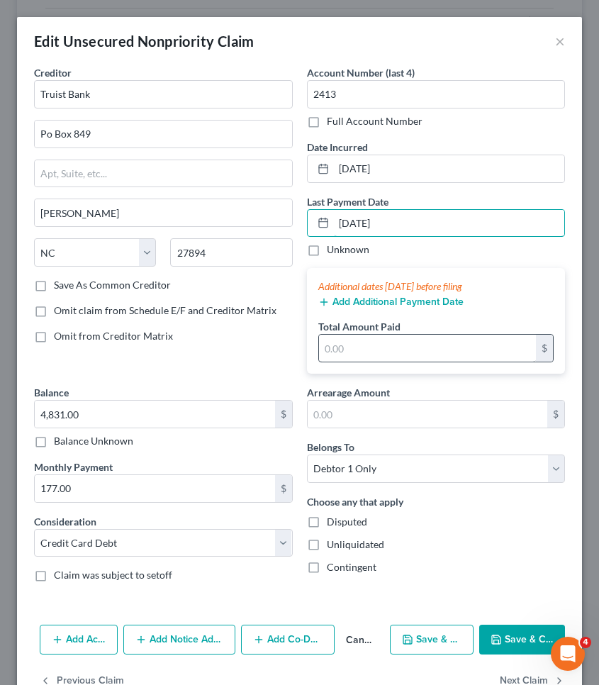
type input "09/15/2025"
click at [386, 346] on input "text" at bounding box center [428, 347] width 218 height 27
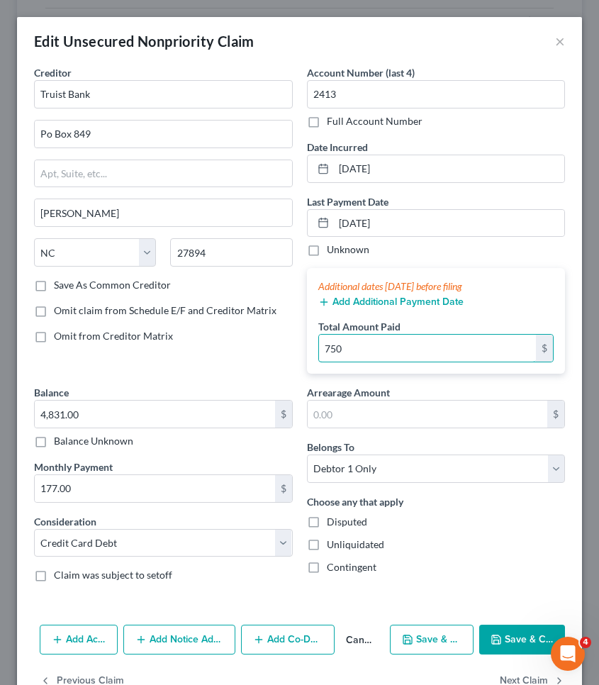
type input "750"
click at [533, 635] on button "Save & Close" at bounding box center [522, 639] width 86 height 30
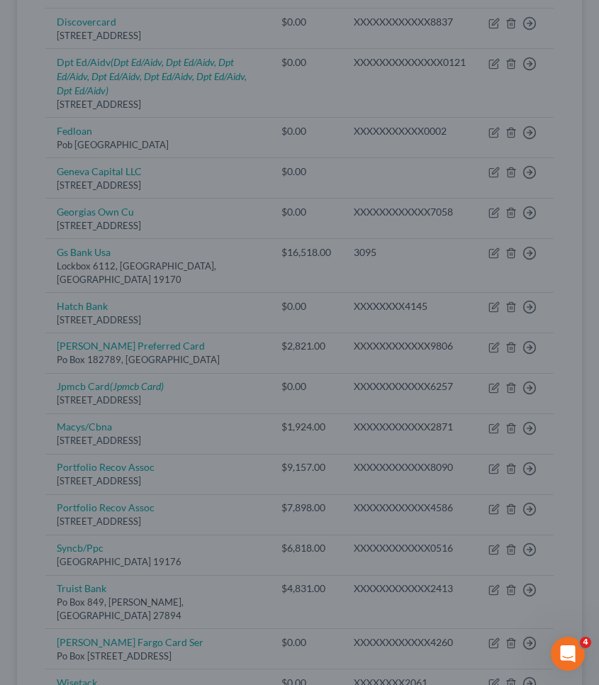
type input "0"
type input "750.00"
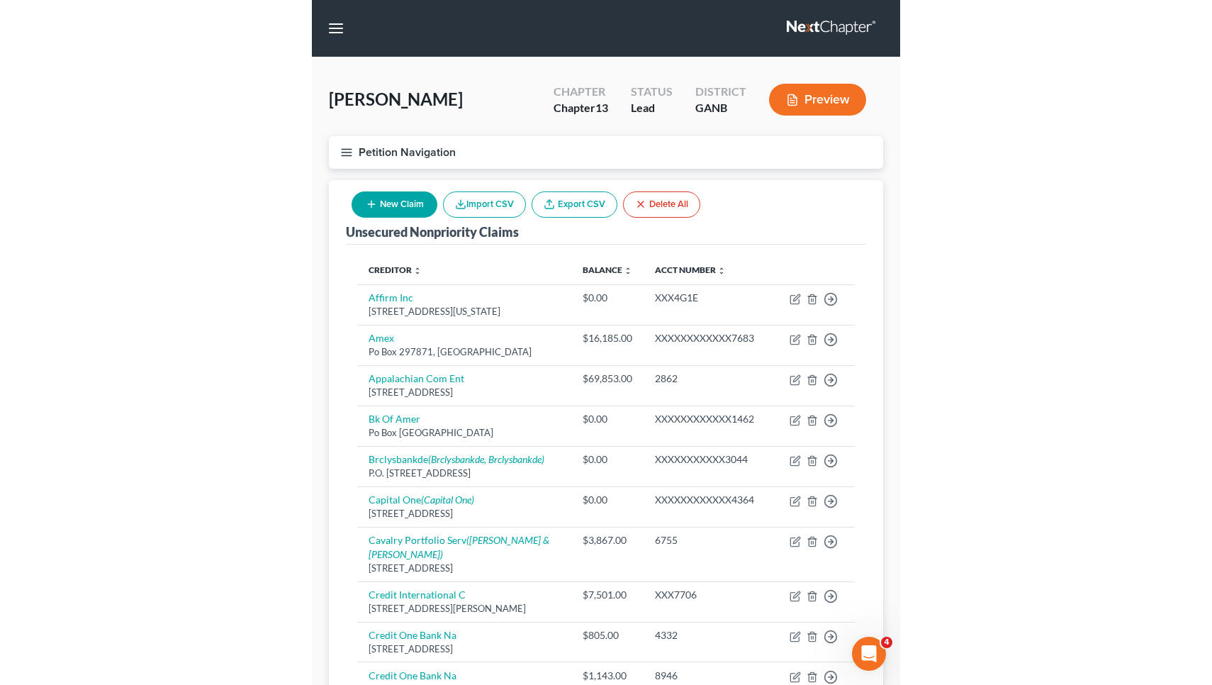
scroll to position [0, 0]
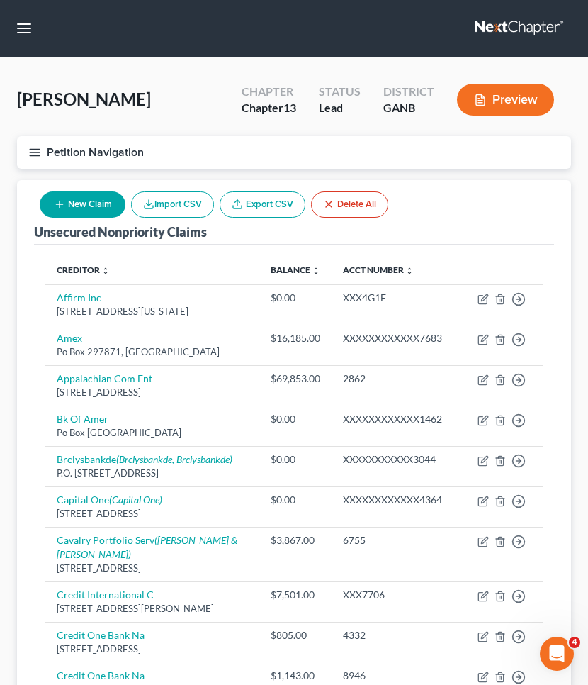
click at [74, 145] on button "Petition Navigation" at bounding box center [294, 152] width 554 height 33
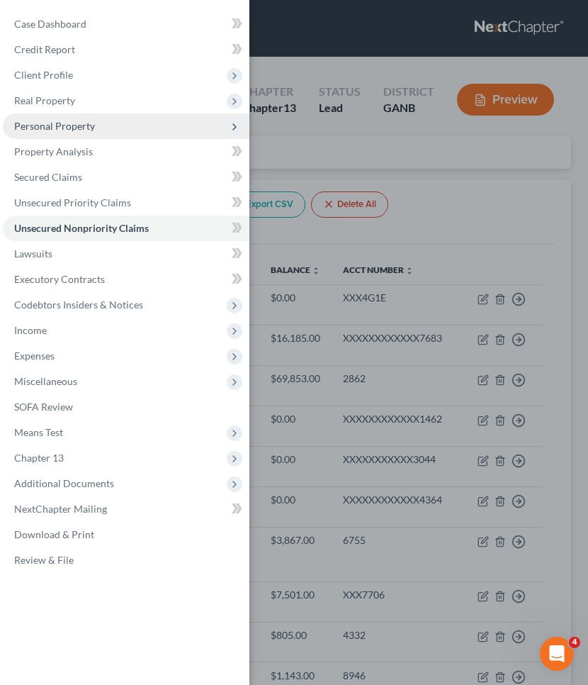
click at [64, 125] on span "Personal Property" at bounding box center [54, 126] width 81 height 12
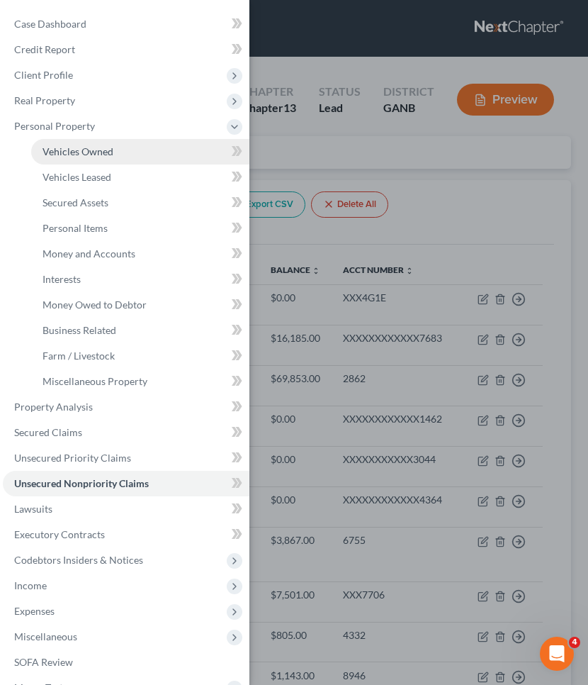
click at [62, 151] on span "Vehicles Owned" at bounding box center [78, 151] width 71 height 12
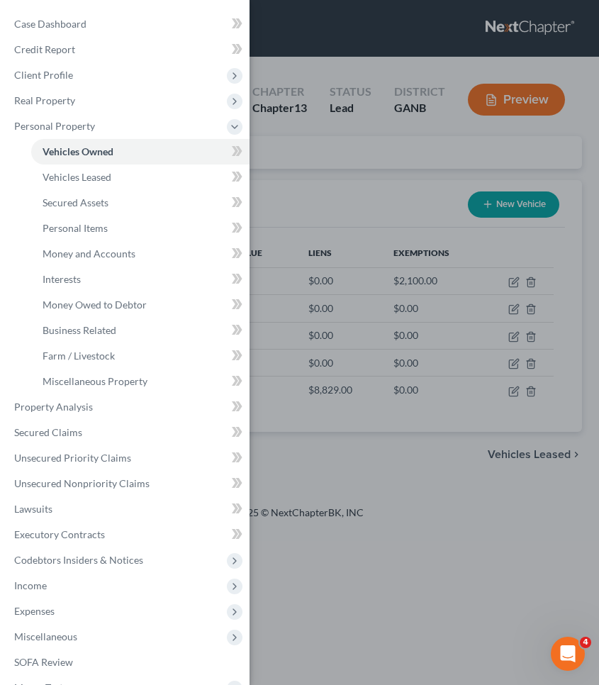
click at [357, 167] on div "Case Dashboard Payments Invoices Payments Payments Credit Report Client Profile" at bounding box center [299, 342] width 599 height 685
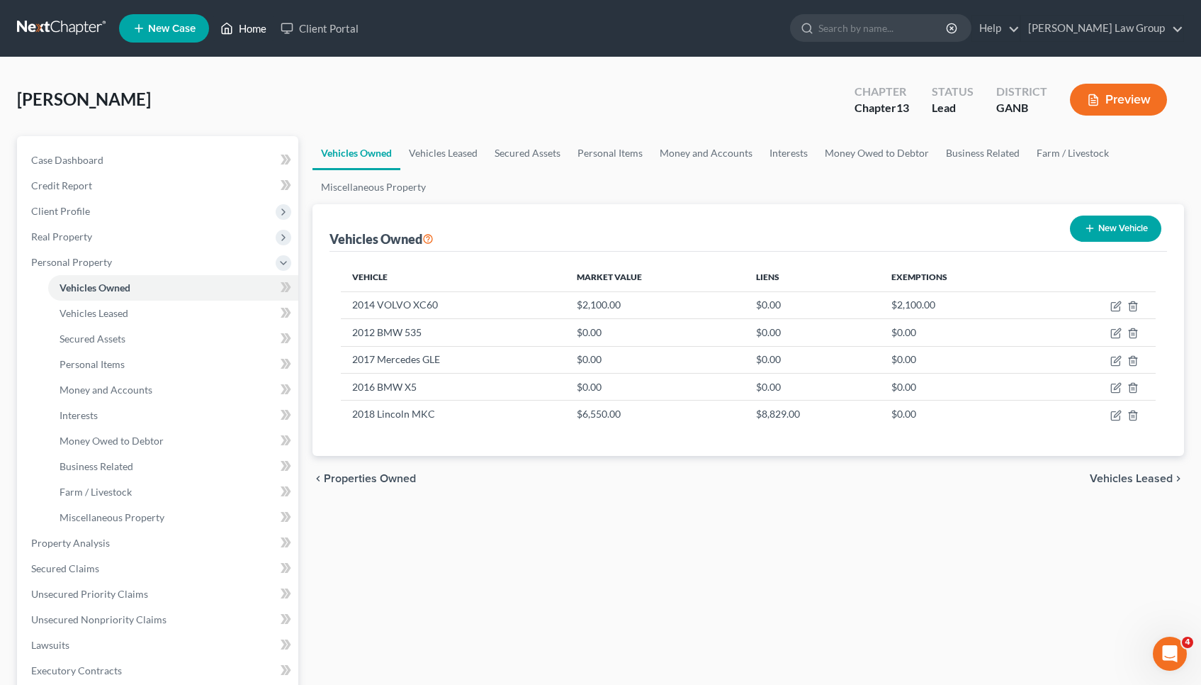
click at [239, 28] on link "Home" at bounding box center [243, 29] width 60 height 26
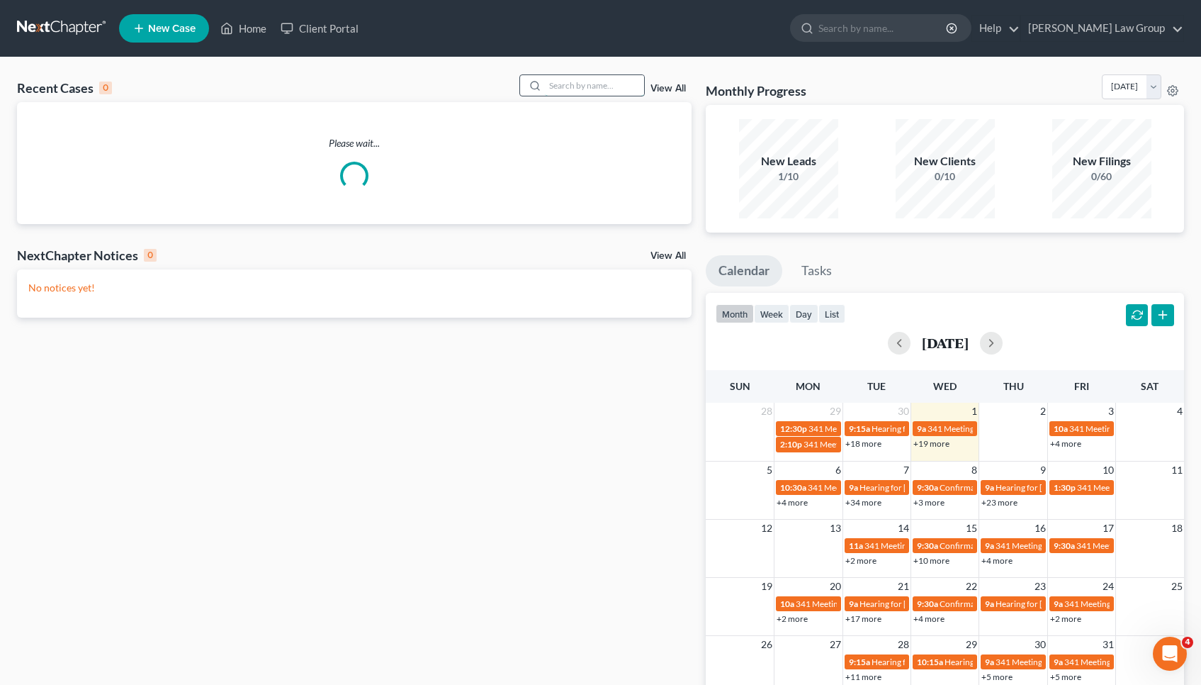
click at [595, 92] on input "search" at bounding box center [594, 85] width 99 height 21
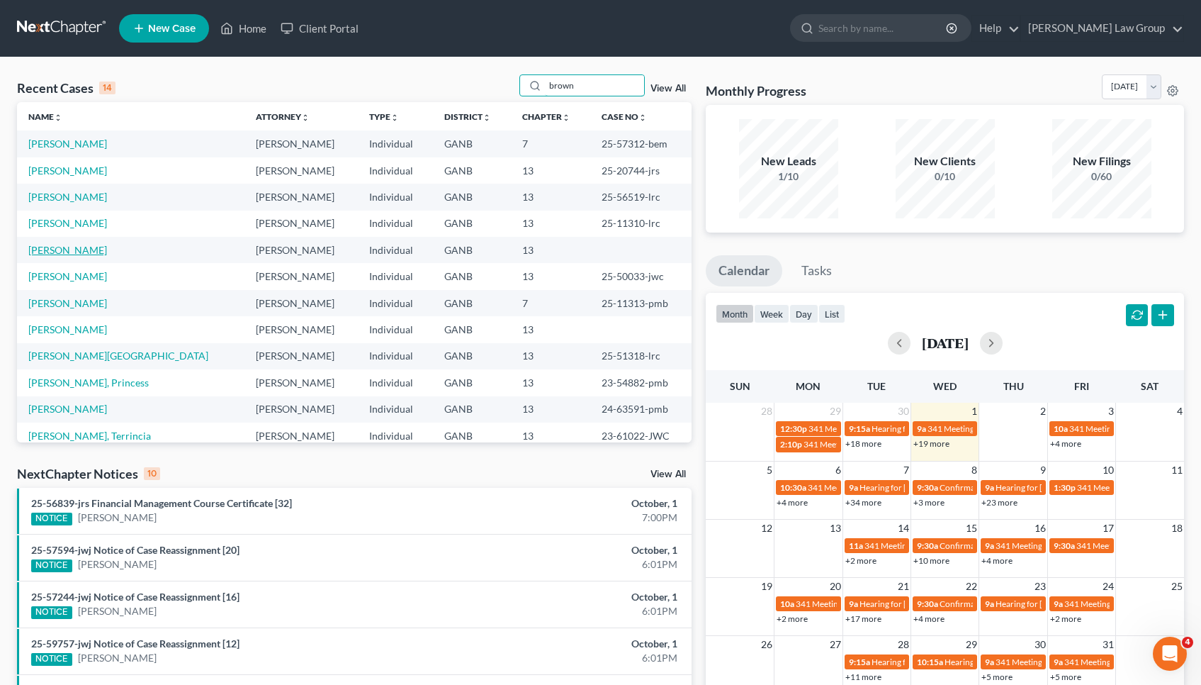
type input "brown"
click at [84, 250] on link "[PERSON_NAME]" at bounding box center [67, 250] width 79 height 12
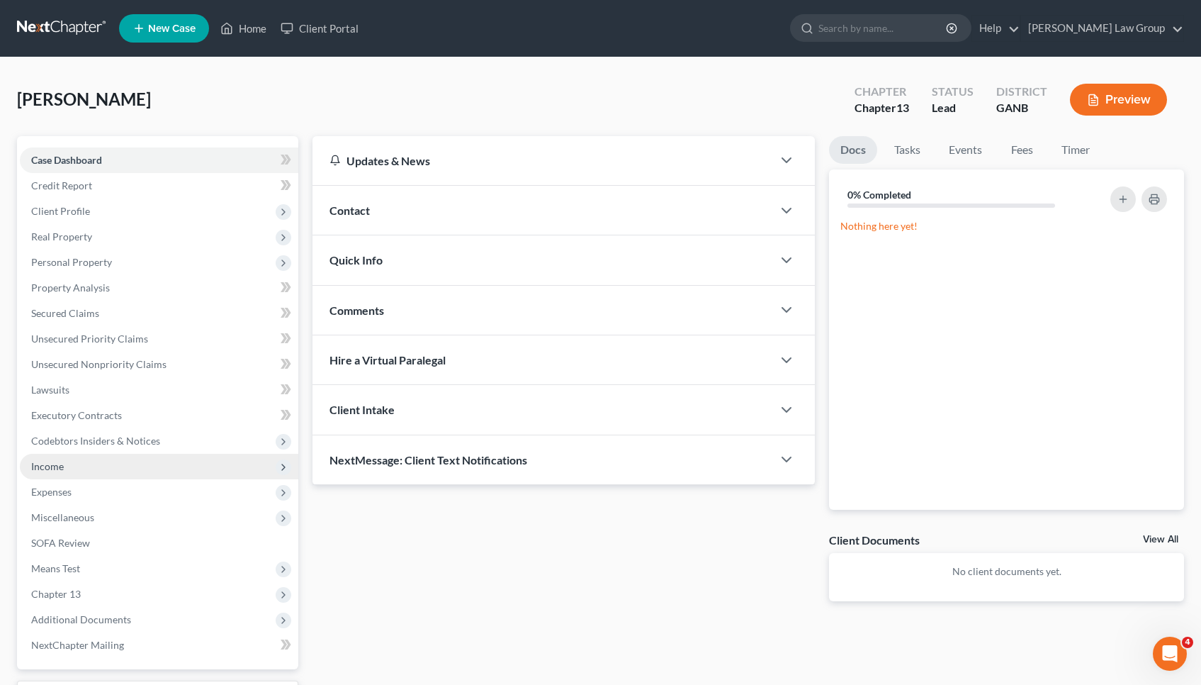
click at [77, 464] on span "Income" at bounding box center [159, 467] width 279 height 26
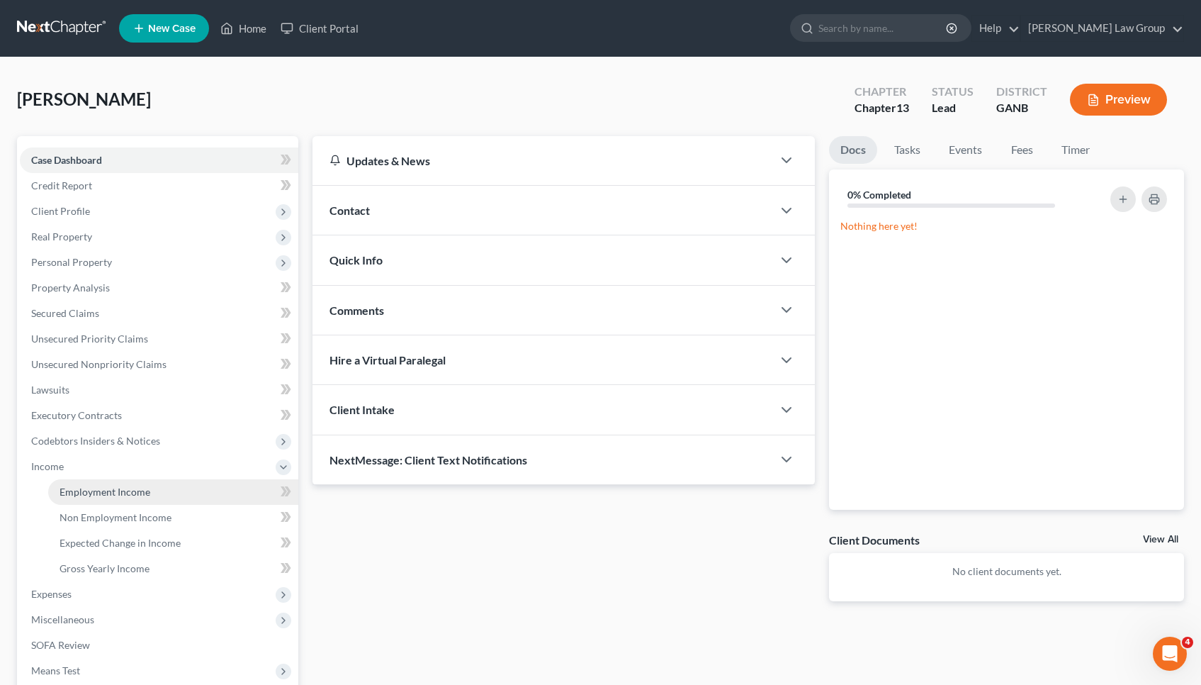
click at [123, 489] on span "Employment Income" at bounding box center [105, 491] width 91 height 12
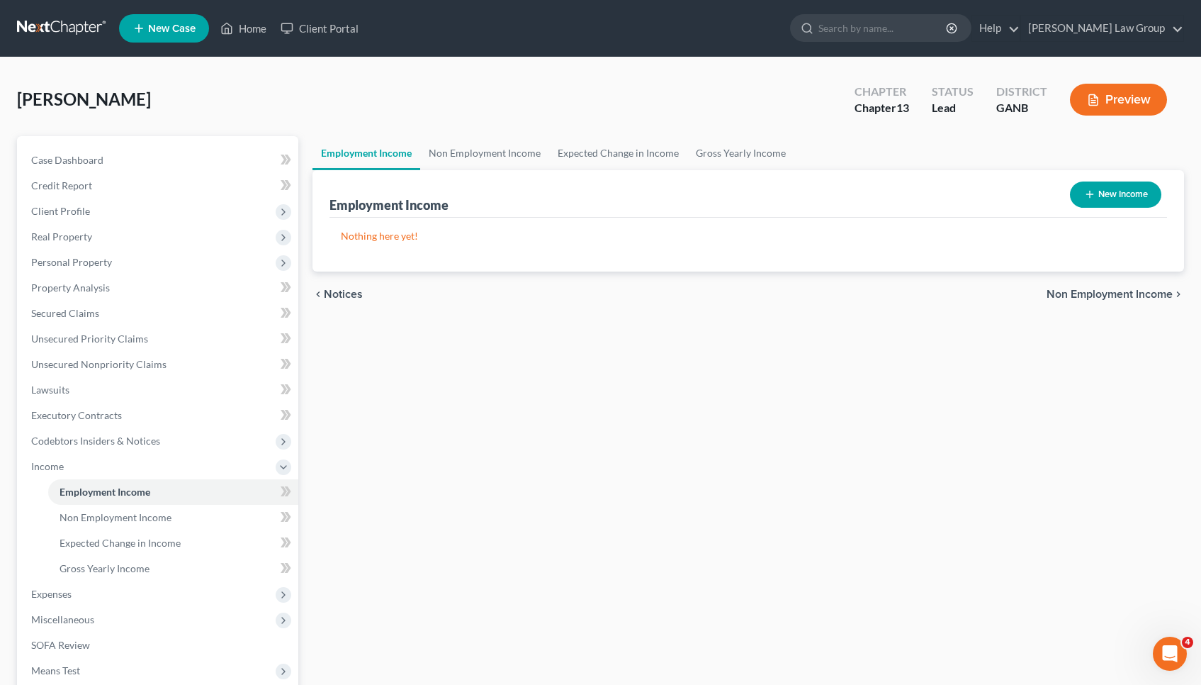
click at [598, 196] on icon "button" at bounding box center [1089, 194] width 11 height 11
select select "0"
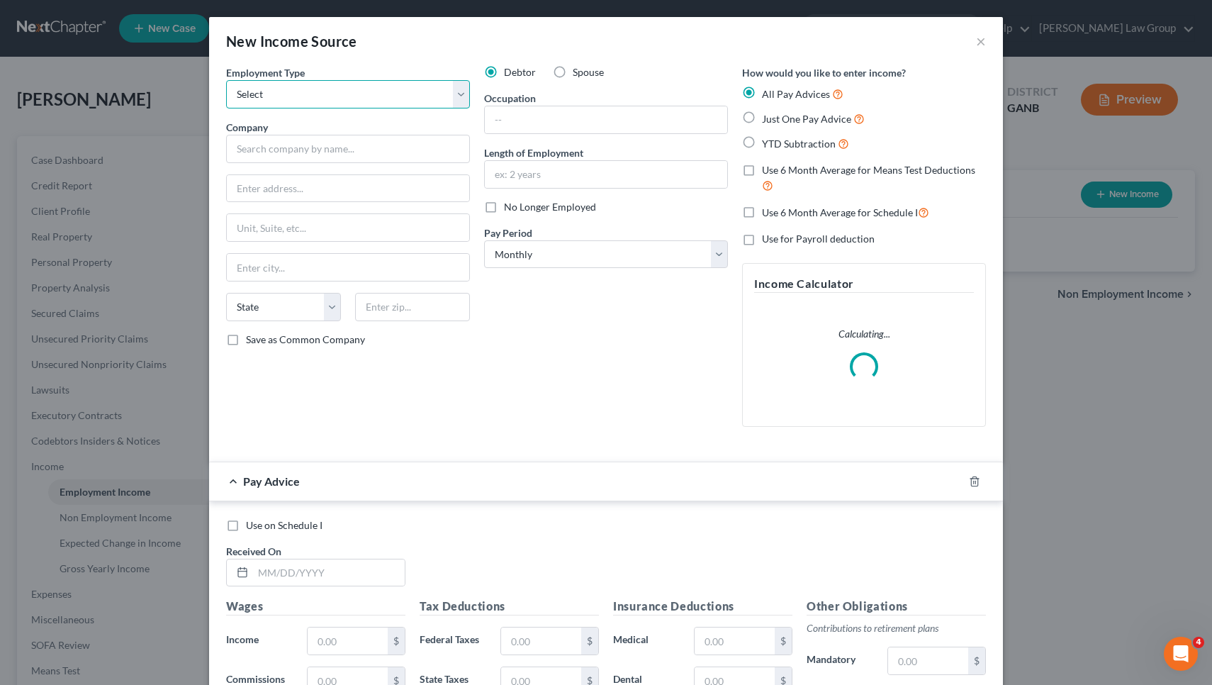
select select "1"
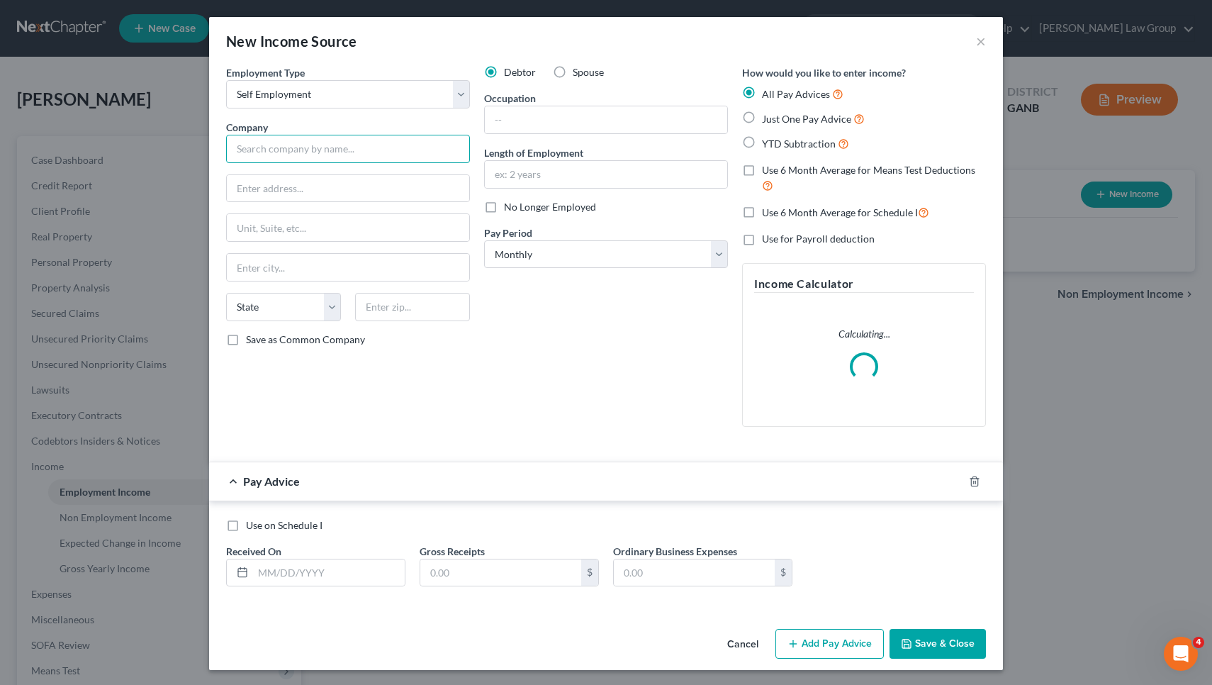
click at [389, 143] on input "text" at bounding box center [348, 149] width 244 height 28
type input "Uber"
click at [563, 114] on input "text" at bounding box center [606, 119] width 242 height 27
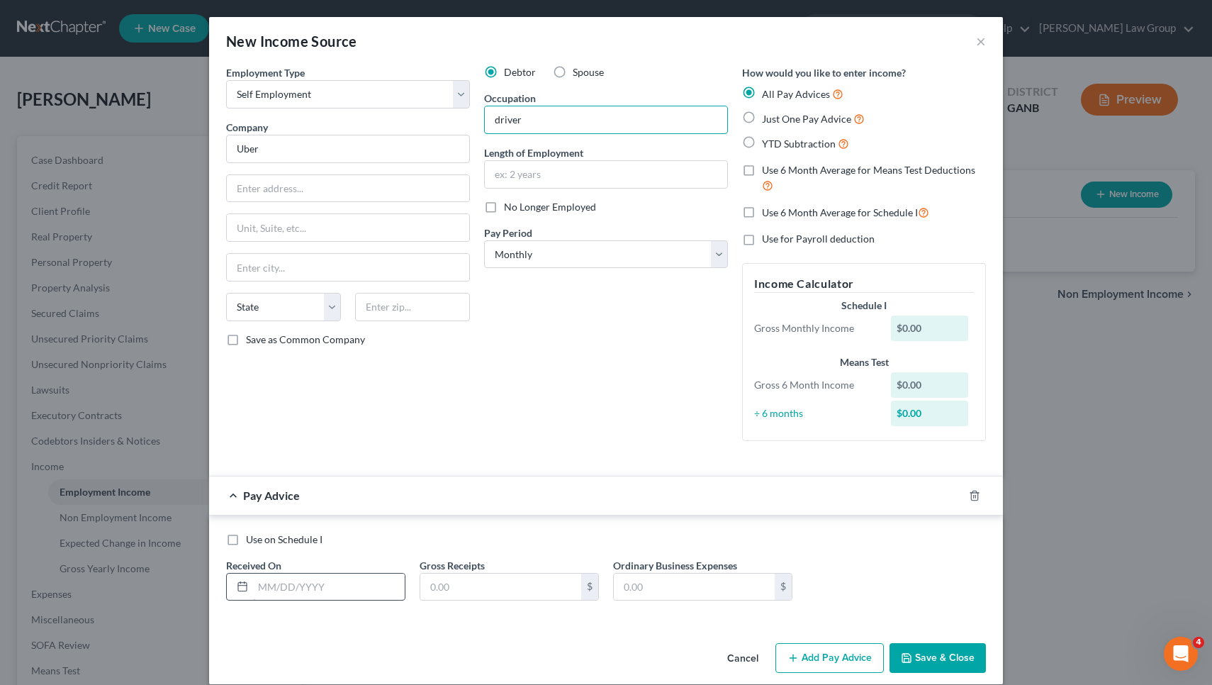
type input "driver"
click at [353, 586] on input "text" at bounding box center [329, 586] width 152 height 27
type input "08/31/2025"
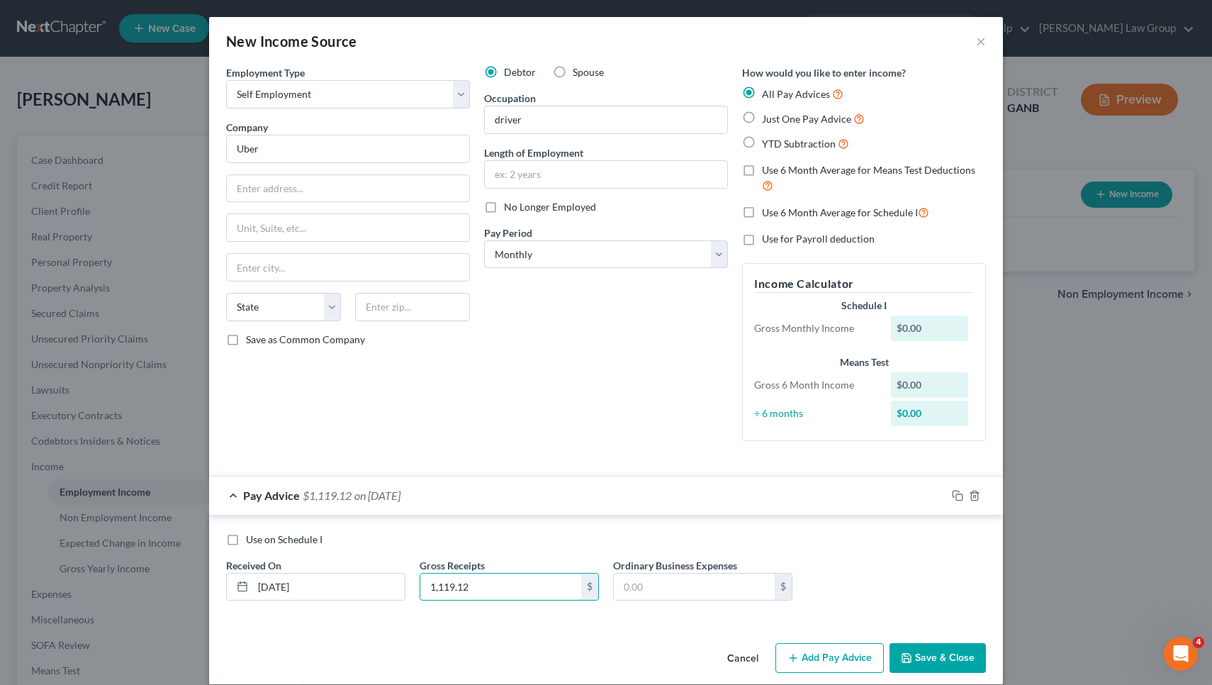
type input "1,119.12"
click at [598, 650] on button "Save & Close" at bounding box center [937, 658] width 96 height 30
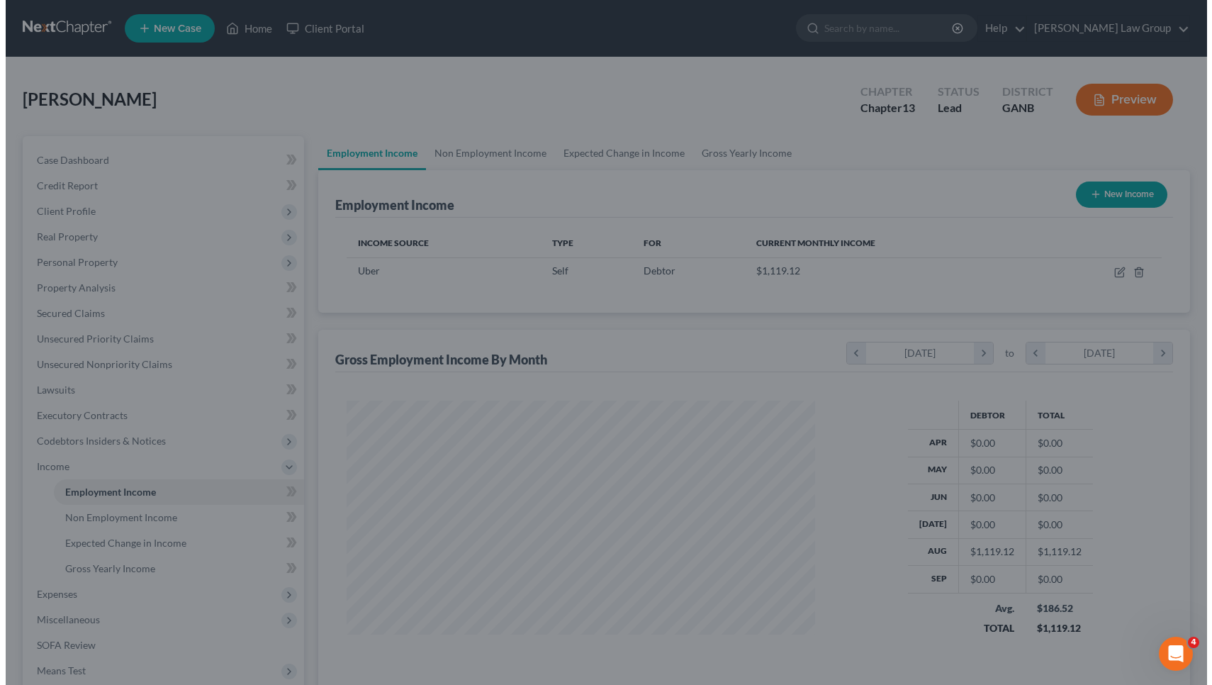
scroll to position [708432, 708194]
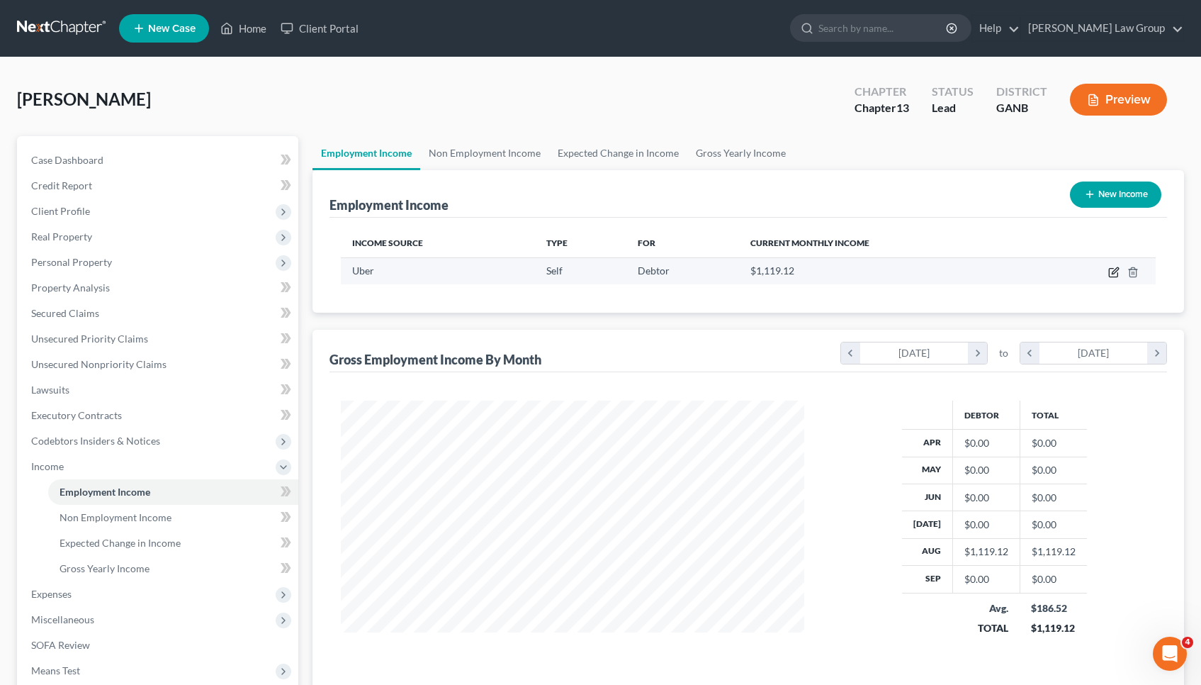
click at [598, 270] on icon "button" at bounding box center [1113, 271] width 11 height 11
select select "1"
select select "0"
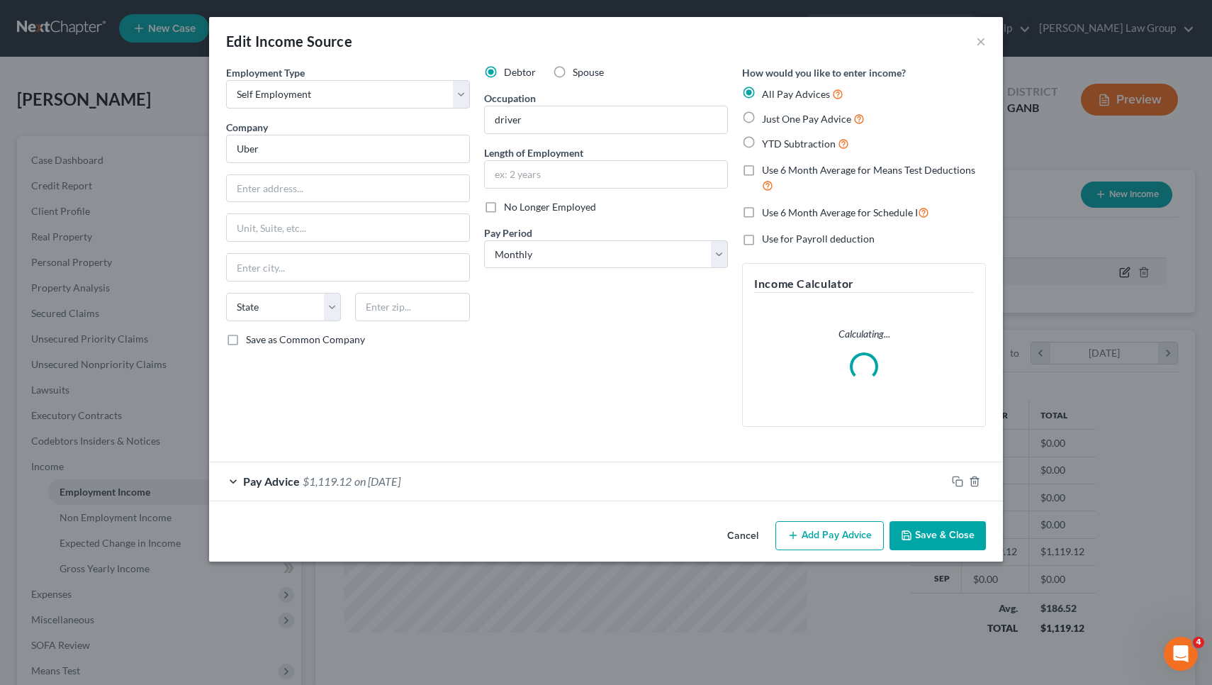
scroll to position [254, 497]
click at [598, 532] on button "Add Pay Advice" at bounding box center [829, 536] width 108 height 30
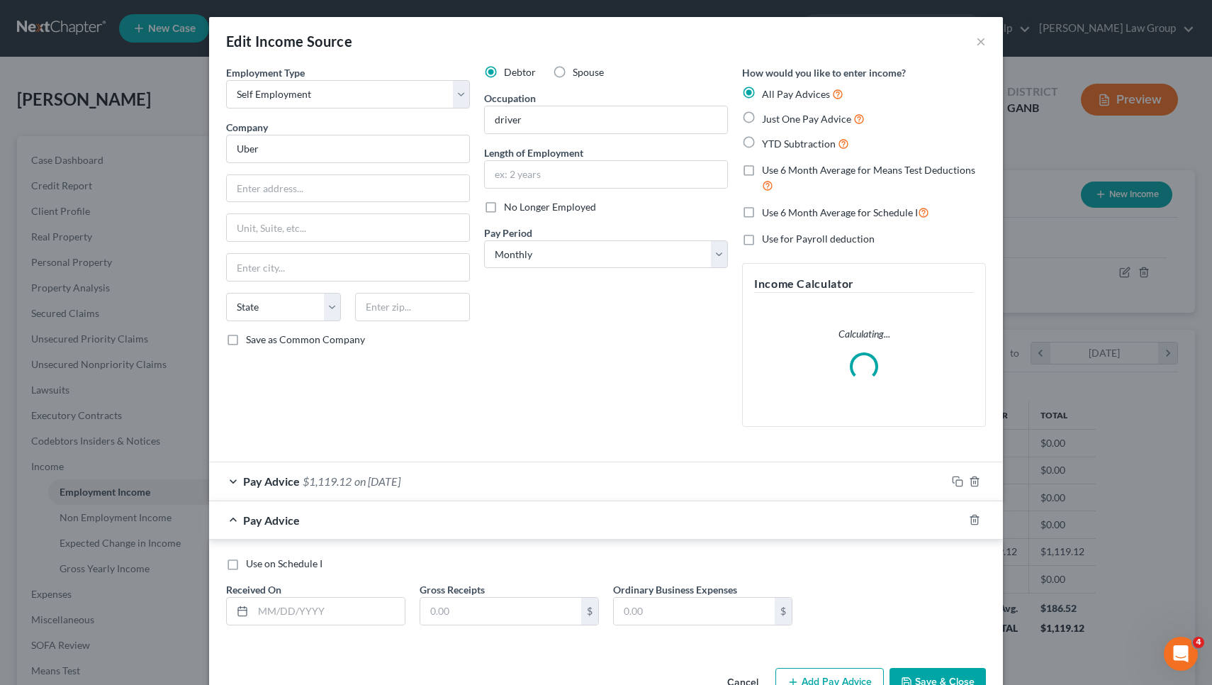
click at [522, 592] on div "Gross Receipts $" at bounding box center [508, 603] width 193 height 43
click at [522, 597] on input "text" at bounding box center [500, 610] width 161 height 27
type input "226.80"
click at [365, 612] on input "text" at bounding box center [329, 610] width 152 height 27
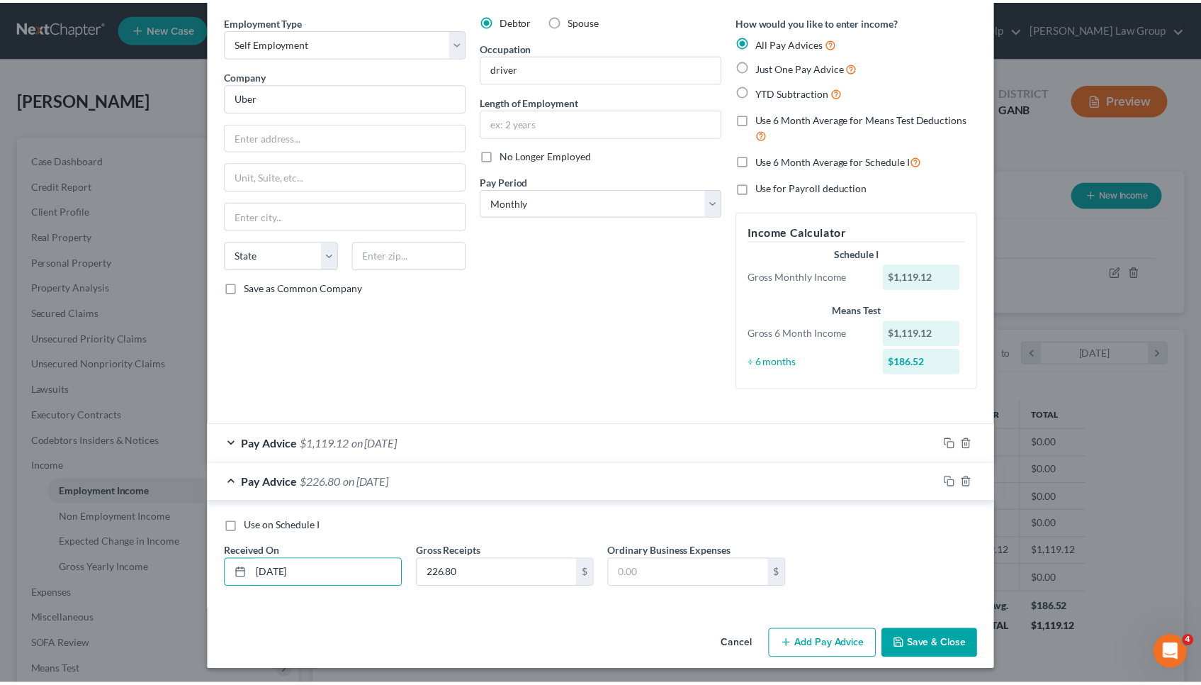
scroll to position [51, 0]
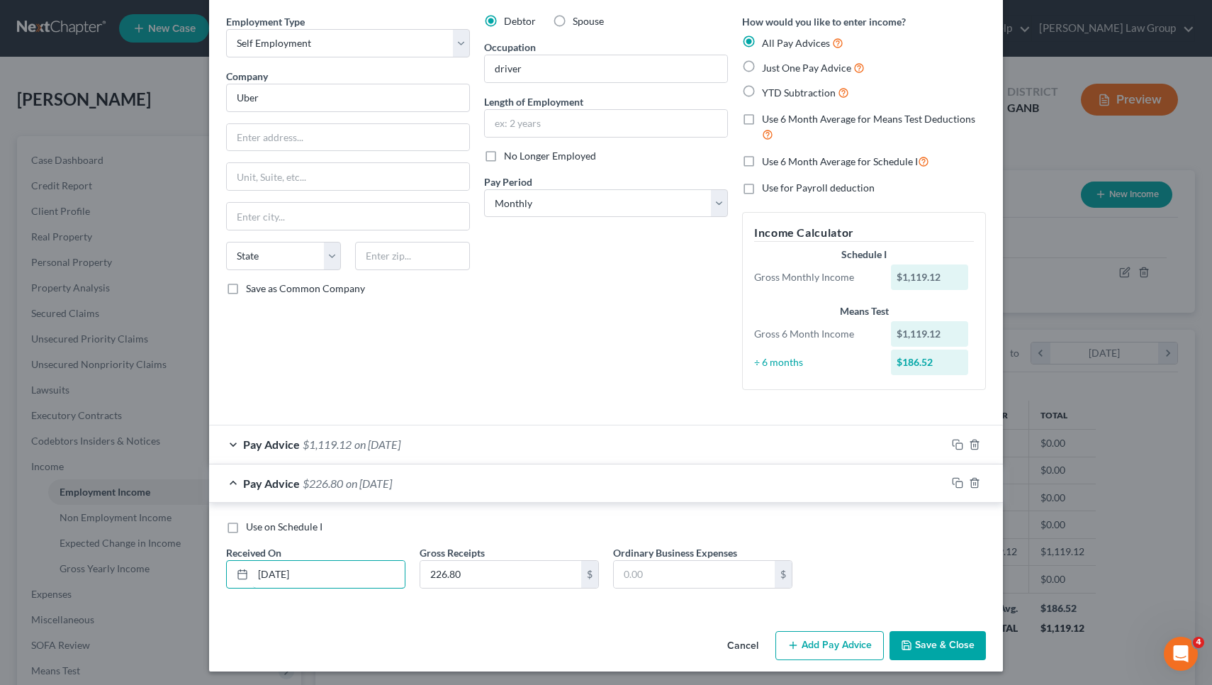
type input "07/31/2025"
click at [598, 640] on button "Save & Close" at bounding box center [937, 646] width 96 height 30
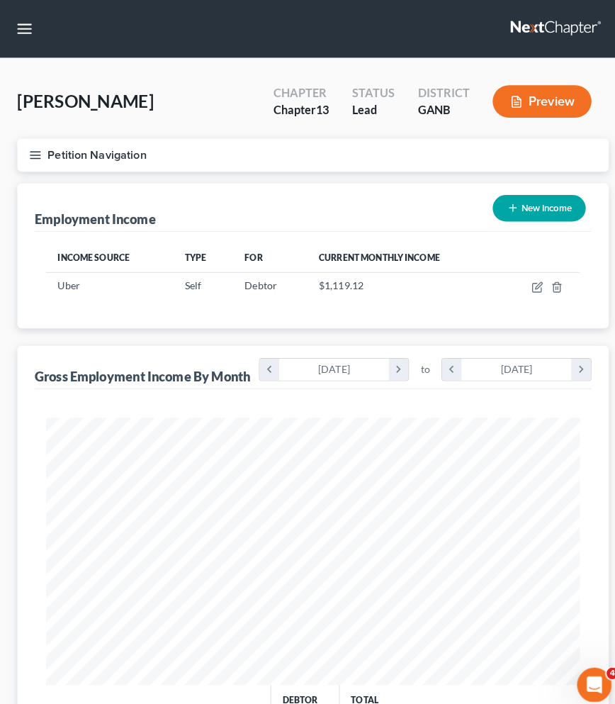
scroll to position [708424, 708133]
click at [84, 154] on button "Petition Navigation" at bounding box center [307, 152] width 581 height 33
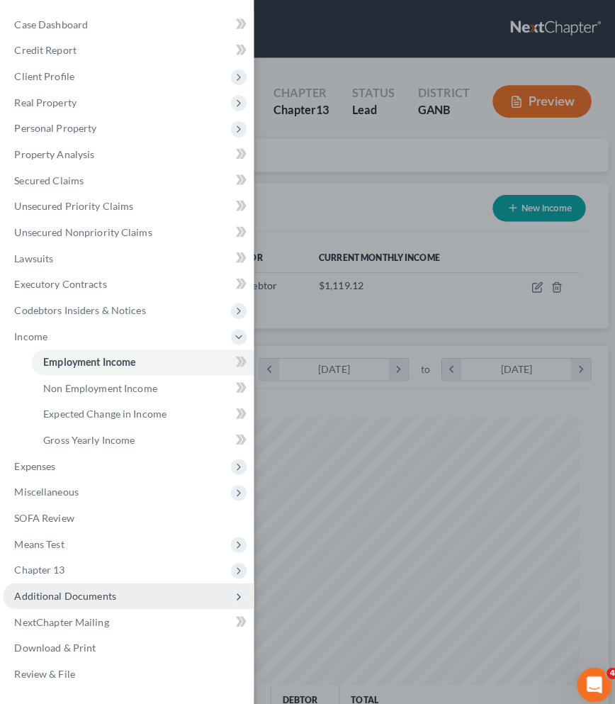
click at [98, 580] on span "Additional Documents" at bounding box center [64, 585] width 100 height 12
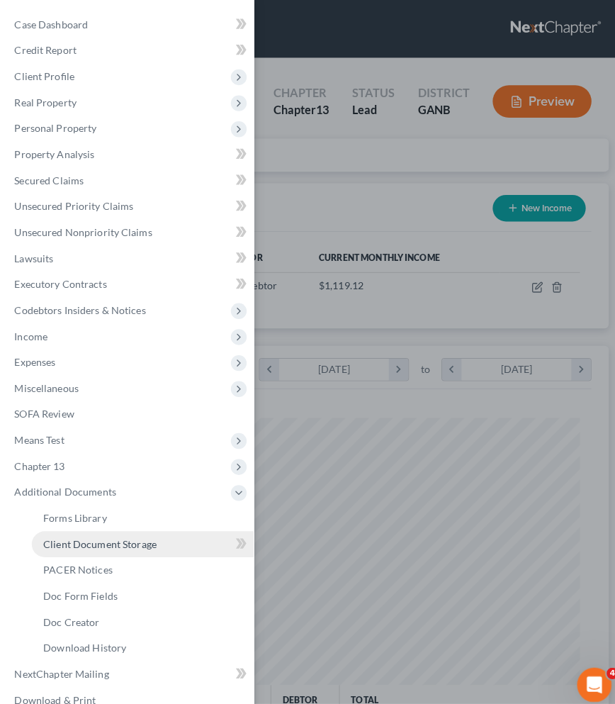
click at [93, 541] on link "Client Document Storage" at bounding box center [140, 535] width 218 height 26
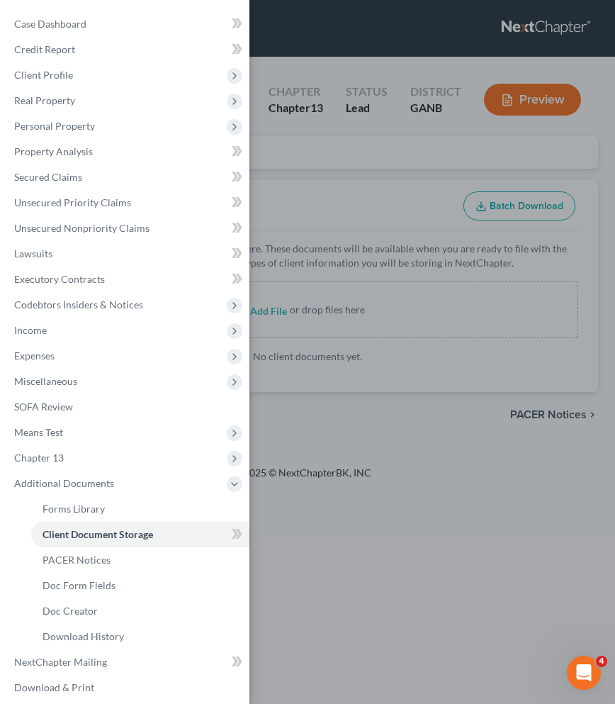
click at [371, 211] on div "Case Dashboard Payments Invoices Payments Payments Credit Report Client Profile" at bounding box center [307, 352] width 615 height 704
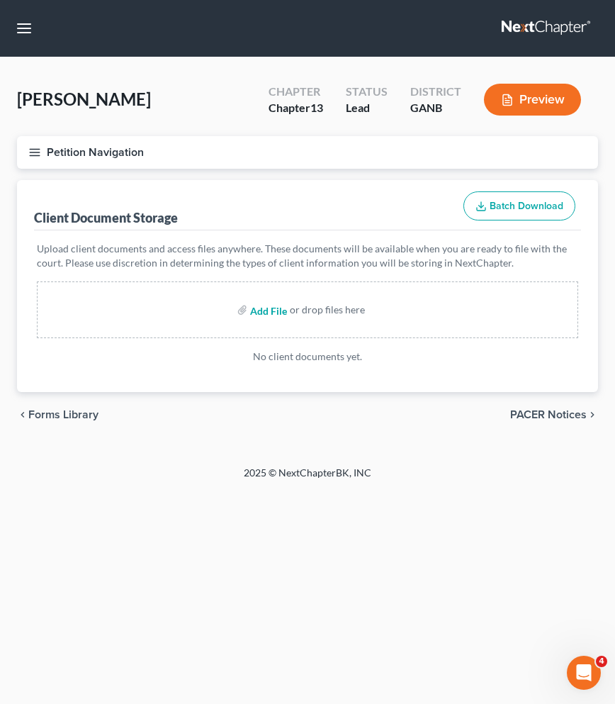
click at [272, 308] on input "file" at bounding box center [267, 310] width 34 height 26
type input "C:\fakepath\CCC1.pdf"
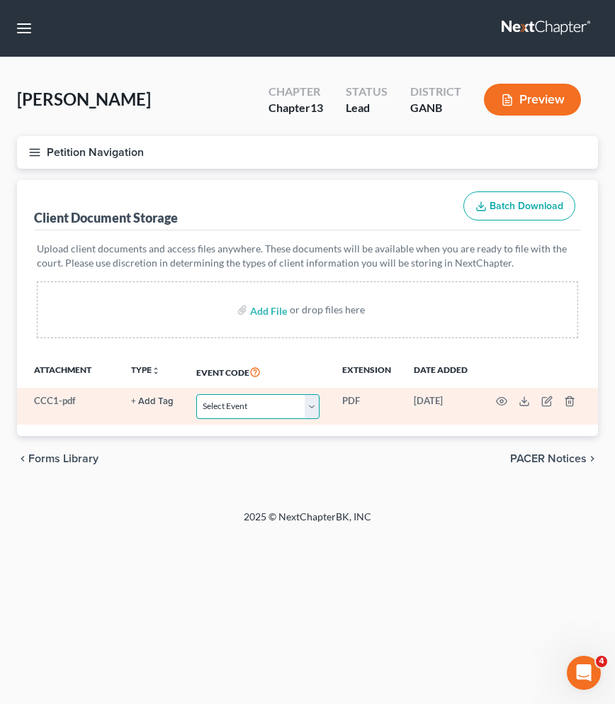
select select "5"
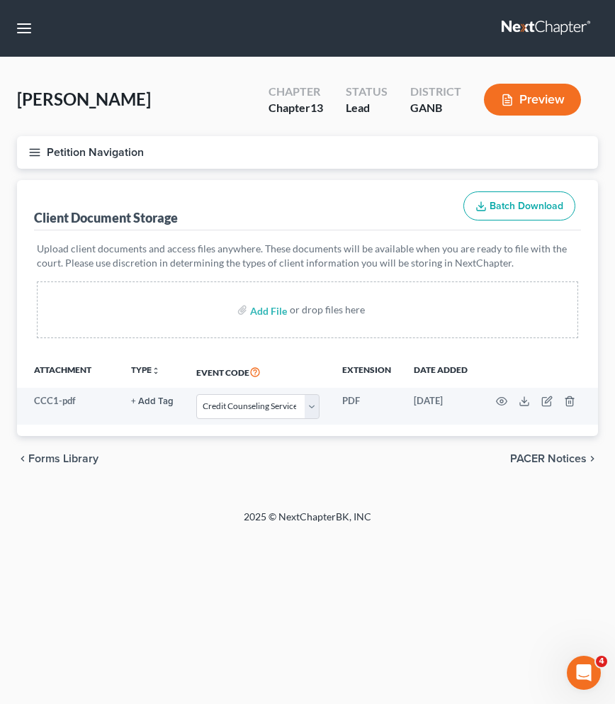
click at [125, 153] on button "Petition Navigation" at bounding box center [307, 152] width 581 height 33
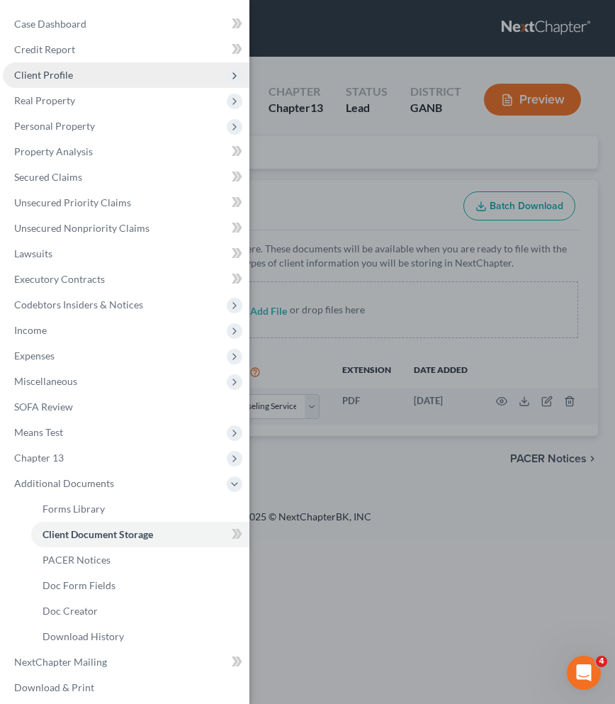
click at [111, 69] on span "Client Profile" at bounding box center [126, 75] width 247 height 26
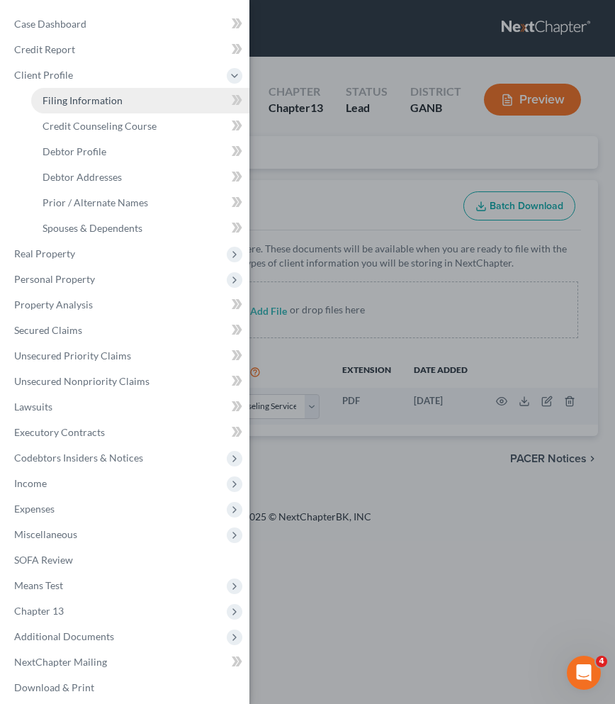
click at [113, 97] on span "Filing Information" at bounding box center [83, 100] width 80 height 12
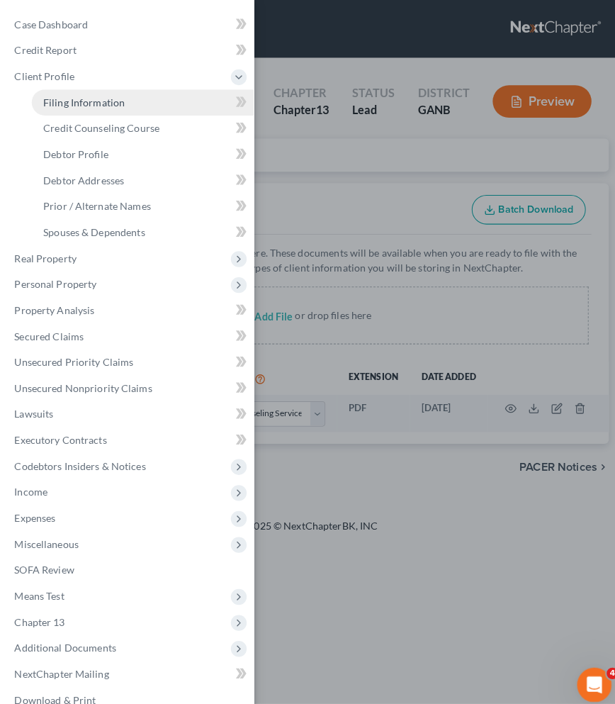
select select "1"
select select "0"
select select "3"
select select "19"
select select "0"
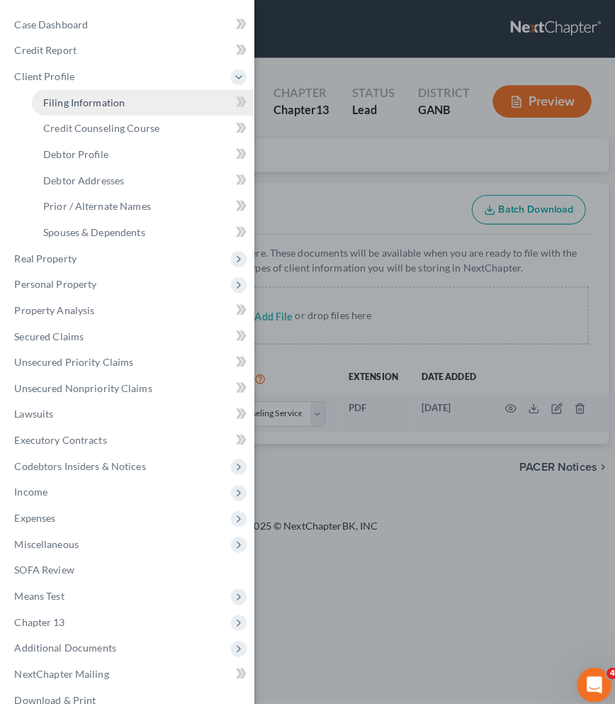
select select "10"
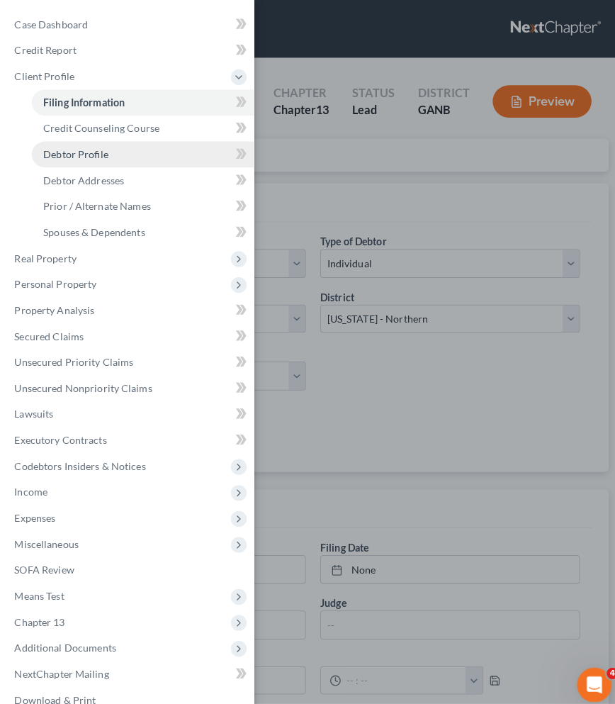
click at [163, 152] on link "Debtor Profile" at bounding box center [140, 152] width 218 height 26
select select "0"
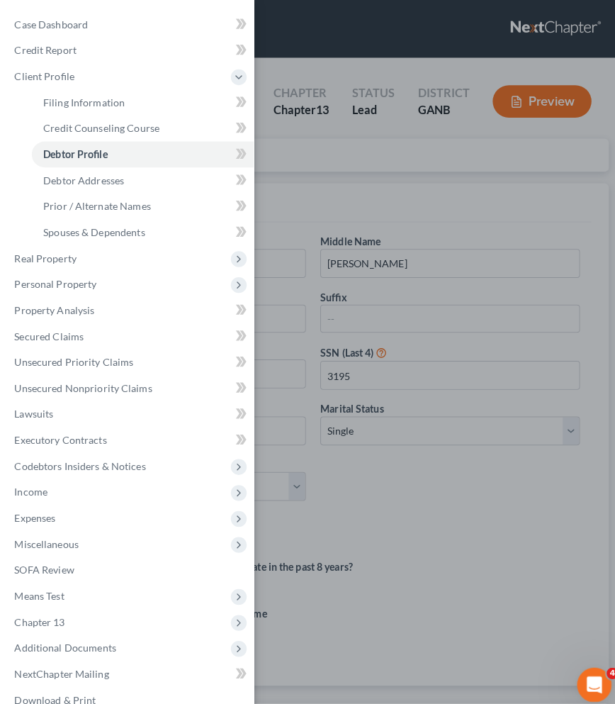
click at [358, 152] on div "Case Dashboard Payments Invoices Payments Payments Credit Report Client Profile" at bounding box center [307, 352] width 615 height 704
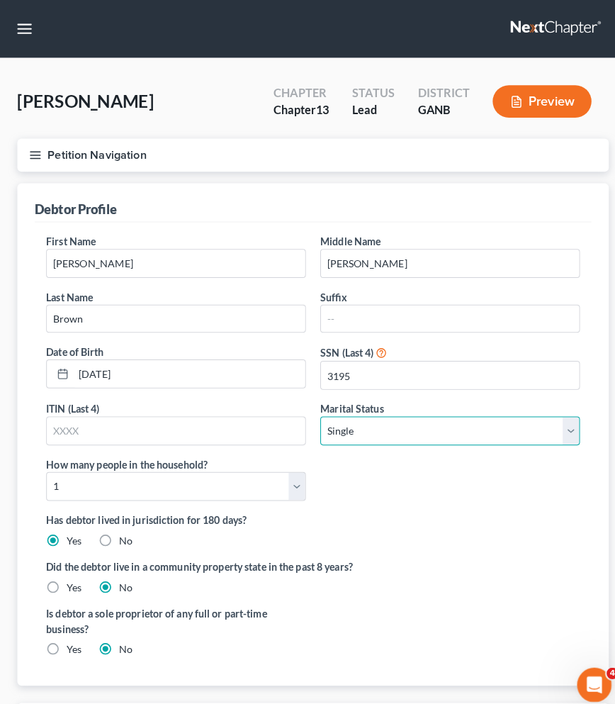
select select "1"
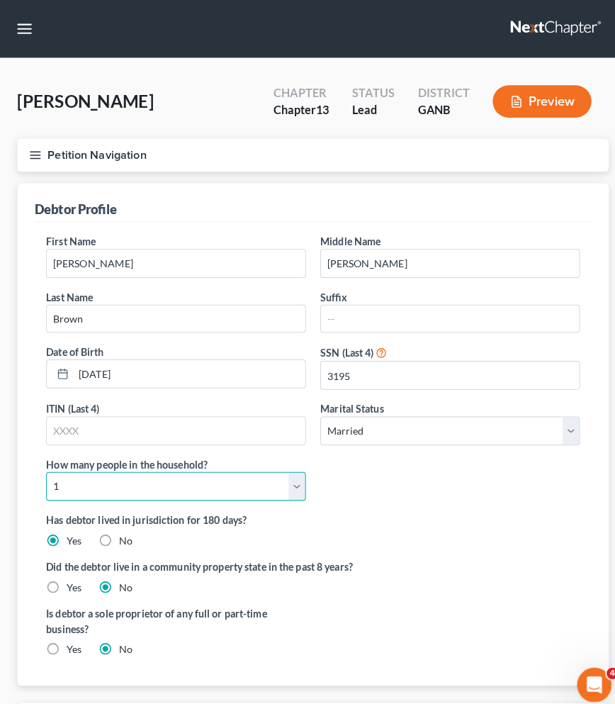
select select "5"
click at [420, 497] on div "First Name Lashunda Middle Name Monique Last Name Brown Suffix Date of Birth 01…" at bounding box center [307, 367] width 539 height 274
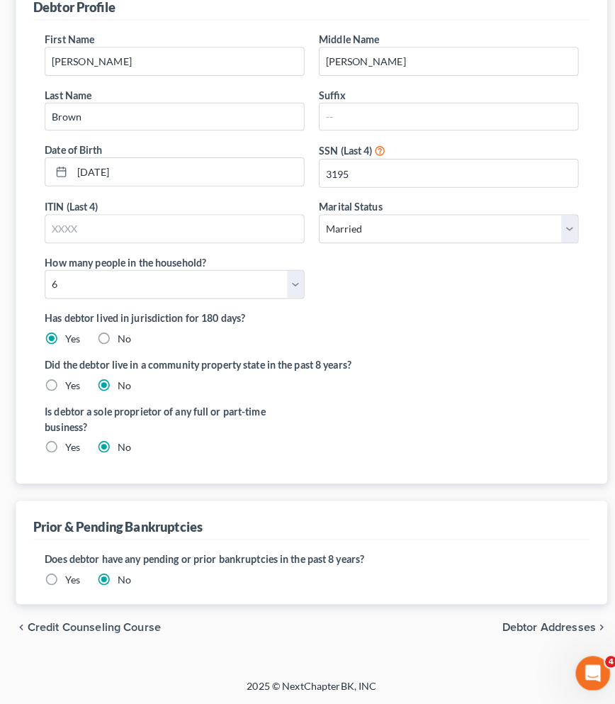
scroll to position [191, 0]
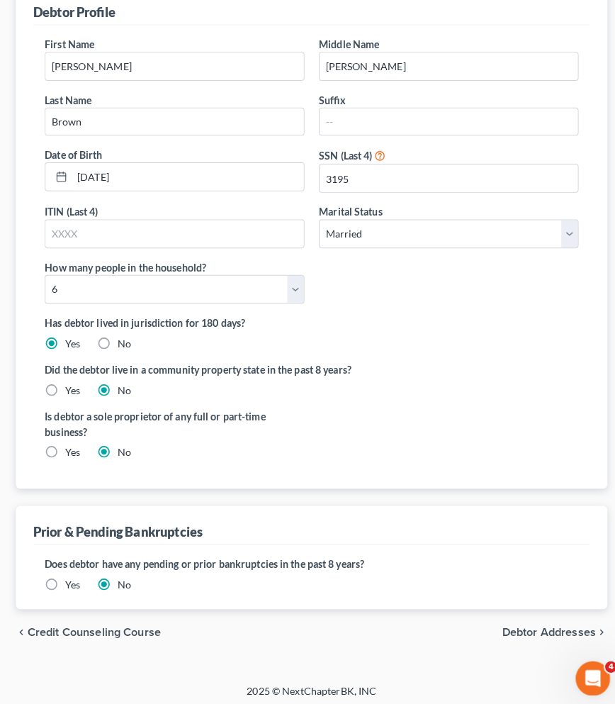
click at [532, 622] on span "Debtor Addresses" at bounding box center [541, 627] width 92 height 11
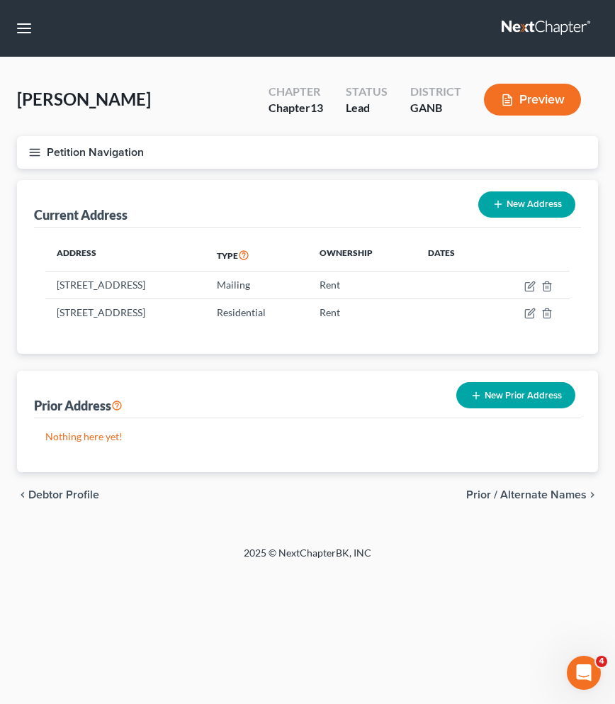
click at [528, 500] on span "Prior / Alternate Names" at bounding box center [526, 494] width 120 height 11
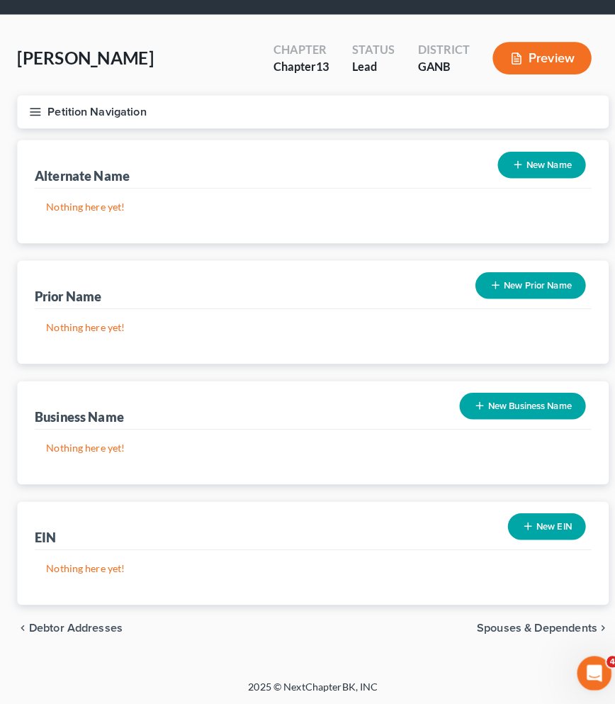
scroll to position [36, 0]
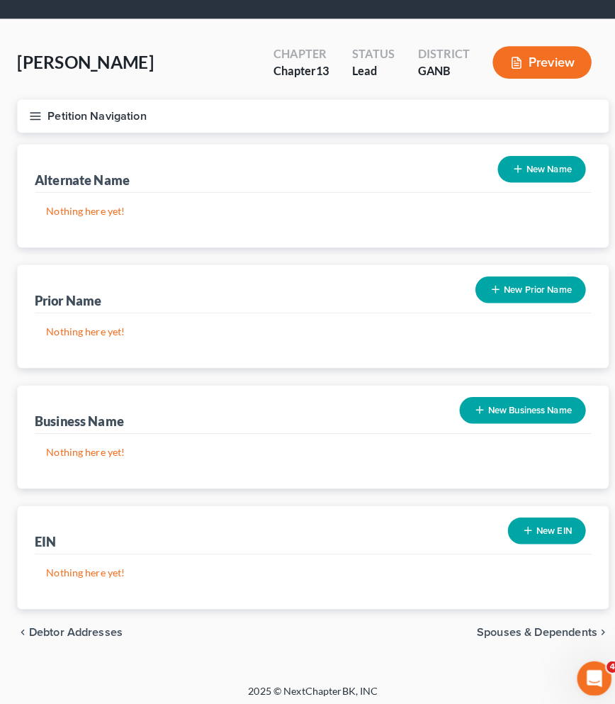
click at [510, 624] on div "chevron_left Debtor Addresses Spouses & Dependents chevron_right" at bounding box center [307, 627] width 581 height 45
click at [505, 622] on span "Spouses & Dependents" at bounding box center [527, 627] width 118 height 11
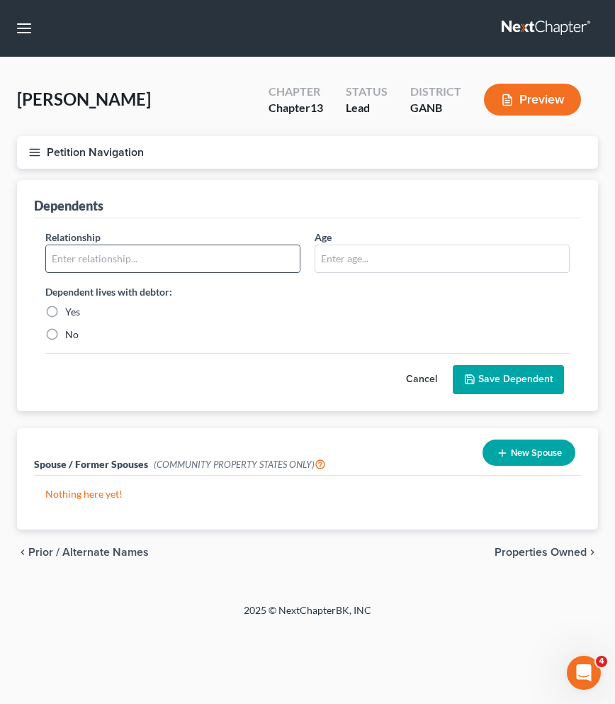
click at [275, 258] on input "text" at bounding box center [173, 258] width 254 height 27
type input "child"
click at [451, 253] on input "text" at bounding box center [442, 258] width 254 height 27
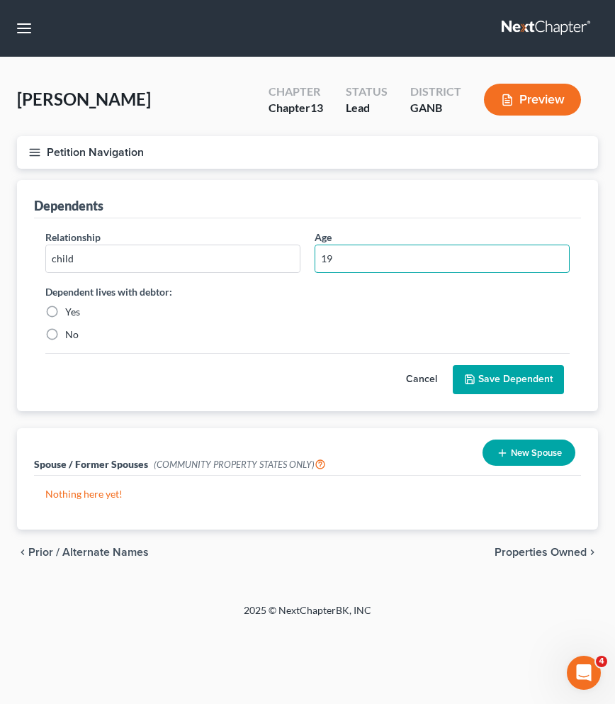
type input "19"
click at [72, 313] on label "Yes" at bounding box center [72, 312] width 15 height 14
click at [72, 313] on input "Yes" at bounding box center [75, 309] width 9 height 9
radio input "true"
click at [480, 380] on button "Save Dependent" at bounding box center [508, 380] width 111 height 30
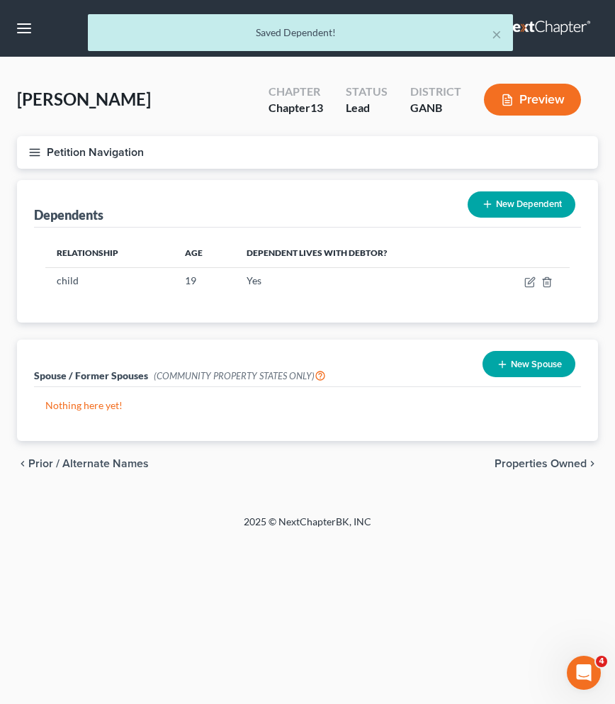
click at [488, 205] on icon at bounding box center [487, 203] width 11 height 11
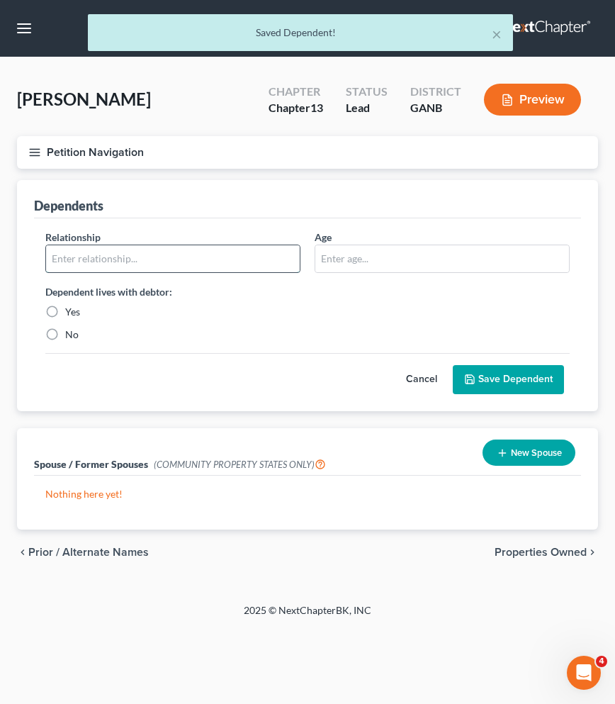
click at [239, 269] on input "text" at bounding box center [173, 258] width 254 height 27
type input "child"
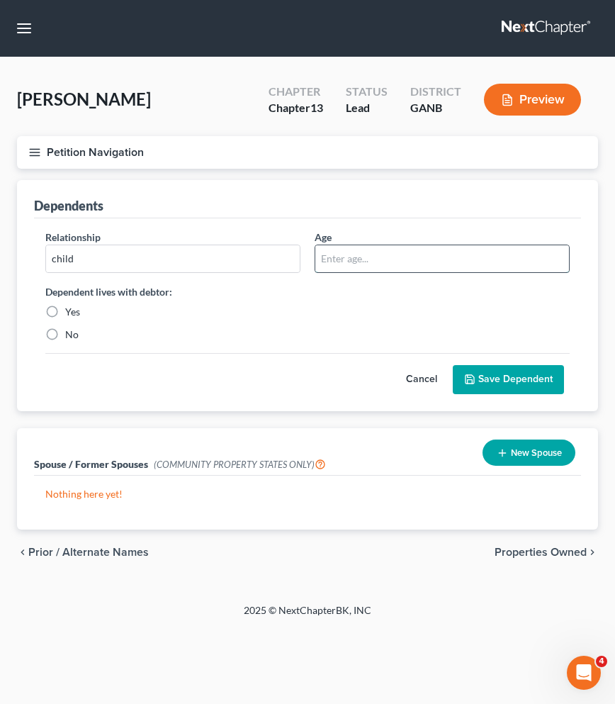
click at [422, 261] on input "text" at bounding box center [442, 258] width 254 height 27
type input "15"
click at [70, 312] on label "Yes" at bounding box center [72, 312] width 15 height 14
click at [71, 312] on input "Yes" at bounding box center [75, 309] width 9 height 9
radio input "true"
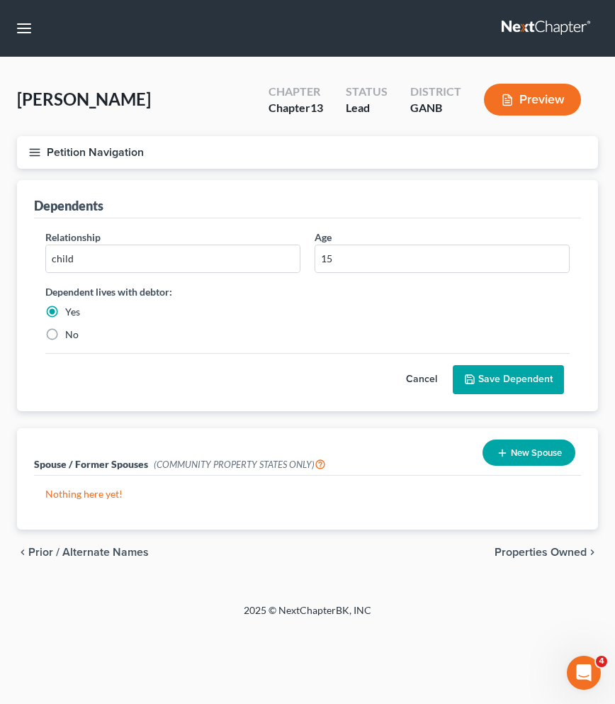
click at [487, 371] on button "Save Dependent" at bounding box center [508, 380] width 111 height 30
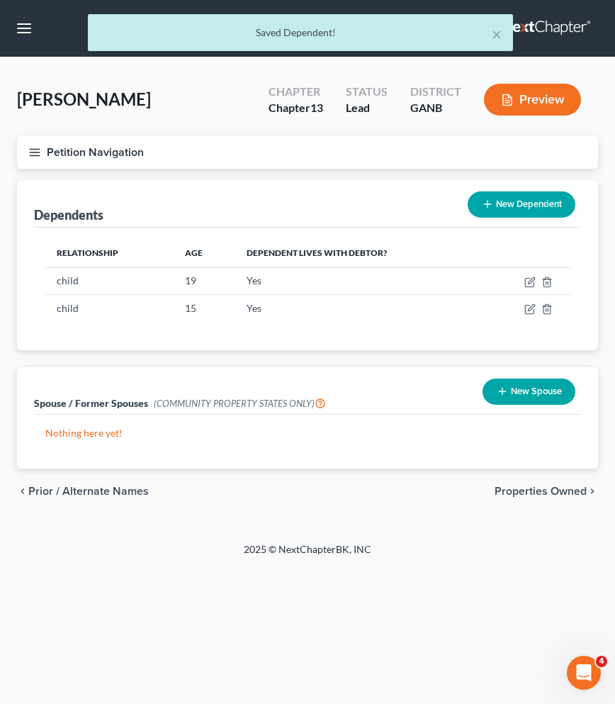
click at [538, 198] on button "New Dependent" at bounding box center [522, 204] width 108 height 26
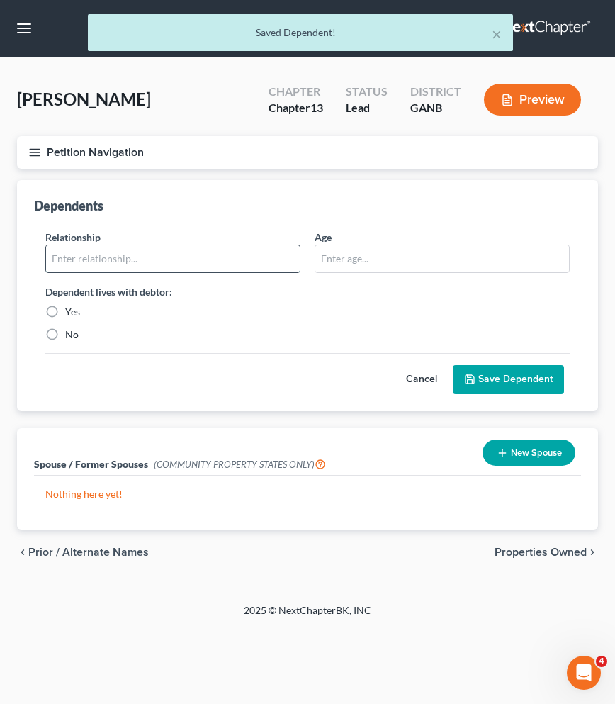
click at [230, 266] on input "text" at bounding box center [173, 258] width 254 height 27
type input "cold"
drag, startPoint x: 237, startPoint y: 266, endPoint x: 415, endPoint y: 259, distance: 178.0
click at [415, 259] on input "text" at bounding box center [442, 258] width 254 height 27
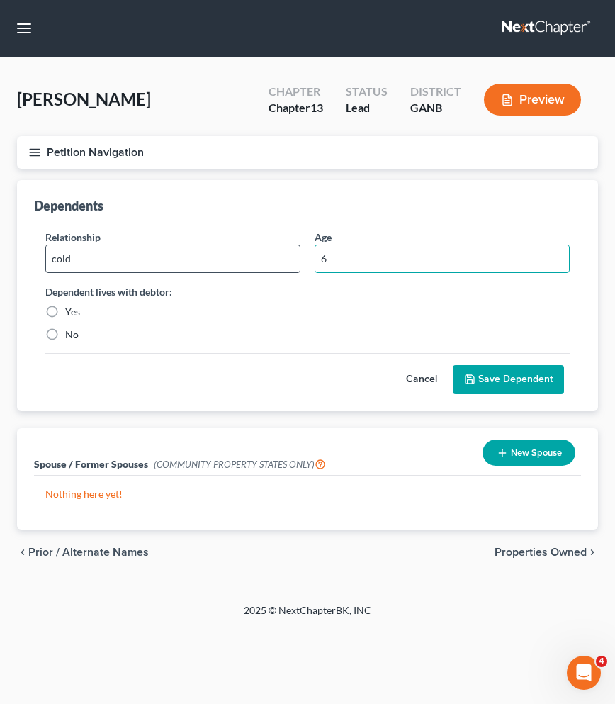
type input "6"
click at [277, 269] on input "cold" at bounding box center [173, 258] width 254 height 27
type input "child"
click at [65, 309] on label "Yes" at bounding box center [72, 312] width 15 height 14
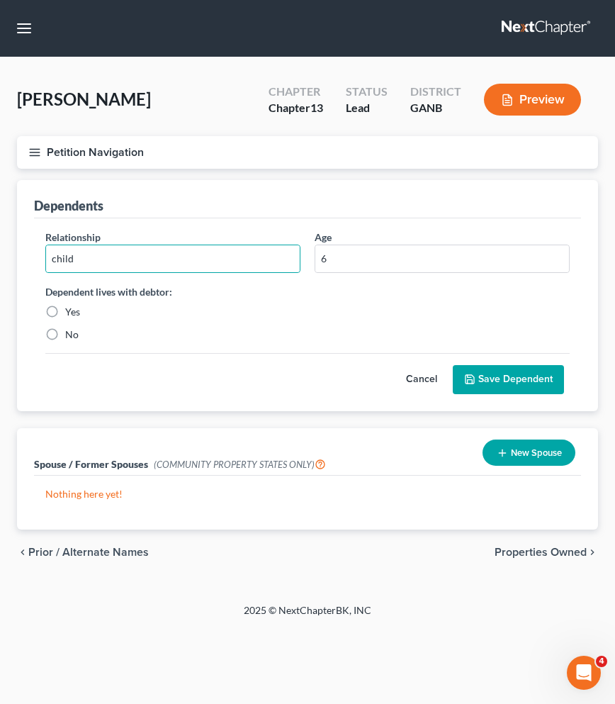
click at [71, 309] on input "Yes" at bounding box center [75, 309] width 9 height 9
radio input "true"
click at [467, 373] on icon "submit" at bounding box center [469, 378] width 11 height 11
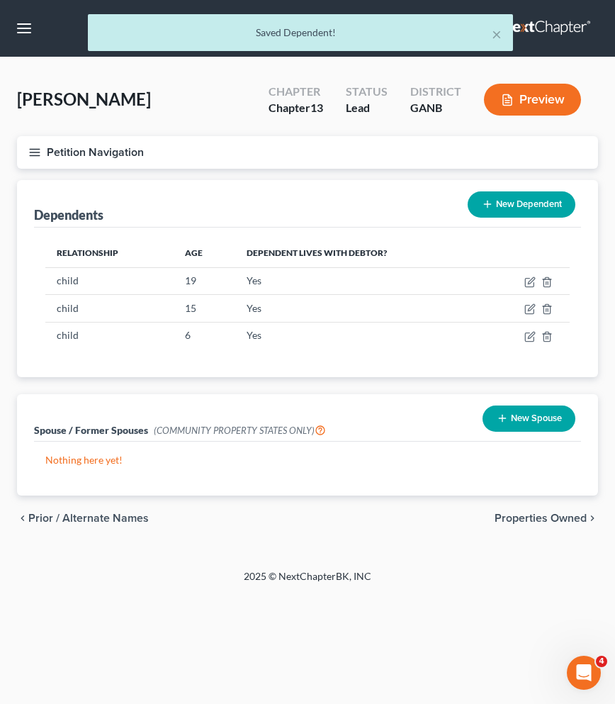
click at [490, 206] on icon at bounding box center [487, 203] width 11 height 11
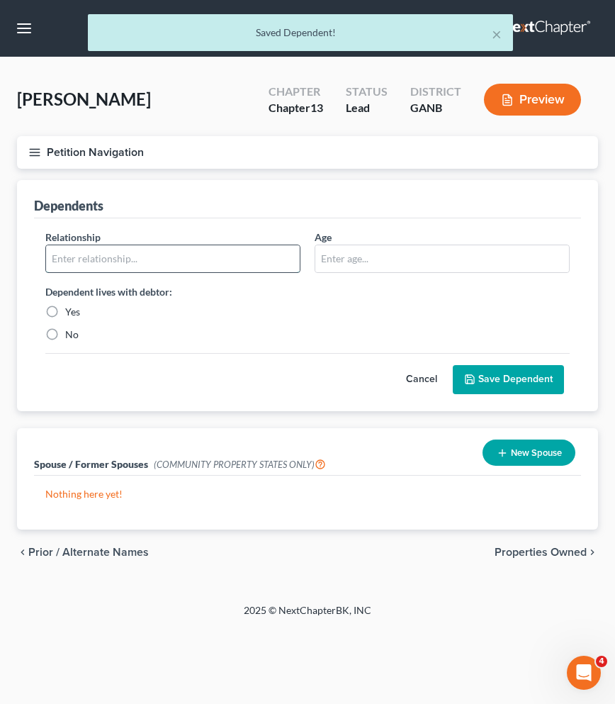
click at [264, 258] on input "text" at bounding box center [173, 258] width 254 height 27
type input "step child"
click at [425, 260] on input "text" at bounding box center [442, 258] width 254 height 27
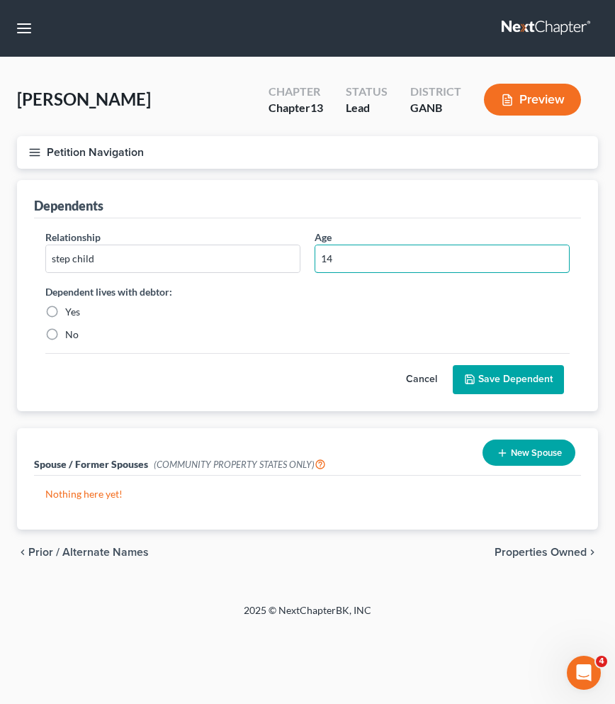
type input "14"
click at [74, 313] on label "Yes" at bounding box center [72, 312] width 15 height 14
click at [74, 313] on input "Yes" at bounding box center [75, 309] width 9 height 9
radio input "true"
click at [514, 370] on button "Save Dependent" at bounding box center [508, 380] width 111 height 30
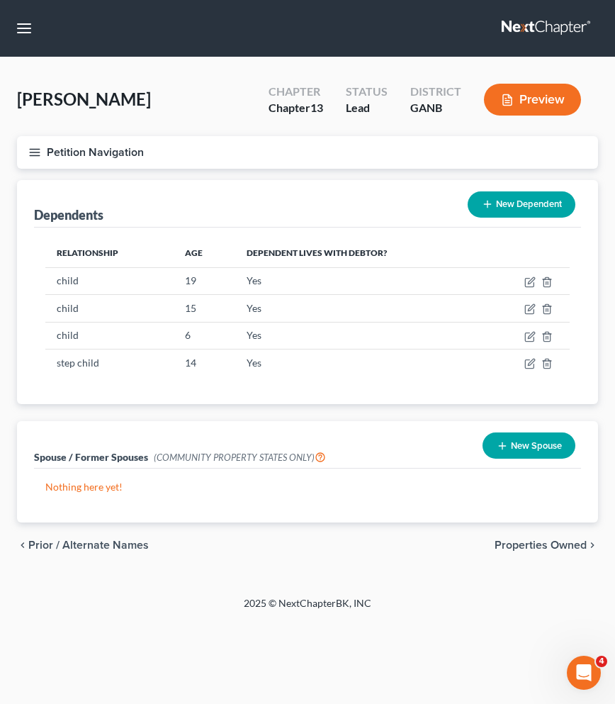
click at [536, 548] on span "Properties Owned" at bounding box center [541, 544] width 92 height 11
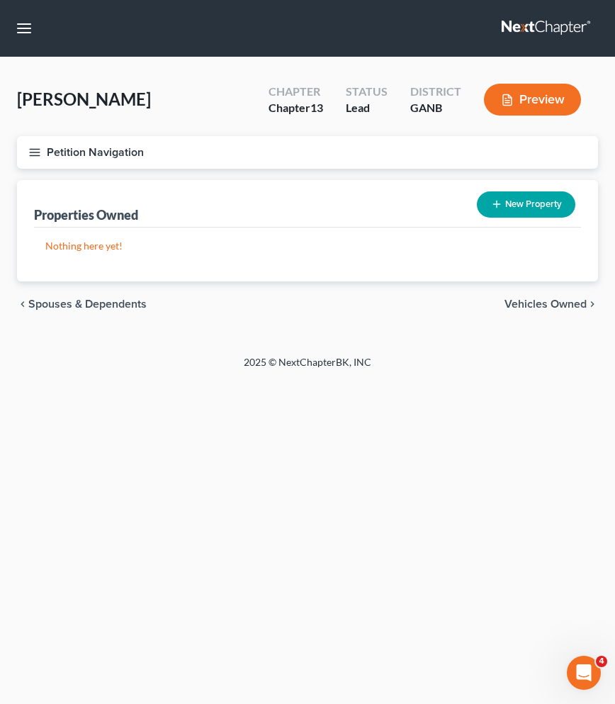
click at [511, 302] on span "Vehicles Owned" at bounding box center [546, 303] width 82 height 11
click at [515, 198] on button "New Vehicle" at bounding box center [529, 204] width 91 height 26
select select "0"
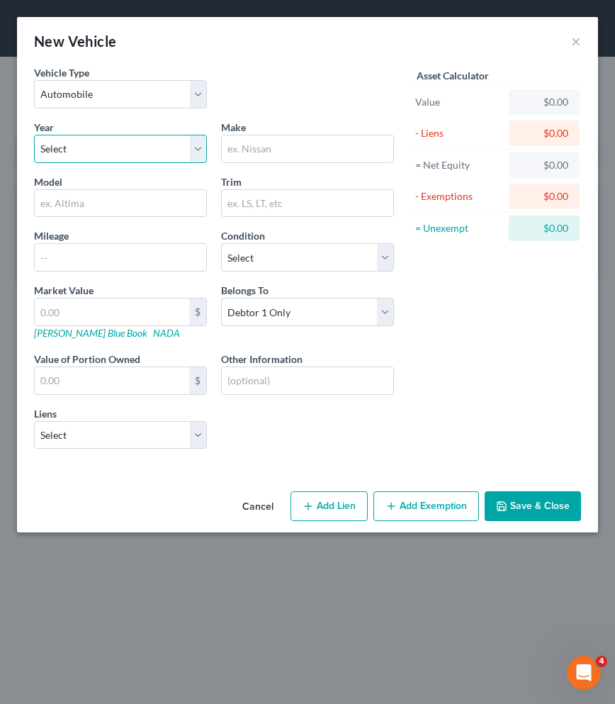
select select "7"
click at [262, 151] on input "text" at bounding box center [308, 148] width 172 height 27
type input "BMW"
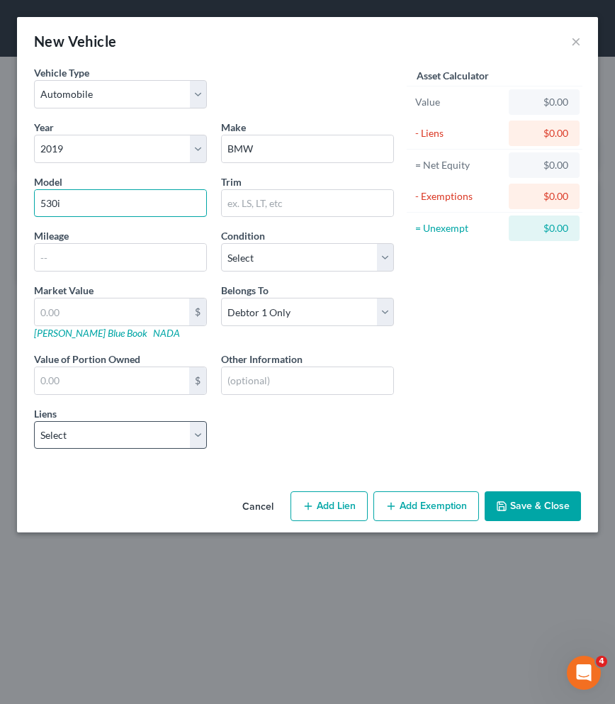
type input "530i"
select select "0"
select select
select select "4"
select select "0"
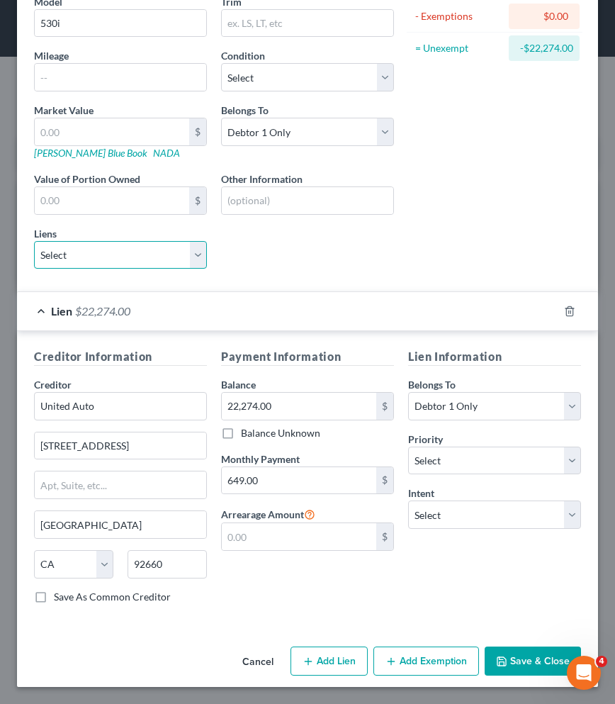
scroll to position [181, 0]
click at [564, 308] on icon "button" at bounding box center [569, 310] width 11 height 11
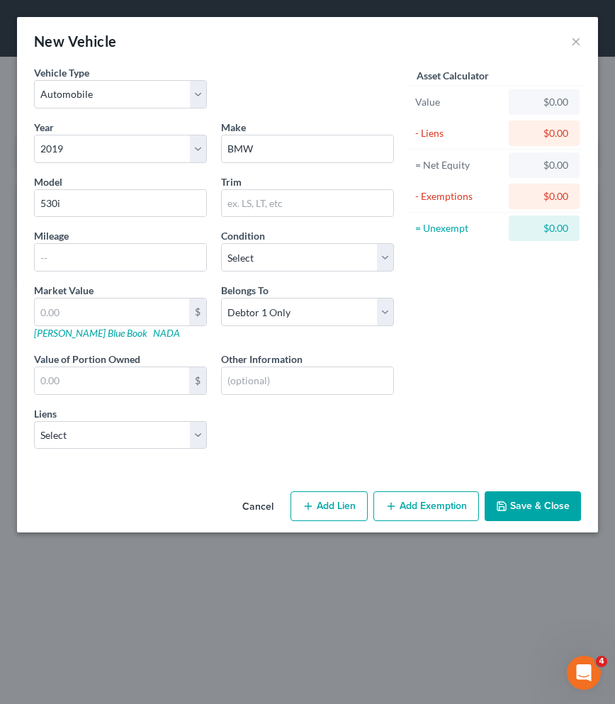
click at [498, 496] on button "Save & Close" at bounding box center [533, 506] width 96 height 30
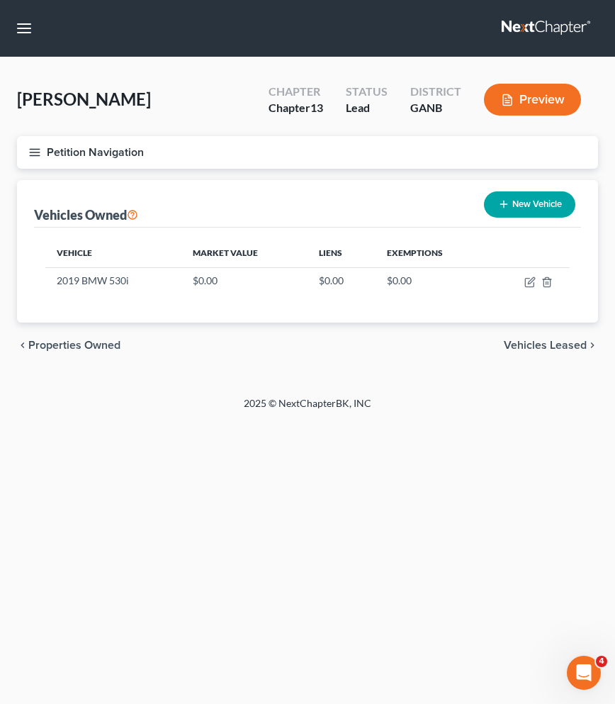
click at [112, 150] on button "Petition Navigation" at bounding box center [307, 152] width 581 height 33
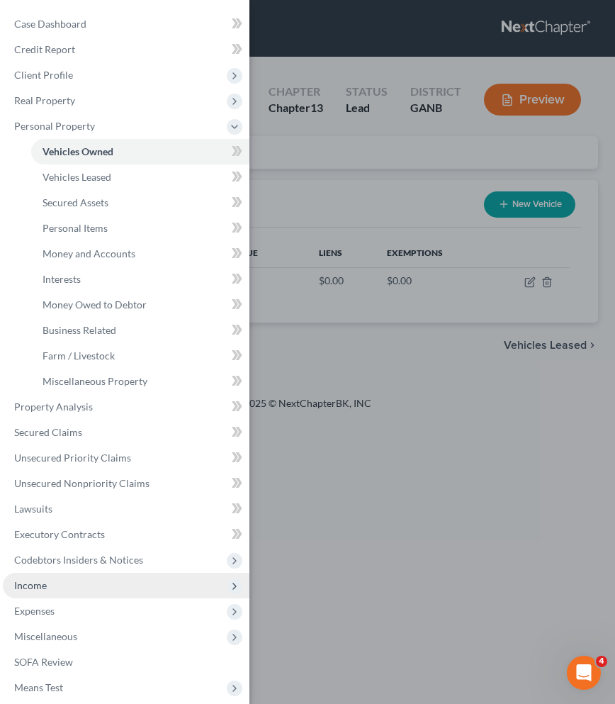
click at [77, 582] on span "Income" at bounding box center [126, 586] width 247 height 26
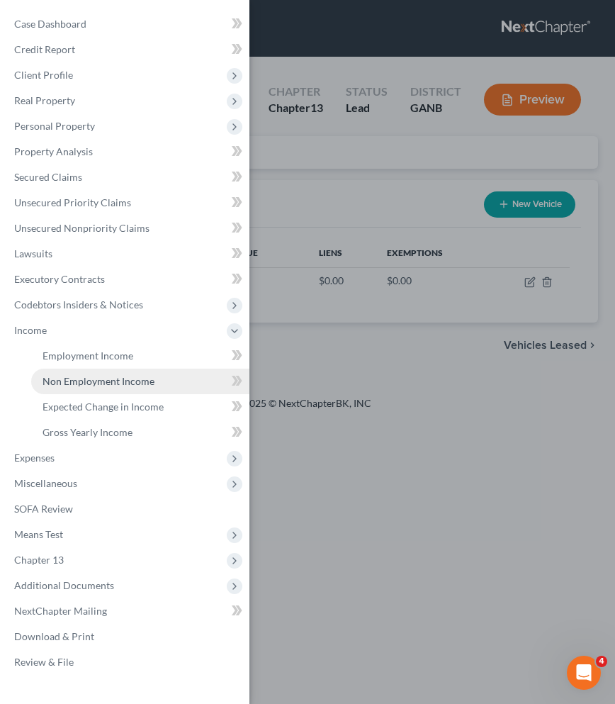
click at [118, 382] on span "Non Employment Income" at bounding box center [99, 381] width 112 height 12
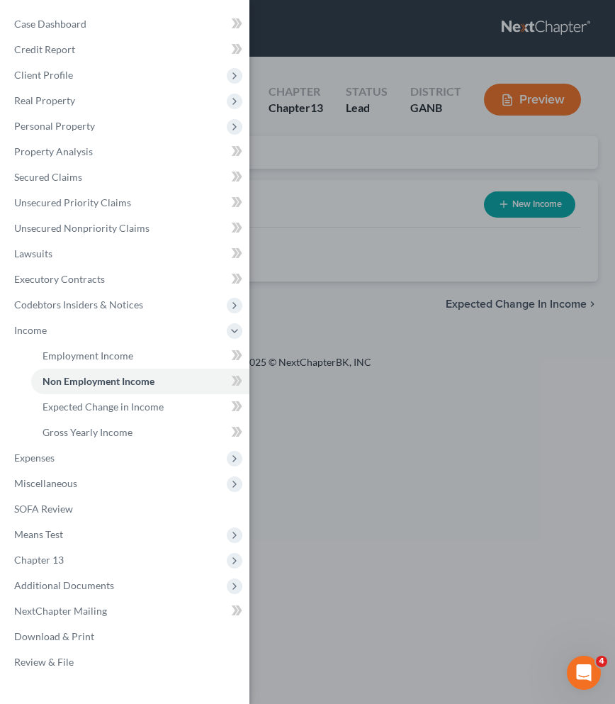
click at [378, 201] on div "Case Dashboard Payments Invoices Payments Payments Credit Report Client Profile" at bounding box center [307, 352] width 615 height 704
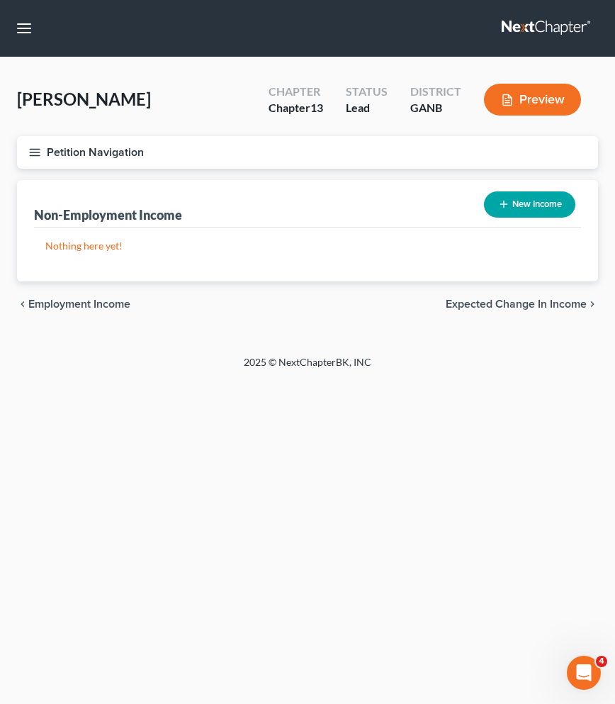
click at [503, 203] on icon "button" at bounding box center [503, 203] width 11 height 11
select select "0"
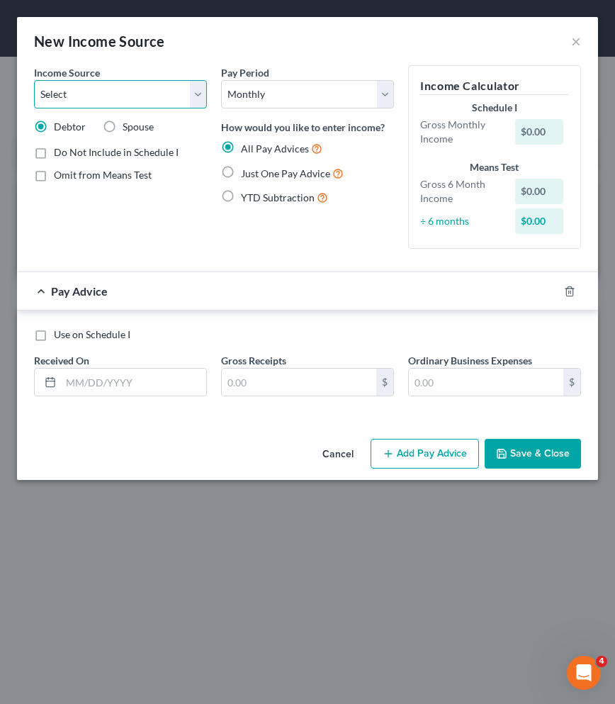
select select "12"
click at [315, 171] on span "Just One Pay Advice" at bounding box center [285, 173] width 89 height 12
click at [256, 171] on input "Just One Pay Advice" at bounding box center [251, 169] width 9 height 9
radio input "true"
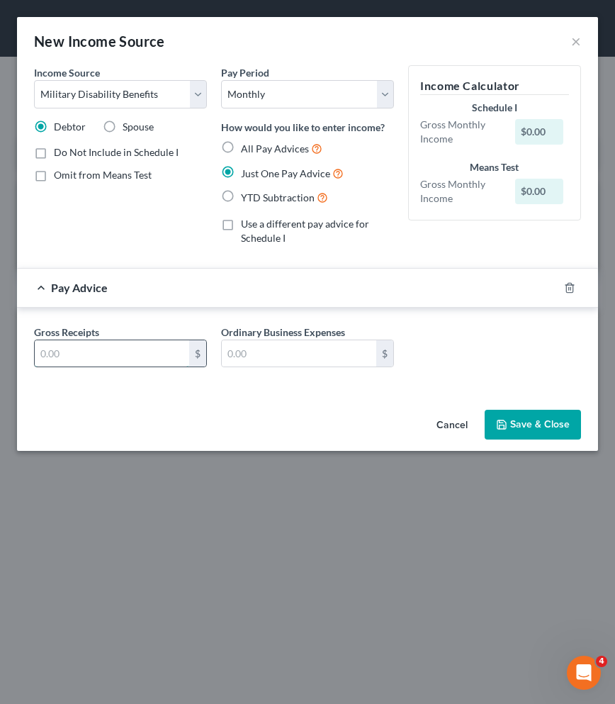
click at [147, 346] on input "text" at bounding box center [112, 353] width 154 height 27
type input "5,067"
click at [511, 424] on button "Save & Close" at bounding box center [533, 425] width 96 height 30
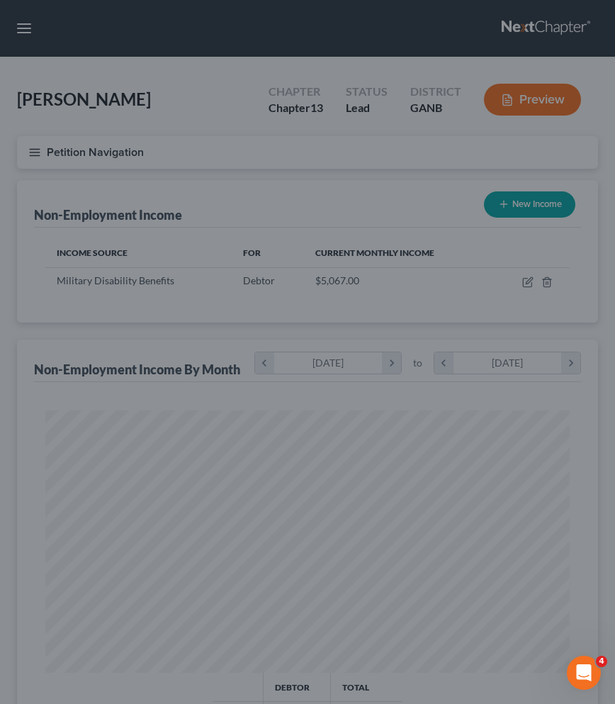
scroll to position [262, 553]
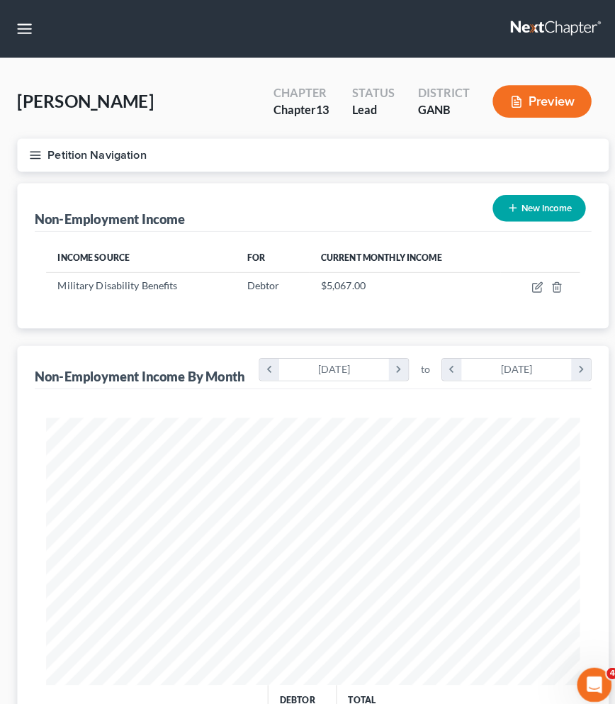
click at [503, 206] on icon "button" at bounding box center [503, 203] width 11 height 11
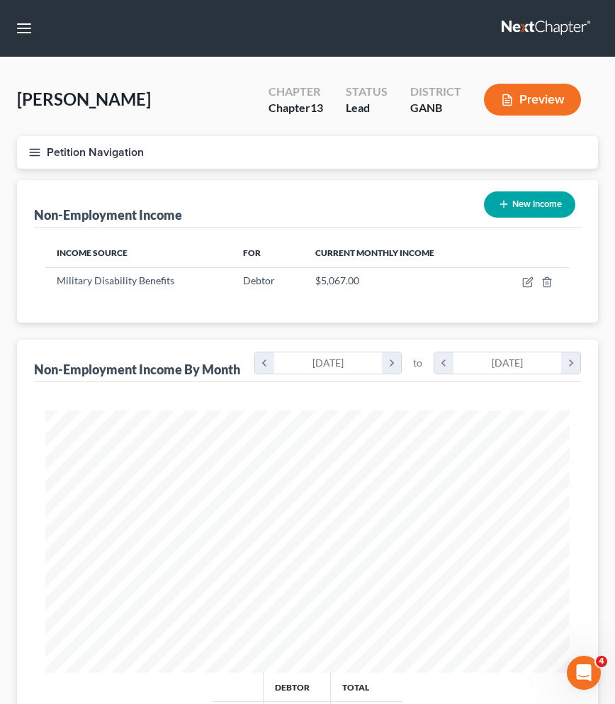
select select "0"
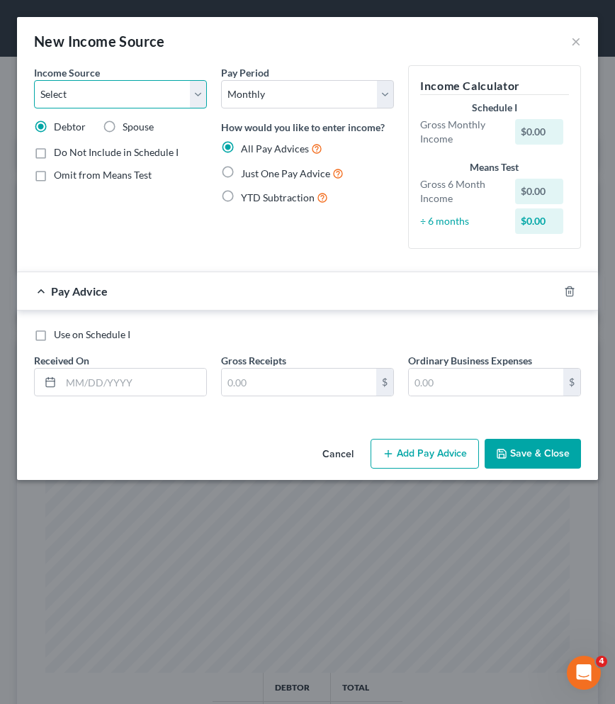
select select "4"
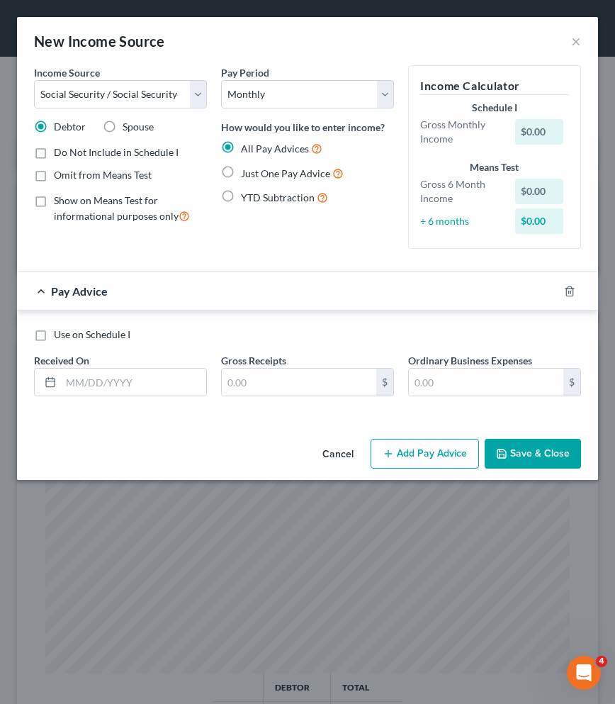
click at [269, 176] on span "Just One Pay Advice" at bounding box center [285, 173] width 89 height 12
click at [256, 174] on input "Just One Pay Advice" at bounding box center [251, 169] width 9 height 9
radio input "true"
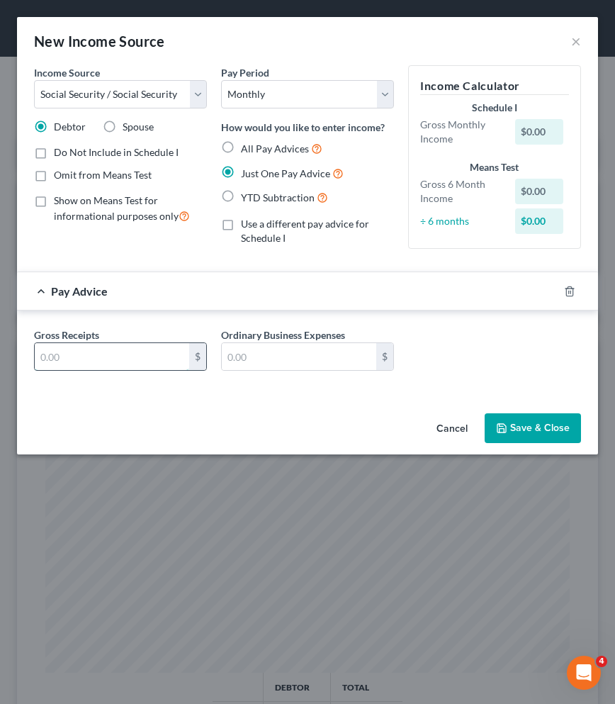
click at [137, 354] on input "text" at bounding box center [112, 356] width 154 height 27
type input "1,509"
click at [527, 430] on button "Save & Close" at bounding box center [533, 428] width 96 height 30
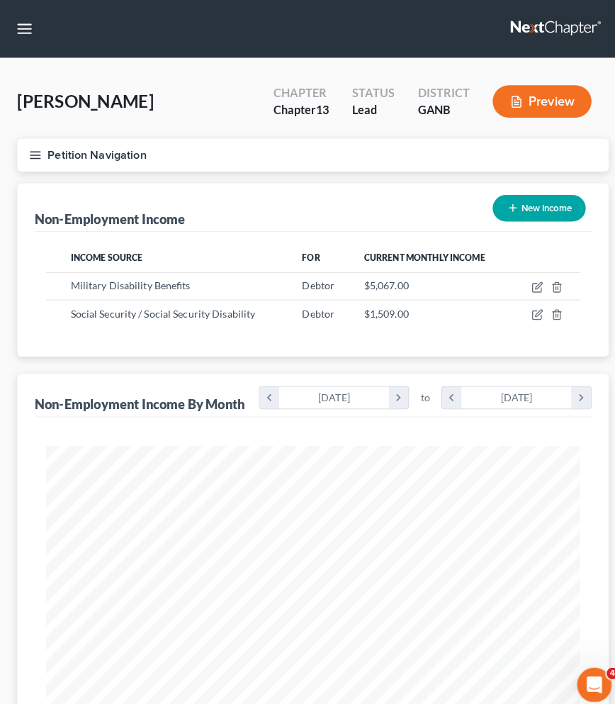
click at [557, 208] on button "New Income" at bounding box center [529, 204] width 91 height 26
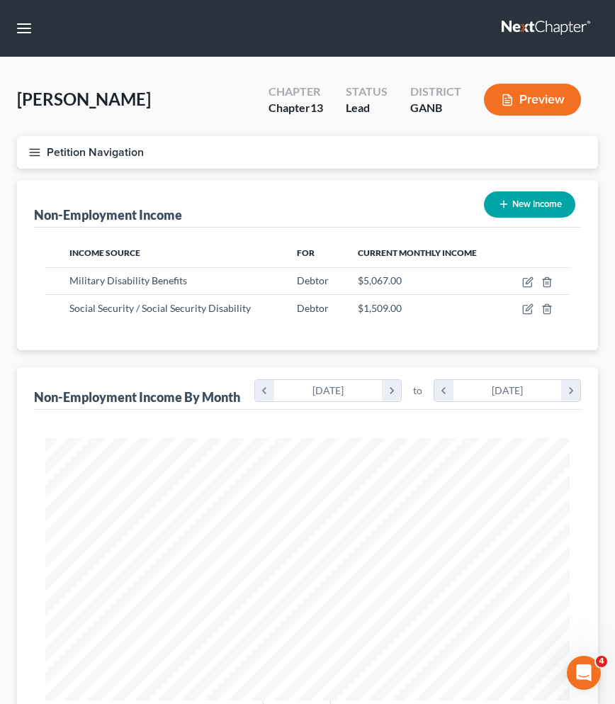
select select "0"
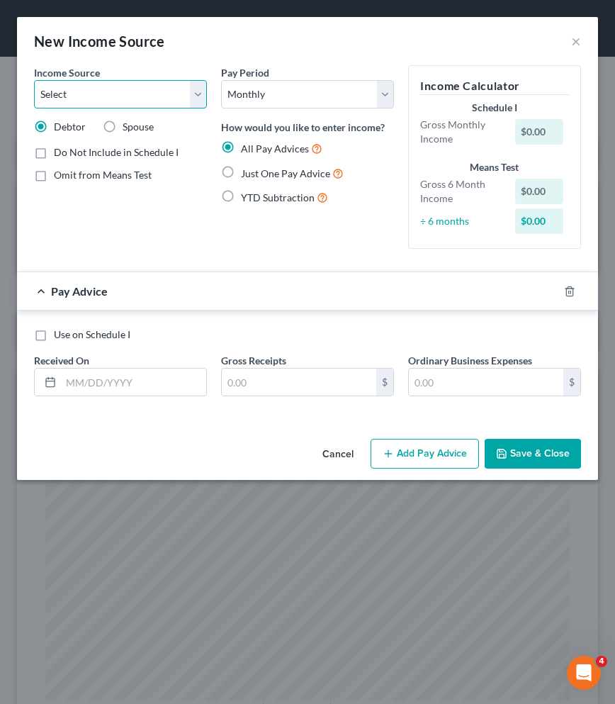
select select "7"
click at [257, 176] on span "Just One Pay Advice" at bounding box center [285, 173] width 89 height 12
click at [256, 174] on input "Just One Pay Advice" at bounding box center [251, 169] width 9 height 9
radio input "true"
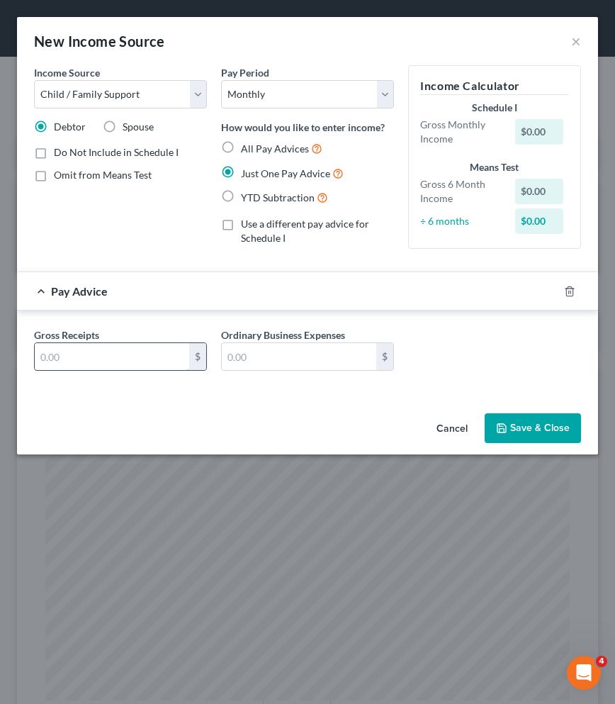
click at [120, 355] on input "text" at bounding box center [112, 356] width 154 height 27
type input "736"
click at [545, 430] on button "Save & Close" at bounding box center [533, 428] width 96 height 30
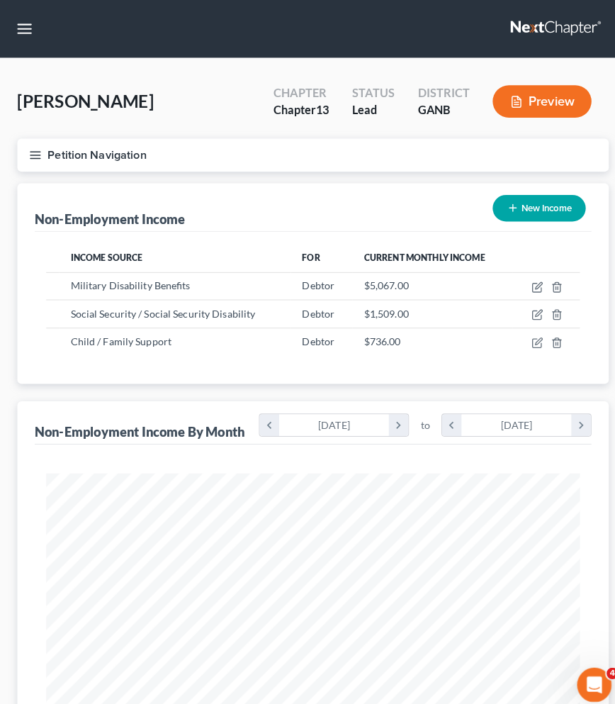
click at [65, 152] on button "Petition Navigation" at bounding box center [307, 152] width 581 height 33
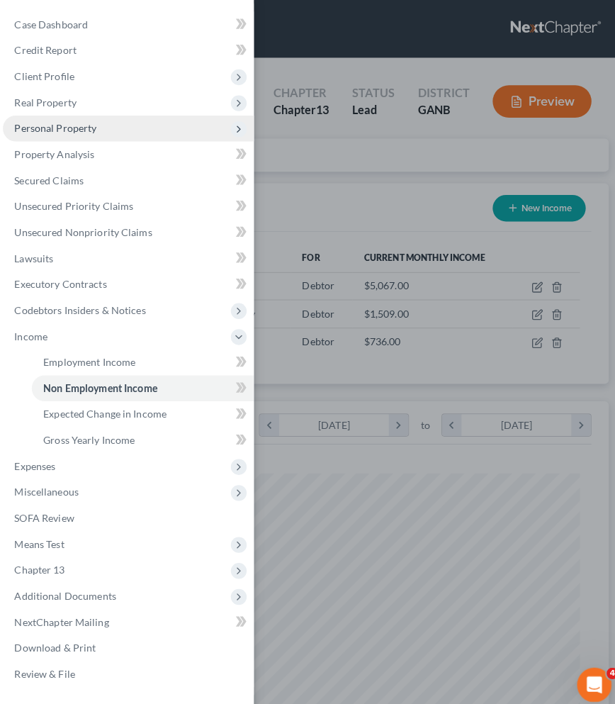
click at [70, 127] on span "Personal Property" at bounding box center [54, 126] width 81 height 12
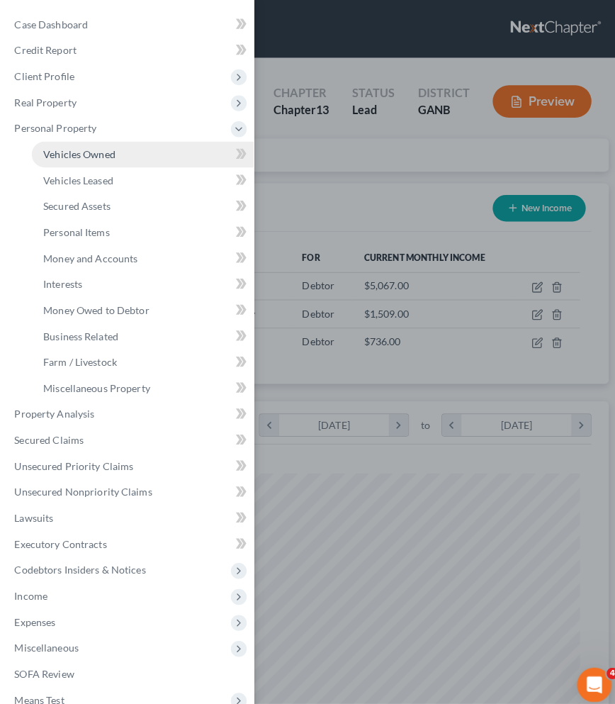
click at [149, 152] on link "Vehicles Owned" at bounding box center [140, 152] width 218 height 26
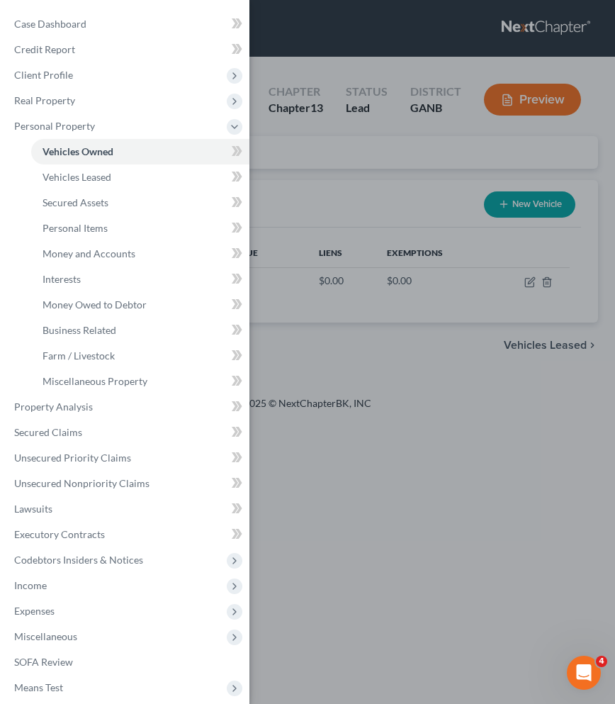
click at [362, 168] on div "Case Dashboard Payments Invoices Payments Payments Credit Report Client Profile" at bounding box center [307, 352] width 615 height 704
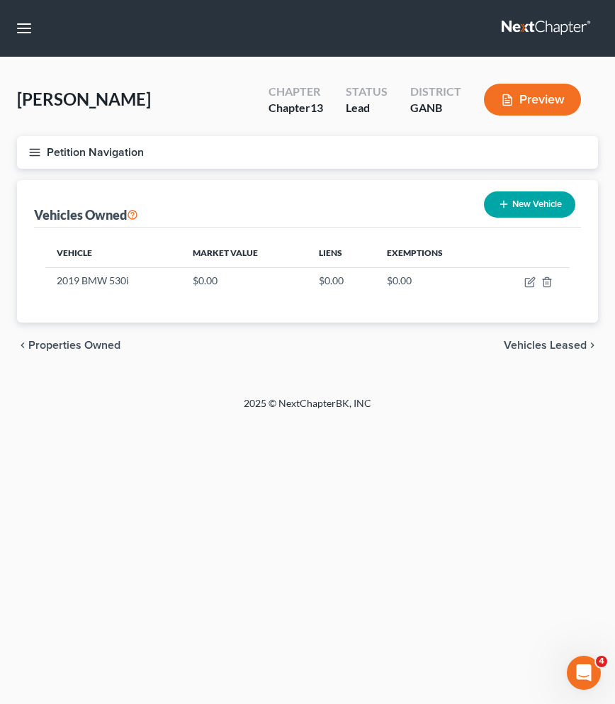
click at [517, 206] on button "New Vehicle" at bounding box center [529, 204] width 91 height 26
select select "0"
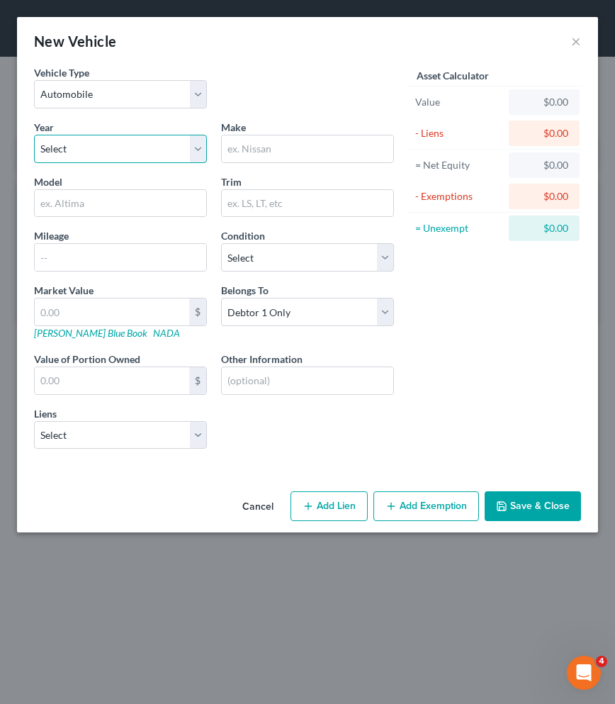
select select "7"
click at [283, 154] on input "text" at bounding box center [308, 148] width 172 height 27
type input "Volkswagen"
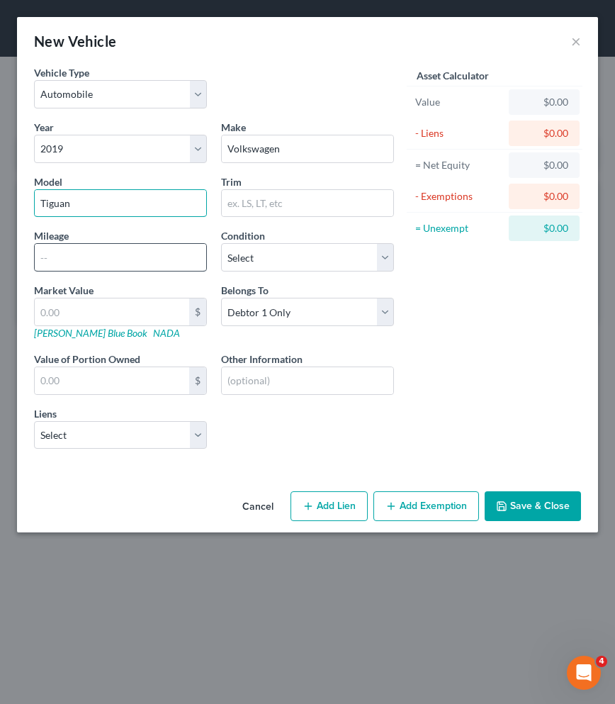
type input "Tiguan"
click at [128, 259] on input "text" at bounding box center [121, 257] width 172 height 27
type input "94000"
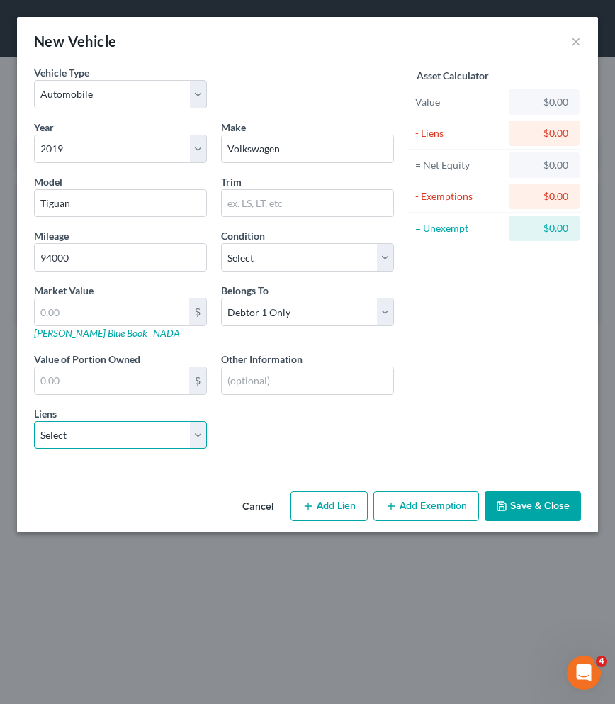
select select "0"
select select
select select "4"
select select "0"
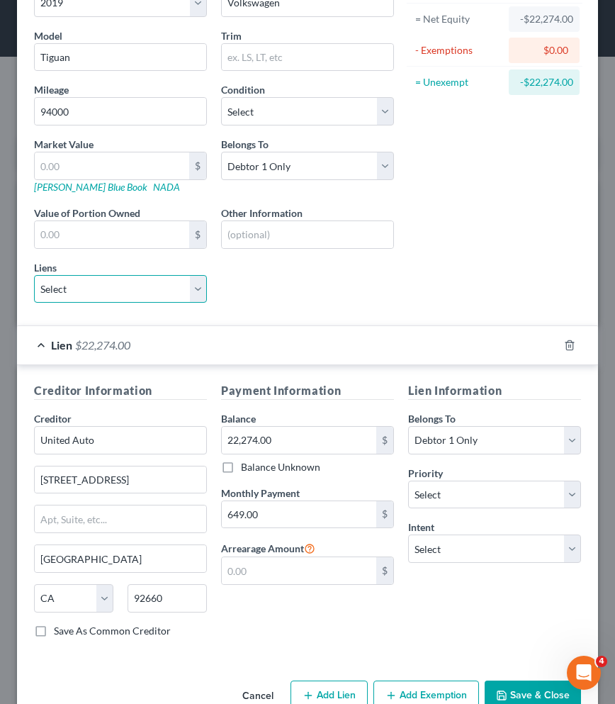
scroll to position [146, 0]
select select "2"
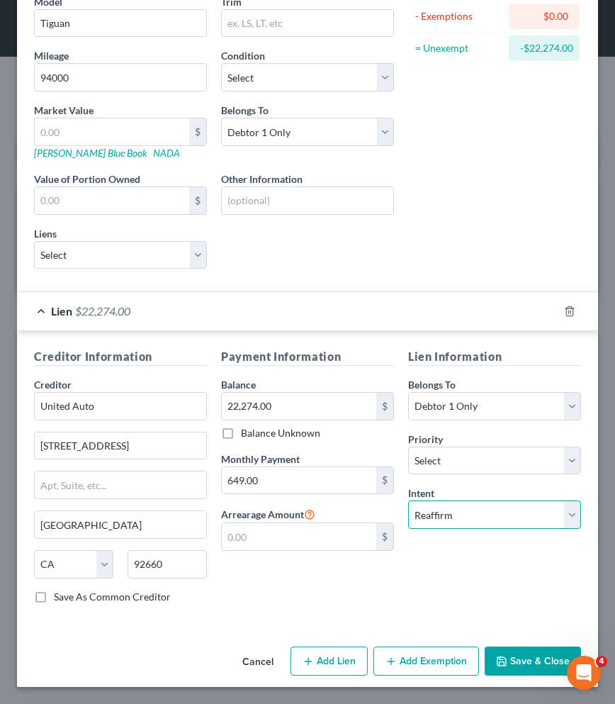
scroll to position [181, 0]
click at [507, 651] on button "Save & Close" at bounding box center [533, 661] width 96 height 30
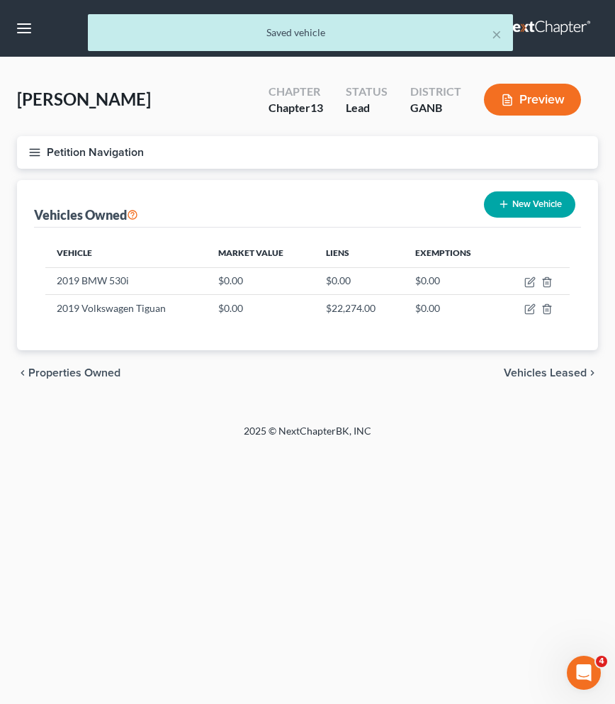
click at [528, 376] on span "Vehicles Leased" at bounding box center [545, 372] width 83 height 11
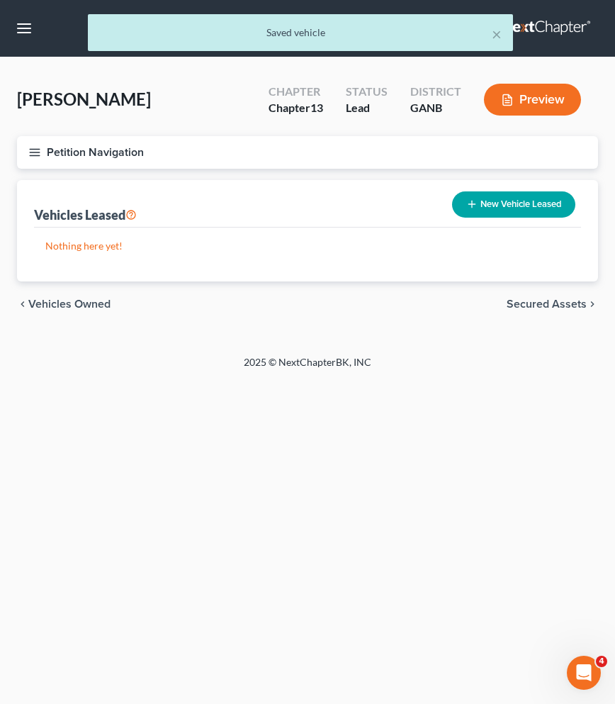
click at [532, 306] on span "Secured Assets" at bounding box center [547, 303] width 80 height 11
click at [529, 311] on div "chevron_left Vehicles Leased Personal Items chevron_right" at bounding box center [307, 303] width 581 height 45
click at [527, 299] on span "Personal Items" at bounding box center [549, 303] width 76 height 11
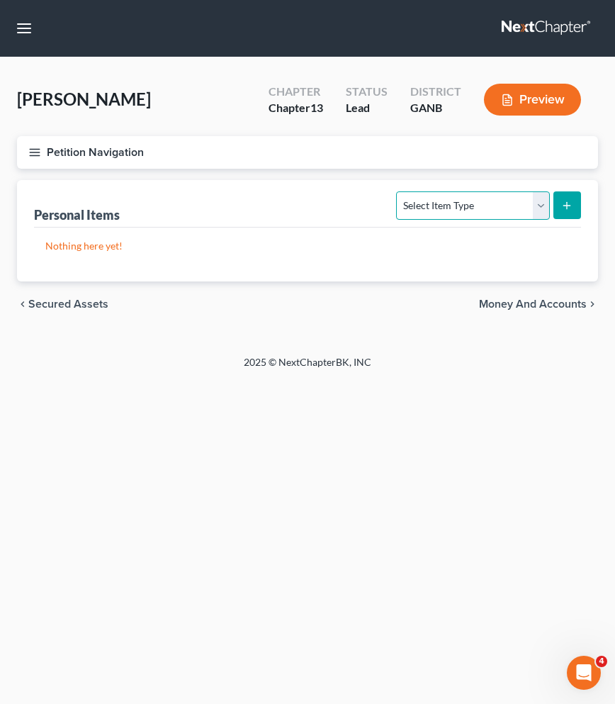
select select "clothing"
click at [560, 208] on button "submit" at bounding box center [567, 205] width 28 height 28
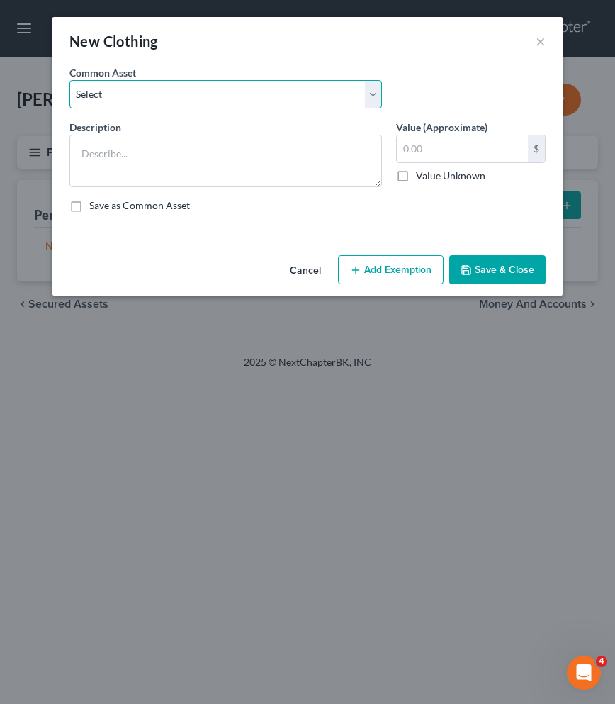
select select "0"
type textarea "Clothing"
type input "500.00"
click at [397, 272] on button "Add Exemption" at bounding box center [391, 270] width 106 height 30
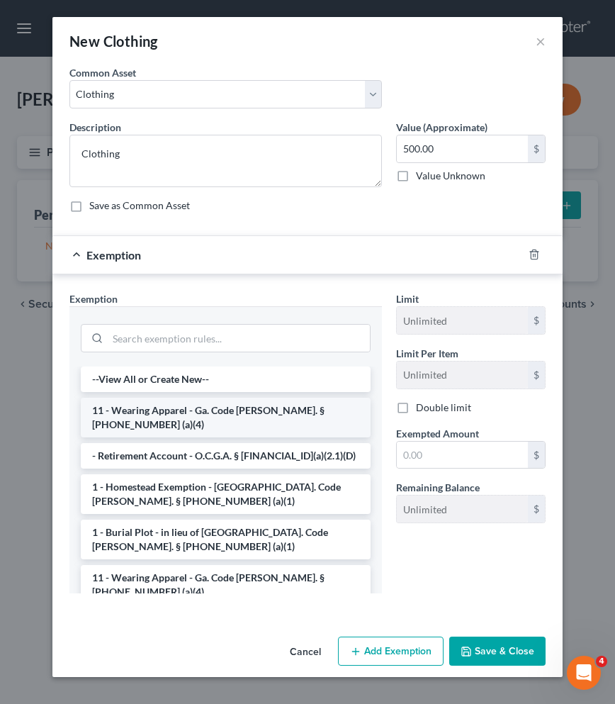
click at [201, 399] on li "11 - Wearing Apparel - Ga. Code Ann. § 44-13-100 (a)(4)" at bounding box center [226, 418] width 290 height 40
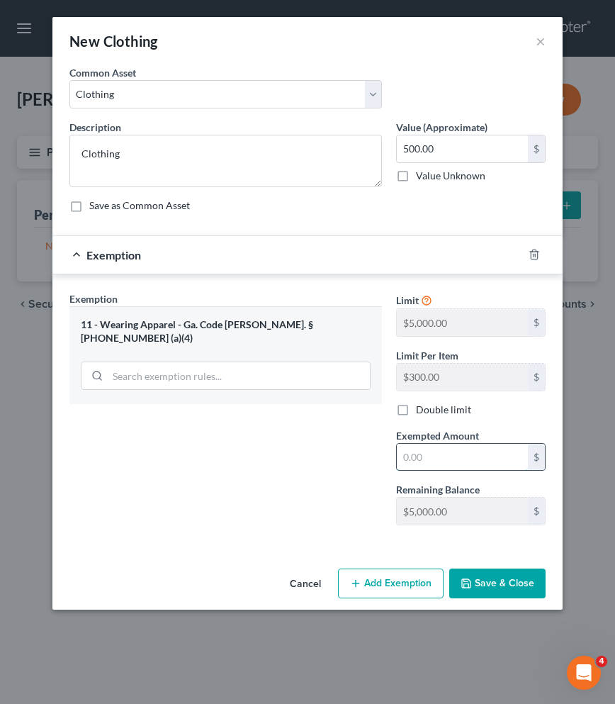
click at [418, 444] on input "text" at bounding box center [462, 457] width 131 height 27
type input "500"
click at [478, 576] on button "Save & Close" at bounding box center [497, 583] width 96 height 30
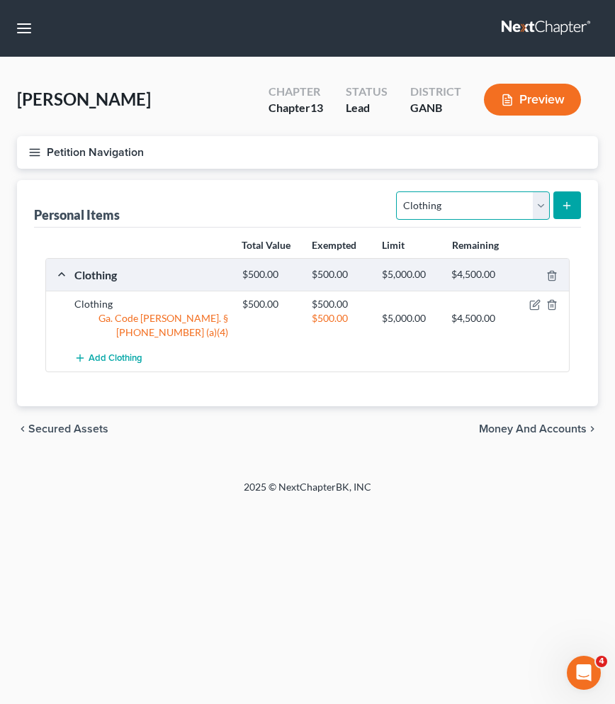
select select "electronics"
click at [563, 209] on icon "submit" at bounding box center [566, 205] width 11 height 11
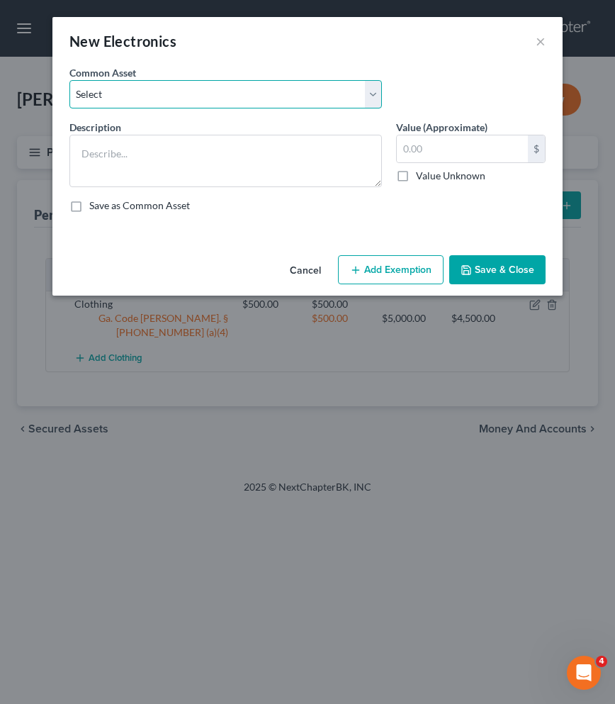
select select "1"
type textarea "Electronics"
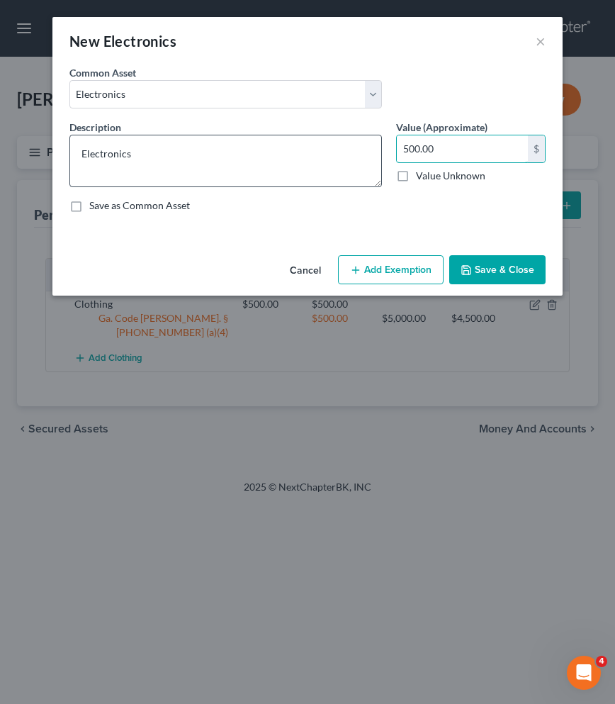
drag, startPoint x: 479, startPoint y: 151, endPoint x: 297, endPoint y: 148, distance: 182.2
click at [297, 148] on div "Description * Electronics Value (Approximate) 500.00 $ Value Unknown Balance Un…" at bounding box center [307, 172] width 490 height 104
type input "400"
click at [362, 260] on button "Add Exemption" at bounding box center [391, 270] width 106 height 30
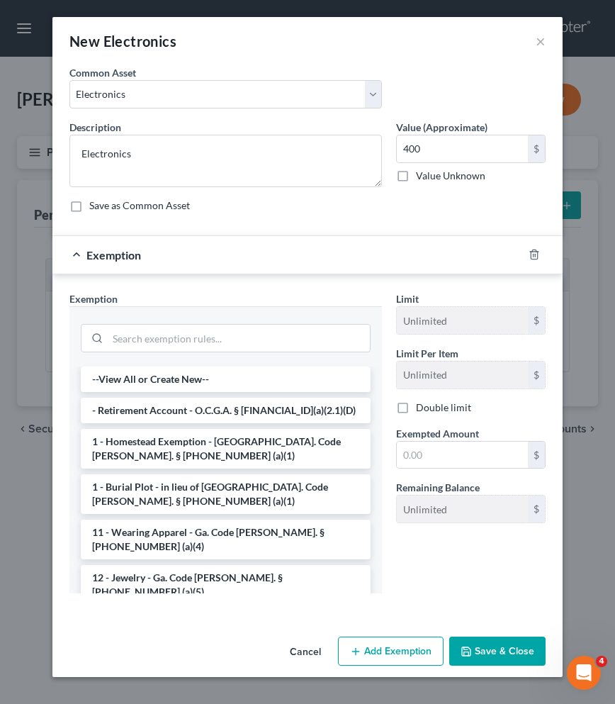
click at [249, 322] on div at bounding box center [226, 336] width 290 height 37
click at [249, 332] on input "search" at bounding box center [239, 338] width 262 height 27
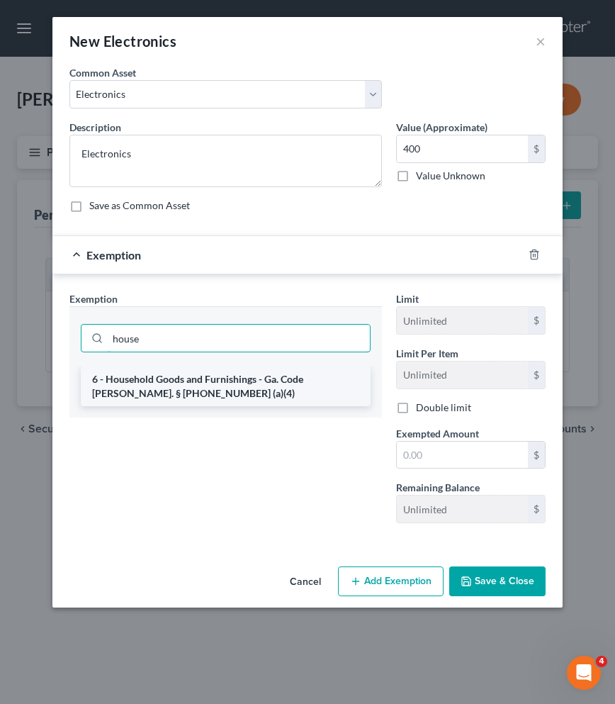
type input "house"
click at [254, 377] on li "6 - Household Goods and Furnishings - Ga. Code Ann. § 44-13-100 (a)(4)" at bounding box center [226, 386] width 290 height 40
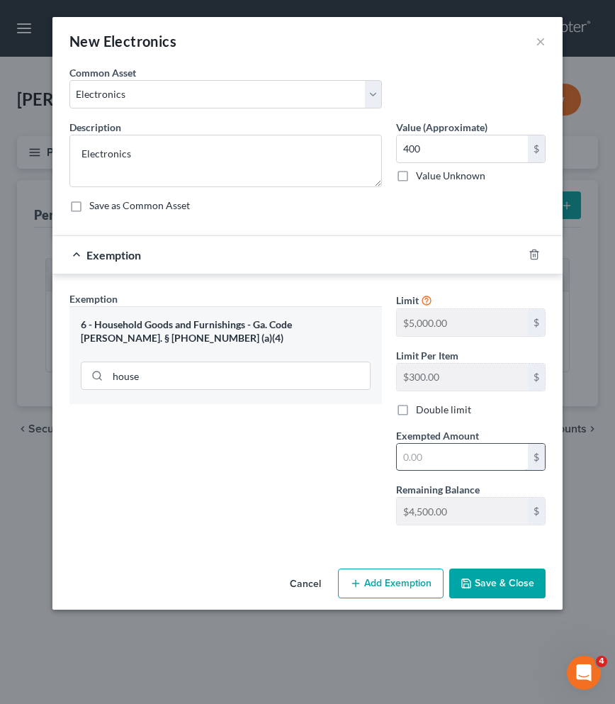
click at [424, 466] on input "text" at bounding box center [462, 457] width 131 height 27
type input "400"
click at [486, 578] on button "Save & Close" at bounding box center [497, 583] width 96 height 30
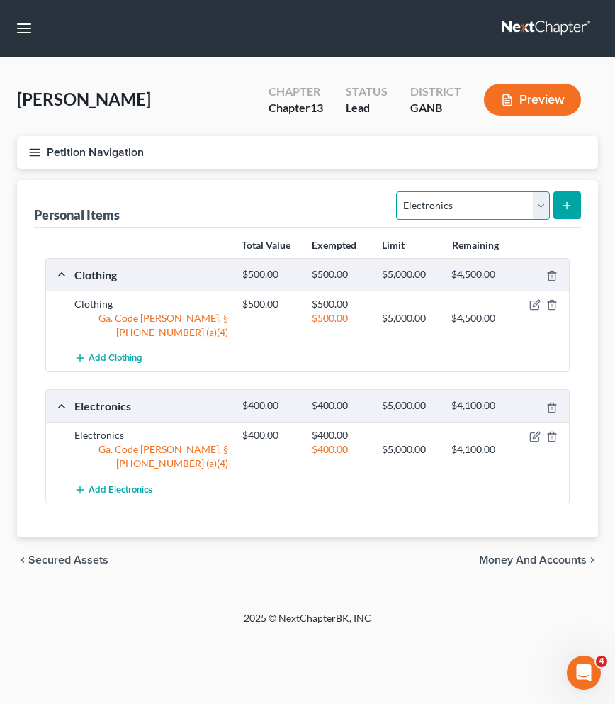
select select "household_goods"
click at [569, 203] on icon "submit" at bounding box center [566, 205] width 11 height 11
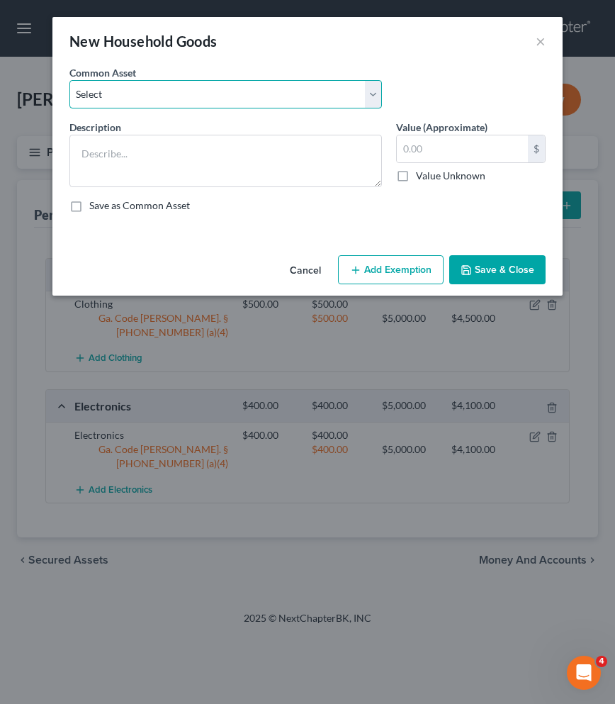
select select "0"
type textarea "Household goods"
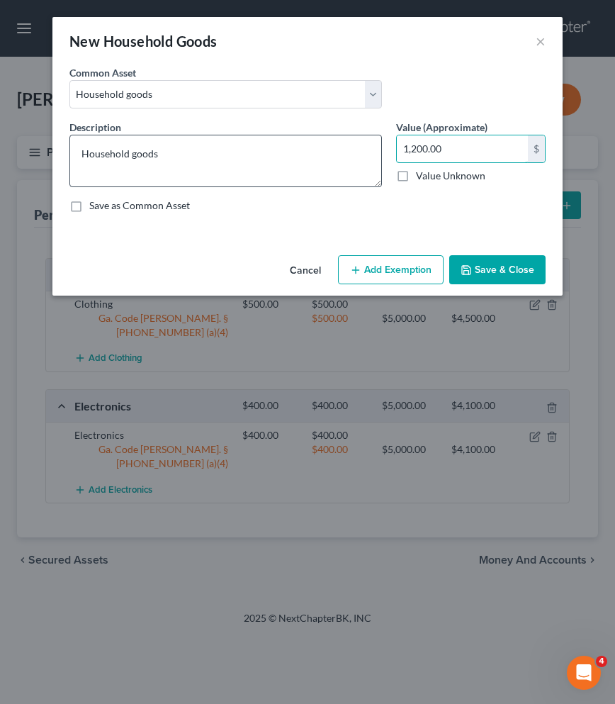
drag, startPoint x: 455, startPoint y: 150, endPoint x: 300, endPoint y: 137, distance: 155.0
click at [300, 137] on div "Description * Household goods Value (Approximate) 1,200.00 $ Value Unknown Bala…" at bounding box center [307, 172] width 490 height 104
type input "1,000"
click at [348, 266] on button "Add Exemption" at bounding box center [391, 270] width 106 height 30
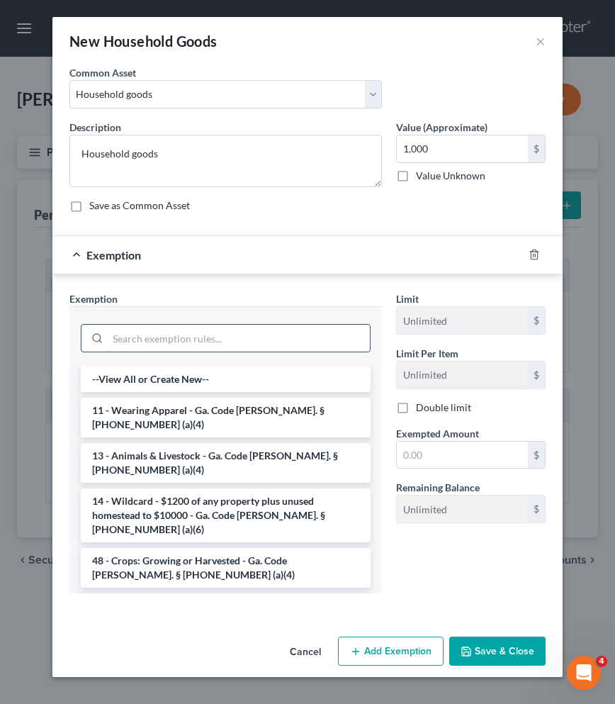
click at [295, 332] on input "search" at bounding box center [239, 338] width 262 height 27
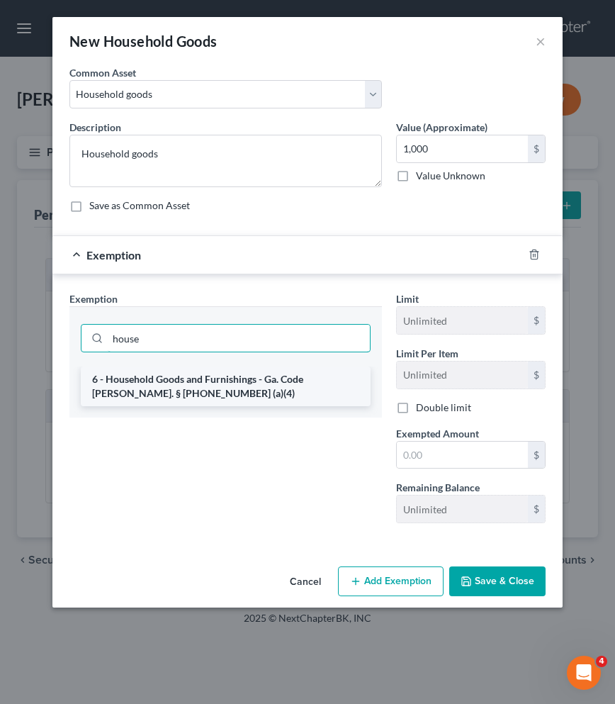
type input "house"
click at [293, 393] on li "6 - Household Goods and Furnishings - Ga. Code Ann. § 44-13-100 (a)(4)" at bounding box center [226, 386] width 290 height 40
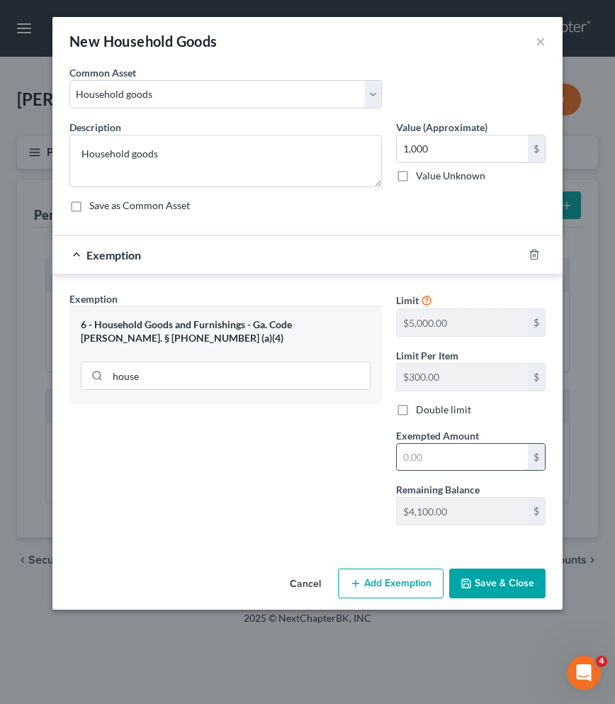
click at [430, 466] on input "text" at bounding box center [462, 457] width 131 height 27
type input "1,000"
click at [506, 581] on button "Save & Close" at bounding box center [497, 583] width 96 height 30
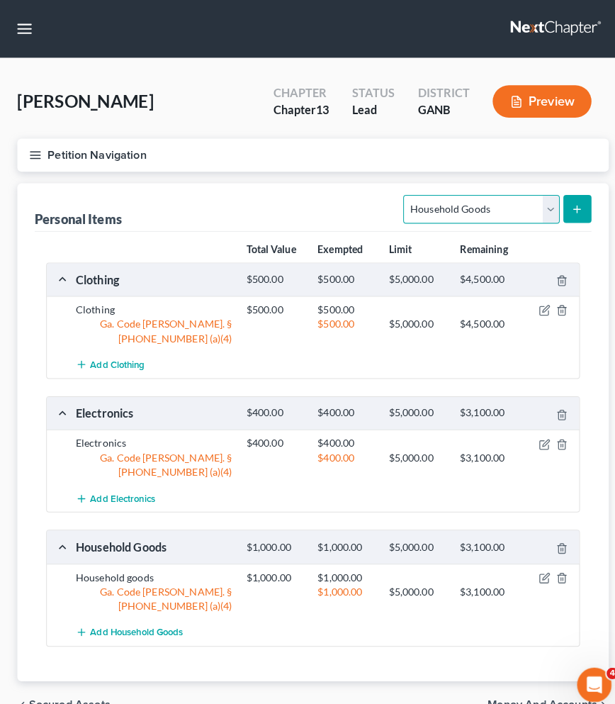
select select "firearms"
click at [570, 206] on icon "submit" at bounding box center [566, 205] width 11 height 11
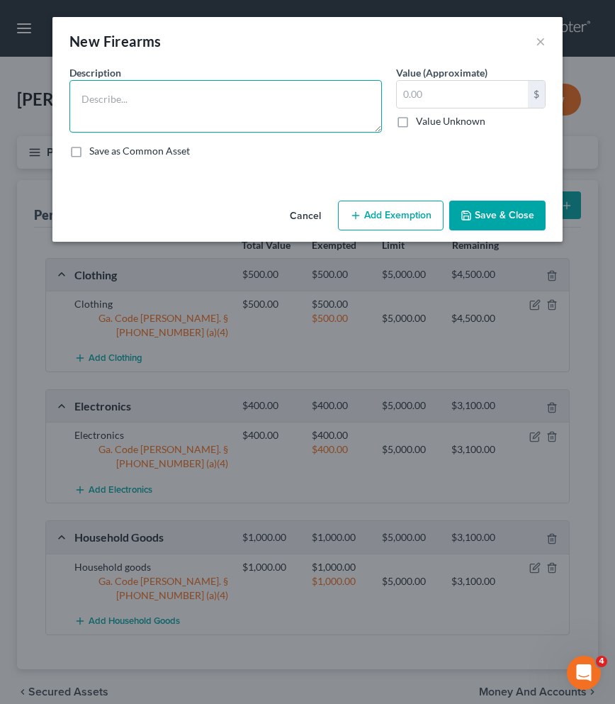
click at [254, 109] on textarea at bounding box center [225, 106] width 313 height 52
type textarea "firearms"
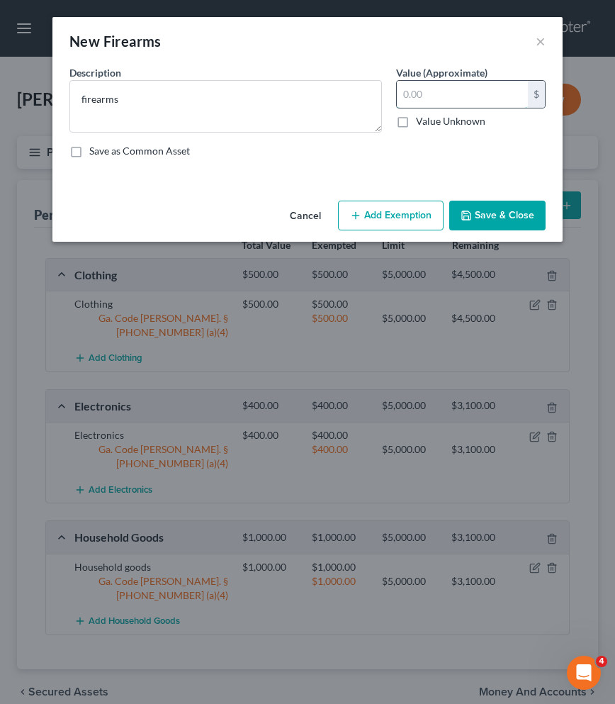
click at [482, 97] on input "text" at bounding box center [462, 94] width 131 height 27
type input "350"
click at [412, 215] on button "Add Exemption" at bounding box center [391, 216] width 106 height 30
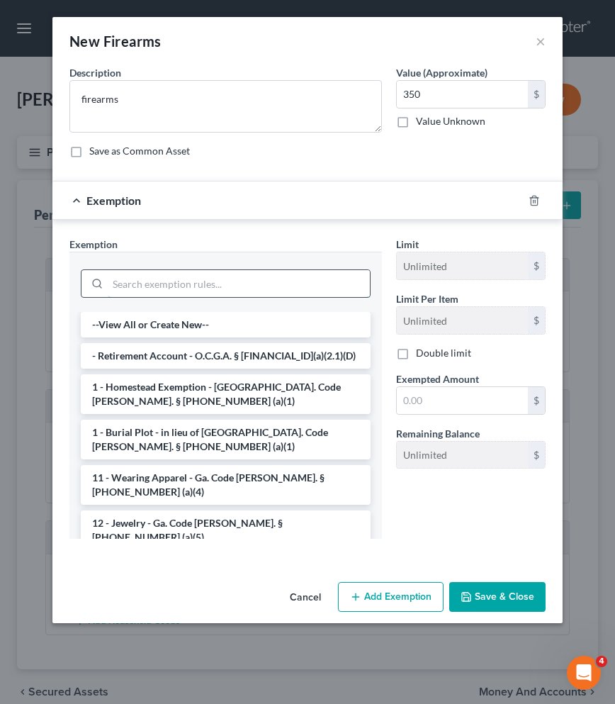
click at [207, 283] on input "search" at bounding box center [239, 283] width 262 height 27
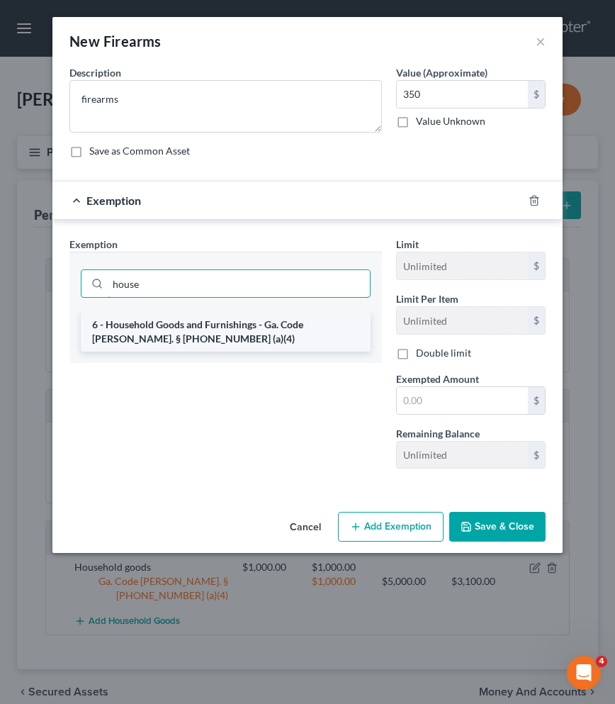
type input "house"
click at [208, 328] on li "6 - Household Goods and Furnishings - Ga. Code Ann. § 44-13-100 (a)(4)" at bounding box center [226, 332] width 290 height 40
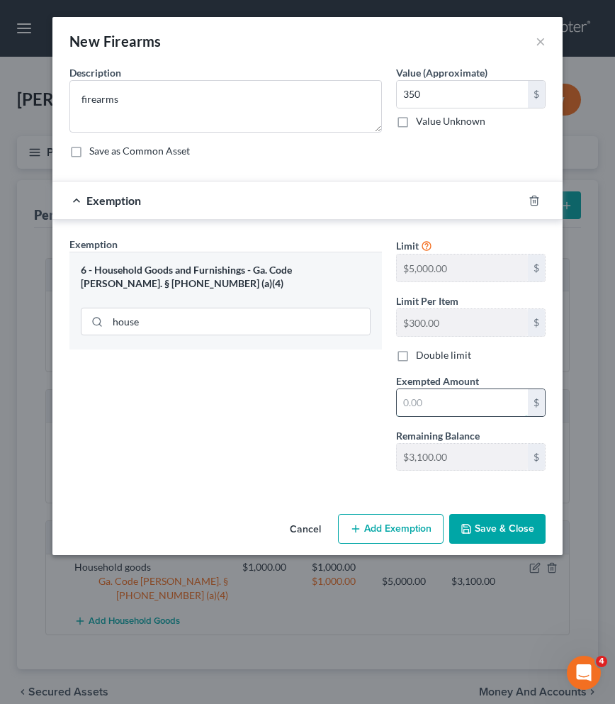
click at [432, 404] on input "text" at bounding box center [462, 402] width 131 height 27
type input "350"
click at [495, 532] on button "Save & Close" at bounding box center [497, 529] width 96 height 30
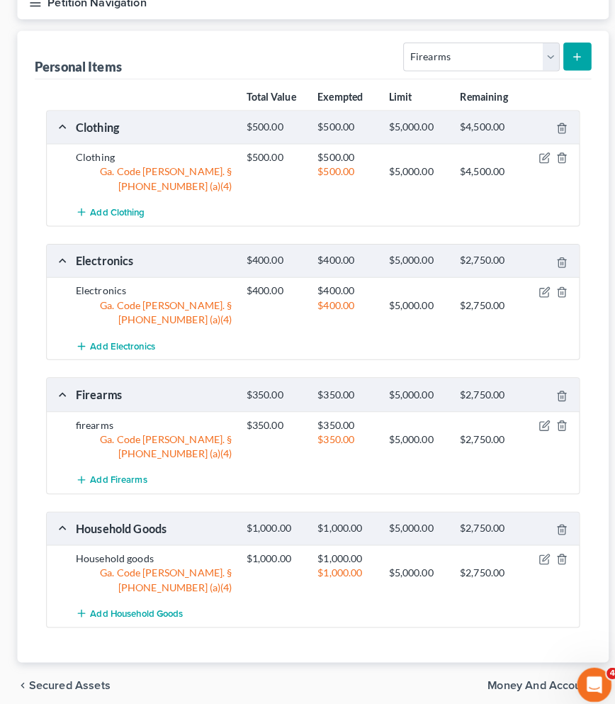
scroll to position [149, 0]
click at [500, 668] on span "Money and Accounts" at bounding box center [533, 673] width 108 height 11
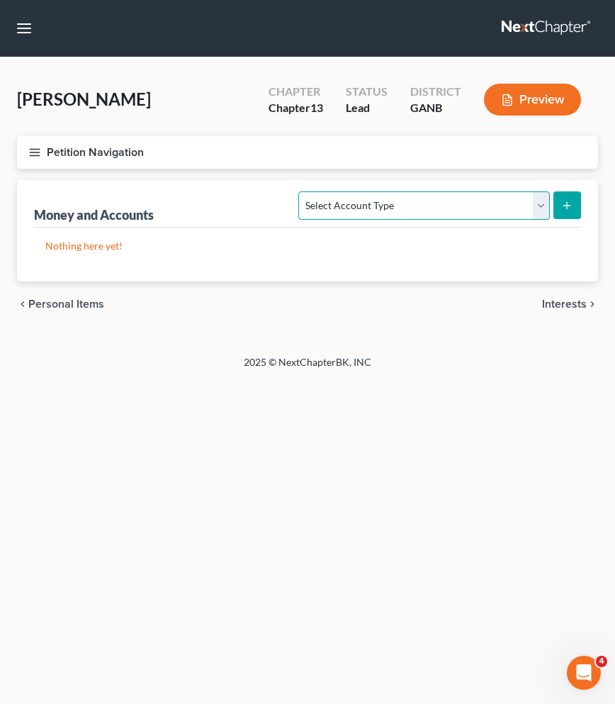
select select "checking"
click at [573, 210] on button "submit" at bounding box center [567, 205] width 28 height 28
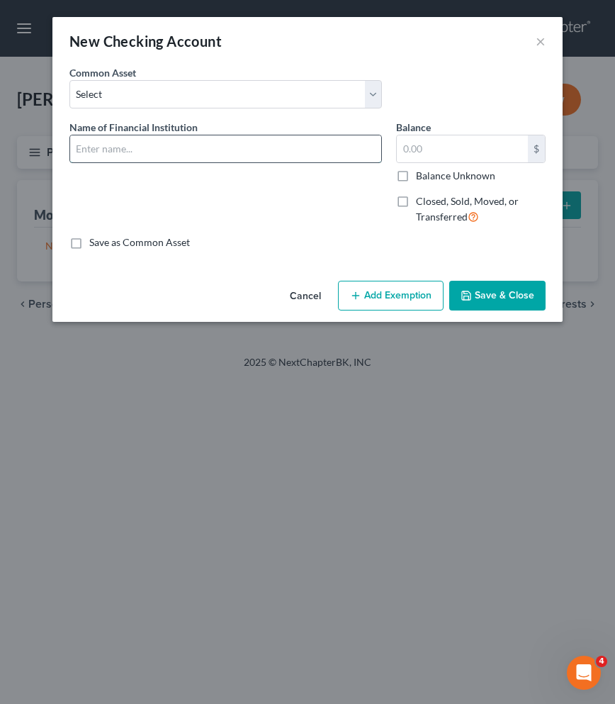
click at [247, 152] on input "text" at bounding box center [225, 148] width 311 height 27
type input "Navy FCU"
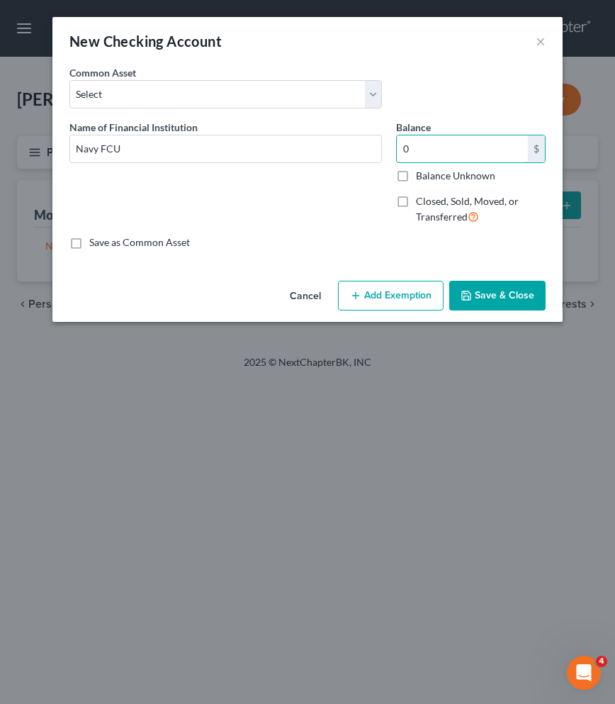
type input "0"
click at [381, 298] on button "Add Exemption" at bounding box center [391, 296] width 106 height 30
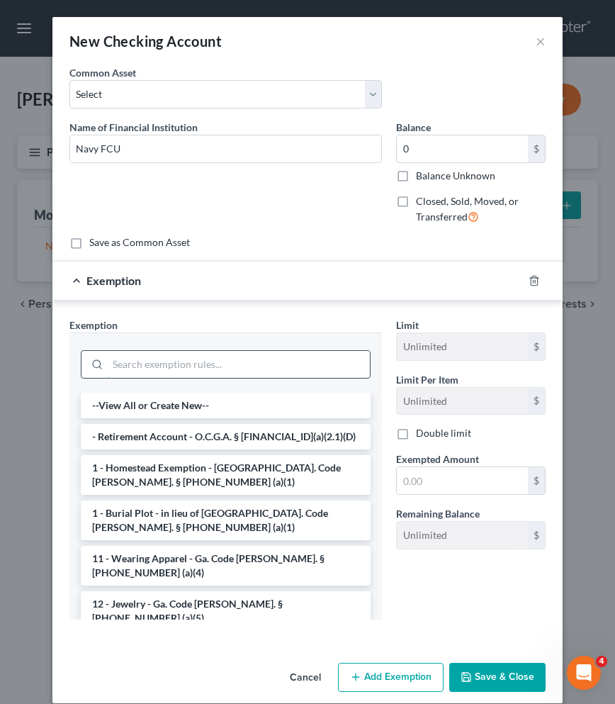
click at [274, 361] on input "search" at bounding box center [239, 364] width 262 height 27
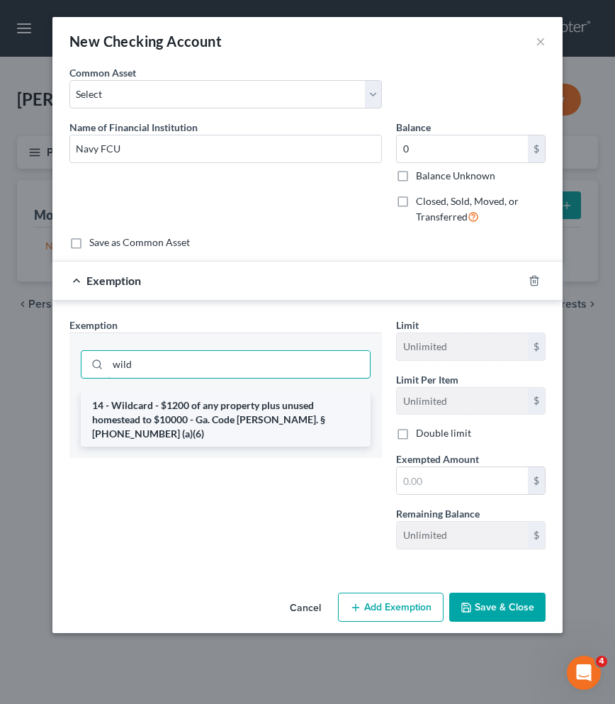
type input "wild"
click at [269, 410] on li "14 - Wildcard - $1200 of any property plus unused homestead to $10000 - Ga. Cod…" at bounding box center [226, 420] width 290 height 54
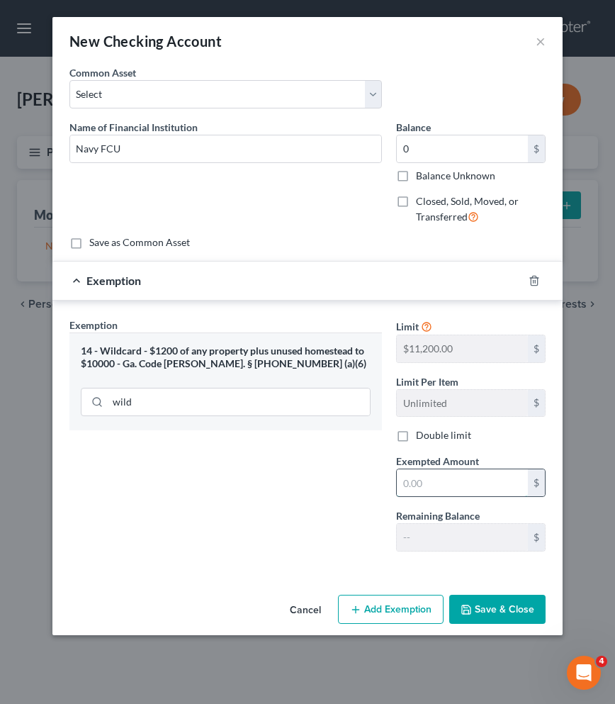
click at [423, 480] on input "text" at bounding box center [462, 482] width 131 height 27
type input "0"
click at [494, 607] on button "Save & Close" at bounding box center [497, 610] width 96 height 30
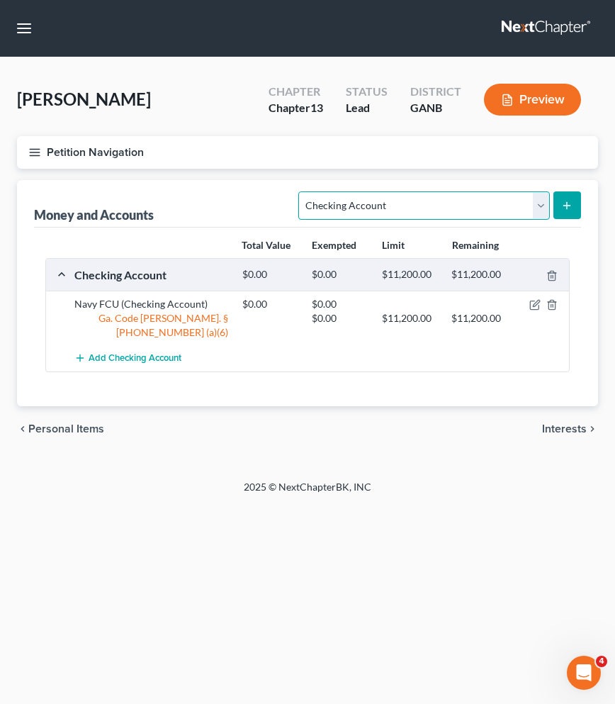
select select "other"
click at [557, 217] on button "submit" at bounding box center [567, 205] width 28 height 28
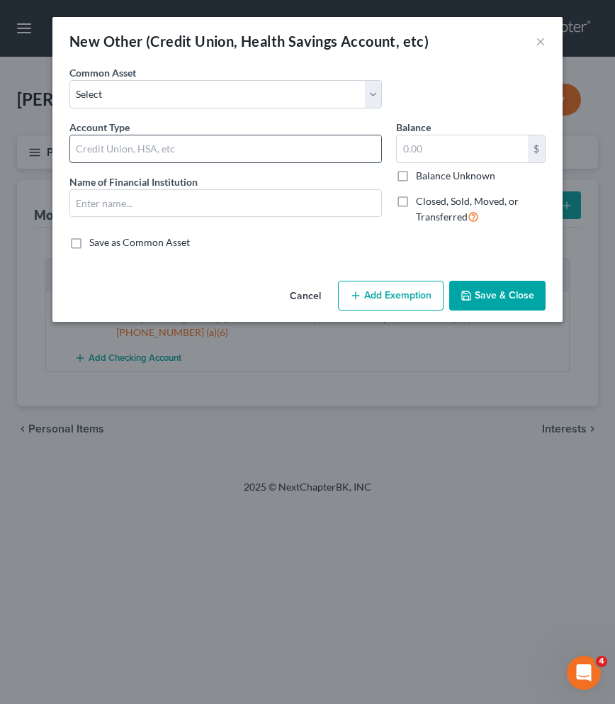
click at [278, 159] on input "text" at bounding box center [225, 148] width 311 height 27
type input "Chime"
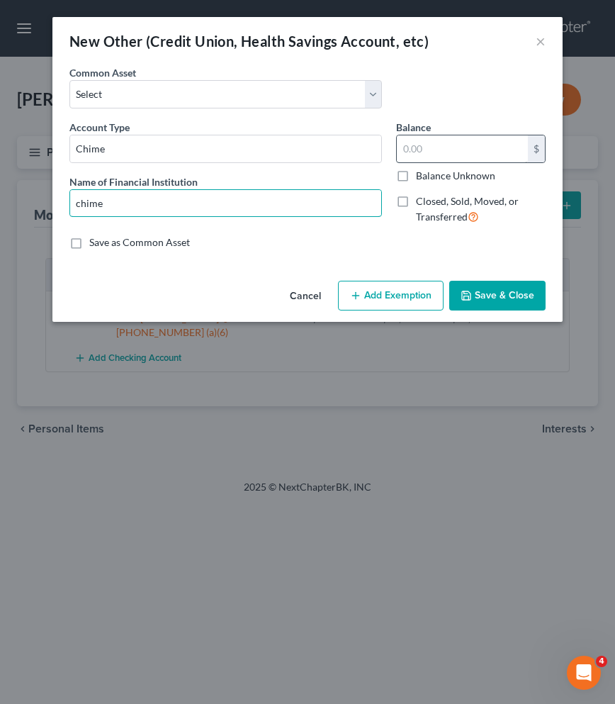
type input "chime"
click at [463, 145] on input "text" at bounding box center [462, 148] width 131 height 27
type input "0"
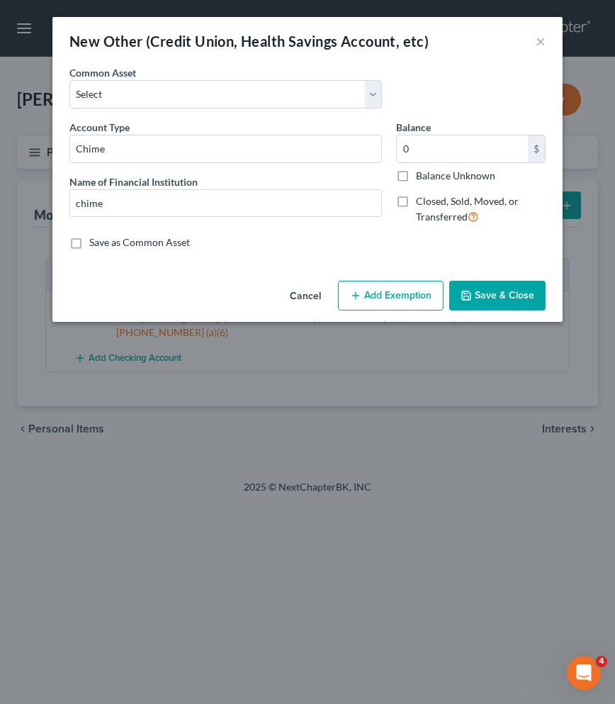
click at [360, 291] on icon "button" at bounding box center [355, 295] width 11 height 11
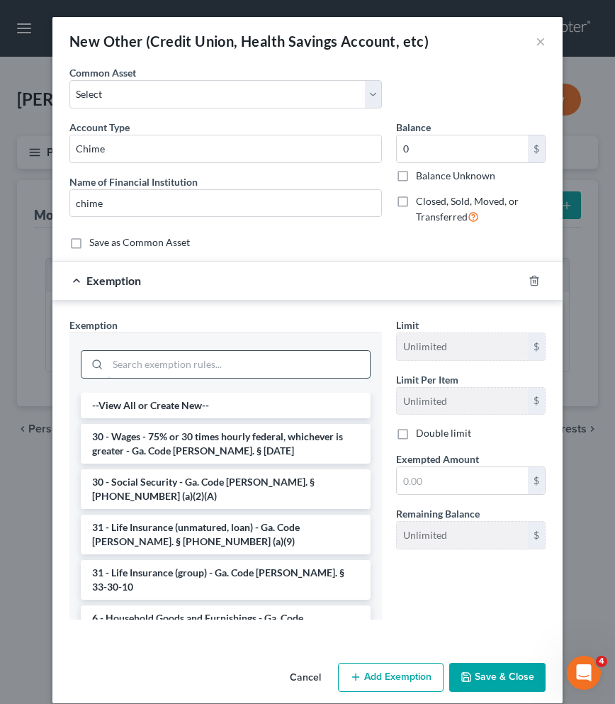
click at [230, 356] on input "search" at bounding box center [239, 364] width 262 height 27
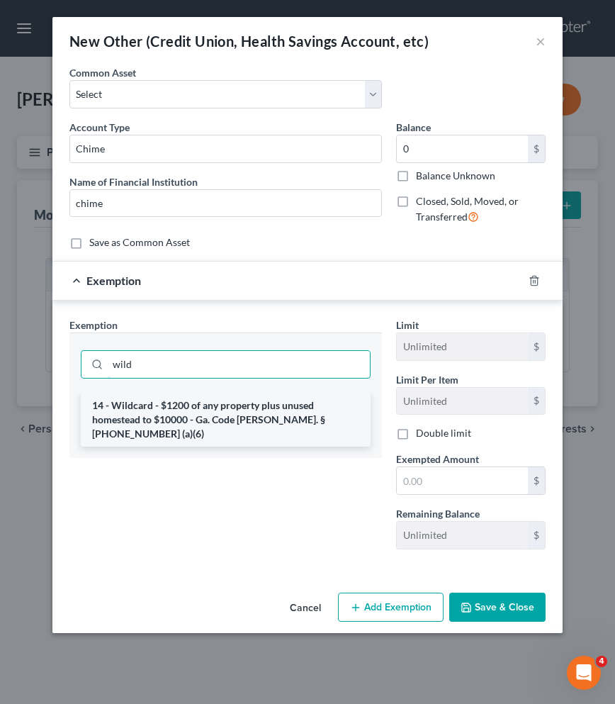
type input "wild"
click at [232, 403] on li "14 - Wildcard - $1200 of any property plus unused homestead to $10000 - Ga. Cod…" at bounding box center [226, 420] width 290 height 54
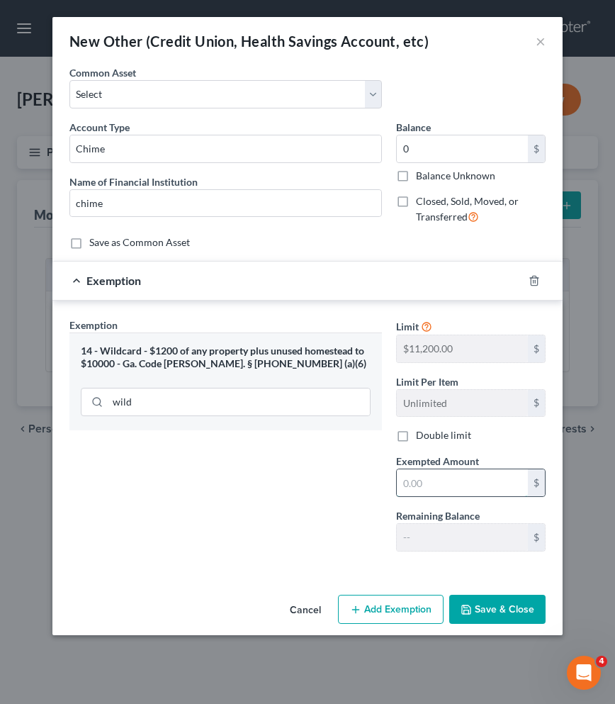
click at [457, 488] on input "text" at bounding box center [462, 482] width 131 height 27
type input "0"
click at [509, 607] on button "Save & Close" at bounding box center [497, 610] width 96 height 30
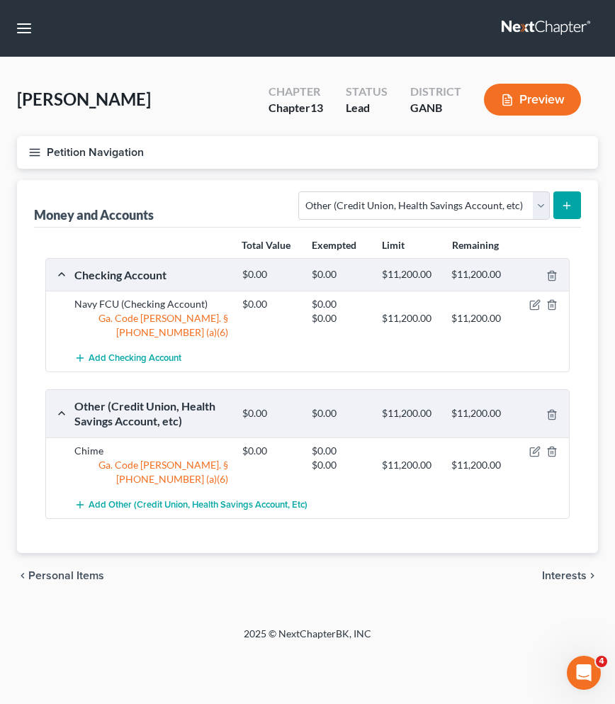
click at [579, 553] on div "chevron_left Personal Items Interests chevron_right" at bounding box center [307, 575] width 581 height 45
click at [578, 570] on span "Interests" at bounding box center [564, 575] width 45 height 11
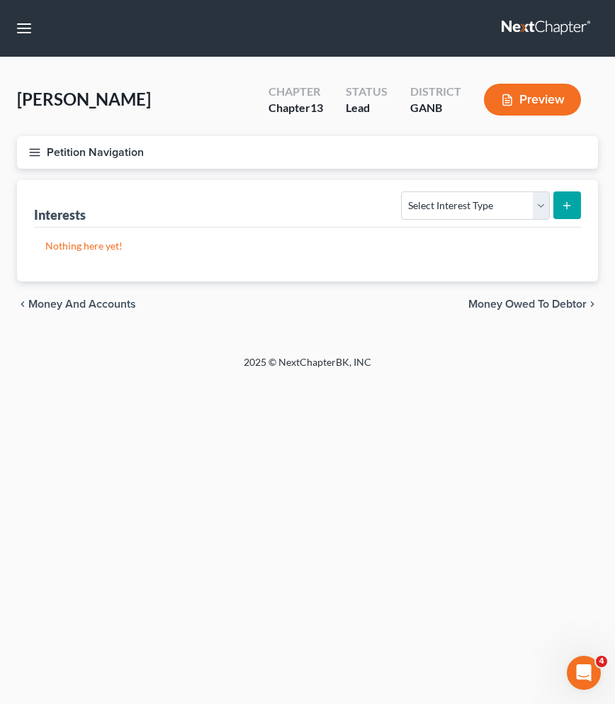
click at [126, 153] on button "Petition Navigation" at bounding box center [307, 152] width 581 height 33
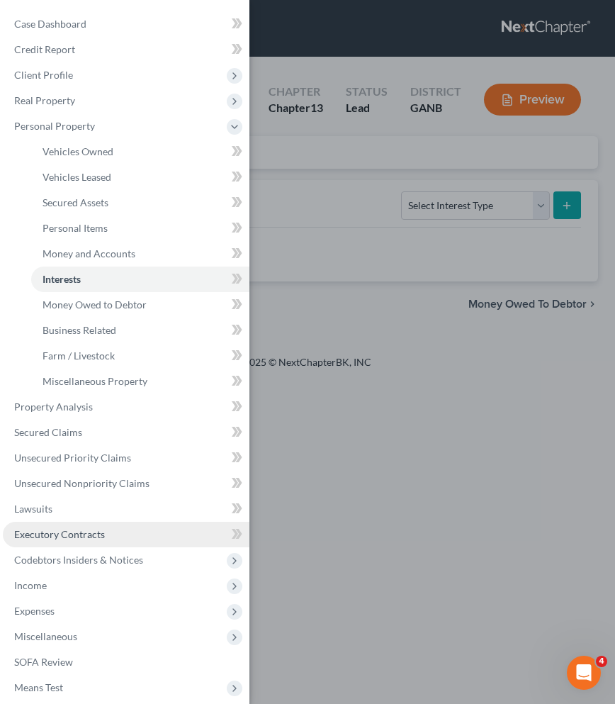
click at [78, 532] on span "Executory Contracts" at bounding box center [59, 534] width 91 height 12
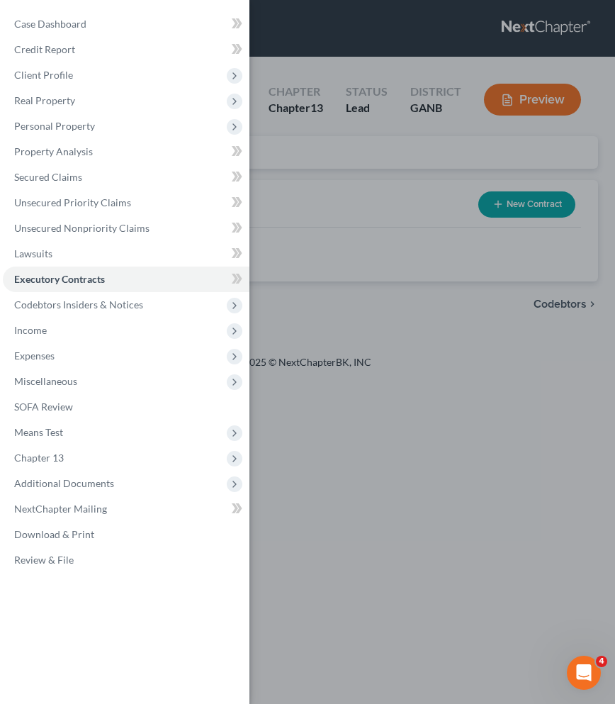
click at [367, 244] on div "Case Dashboard Payments Invoices Payments Payments Credit Report Client Profile" at bounding box center [307, 352] width 615 height 704
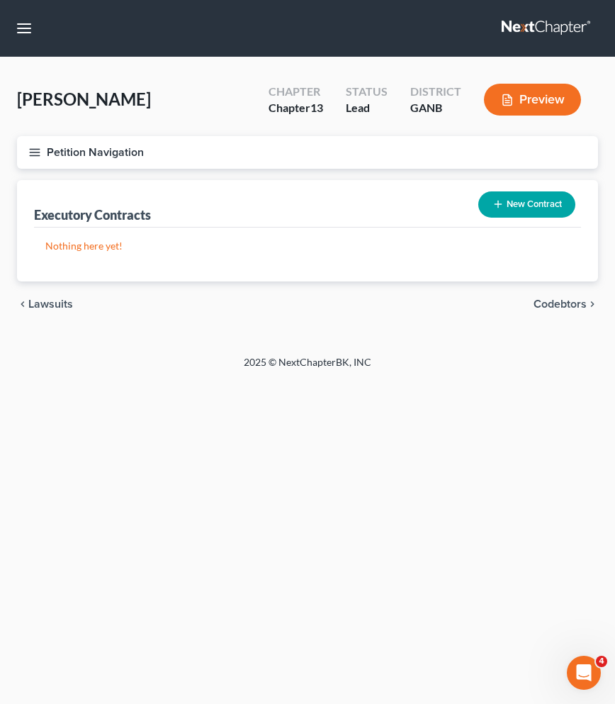
click at [513, 205] on button "New Contract" at bounding box center [526, 204] width 97 height 26
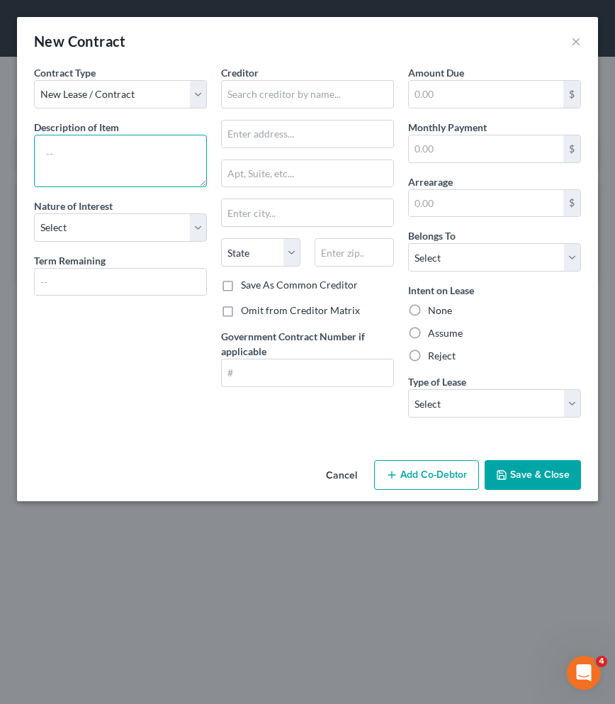
click at [134, 147] on textarea at bounding box center [120, 161] width 173 height 52
type textarea "storage unit- household goods"
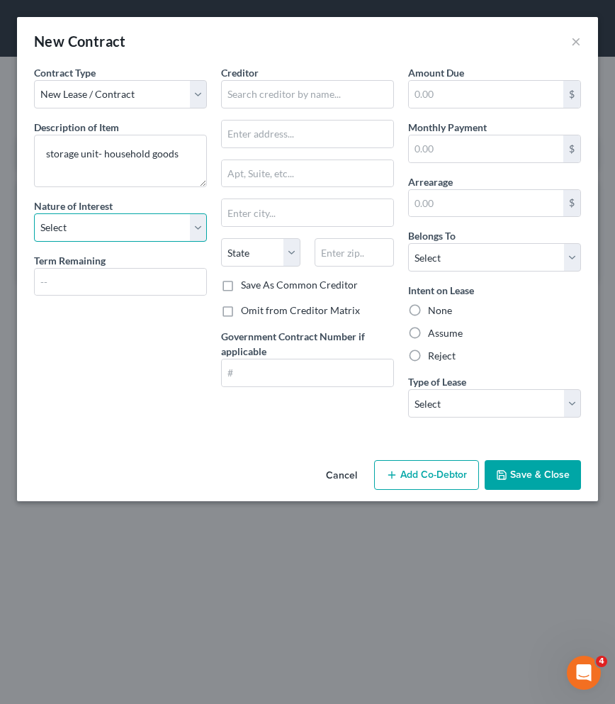
select select "3"
click at [296, 99] on input "text" at bounding box center [307, 94] width 173 height 28
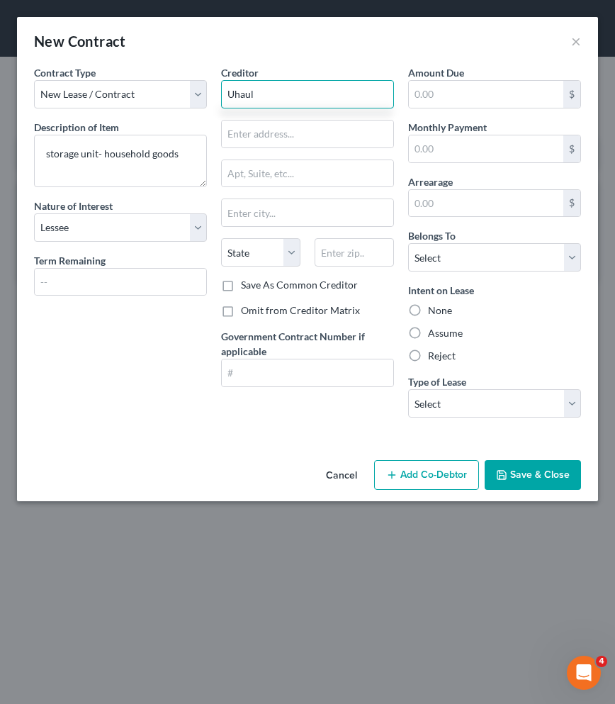
type input "Uhaul"
click at [461, 157] on input "text" at bounding box center [486, 148] width 154 height 27
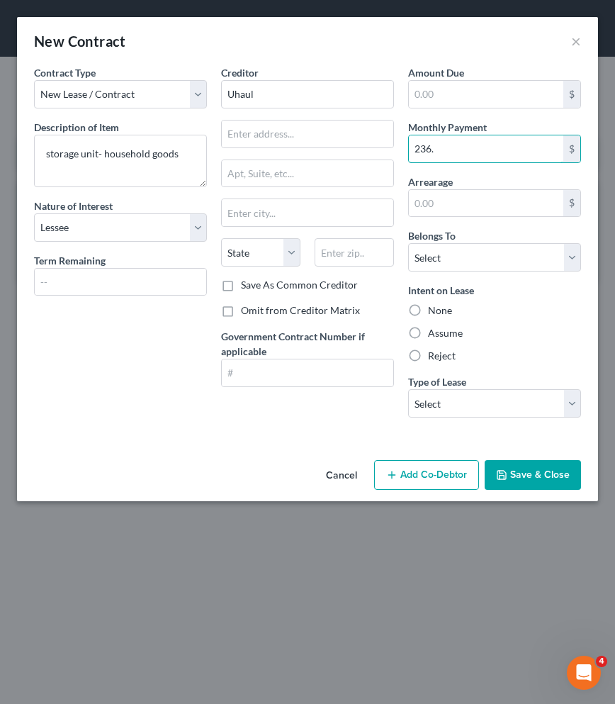
type input "236."
click at [444, 331] on label "Assume" at bounding box center [445, 333] width 35 height 14
click at [443, 331] on input "Assume" at bounding box center [438, 330] width 9 height 9
radio input "true"
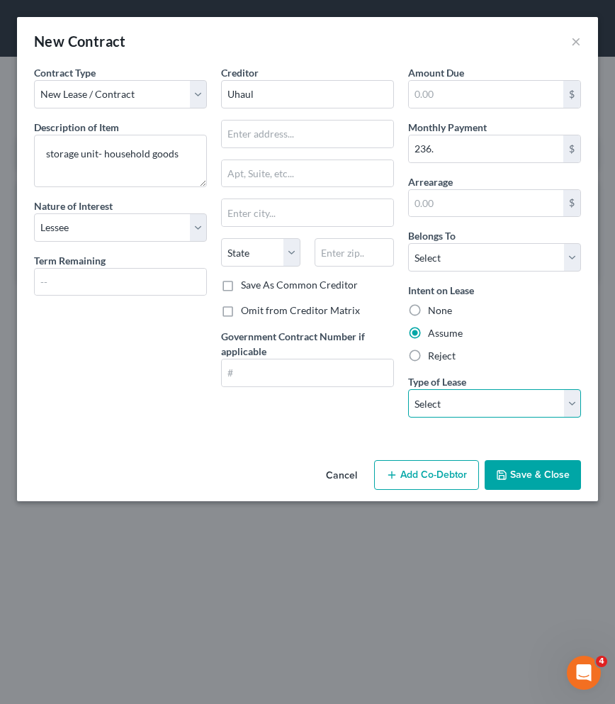
select select "2"
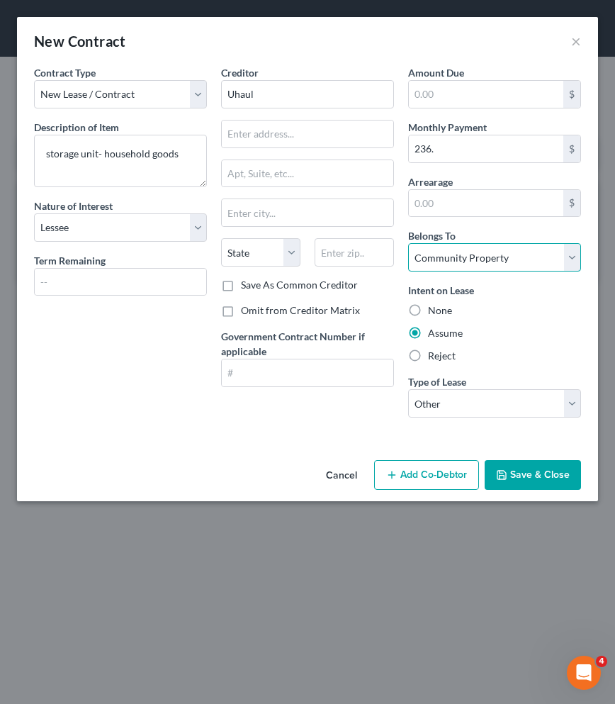
select select "3"
click at [533, 478] on button "Save & Close" at bounding box center [533, 475] width 96 height 30
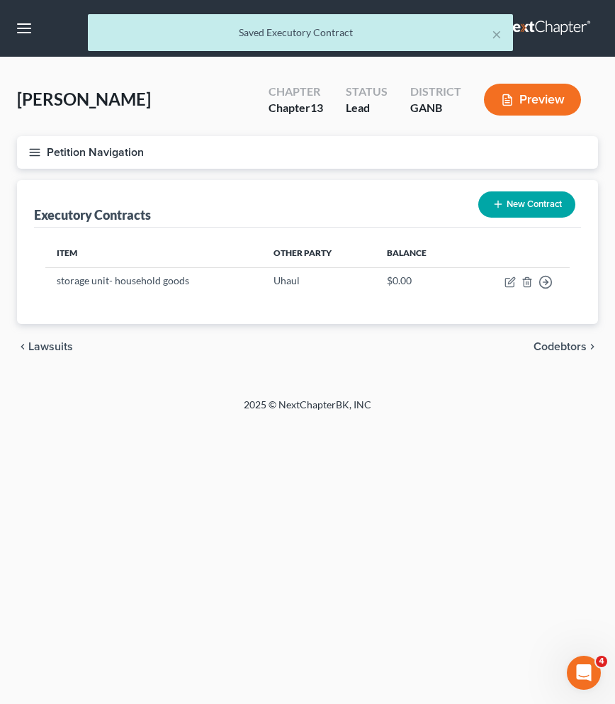
click at [108, 150] on button "Petition Navigation" at bounding box center [307, 152] width 581 height 33
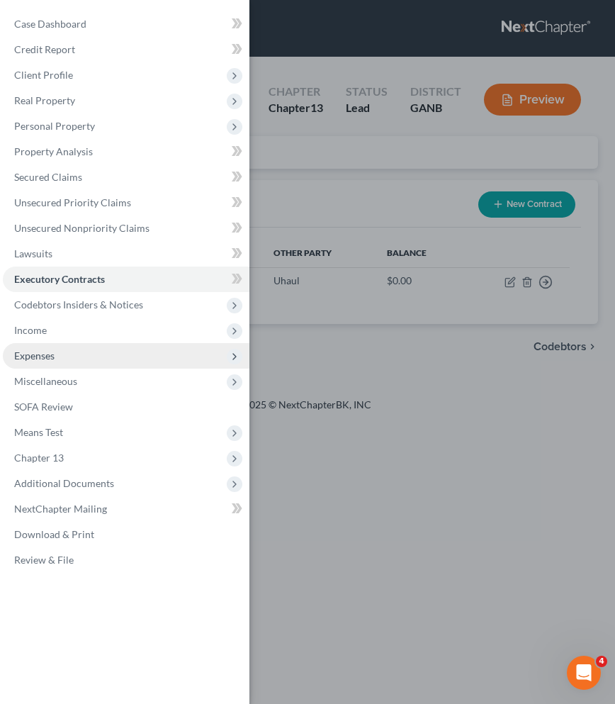
click at [78, 349] on span "Expenses" at bounding box center [126, 356] width 247 height 26
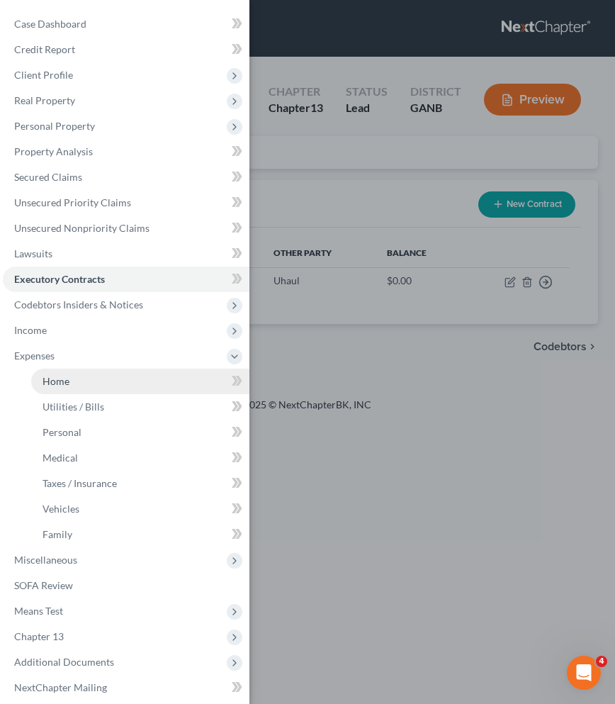
click at [105, 383] on link "Home" at bounding box center [140, 382] width 218 height 26
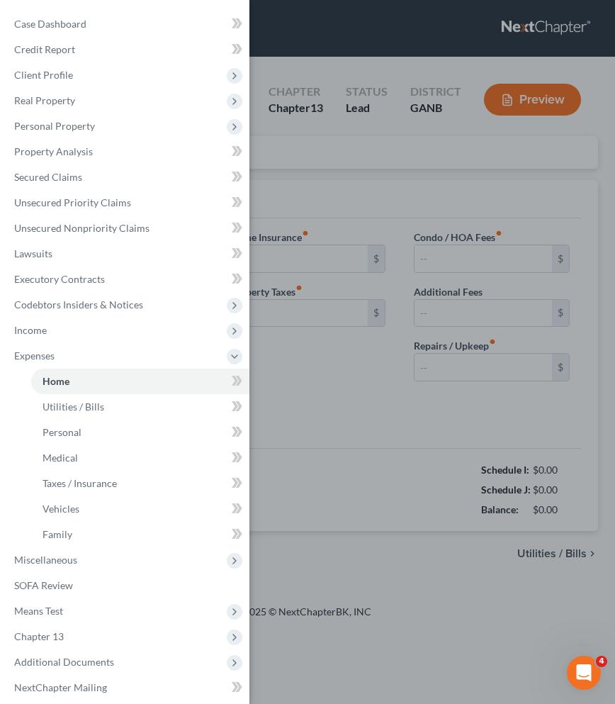
type input "0.00"
radio input "true"
type input "0.00"
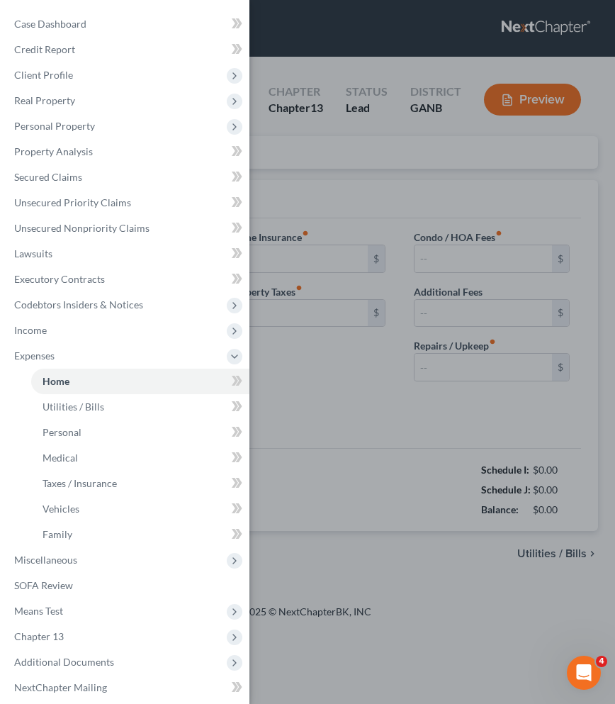
type input "0.00"
click at [258, 203] on div "Case Dashboard Payments Invoices Payments Payments Credit Report Client Profile" at bounding box center [307, 352] width 615 height 704
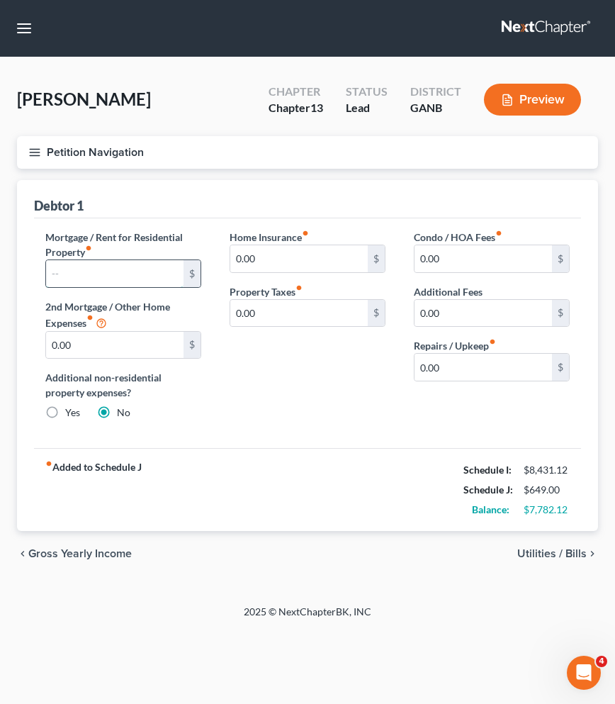
click at [125, 271] on input "text" at bounding box center [114, 273] width 137 height 27
type input "2,420"
click at [535, 553] on span "Utilities / Bills" at bounding box center [551, 553] width 69 height 11
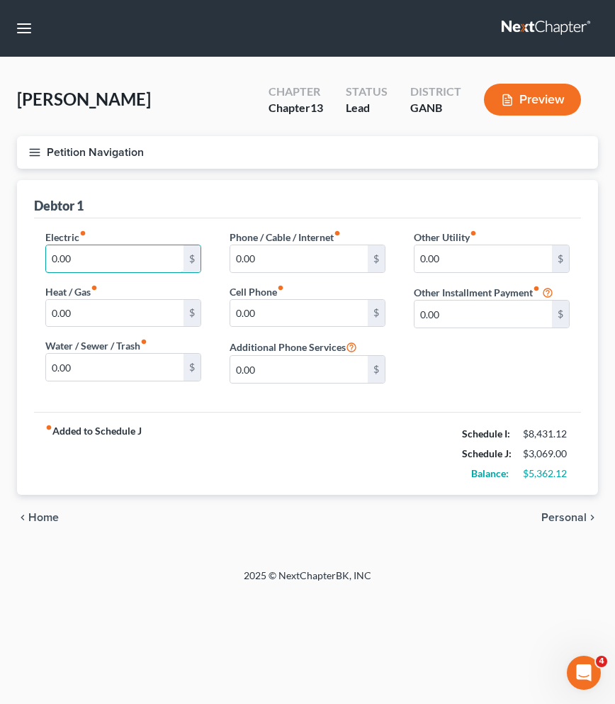
drag, startPoint x: 112, startPoint y: 255, endPoint x: -23, endPoint y: 252, distance: 134.7
click at [0, 252] on html "Home New Case Client Portal Saedi Law Group mmays@saedilawgroup.com My Account …" at bounding box center [307, 352] width 615 height 704
type input "350"
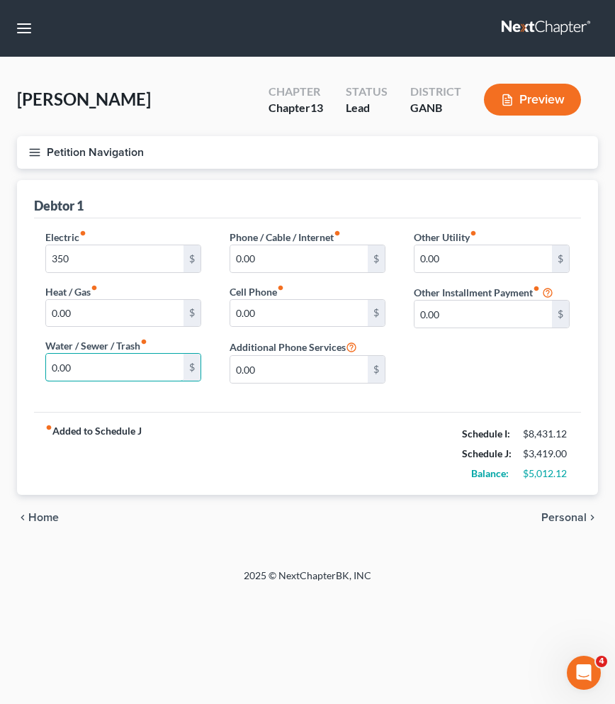
drag, startPoint x: 82, startPoint y: 367, endPoint x: 11, endPoint y: 363, distance: 71.0
click at [12, 364] on div "Home Utilities / Bills Personal Medical Taxes / Insurance Vehicles Family Debto…" at bounding box center [307, 360] width 595 height 360
type input "113"
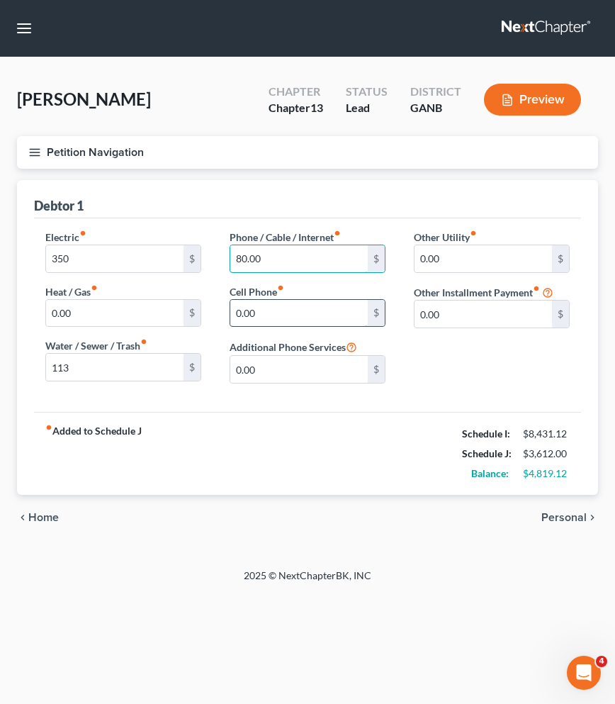
type input "80.00"
drag, startPoint x: 288, startPoint y: 313, endPoint x: 192, endPoint y: 312, distance: 95.7
type input "334"
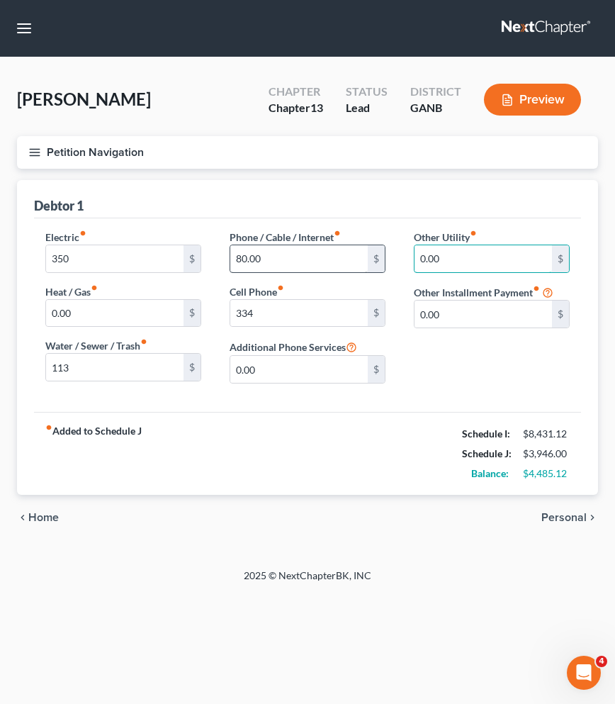
drag, startPoint x: 447, startPoint y: 256, endPoint x: 361, endPoint y: 255, distance: 85.8
click at [361, 255] on div "Electric fiber_manual_record 350 $ Heat / Gas fiber_manual_record 0.00 $ Water …" at bounding box center [307, 312] width 553 height 165
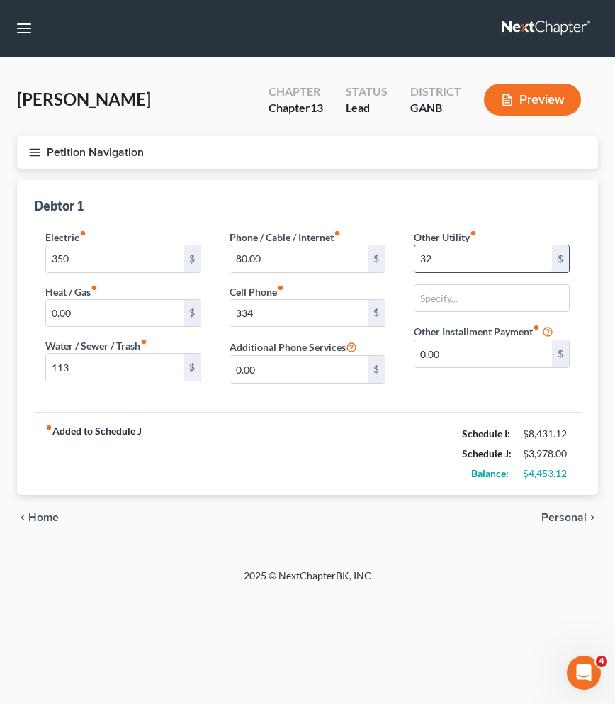
type input "3"
type input "21"
click at [496, 295] on input "text" at bounding box center [492, 298] width 154 height 27
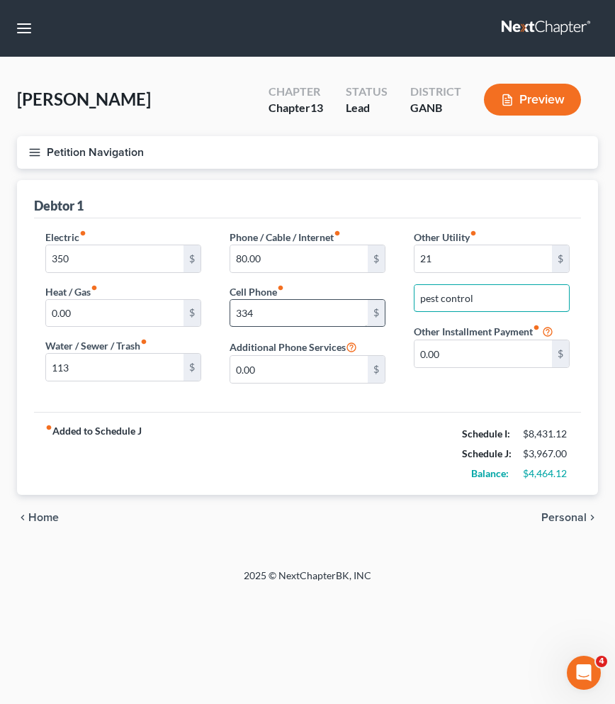
drag, startPoint x: 467, startPoint y: 301, endPoint x: 352, endPoint y: 309, distance: 115.8
click at [352, 309] on div "Electric fiber_manual_record 350 $ Heat / Gas fiber_manual_record 0.00 $ Water …" at bounding box center [307, 312] width 553 height 165
type input "pest cont"
drag, startPoint x: 483, startPoint y: 293, endPoint x: 362, endPoint y: 291, distance: 120.5
click at [362, 291] on div "Electric fiber_manual_record 350 $ Heat / Gas fiber_manual_record 0.00 $ Water …" at bounding box center [307, 312] width 553 height 165
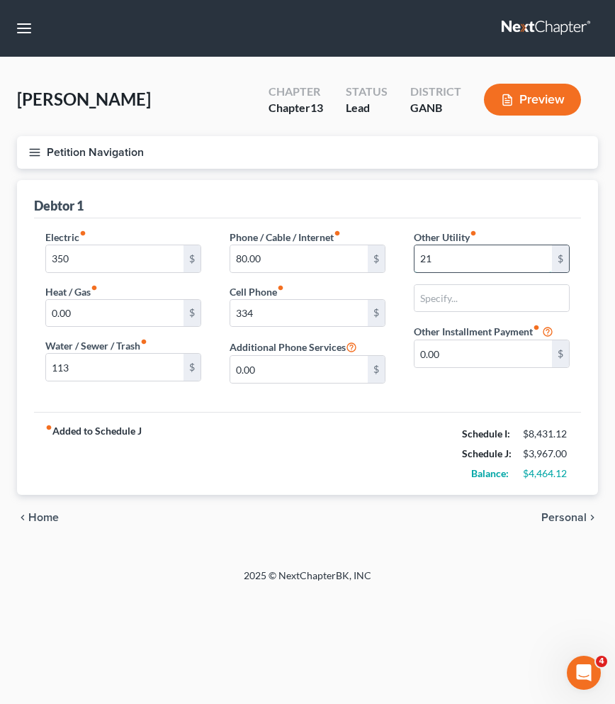
drag, startPoint x: 434, startPoint y: 252, endPoint x: 414, endPoint y: 252, distance: 19.8
click at [415, 252] on input "21" at bounding box center [483, 258] width 137 height 27
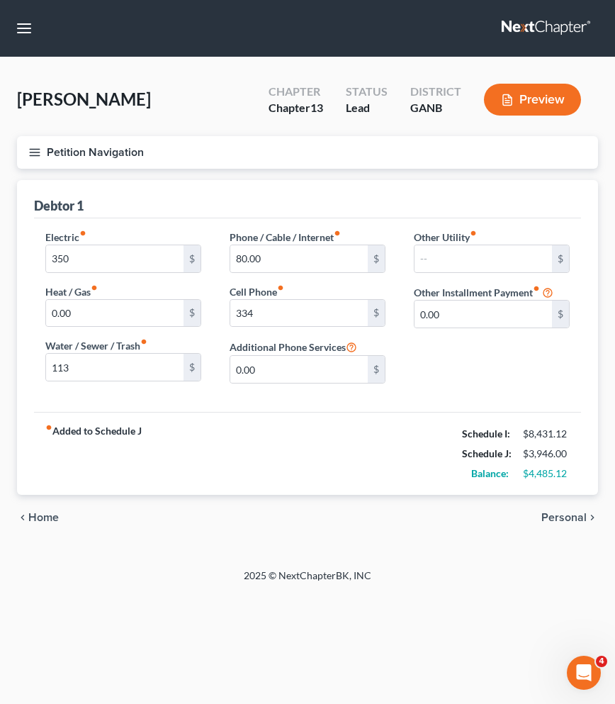
click at [51, 519] on span "Home" at bounding box center [43, 517] width 30 height 11
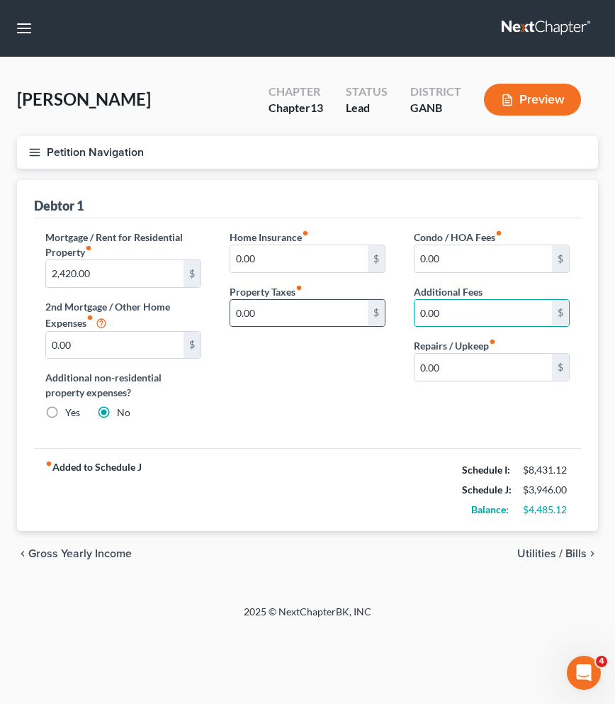
drag, startPoint x: 472, startPoint y: 313, endPoint x: 378, endPoint y: 311, distance: 93.6
click at [378, 311] on div "Mortgage / Rent for Residential Property fiber_manual_record 2,420.00 $ 2nd Mor…" at bounding box center [307, 331] width 553 height 202
type input "21"
drag, startPoint x: 444, startPoint y: 313, endPoint x: 375, endPoint y: 300, distance: 69.9
click at [375, 300] on div "Mortgage / Rent for Residential Property fiber_manual_record 2,420.00 $ 2nd Mor…" at bounding box center [307, 331] width 553 height 202
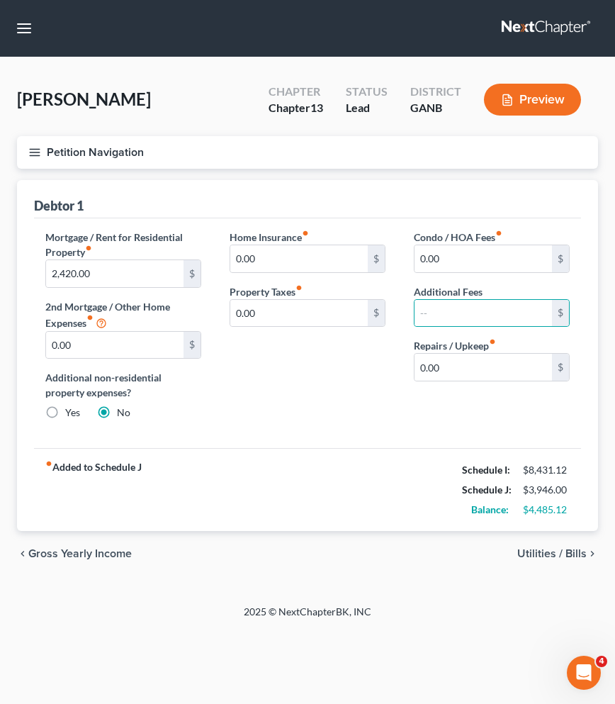
click at [547, 556] on span "Utilities / Bills" at bounding box center [551, 553] width 69 height 11
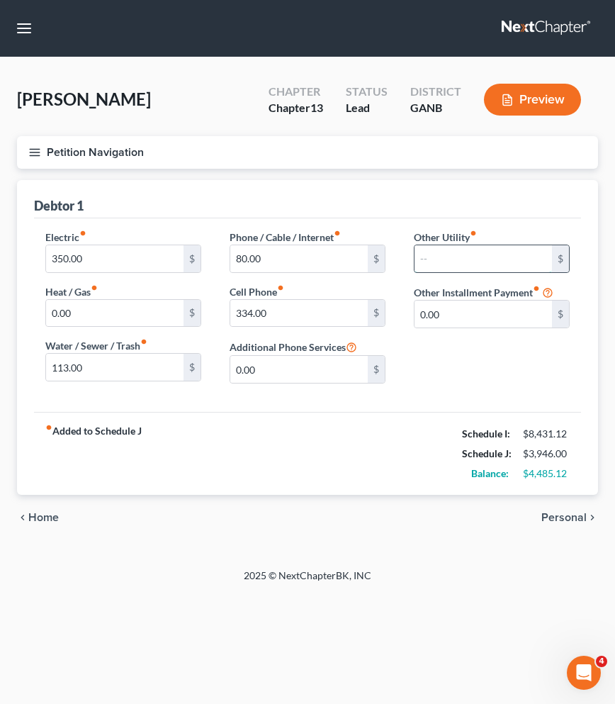
click at [477, 262] on input "text" at bounding box center [483, 258] width 137 height 27
type input "21"
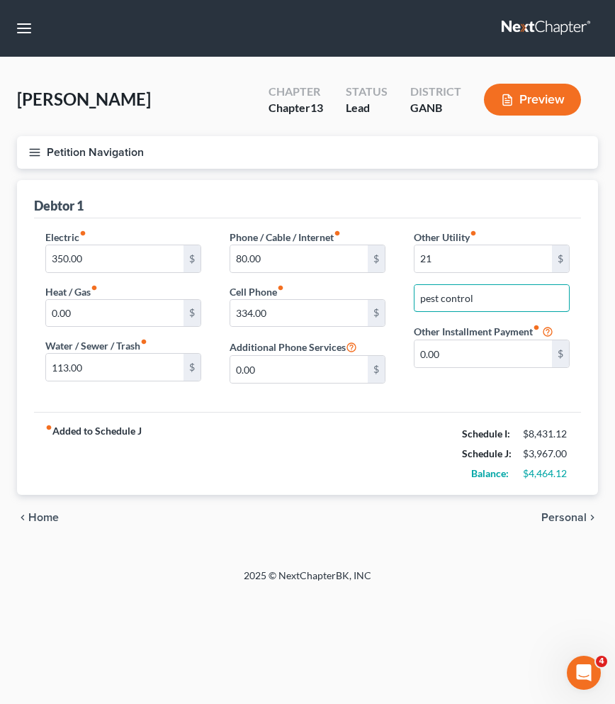
type input "pest control"
click at [552, 515] on span "Personal" at bounding box center [563, 517] width 45 height 11
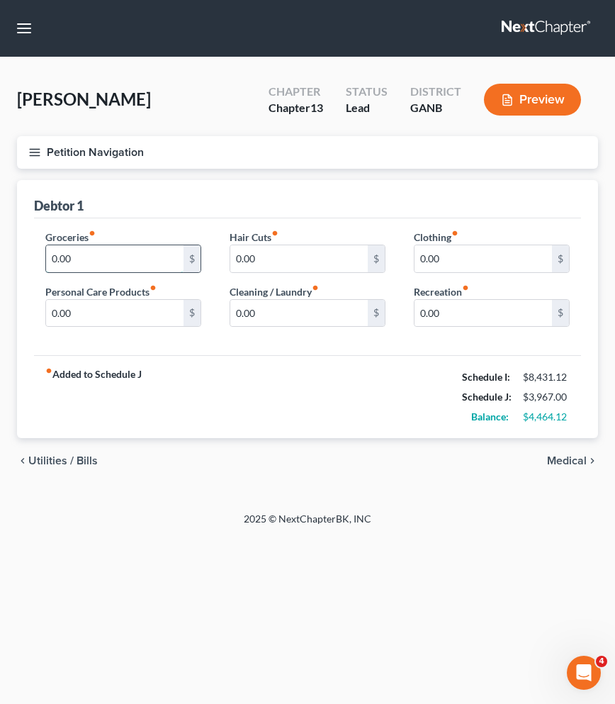
click at [137, 262] on input "0.00" at bounding box center [114, 258] width 137 height 27
type input "1,800"
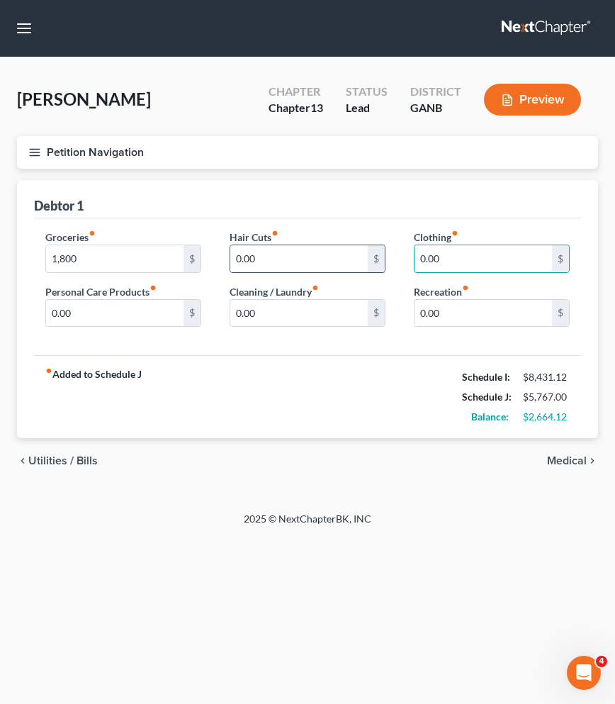
drag, startPoint x: 450, startPoint y: 261, endPoint x: 383, endPoint y: 254, distance: 66.9
click at [386, 256] on div "Groceries fiber_manual_record 1,800 $ Personal Care Products fiber_manual_recor…" at bounding box center [307, 284] width 553 height 109
type input "475"
click at [165, 324] on input "0.00" at bounding box center [114, 313] width 137 height 27
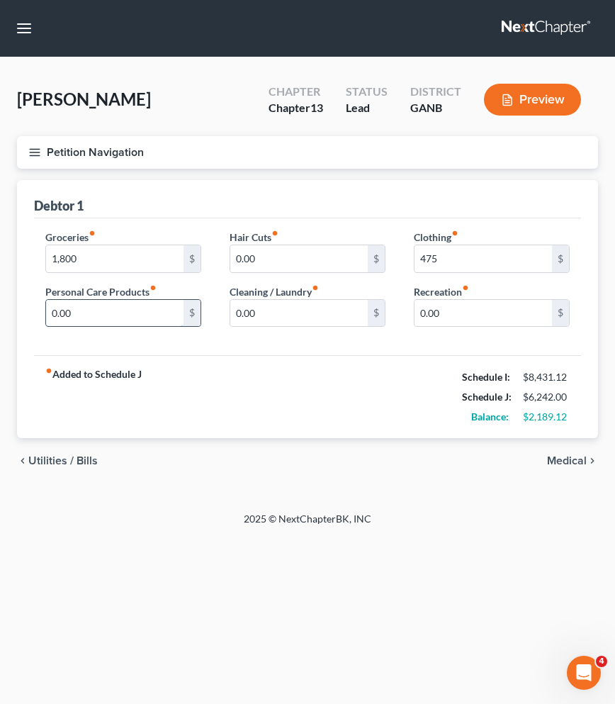
click at [165, 324] on input "0.00" at bounding box center [114, 313] width 137 height 27
type input "390"
click at [570, 459] on span "Medical" at bounding box center [567, 460] width 40 height 11
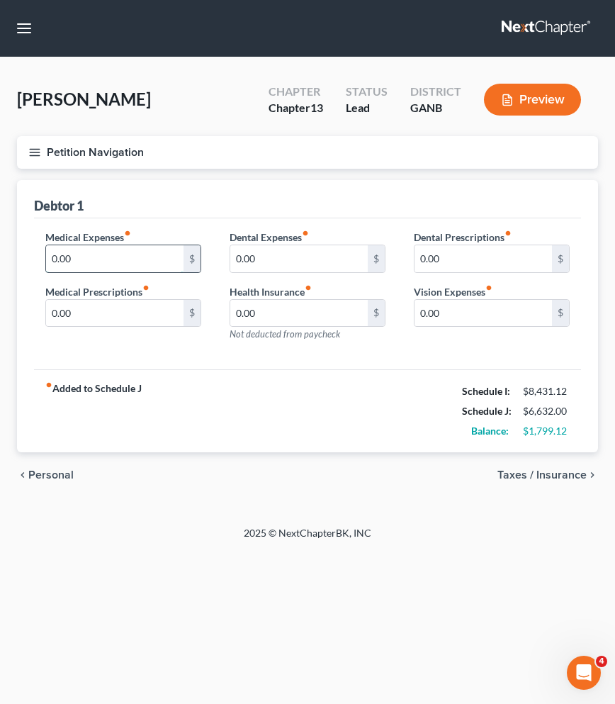
click at [50, 257] on input "0.00" at bounding box center [114, 258] width 137 height 27
type input "100.00"
click at [531, 476] on span "Taxes / Insurance" at bounding box center [541, 474] width 89 height 11
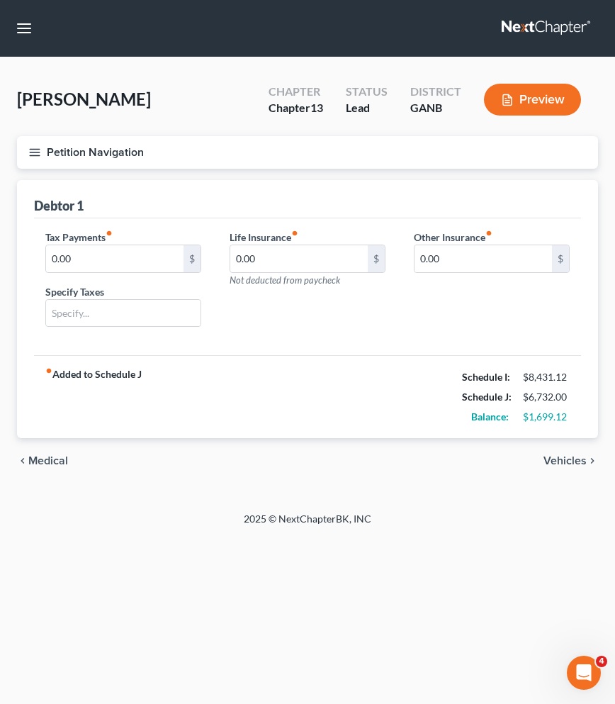
click at [557, 459] on span "Vehicles" at bounding box center [565, 460] width 43 height 11
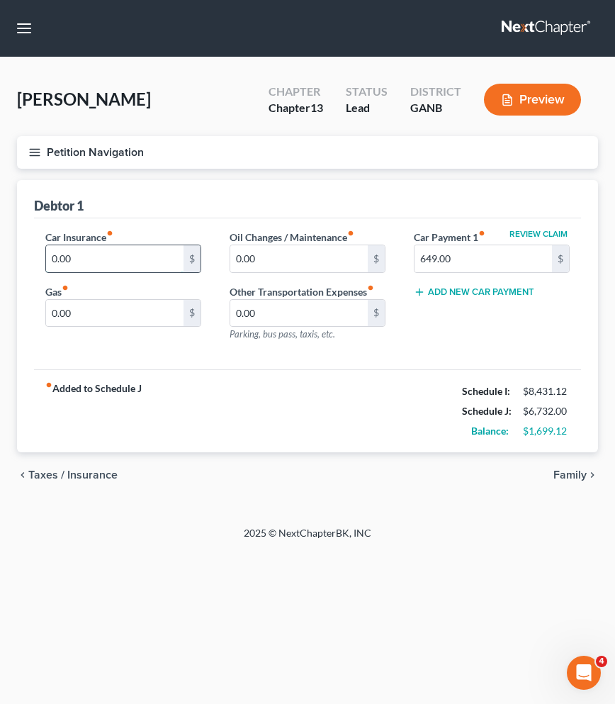
click at [102, 257] on input "0.00" at bounding box center [114, 258] width 137 height 27
type input "135"
drag, startPoint x: 87, startPoint y: 308, endPoint x: 21, endPoint y: 305, distance: 65.9
click at [21, 305] on div "Debtor 1 Car Insurance fiber_manual_record 135 $ Gas fiber_manual_record 0.00 $…" at bounding box center [307, 316] width 581 height 273
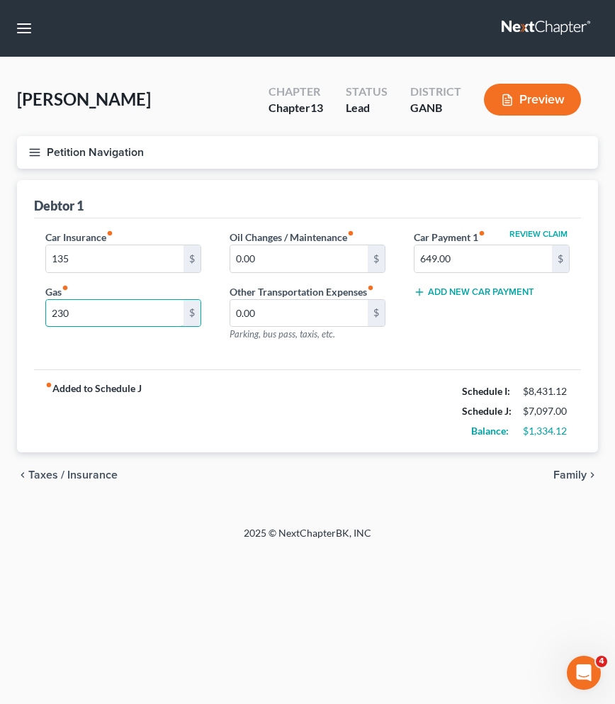
type input "230"
click at [577, 471] on span "Family" at bounding box center [569, 474] width 33 height 11
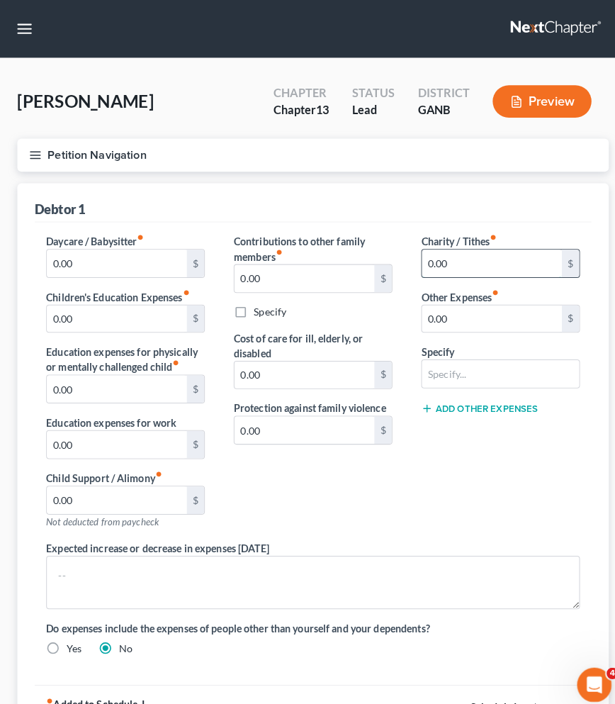
click at [420, 258] on input "0.00" at bounding box center [483, 258] width 137 height 27
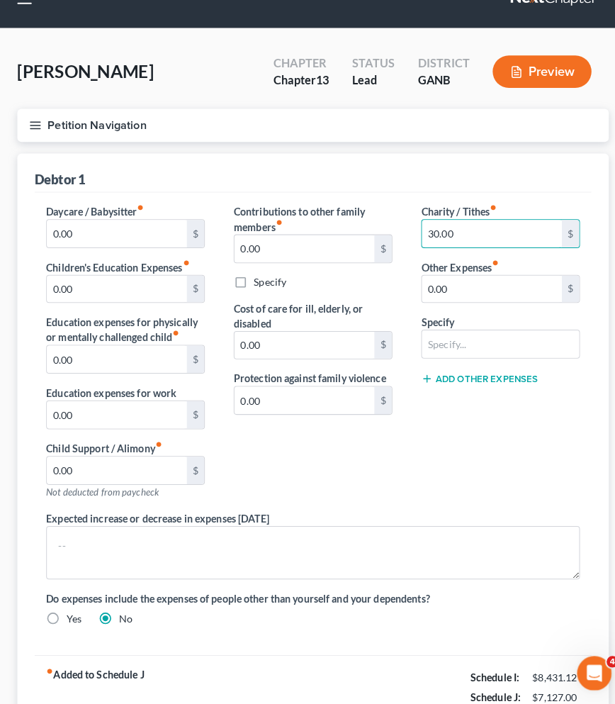
scroll to position [20, 0]
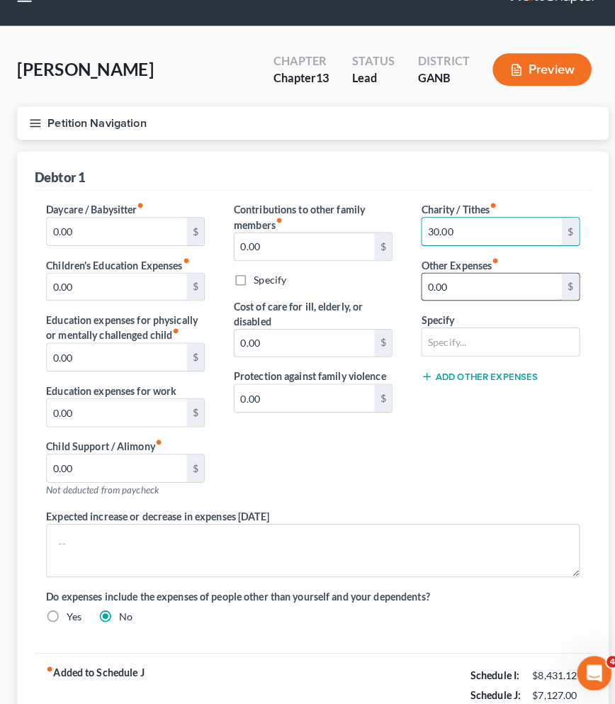
type input "30.00"
drag, startPoint x: 469, startPoint y: 279, endPoint x: 376, endPoint y: 273, distance: 93.7
click at [376, 273] on div "Daycare / Babysitter fiber_manual_record 0.00 $ Children's Education Expenses f…" at bounding box center [307, 423] width 553 height 426
type input "50"
click at [442, 339] on input "text" at bounding box center [492, 347] width 154 height 27
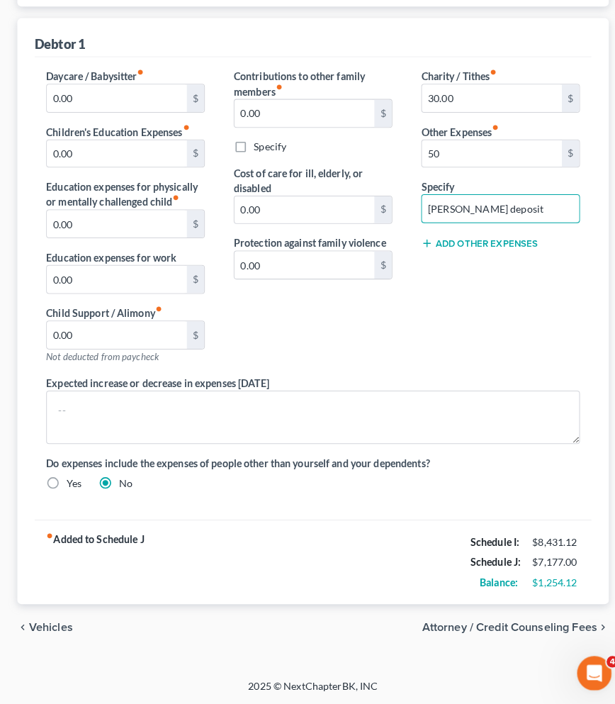
scroll to position [159, 0]
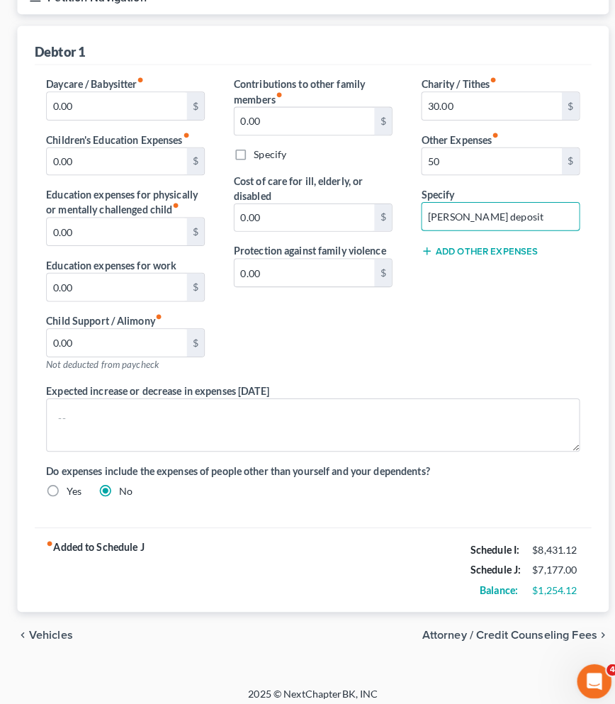
type input "Jett deposit"
click at [51, 622] on span "Vehicles" at bounding box center [49, 627] width 43 height 11
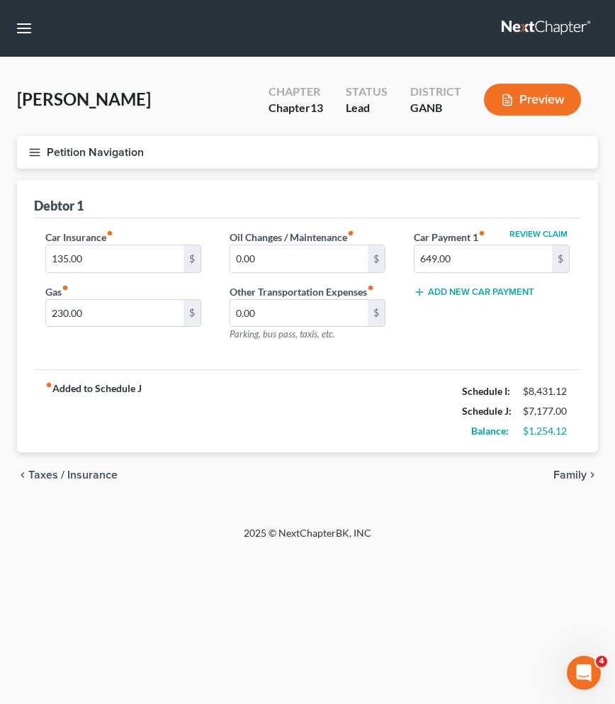
click at [67, 473] on span "Taxes / Insurance" at bounding box center [72, 474] width 89 height 11
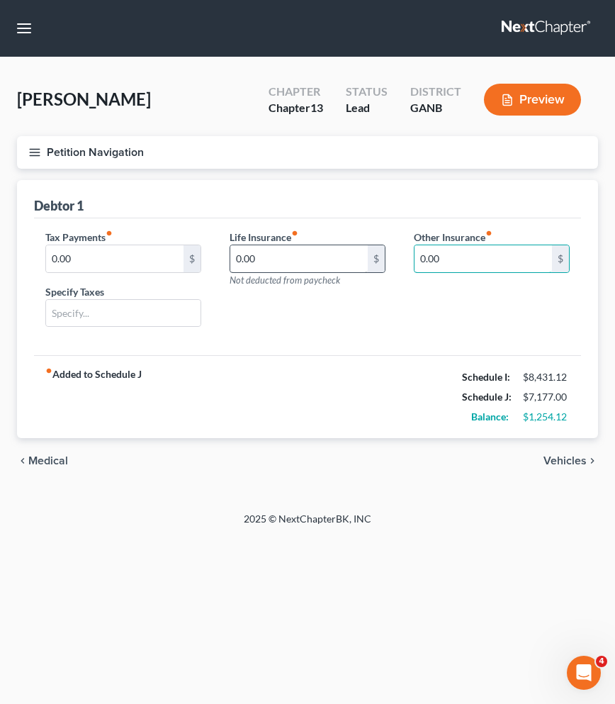
drag, startPoint x: 512, startPoint y: 258, endPoint x: 327, endPoint y: 257, distance: 185.7
click at [327, 257] on div "Tax Payments fiber_manual_record 0.00 $ Specify Taxes Life Insurance fiber_manu…" at bounding box center [307, 284] width 553 height 109
type input "45"
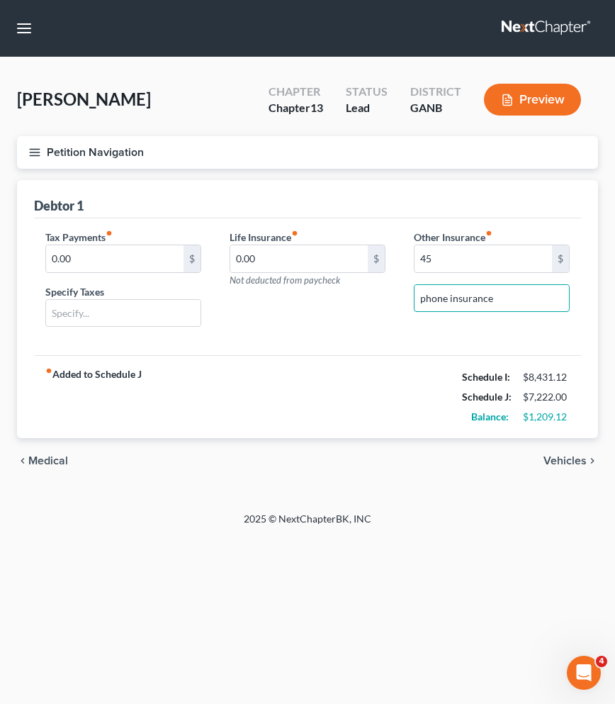
type input "phone insurance"
click at [55, 143] on button "Petition Navigation" at bounding box center [307, 152] width 581 height 33
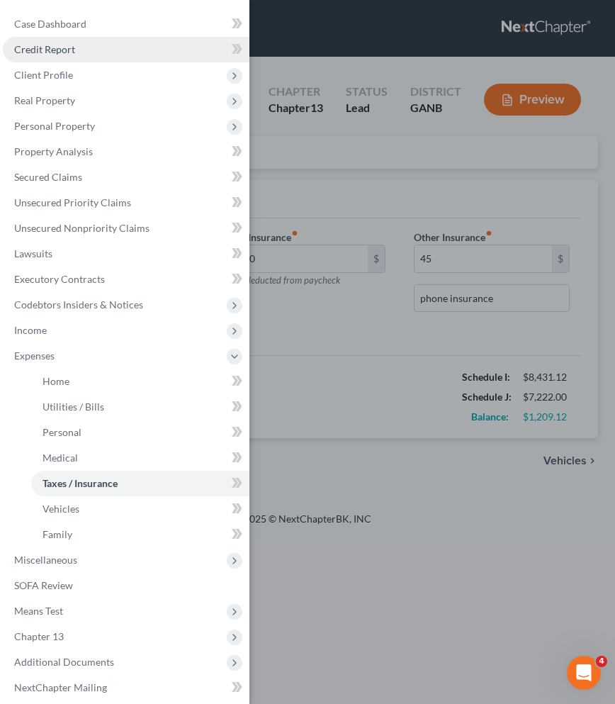
click at [47, 52] on span "Credit Report" at bounding box center [44, 49] width 61 height 12
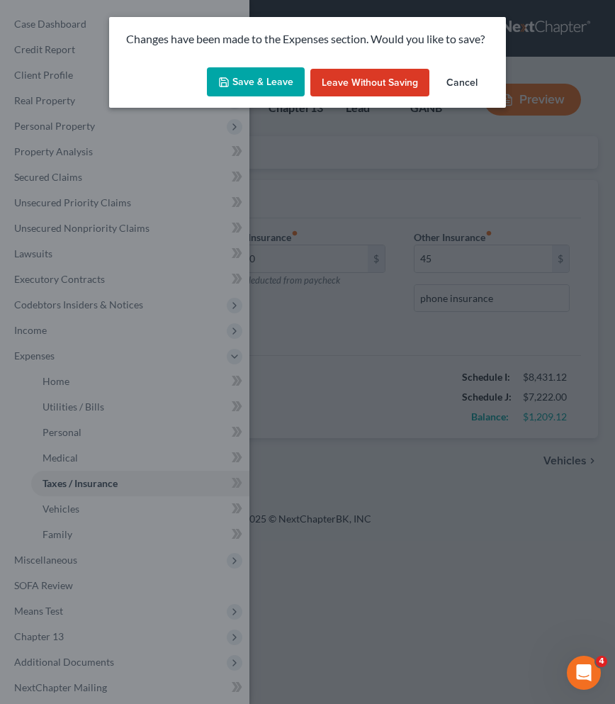
click at [235, 79] on button "Save & Leave" at bounding box center [256, 82] width 98 height 30
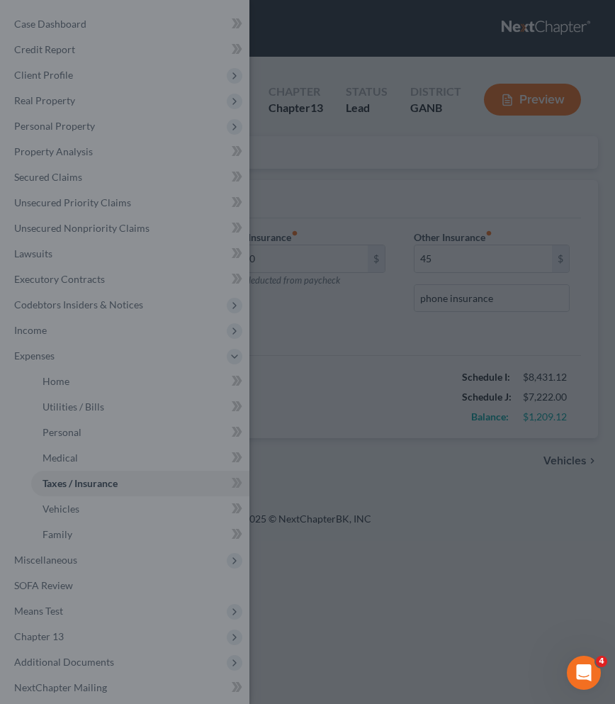
type input "45.00"
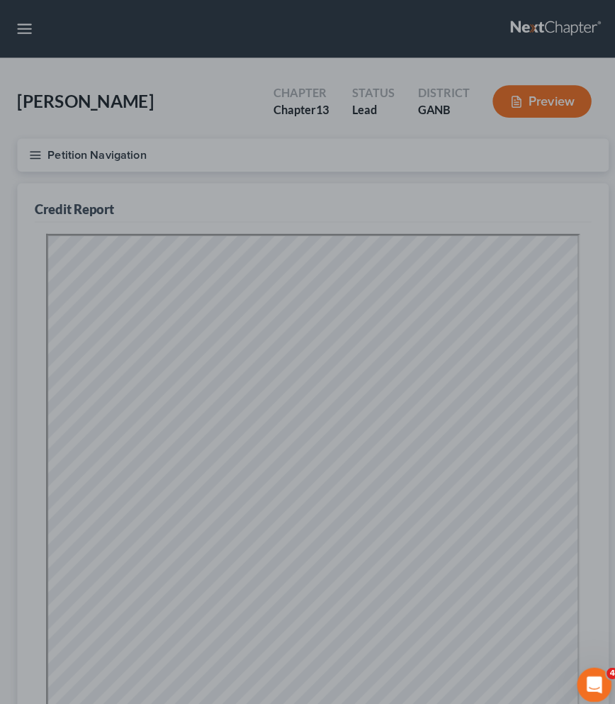
click at [208, 75] on div at bounding box center [307, 352] width 615 height 704
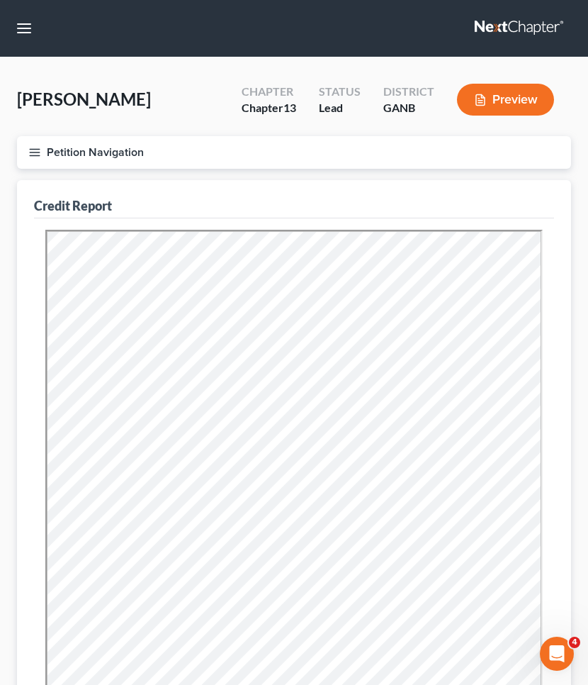
click at [67, 141] on button "Petition Navigation" at bounding box center [294, 152] width 554 height 33
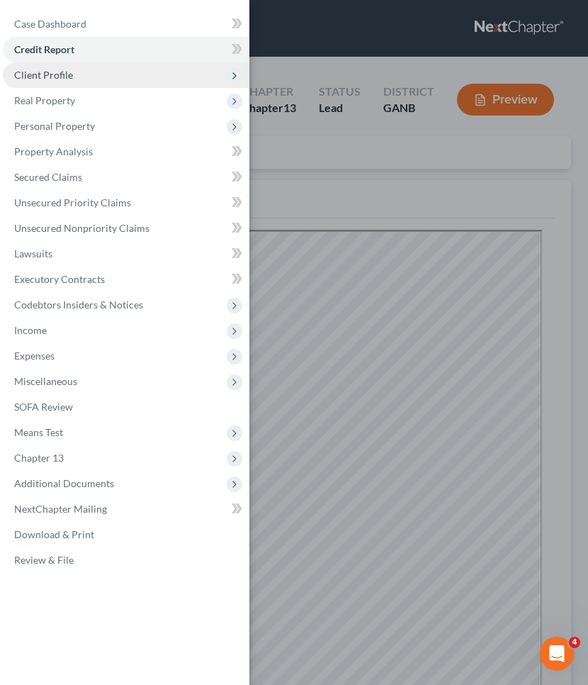
click at [57, 77] on span "Client Profile" at bounding box center [43, 75] width 59 height 12
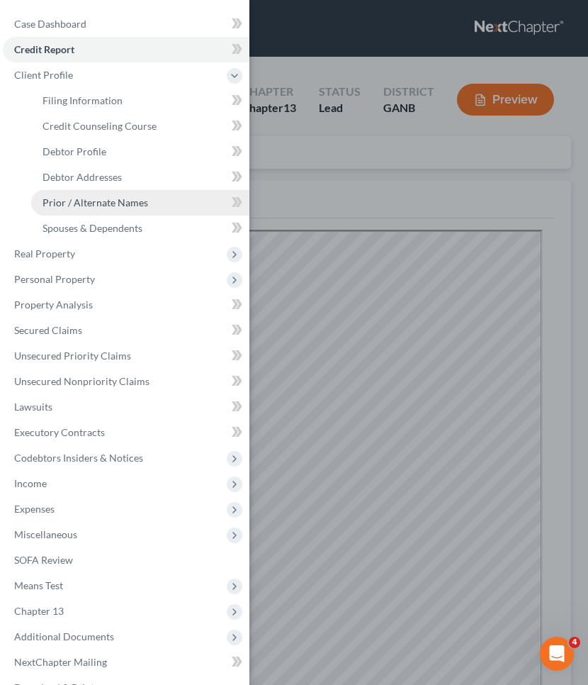
click at [75, 201] on span "Prior / Alternate Names" at bounding box center [96, 202] width 106 height 12
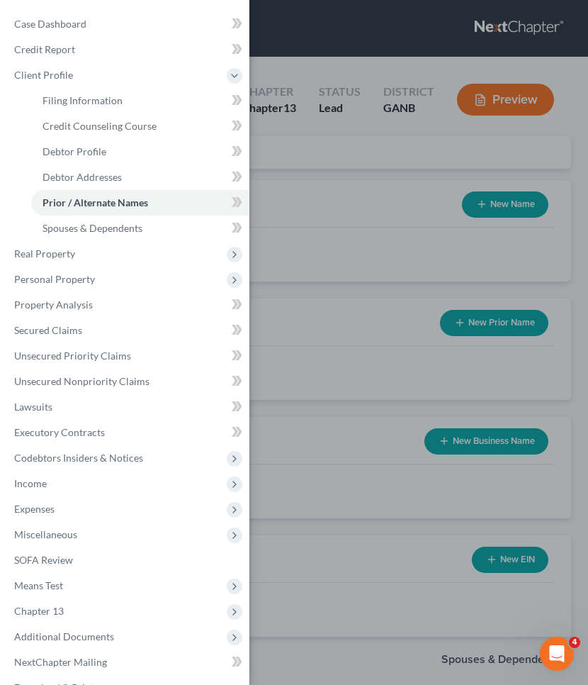
click at [325, 170] on div "Case Dashboard Payments Invoices Payments Payments Credit Report Client Profile" at bounding box center [294, 342] width 588 height 685
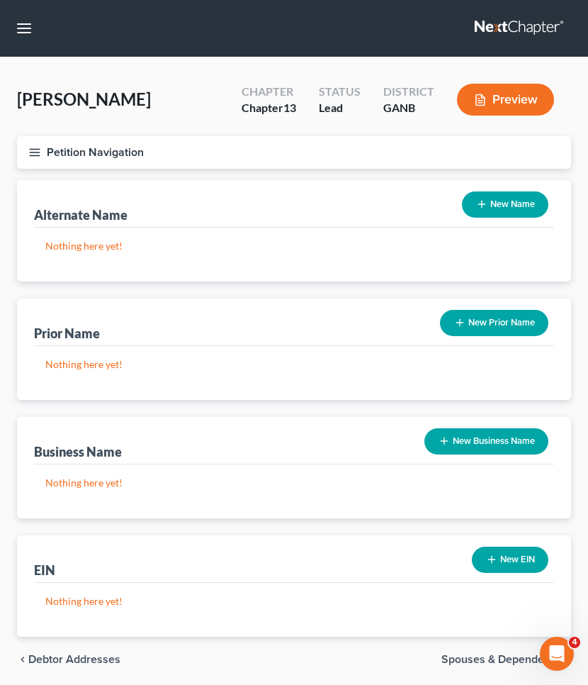
click at [494, 324] on button "New Prior Name" at bounding box center [494, 323] width 108 height 26
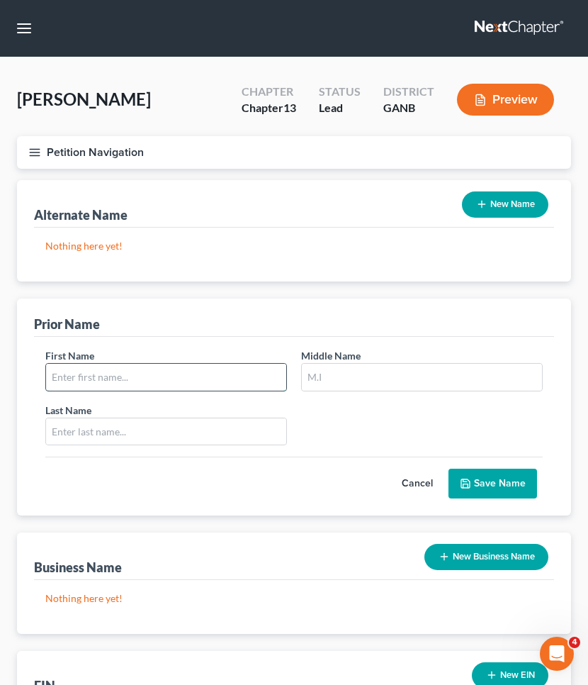
click at [227, 378] on input "text" at bounding box center [166, 377] width 240 height 27
type input "[PERSON_NAME]"
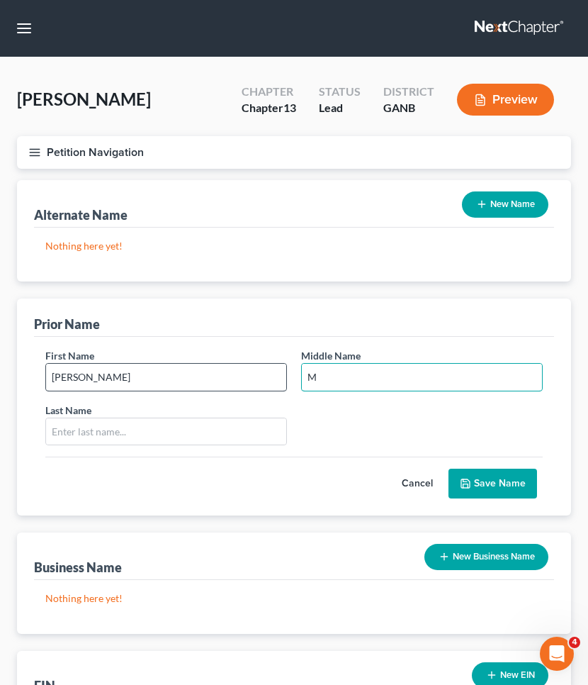
type input "M"
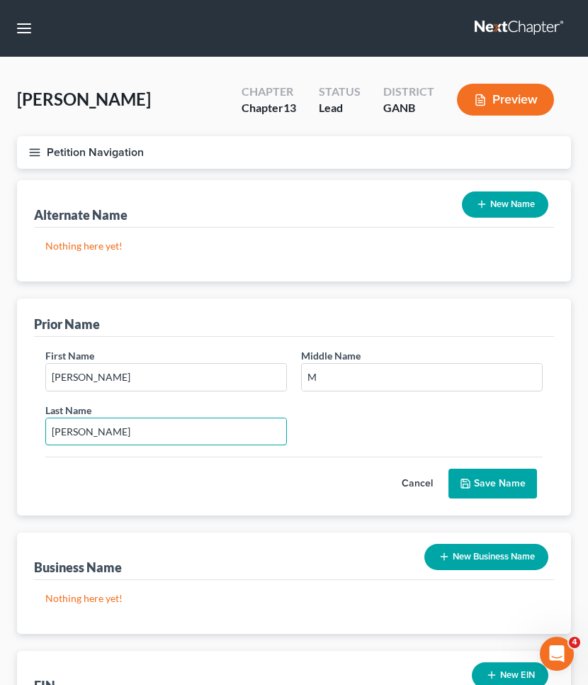
type input "[PERSON_NAME]"
click at [511, 480] on button "Save Name" at bounding box center [493, 483] width 89 height 30
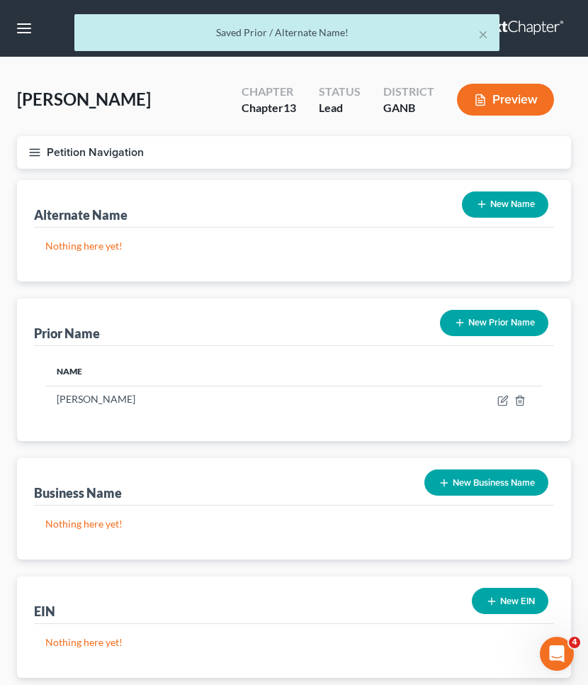
click at [485, 330] on button "New Prior Name" at bounding box center [494, 323] width 108 height 26
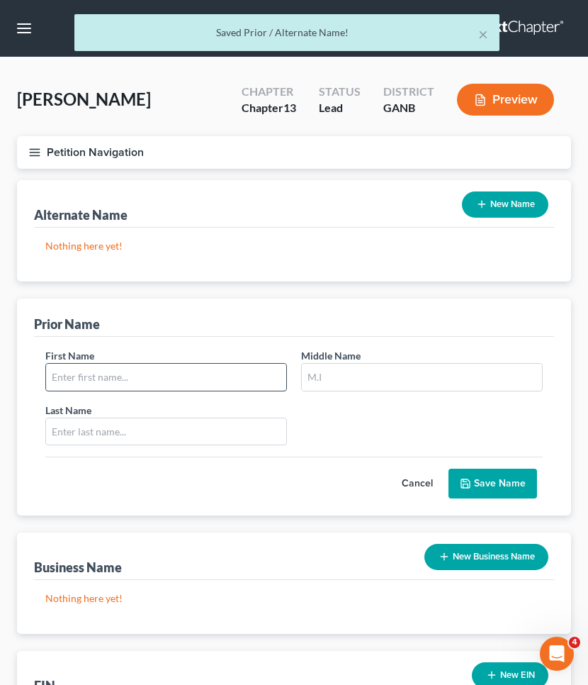
click at [259, 373] on input "text" at bounding box center [166, 377] width 240 height 27
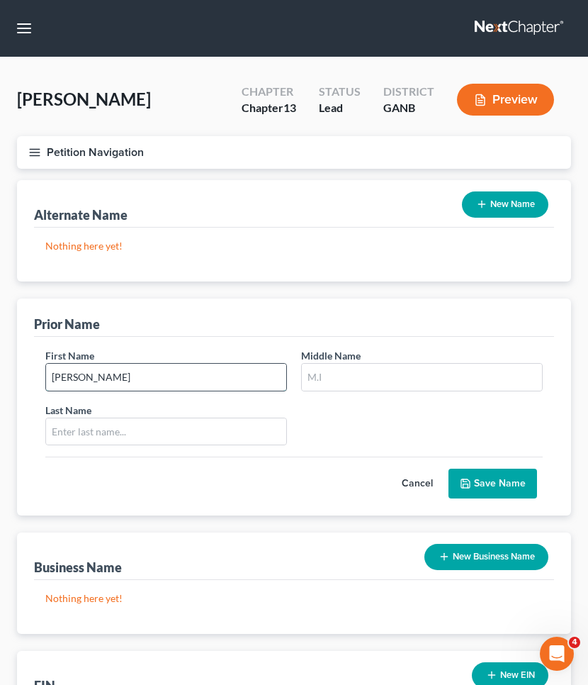
type input "[PERSON_NAME]"
type input "M."
type input "Foxx"
click at [508, 488] on button "Save Name" at bounding box center [493, 483] width 89 height 30
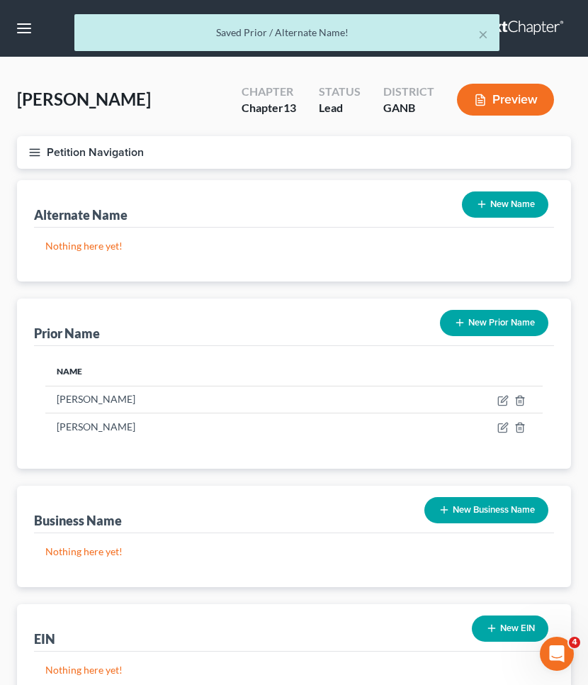
click at [472, 329] on button "New Prior Name" at bounding box center [494, 323] width 108 height 26
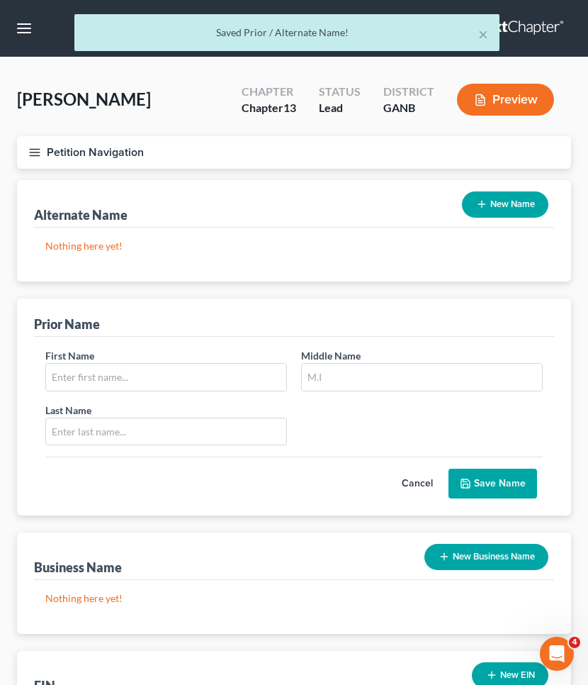
click at [216, 395] on div "First Name Middle Name Last Name *" at bounding box center [294, 402] width 512 height 109
click at [216, 388] on input "text" at bounding box center [166, 377] width 240 height 27
type input "[PERSON_NAME]"
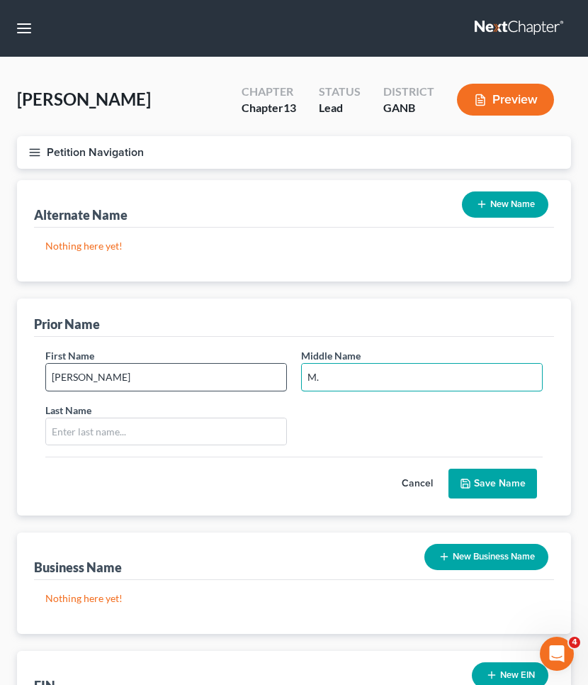
type input "M."
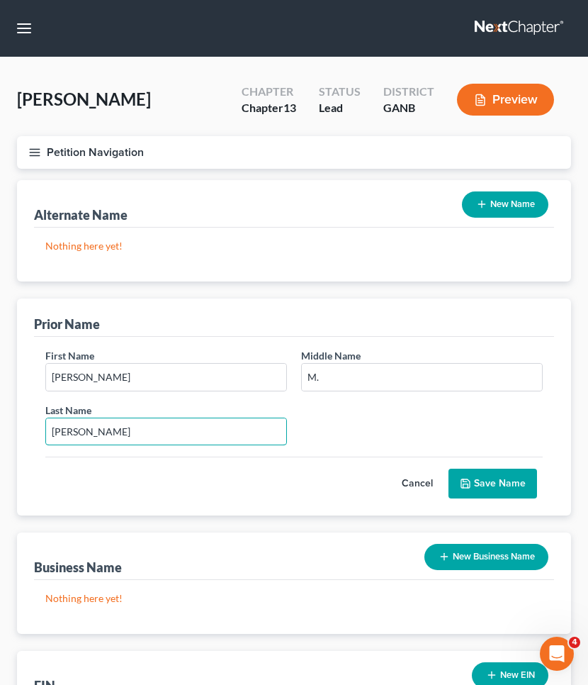
type input "[PERSON_NAME]"
click at [495, 483] on button "Save Name" at bounding box center [493, 483] width 89 height 30
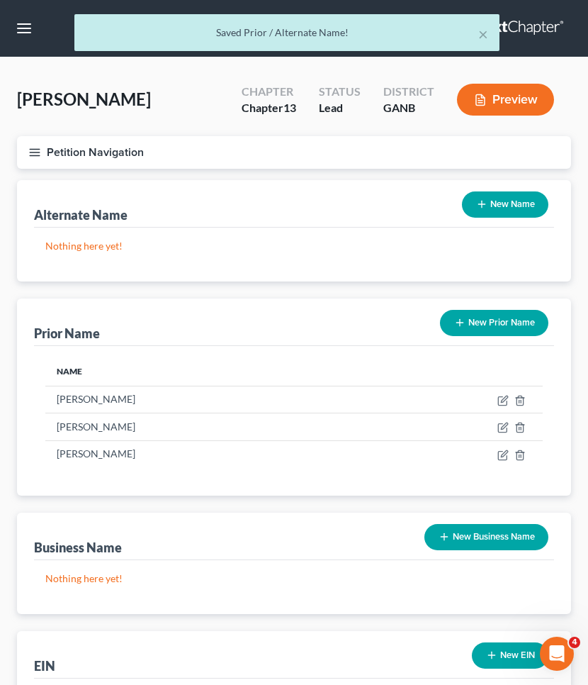
click at [476, 320] on button "New Prior Name" at bounding box center [494, 323] width 108 height 26
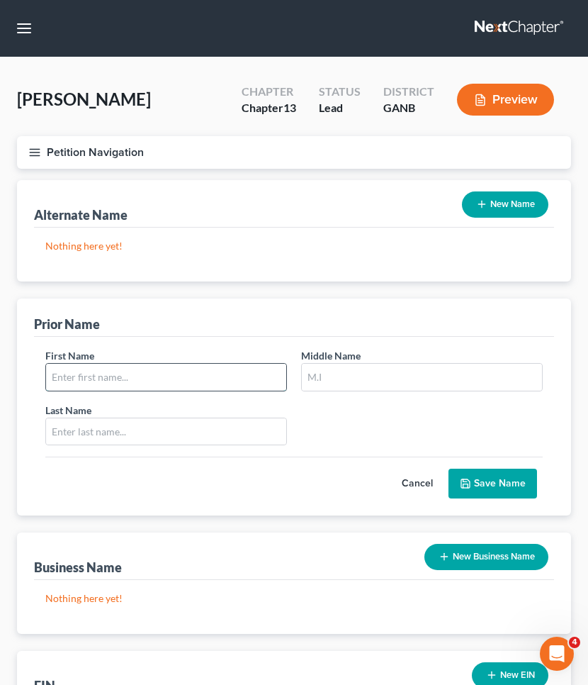
click at [243, 387] on input "text" at bounding box center [166, 377] width 240 height 27
type input "[PERSON_NAME]"
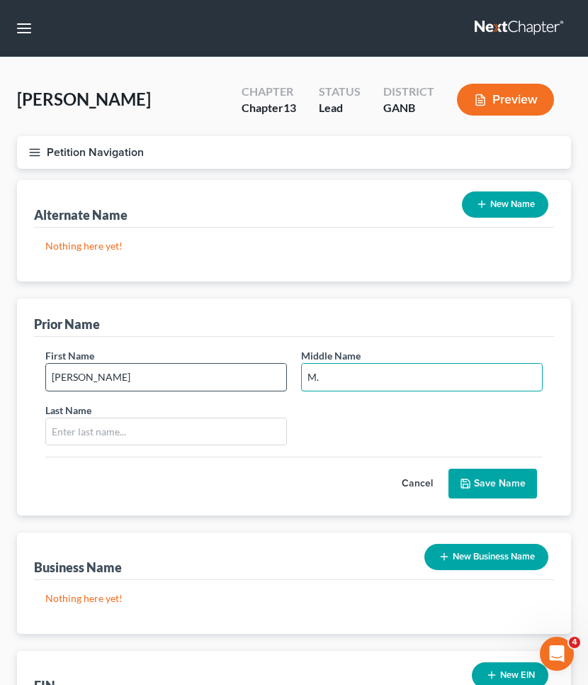
type input "M."
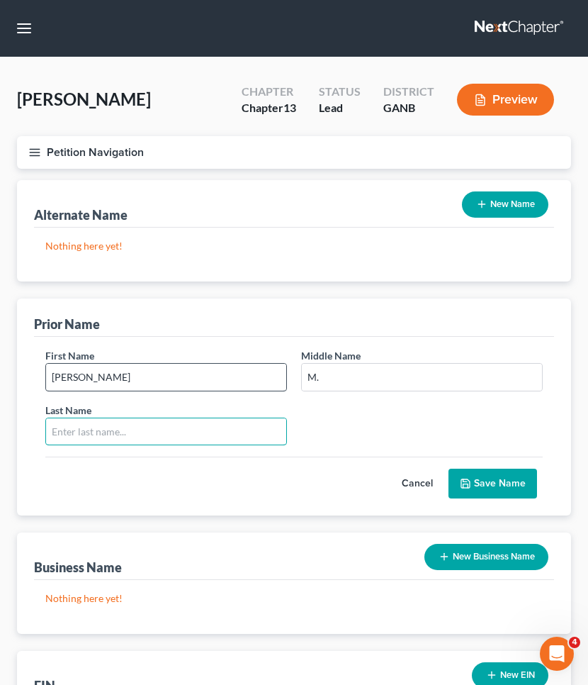
type input "D"
type input "[PERSON_NAME]"
click at [473, 493] on button "Save Name" at bounding box center [493, 483] width 89 height 30
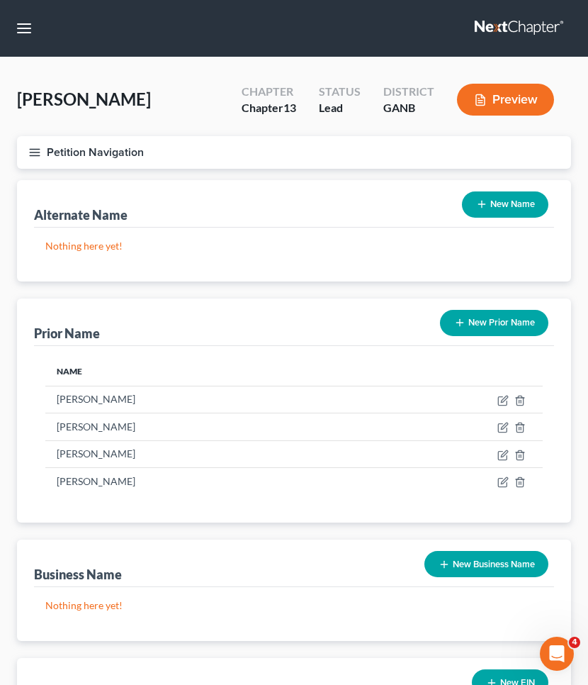
click at [72, 151] on button "Petition Navigation" at bounding box center [294, 152] width 554 height 33
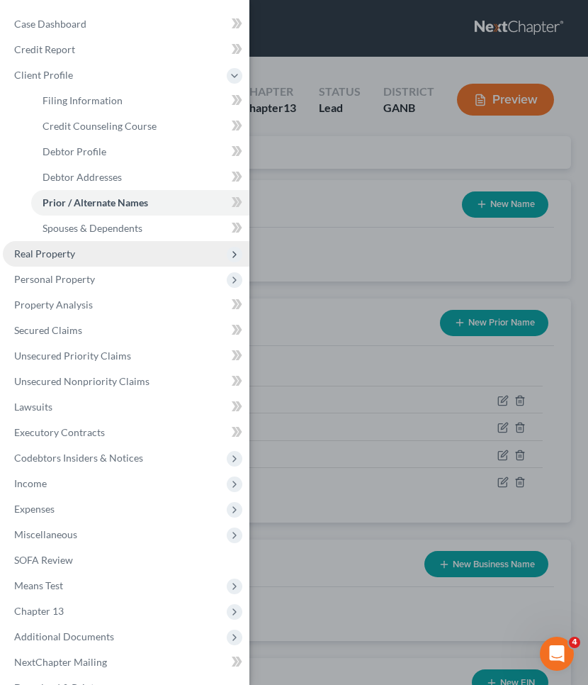
click at [68, 266] on span "Real Property" at bounding box center [126, 254] width 247 height 26
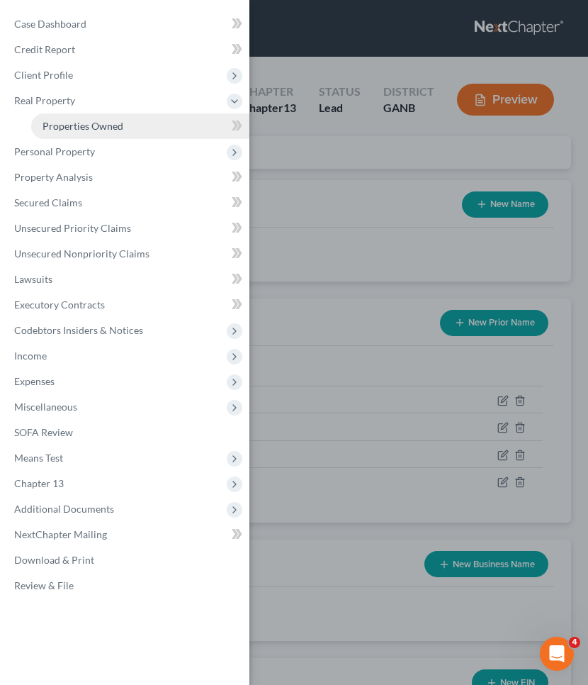
click at [72, 119] on link "Properties Owned" at bounding box center [140, 126] width 218 height 26
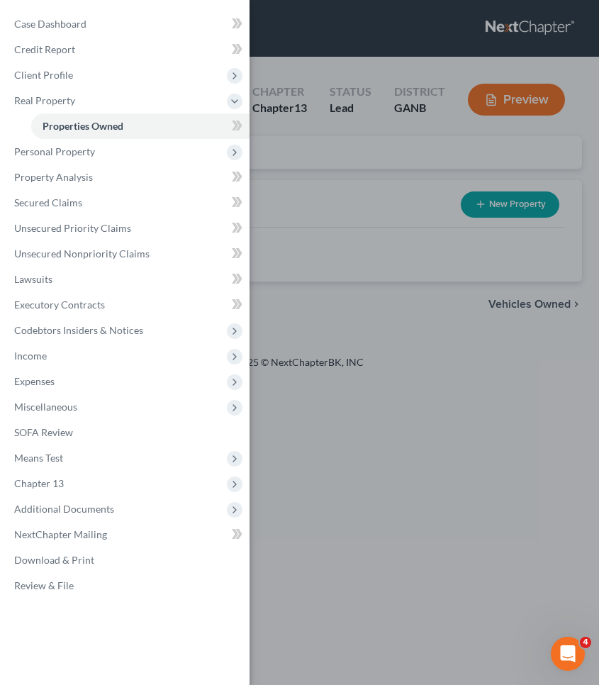
click at [359, 221] on div "Case Dashboard Payments Invoices Payments Payments Credit Report Client Profile" at bounding box center [299, 342] width 599 height 685
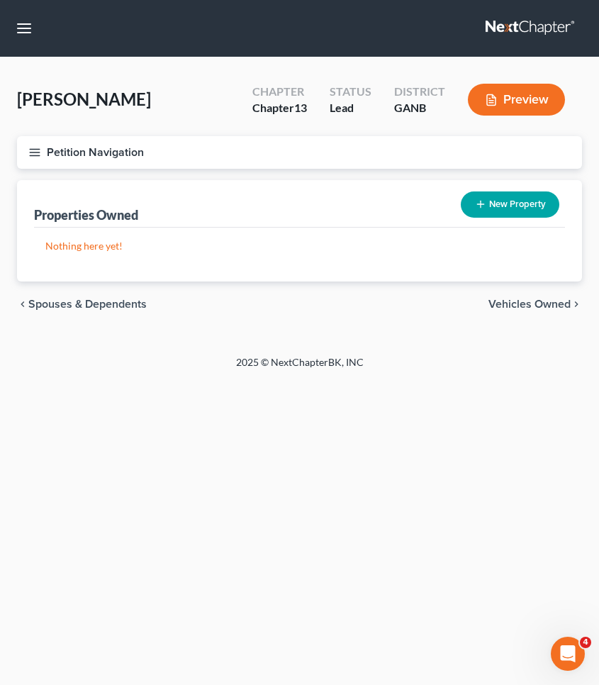
click at [482, 210] on icon "button" at bounding box center [480, 203] width 11 height 11
select select "10"
select select "0"
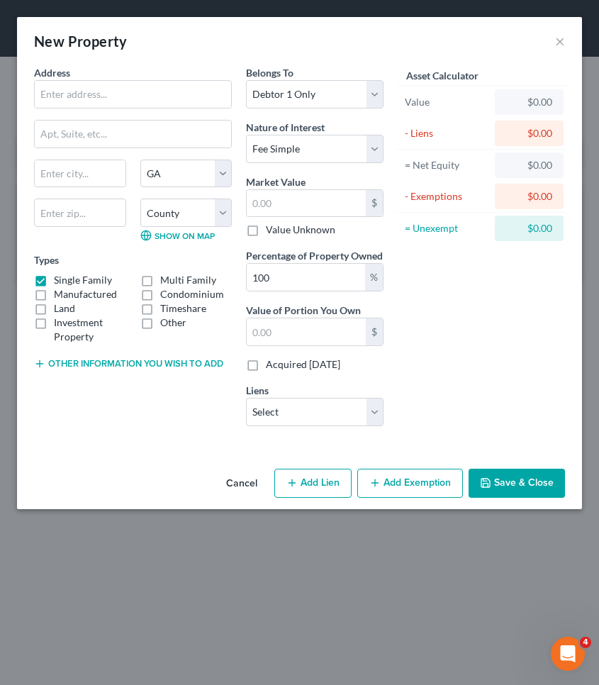
click at [250, 498] on button "Cancel" at bounding box center [242, 484] width 54 height 28
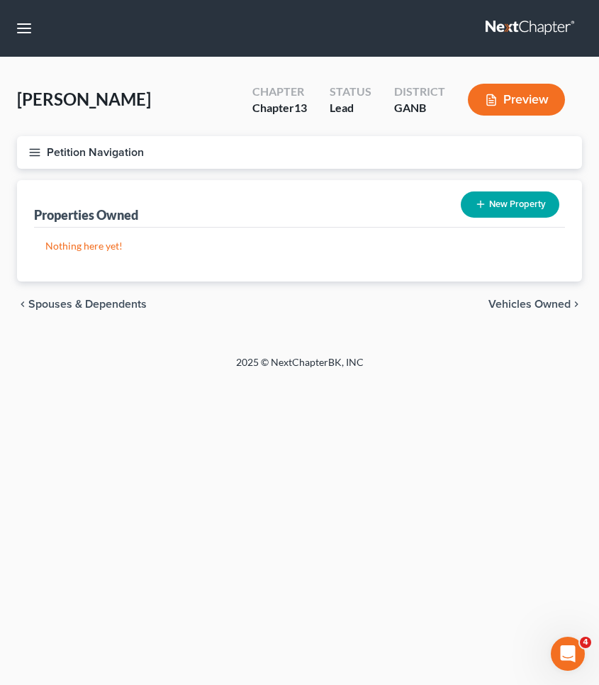
click at [86, 148] on button "Petition Navigation" at bounding box center [299, 152] width 565 height 33
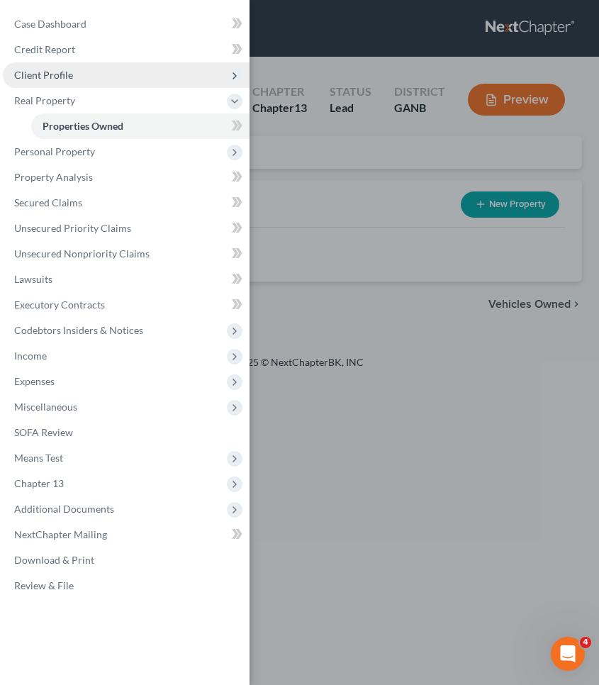
click at [53, 83] on span "Client Profile" at bounding box center [126, 75] width 247 height 26
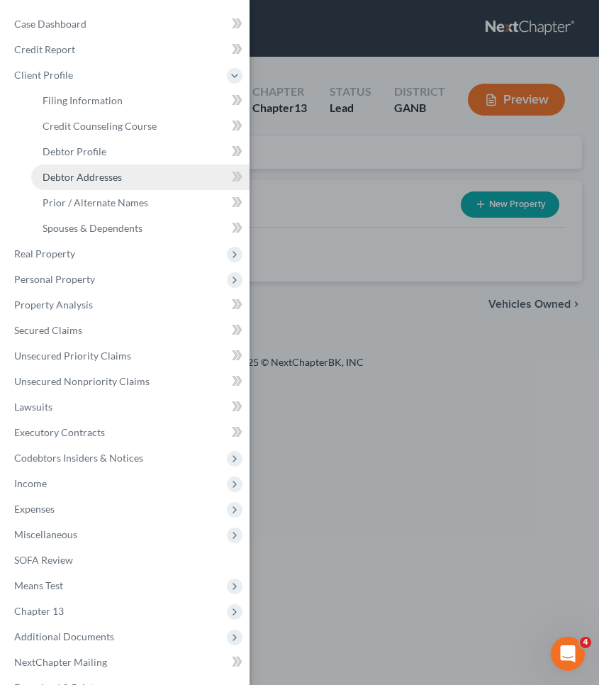
click at [78, 172] on span "Debtor Addresses" at bounding box center [82, 177] width 79 height 12
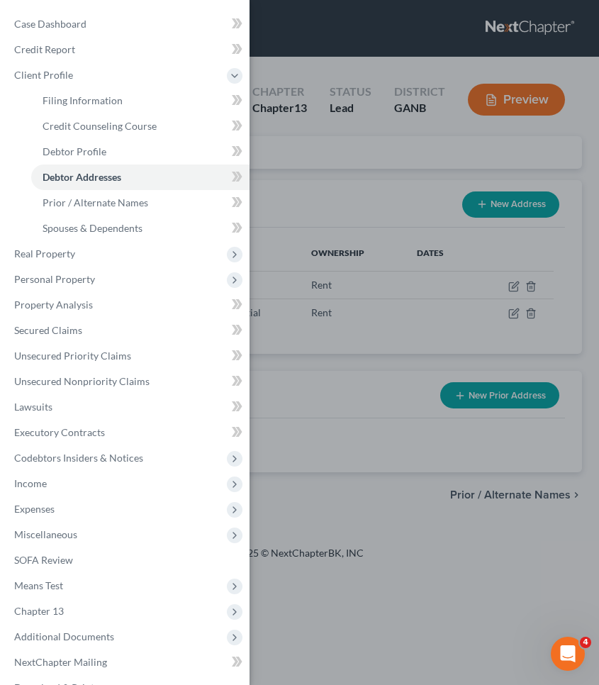
click at [315, 180] on div "Case Dashboard Payments Invoices Payments Payments Credit Report Client Profile" at bounding box center [299, 342] width 599 height 685
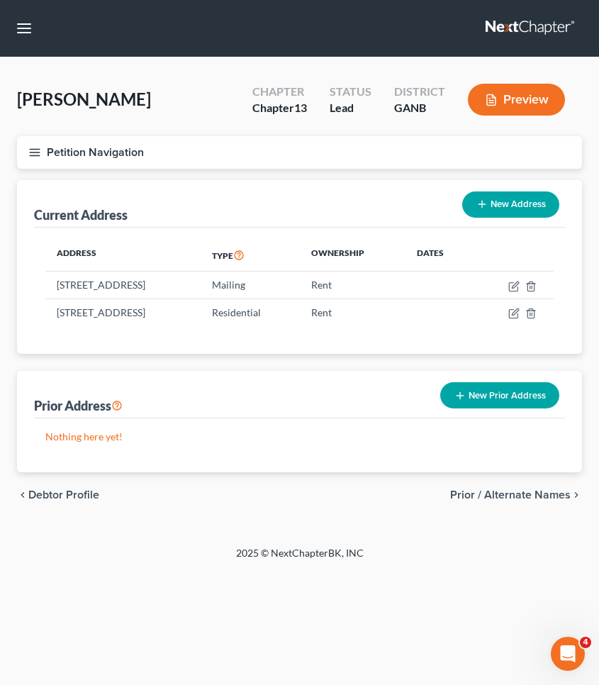
click at [115, 152] on button "Petition Navigation" at bounding box center [299, 152] width 565 height 33
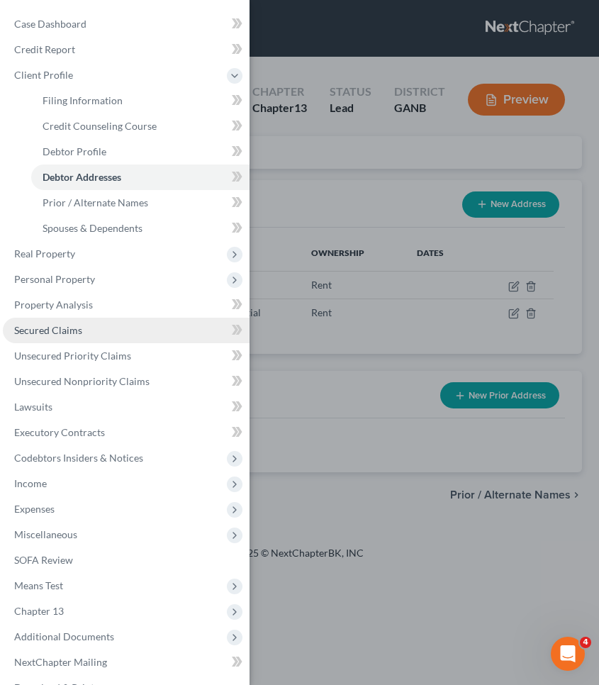
click at [98, 325] on link "Secured Claims" at bounding box center [126, 330] width 247 height 26
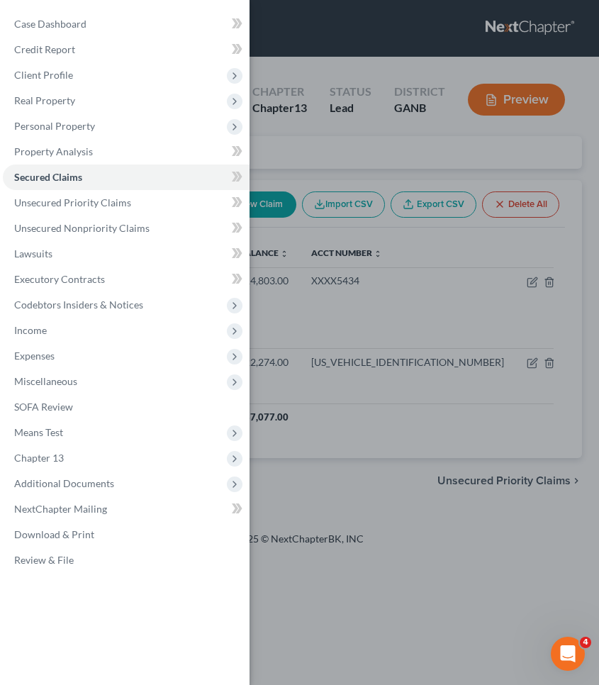
click at [356, 237] on div "Case Dashboard Payments Invoices Payments Payments Credit Report Client Profile" at bounding box center [299, 342] width 599 height 685
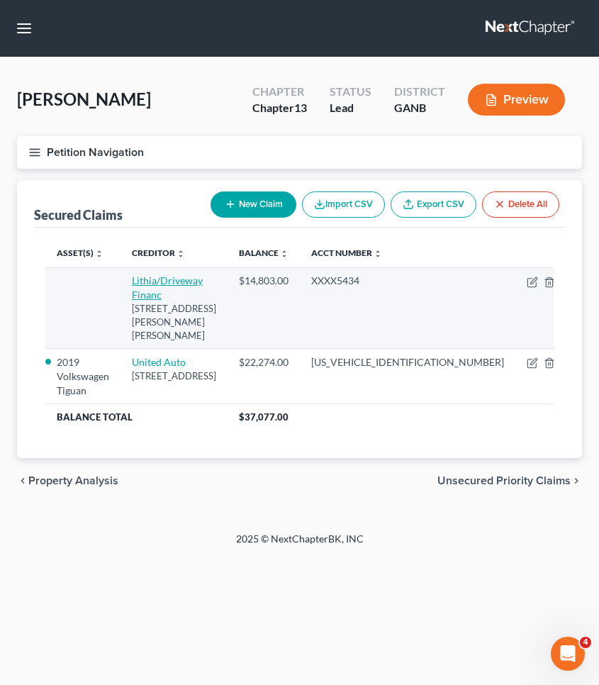
click at [203, 280] on link "Lithia/Driveway Financ" at bounding box center [167, 287] width 71 height 26
select select "38"
select select "0"
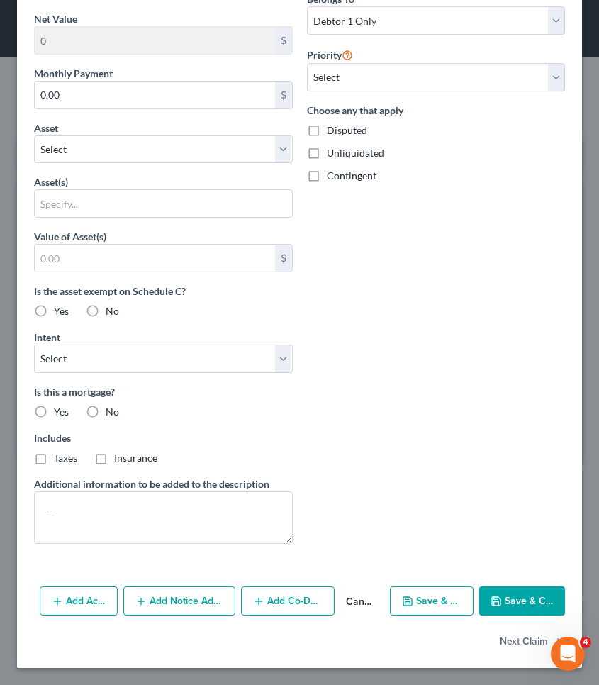
scroll to position [459, 0]
click at [213, 210] on input "text" at bounding box center [163, 203] width 257 height 27
select select "5"
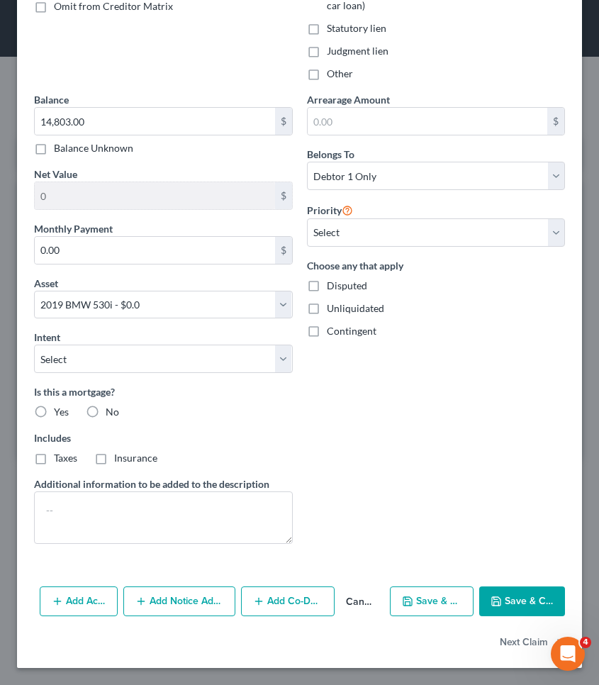
click at [101, 595] on button "Add Action" at bounding box center [79, 601] width 78 height 30
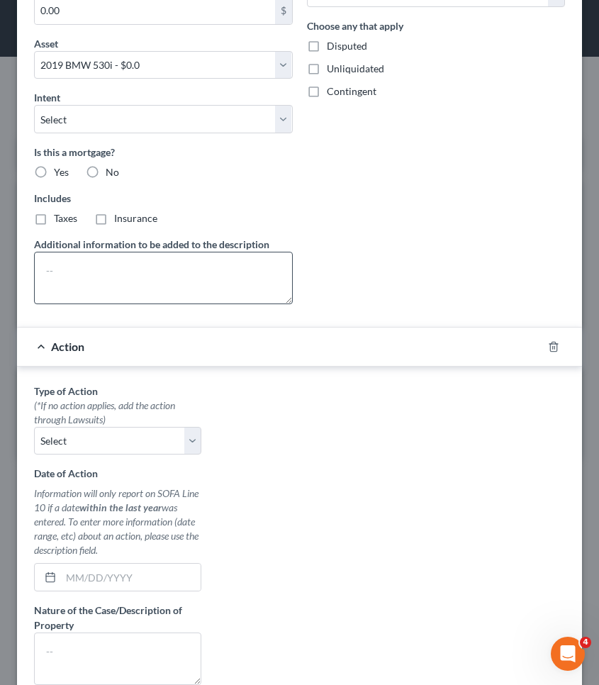
scroll to position [552, 0]
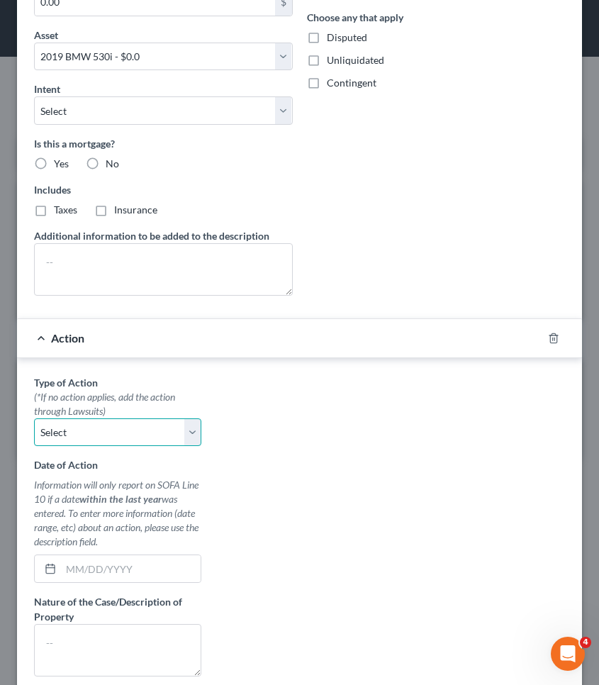
select select "0"
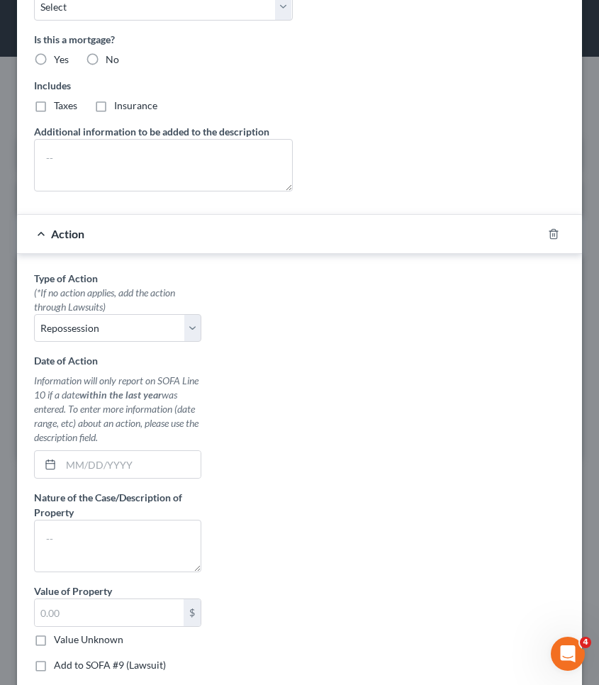
scroll to position [663, 0]
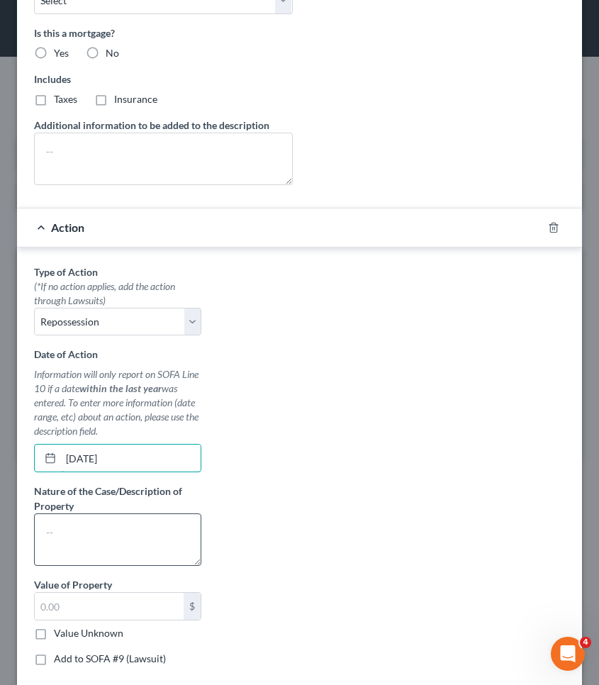
type input "[DATE]"
click at [113, 527] on textarea at bounding box center [117, 539] width 167 height 52
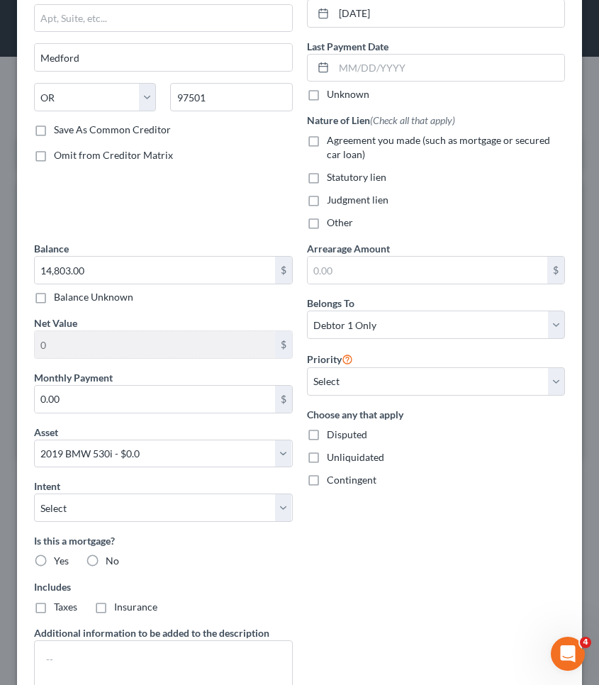
scroll to position [162, 0]
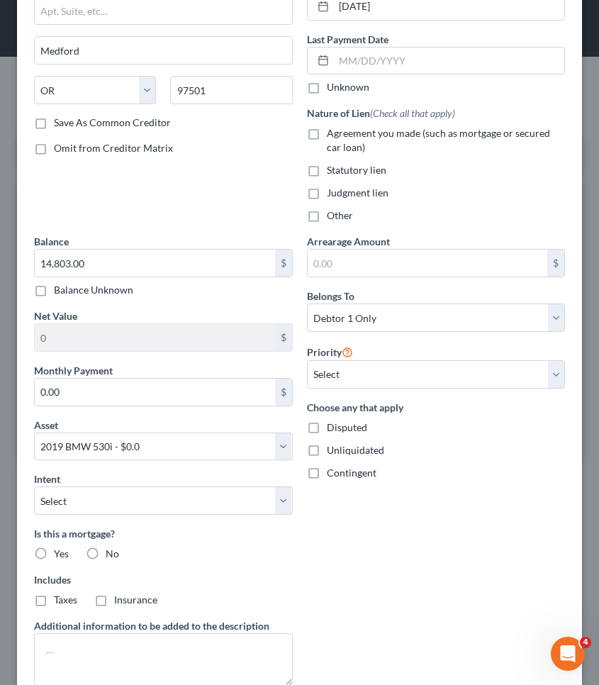
type textarea "2019 BMW 530i"
click at [106, 555] on span "No" at bounding box center [112, 553] width 13 height 12
click at [111, 555] on input "No" at bounding box center [115, 550] width 9 height 9
radio input "true"
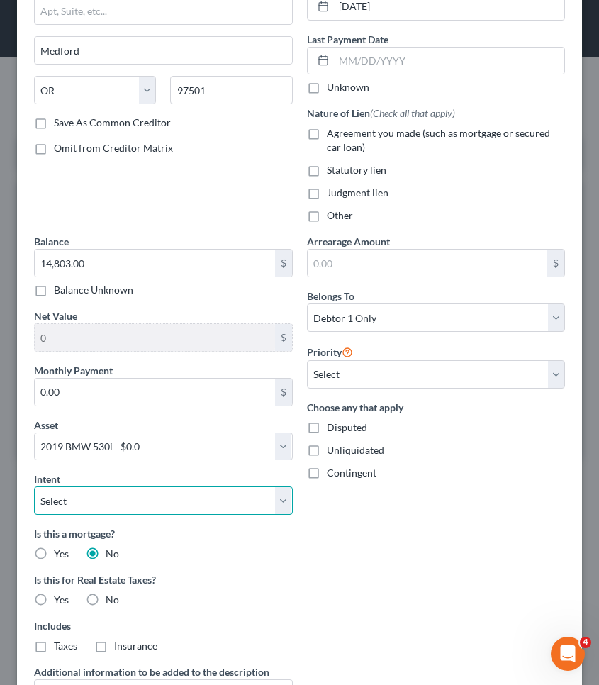
select select "0"
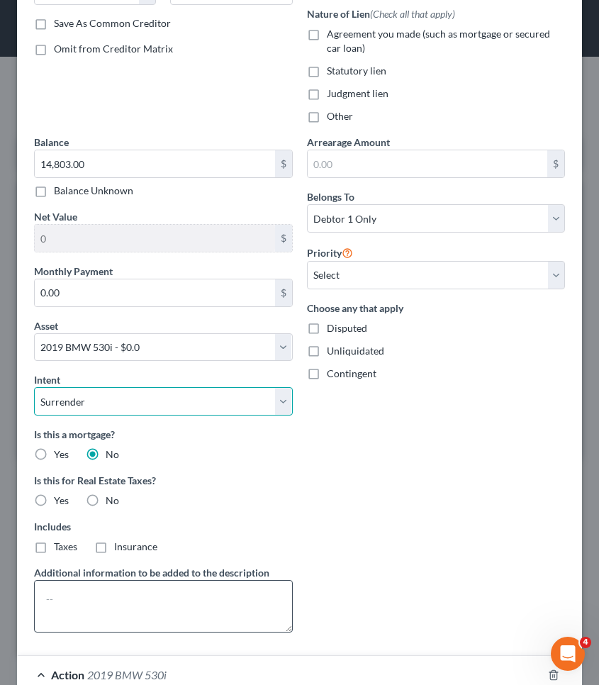
scroll to position [271, 0]
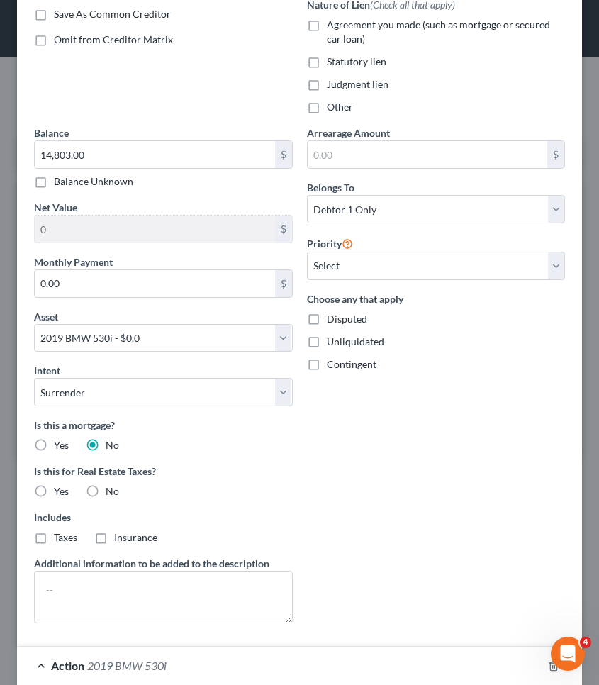
click at [106, 493] on label "No" at bounding box center [112, 491] width 13 height 14
click at [111, 493] on input "No" at bounding box center [115, 488] width 9 height 9
radio input "true"
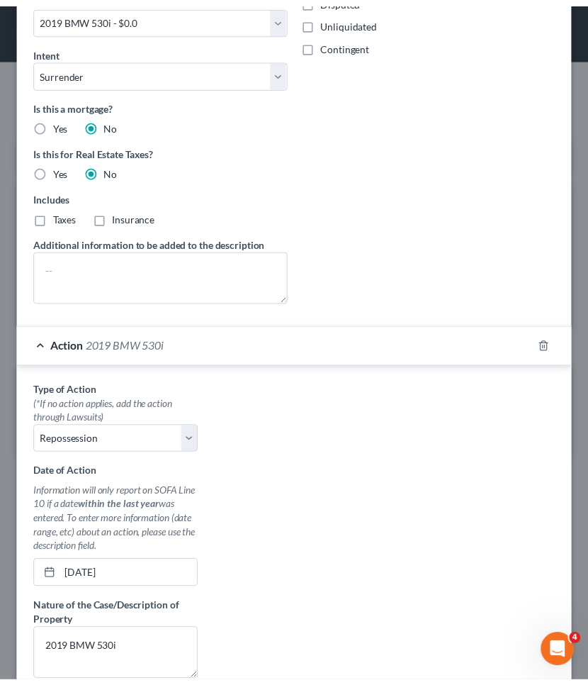
scroll to position [802, 0]
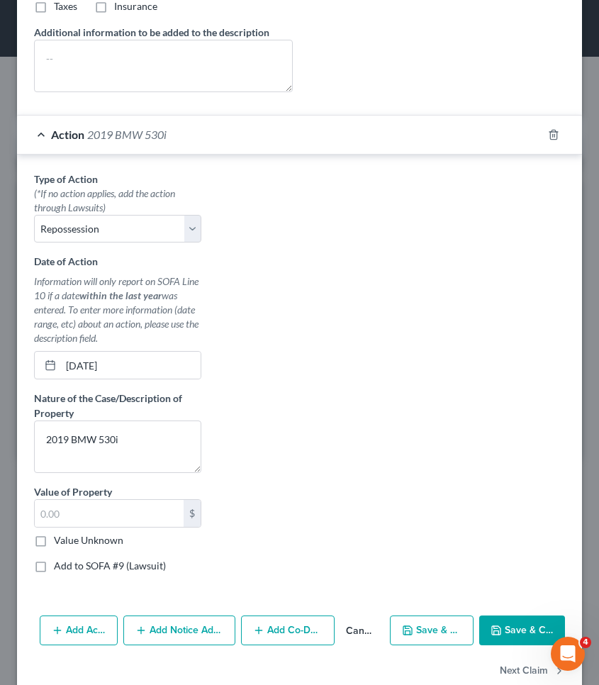
click at [492, 626] on icon "button" at bounding box center [495, 629] width 11 height 11
select select
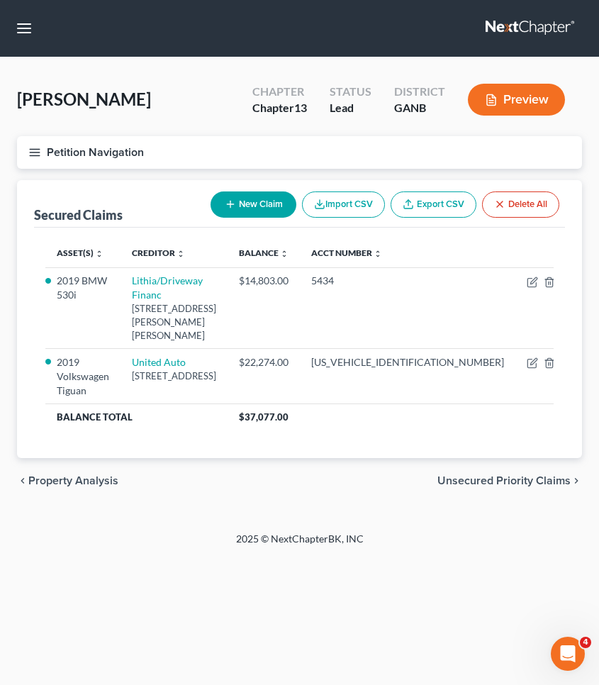
click at [88, 151] on button "Petition Navigation" at bounding box center [299, 152] width 565 height 33
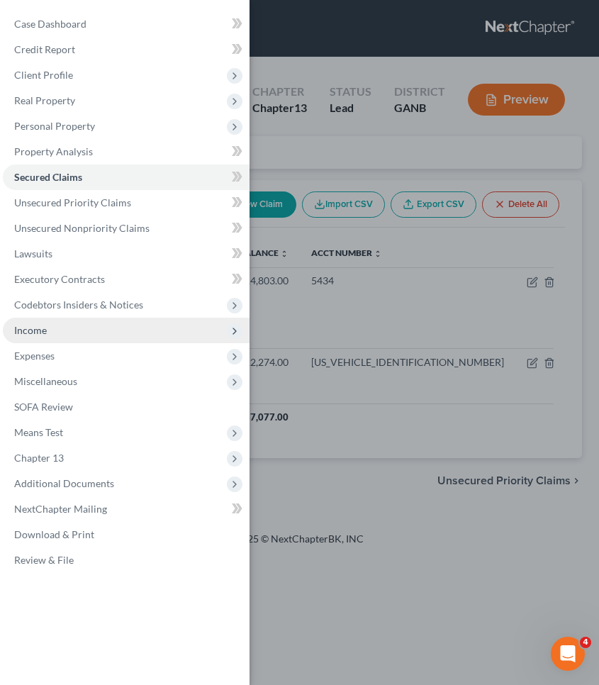
click at [59, 330] on span "Income" at bounding box center [126, 330] width 247 height 26
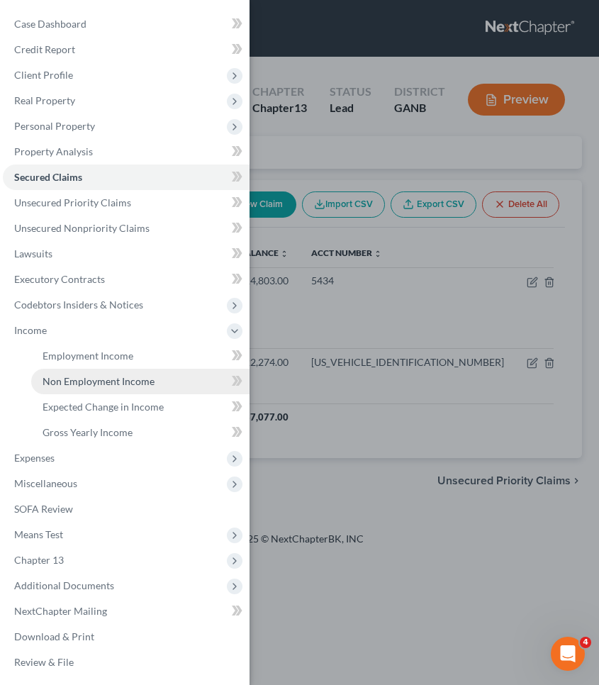
click at [72, 381] on span "Non Employment Income" at bounding box center [99, 381] width 112 height 12
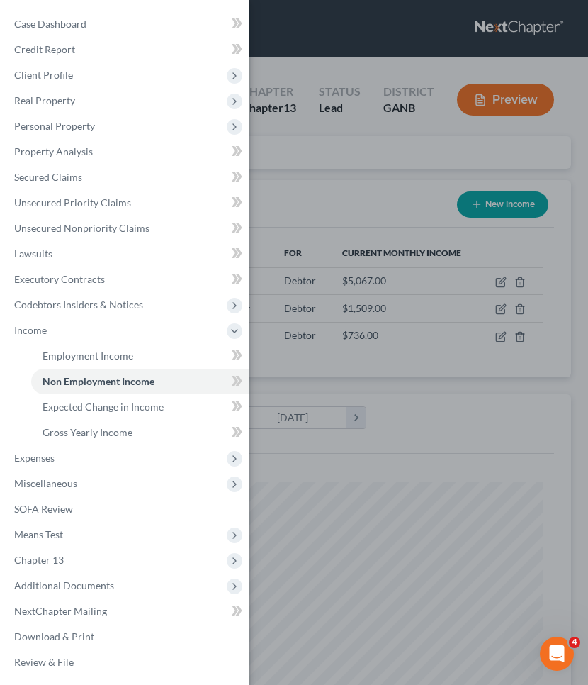
click at [313, 162] on div "Case Dashboard Payments Invoices Payments Payments Credit Report Client Profile" at bounding box center [294, 342] width 588 height 685
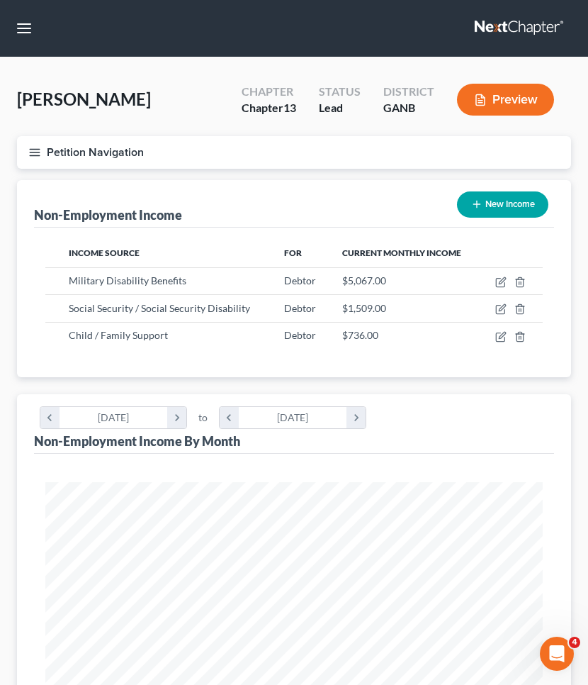
click at [103, 159] on button "Petition Navigation" at bounding box center [294, 152] width 554 height 33
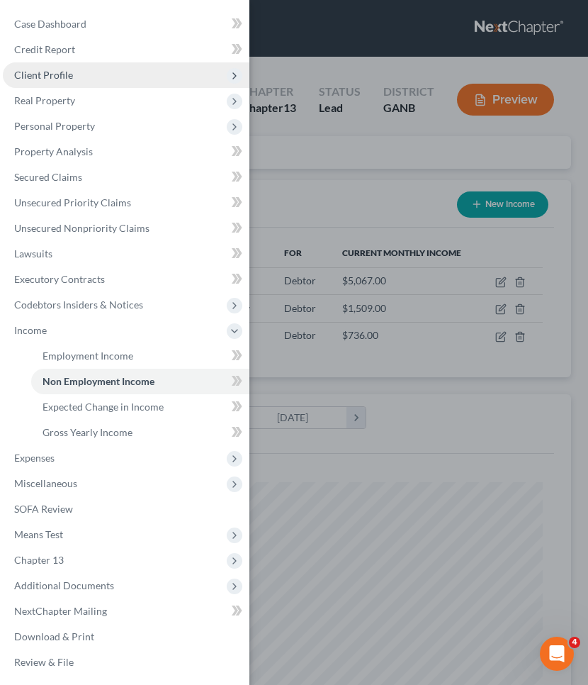
click at [82, 77] on span "Client Profile" at bounding box center [126, 75] width 247 height 26
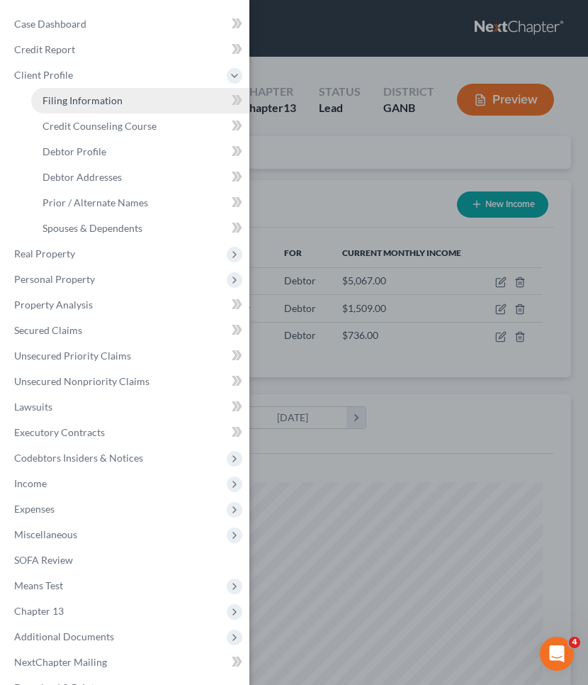
click at [124, 96] on link "Filing Information" at bounding box center [140, 101] width 218 height 26
select select "1"
select select "0"
select select "3"
select select "10"
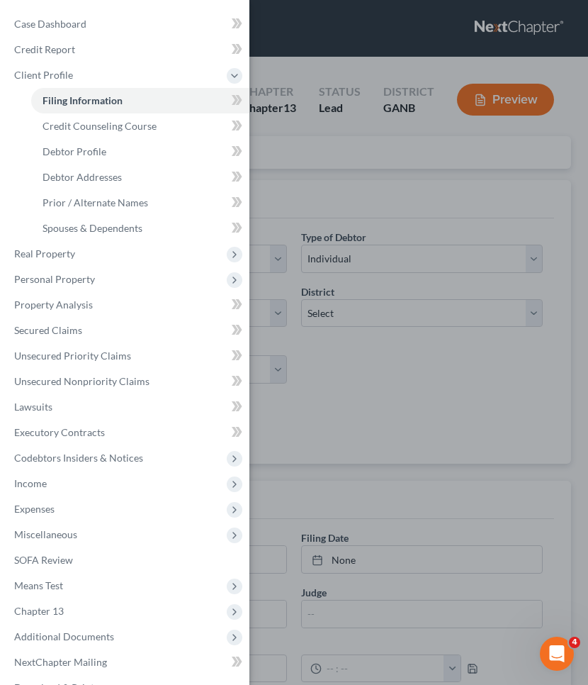
click at [298, 74] on div "Case Dashboard Payments Invoices Payments Payments Credit Report Client Profile" at bounding box center [294, 342] width 588 height 685
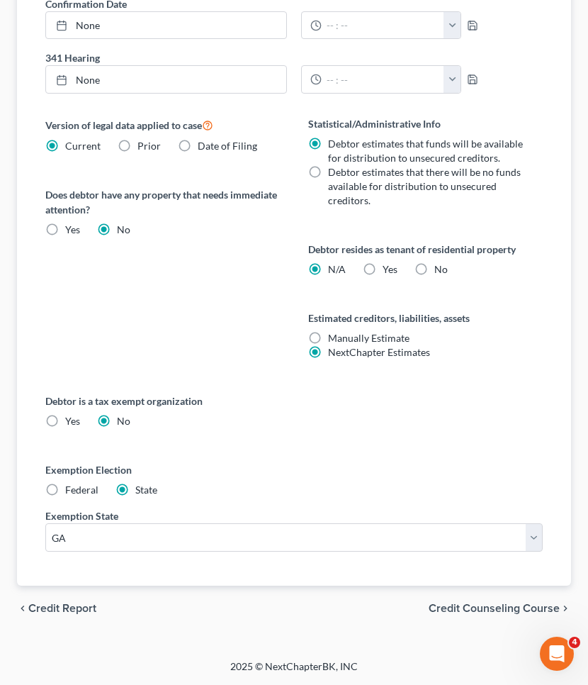
scroll to position [643, 0]
click at [389, 269] on span "Yes" at bounding box center [390, 269] width 15 height 12
click at [389, 269] on input "Yes Yes" at bounding box center [392, 266] width 9 height 9
radio input "true"
radio input "false"
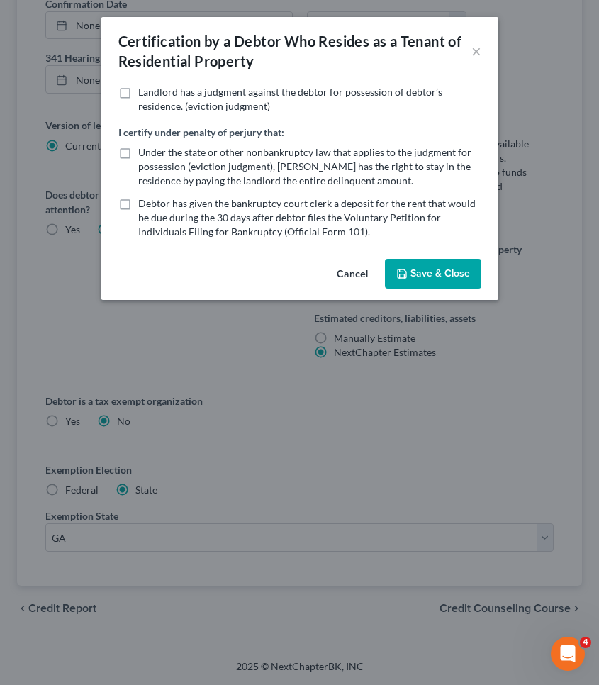
click at [391, 275] on button "Save & Close" at bounding box center [433, 274] width 96 height 30
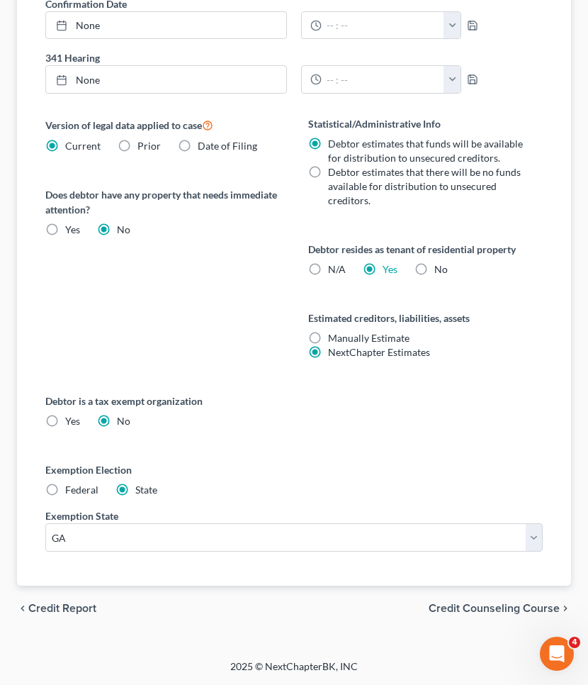
click at [473, 607] on span "Credit Counseling Course" at bounding box center [494, 607] width 131 height 11
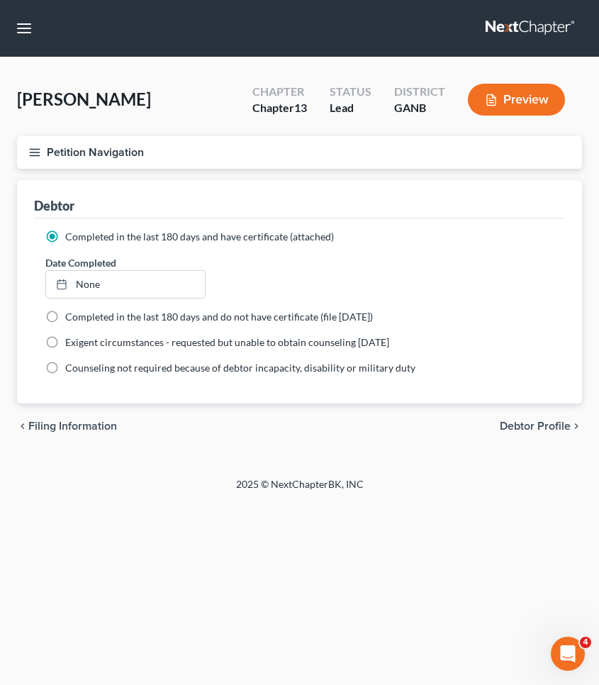
click at [524, 425] on span "Debtor Profile" at bounding box center [535, 425] width 71 height 11
select select "1"
select select "5"
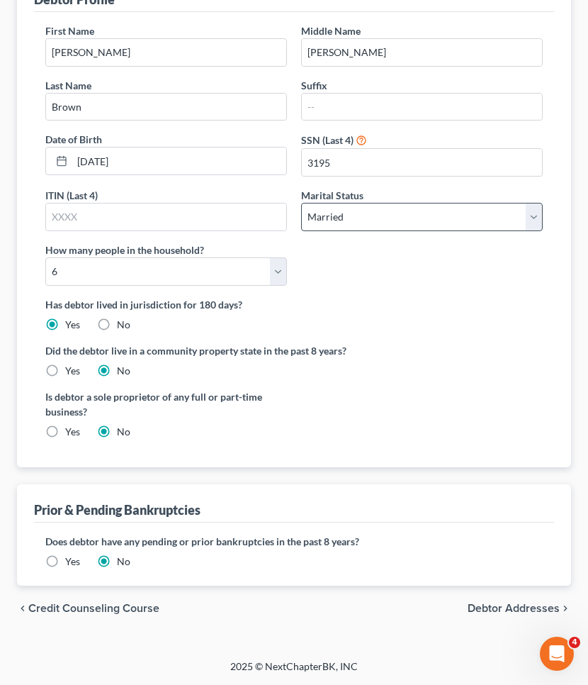
scroll to position [206, 0]
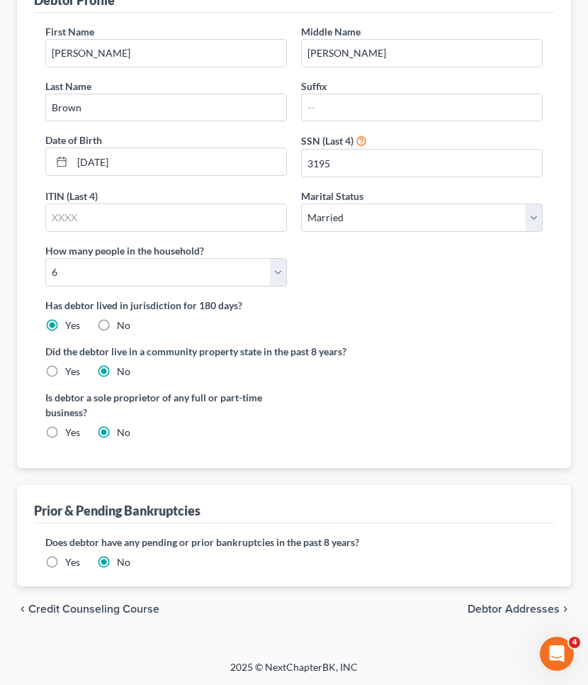
click at [67, 563] on label "Yes" at bounding box center [72, 562] width 15 height 14
click at [71, 563] on input "Yes" at bounding box center [75, 559] width 9 height 9
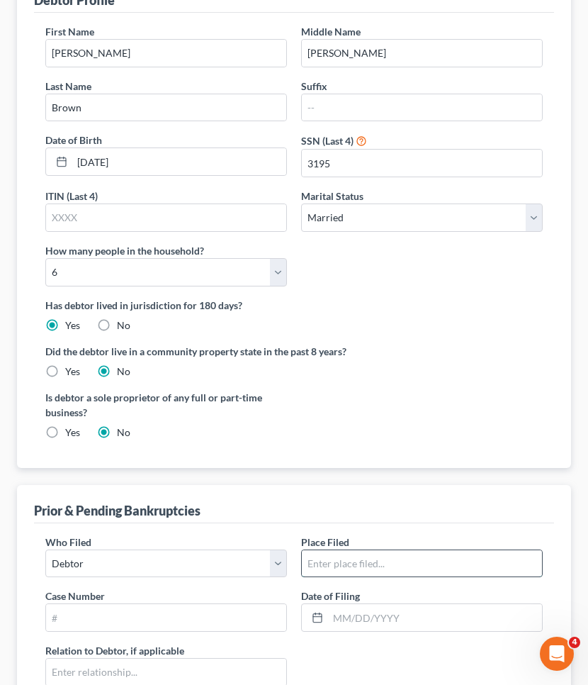
click at [333, 561] on input "text" at bounding box center [422, 563] width 240 height 27
click at [369, 559] on input "text" at bounding box center [422, 563] width 240 height 27
type input "[US_STATE] Northern Bankruptcy Court"
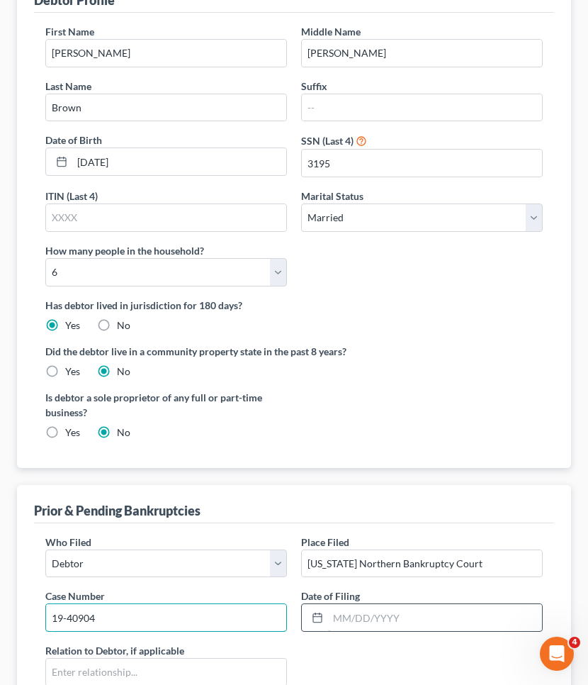
type input "19-40904"
click at [510, 617] on input "text" at bounding box center [435, 617] width 214 height 27
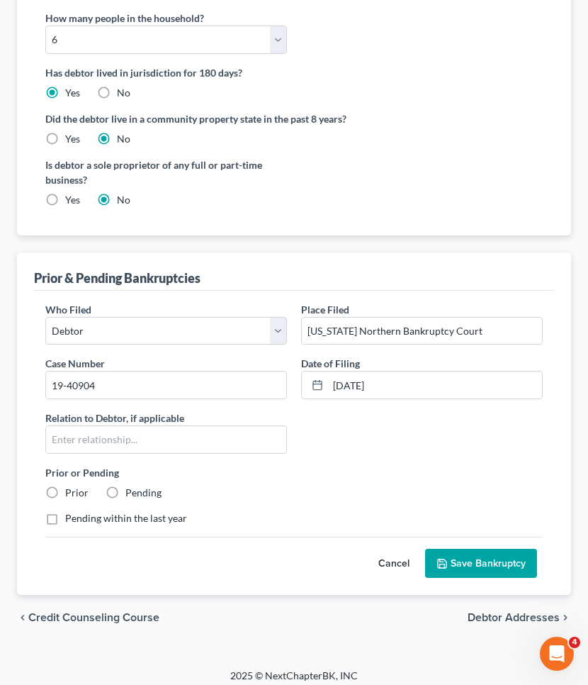
scroll to position [441, 0]
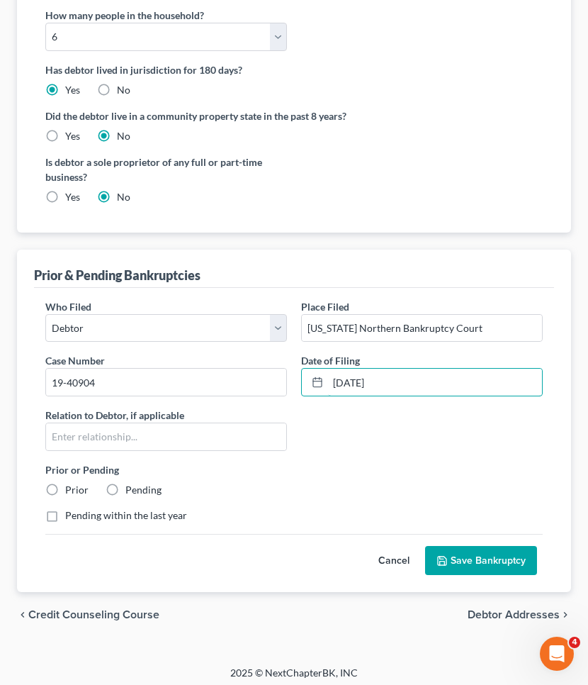
type input "[DATE]"
click at [65, 490] on label "Prior" at bounding box center [76, 490] width 23 height 14
click at [71, 490] on input "Prior" at bounding box center [75, 487] width 9 height 9
radio input "true"
click at [456, 557] on button "Save Bankruptcy" at bounding box center [481, 561] width 112 height 30
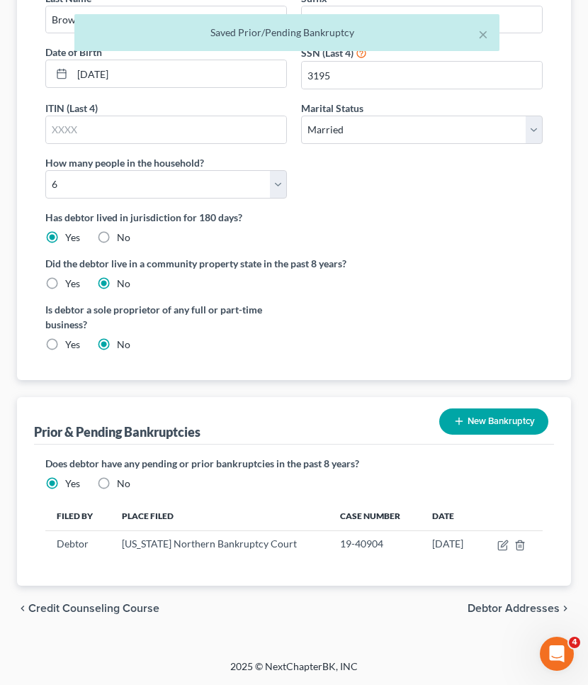
scroll to position [293, 0]
click at [507, 606] on span "Debtor Addresses" at bounding box center [514, 608] width 92 height 11
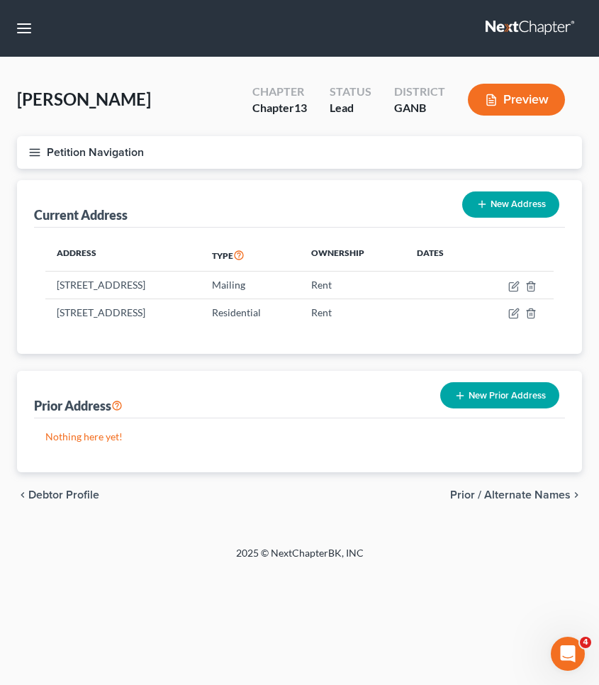
click at [495, 500] on span "Prior / Alternate Names" at bounding box center [510, 494] width 120 height 11
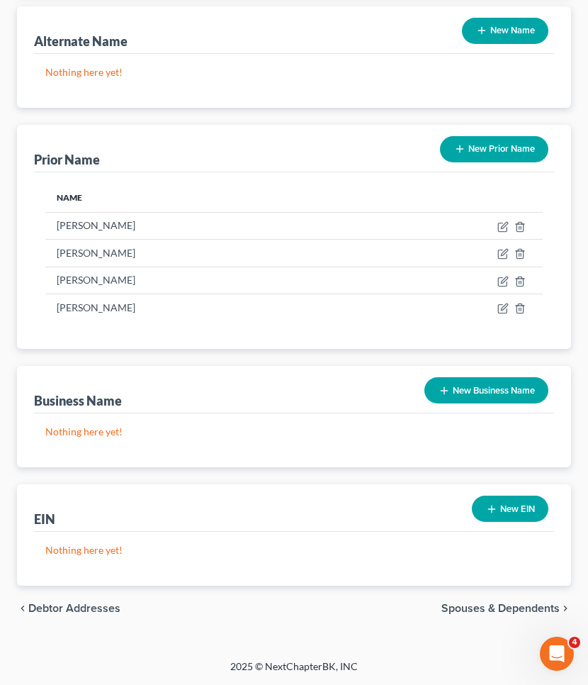
scroll to position [174, 0]
click at [495, 605] on span "Spouses & Dependents" at bounding box center [501, 607] width 118 height 11
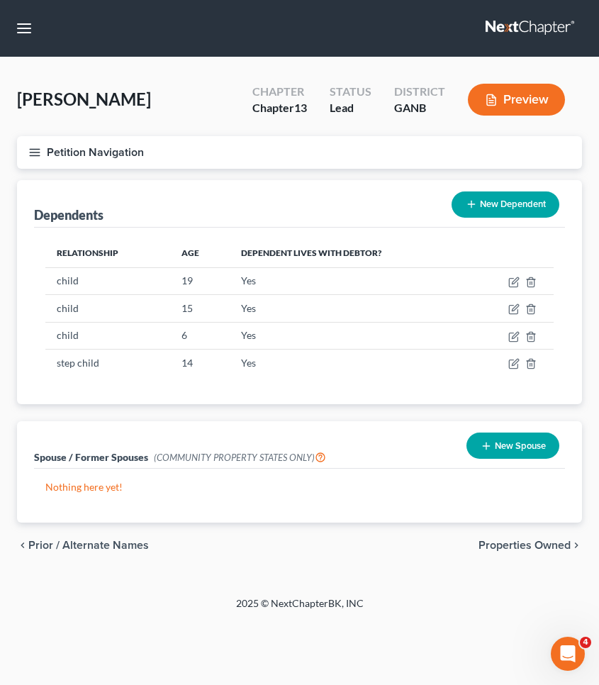
click at [490, 546] on span "Properties Owned" at bounding box center [524, 544] width 92 height 11
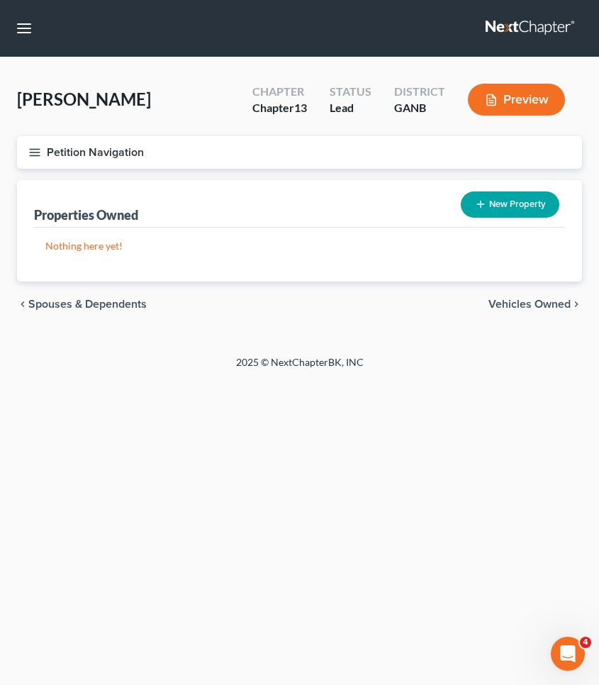
click at [502, 308] on span "Vehicles Owned" at bounding box center [529, 303] width 82 height 11
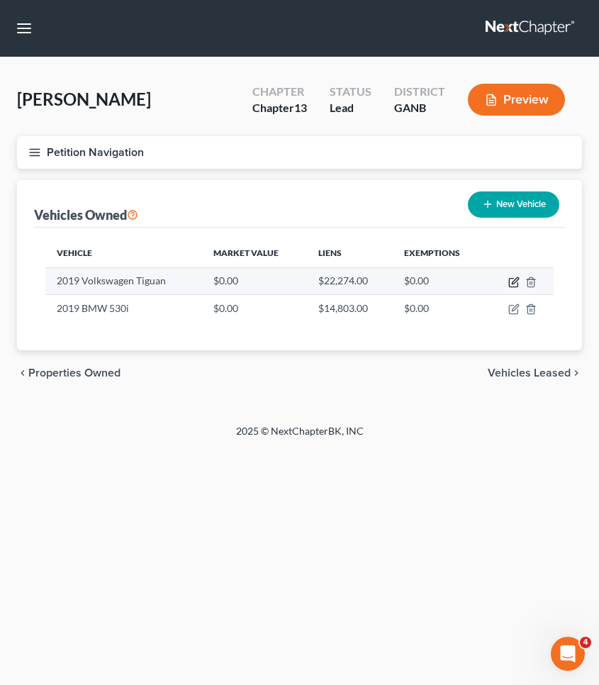
click at [511, 281] on icon "button" at bounding box center [513, 281] width 11 height 11
select select "0"
select select "7"
select select "0"
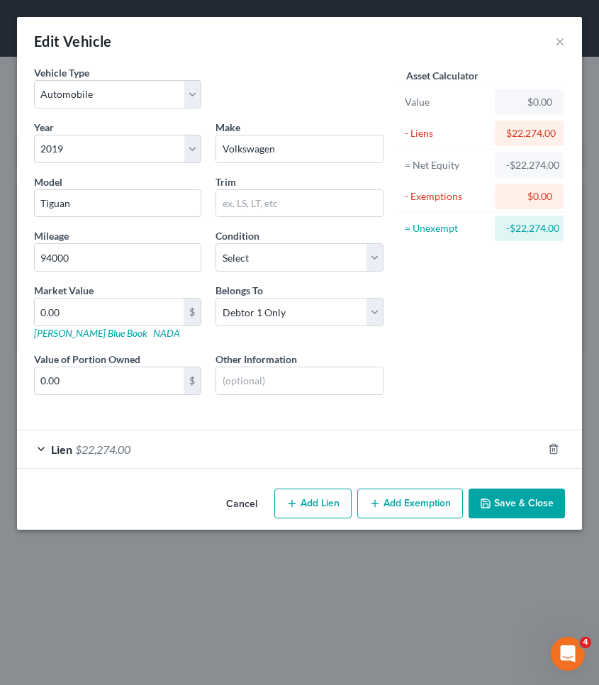
click at [153, 334] on link "NADA" at bounding box center [166, 333] width 27 height 12
click at [135, 323] on input "0.00" at bounding box center [109, 311] width 149 height 27
type input "0"
type input "1"
type input "1.00"
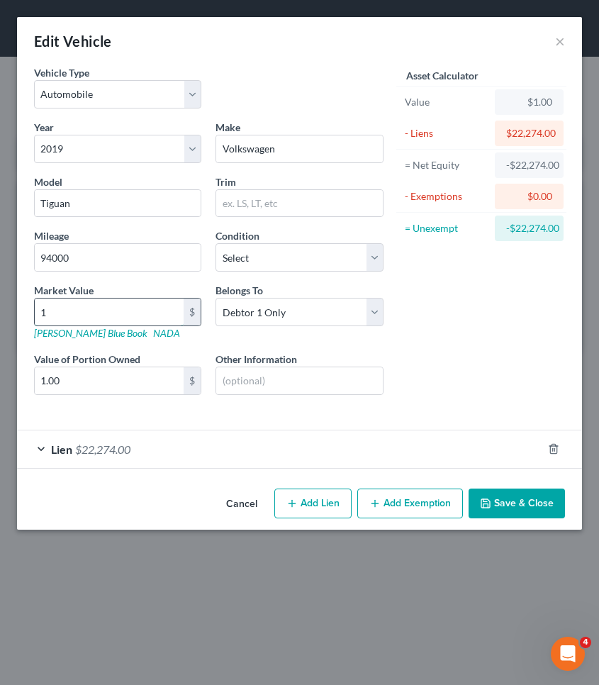
type input "10"
type input "10.00"
type input "107"
type input "107.00"
type input "1070"
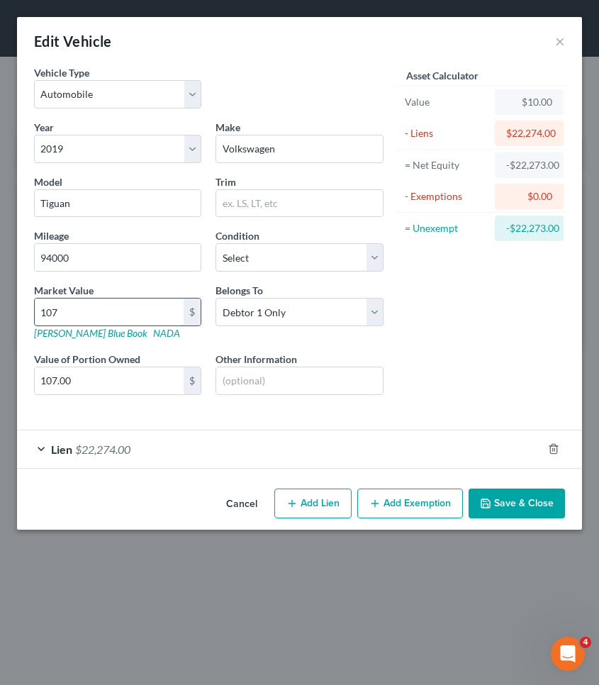
type input "1,070.00"
type input "1,0700"
type input "10,700.00"
type input "10,700"
click at [243, 434] on div "Lien $22,274.00" at bounding box center [279, 449] width 525 height 38
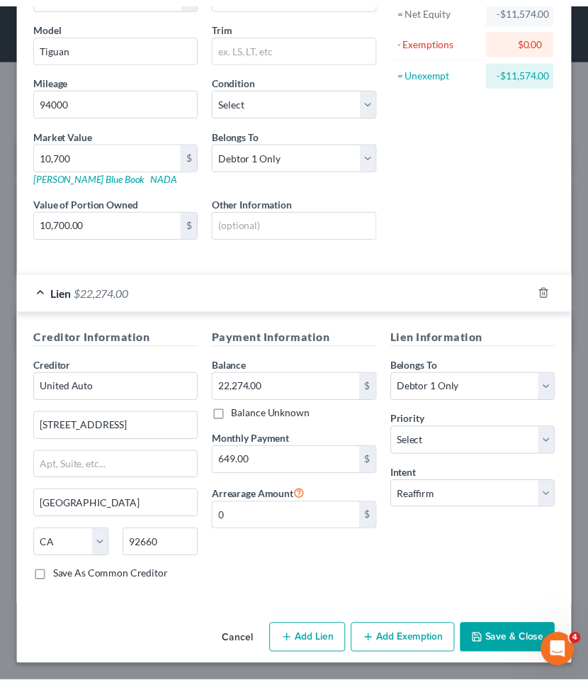
scroll to position [157, 0]
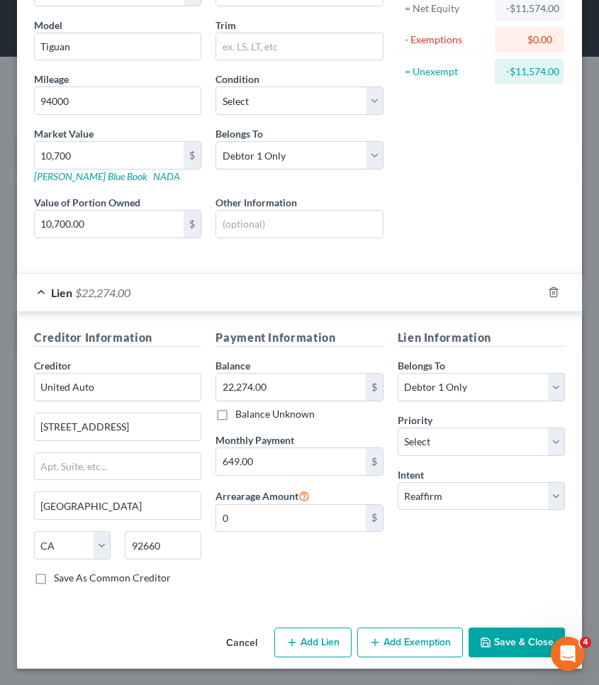
click at [496, 653] on button "Save & Close" at bounding box center [516, 642] width 96 height 30
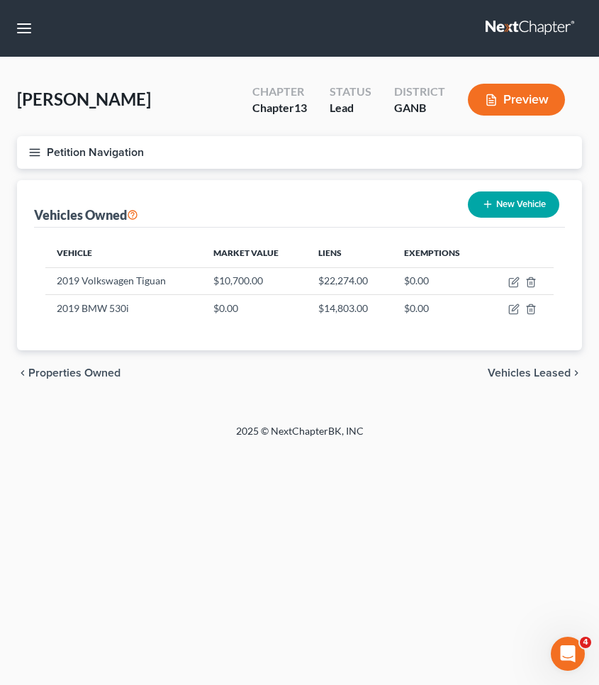
click at [120, 146] on button "Petition Navigation" at bounding box center [299, 152] width 565 height 33
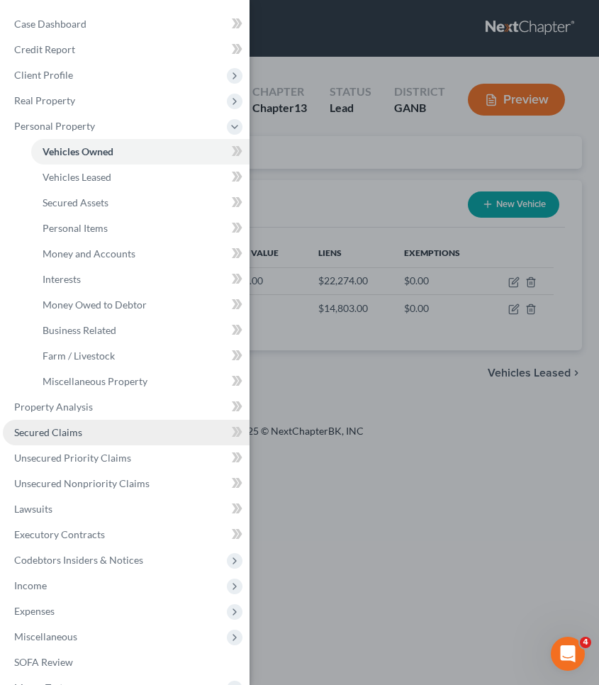
click at [70, 435] on span "Secured Claims" at bounding box center [48, 432] width 68 height 12
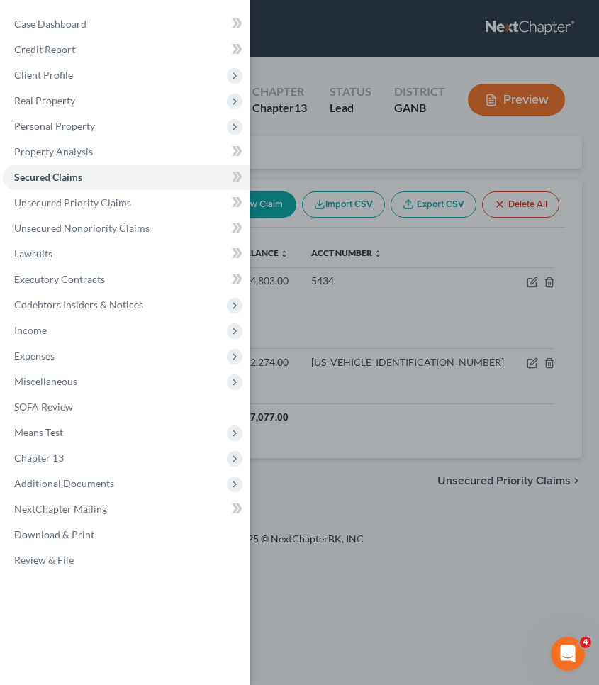
click at [317, 130] on div "Case Dashboard Payments Invoices Payments Payments Credit Report Client Profile" at bounding box center [299, 342] width 599 height 685
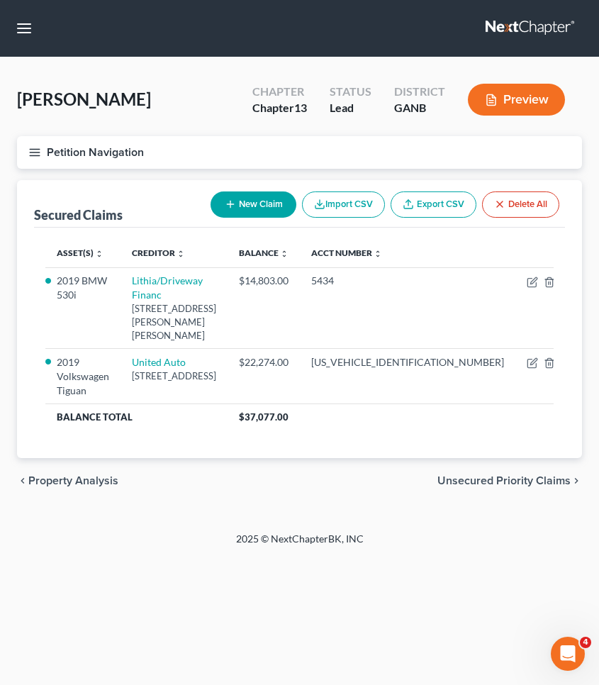
click at [464, 475] on span "Unsecured Priority Claims" at bounding box center [503, 480] width 133 height 11
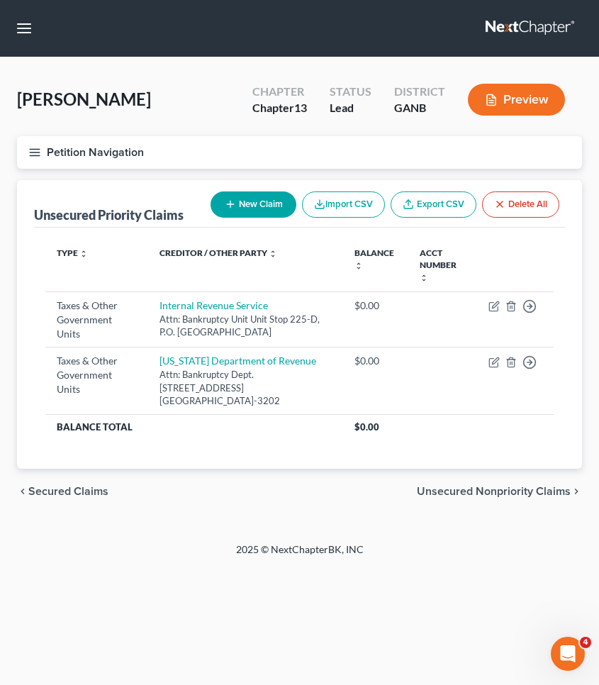
click at [466, 485] on span "Unsecured Nonpriority Claims" at bounding box center [494, 490] width 154 height 11
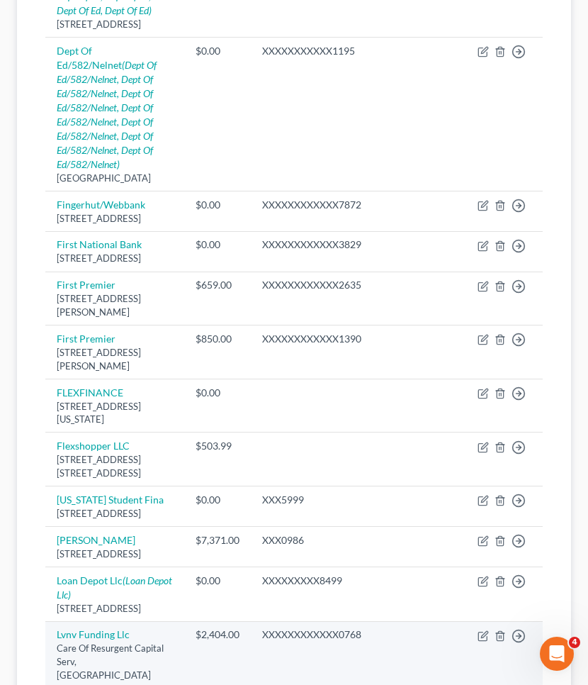
scroll to position [1179, 0]
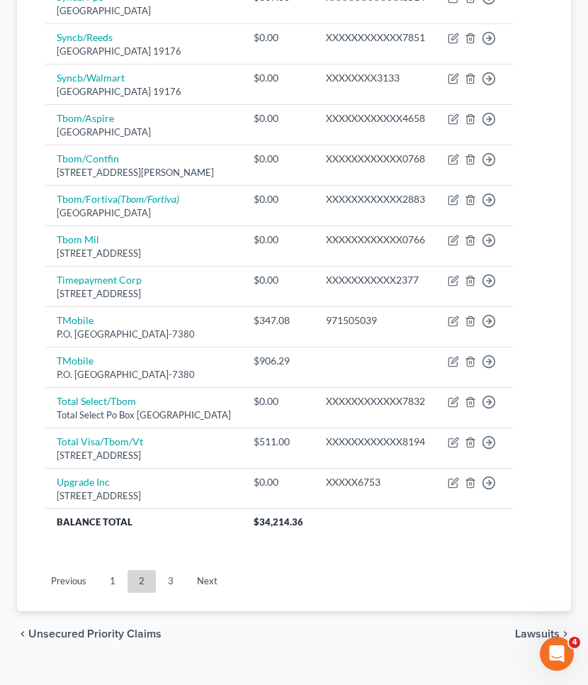
scroll to position [989, 0]
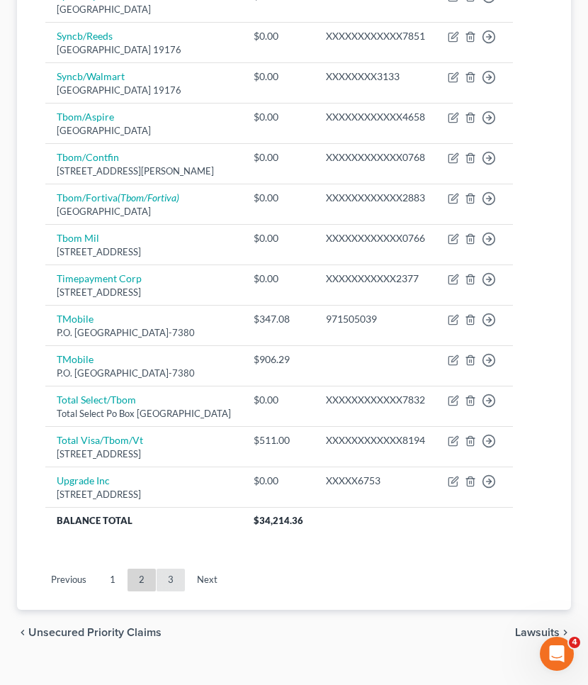
click at [173, 591] on link "3" at bounding box center [171, 579] width 28 height 23
